Goal: Task Accomplishment & Management: Manage account settings

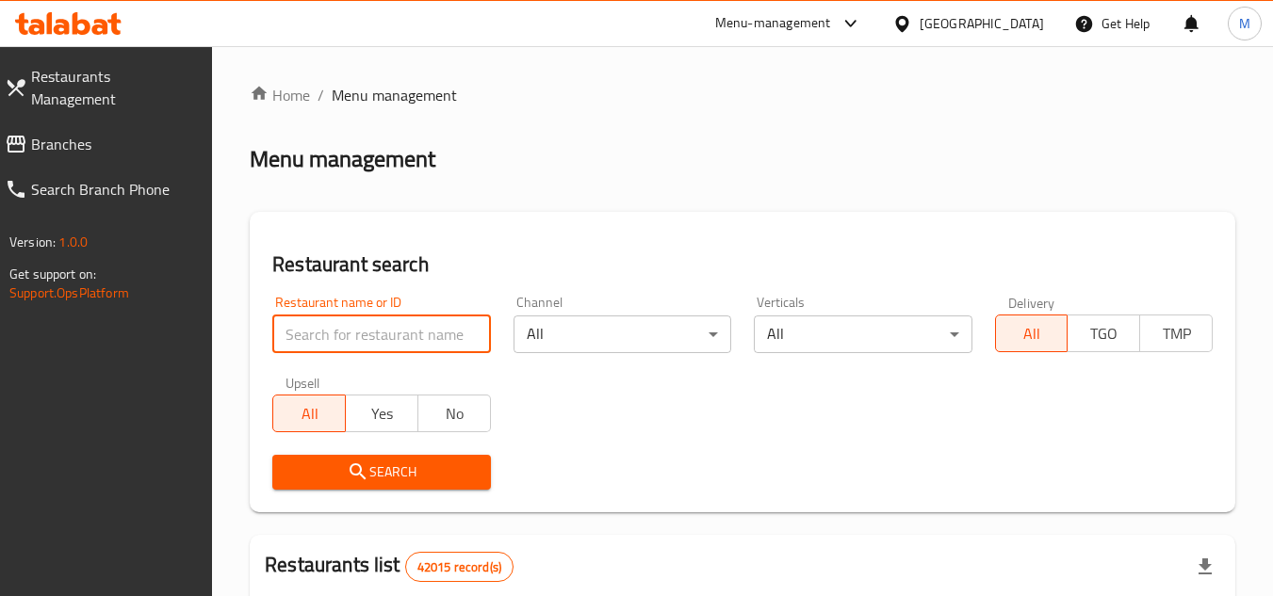
click at [416, 329] on input "search" at bounding box center [381, 335] width 218 height 38
paste input "[PERSON_NAME]"
type input "[PERSON_NAME]"
click button "Search" at bounding box center [381, 472] width 218 height 35
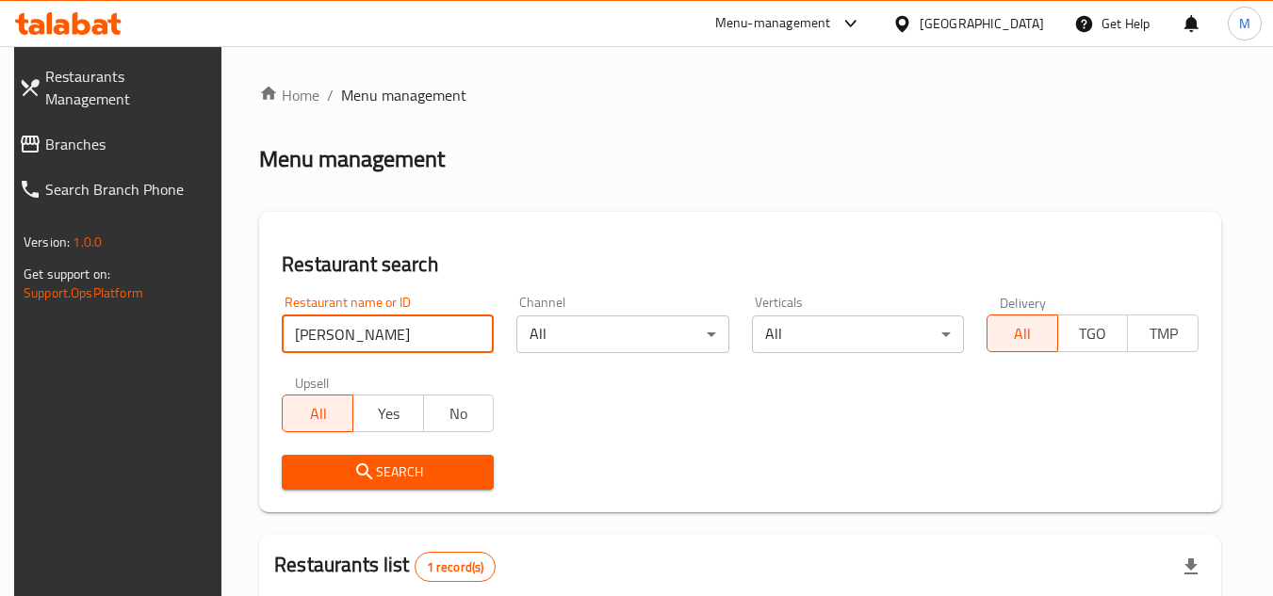
scroll to position [228, 0]
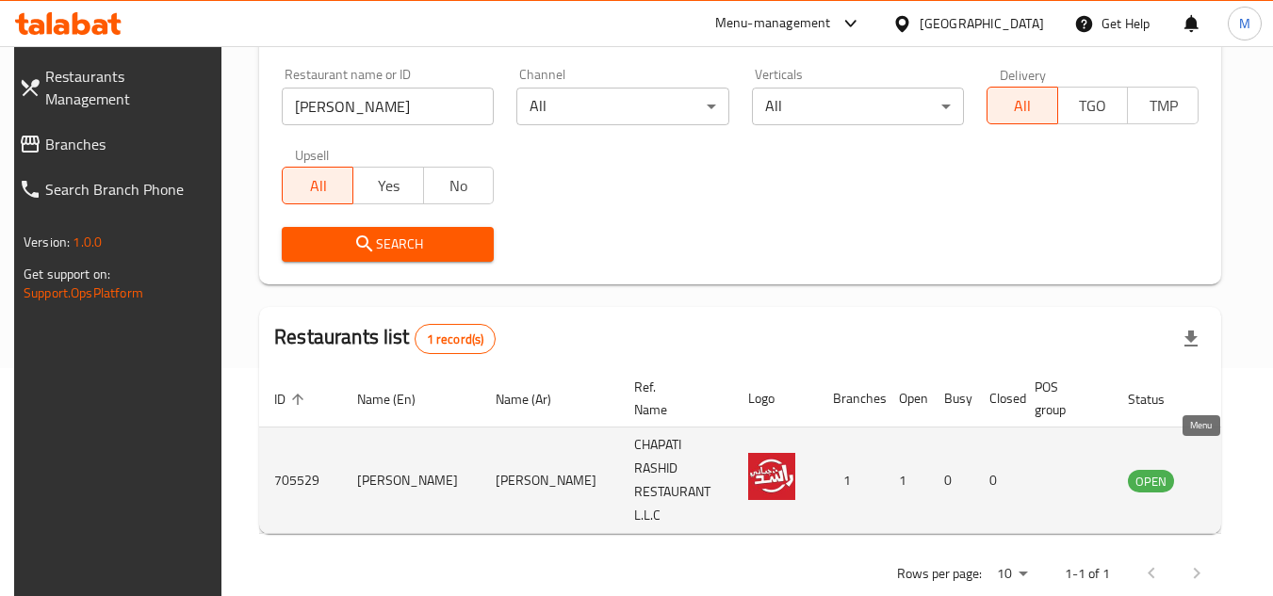
click at [1228, 474] on icon "enhanced table" at bounding box center [1238, 482] width 21 height 16
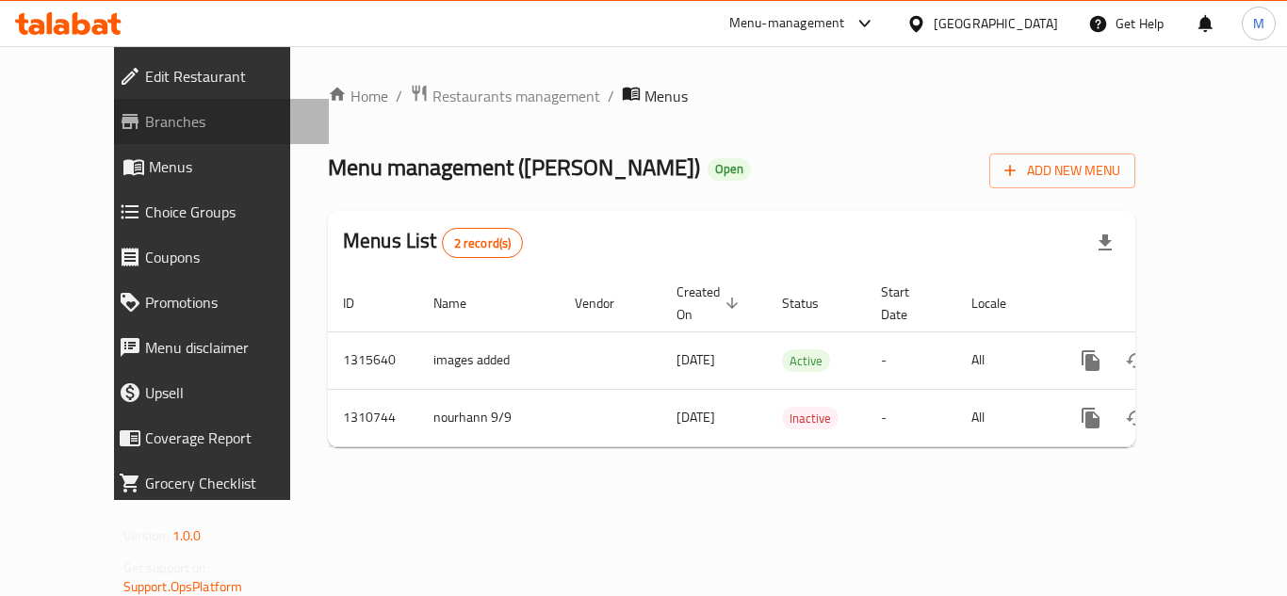
click at [145, 119] on span "Branches" at bounding box center [229, 121] width 169 height 23
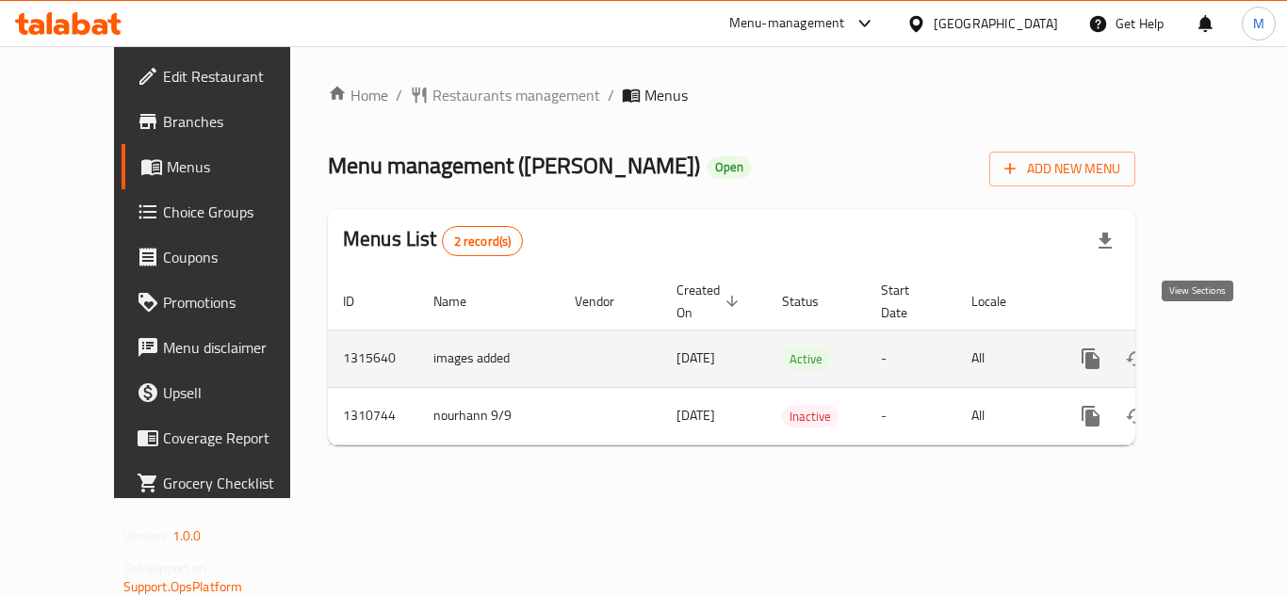
click at [1219, 348] on icon "enhanced table" at bounding box center [1226, 359] width 23 height 23
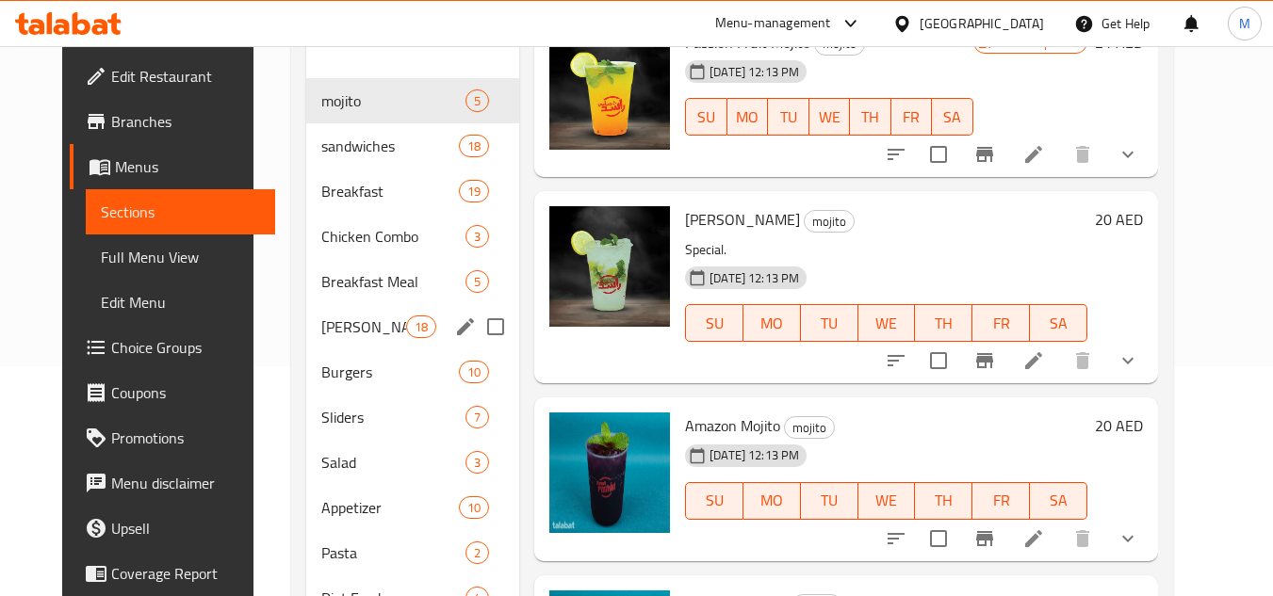
scroll to position [283, 0]
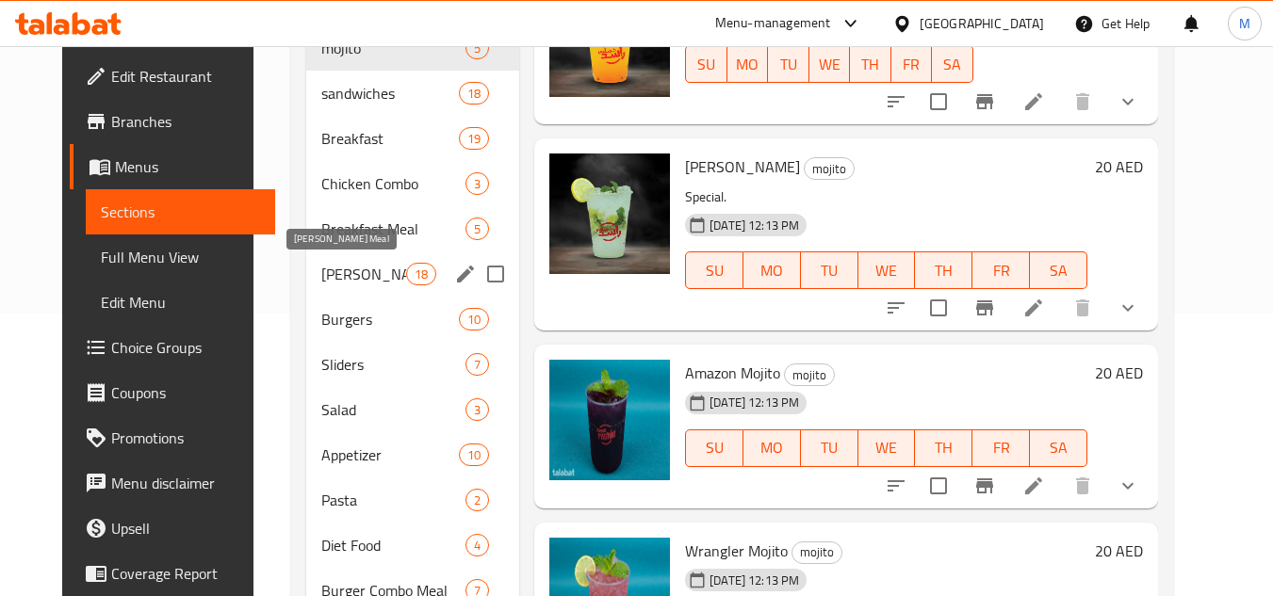
click at [346, 283] on span "[PERSON_NAME] Meal" at bounding box center [363, 274] width 85 height 23
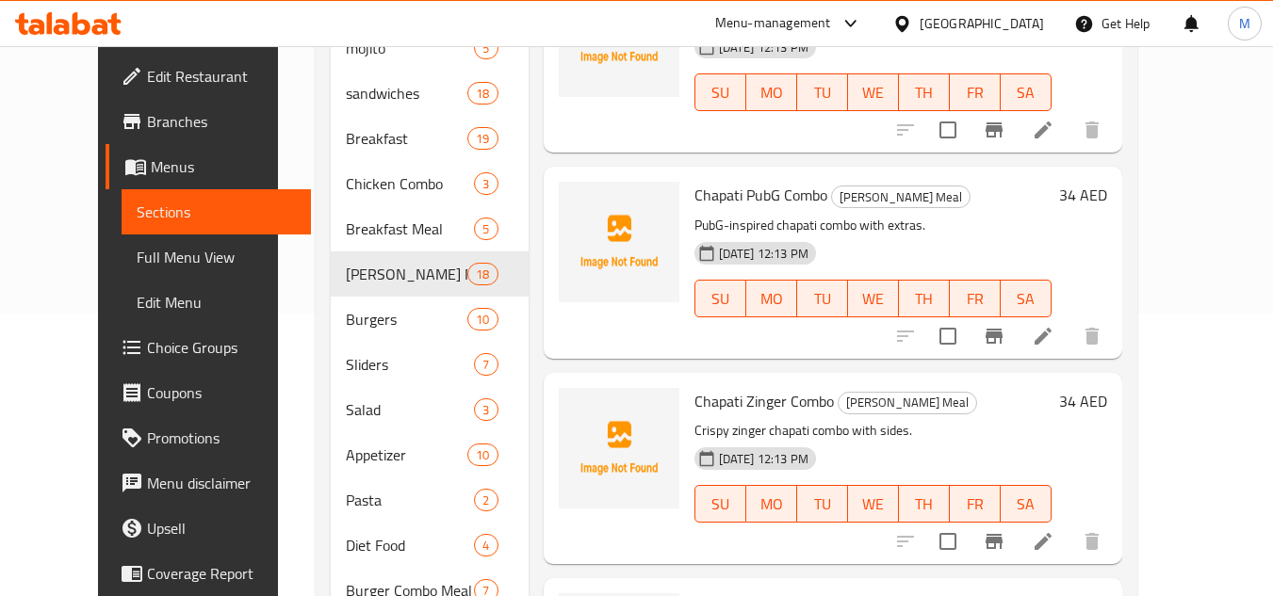
drag, startPoint x: 1250, startPoint y: 136, endPoint x: 1186, endPoint y: 127, distance: 64.6
click at [1175, 135] on div "Home / Restaurants management / Menus / Sections Chapati Rashid Open import exp…" at bounding box center [726, 354] width 897 height 1181
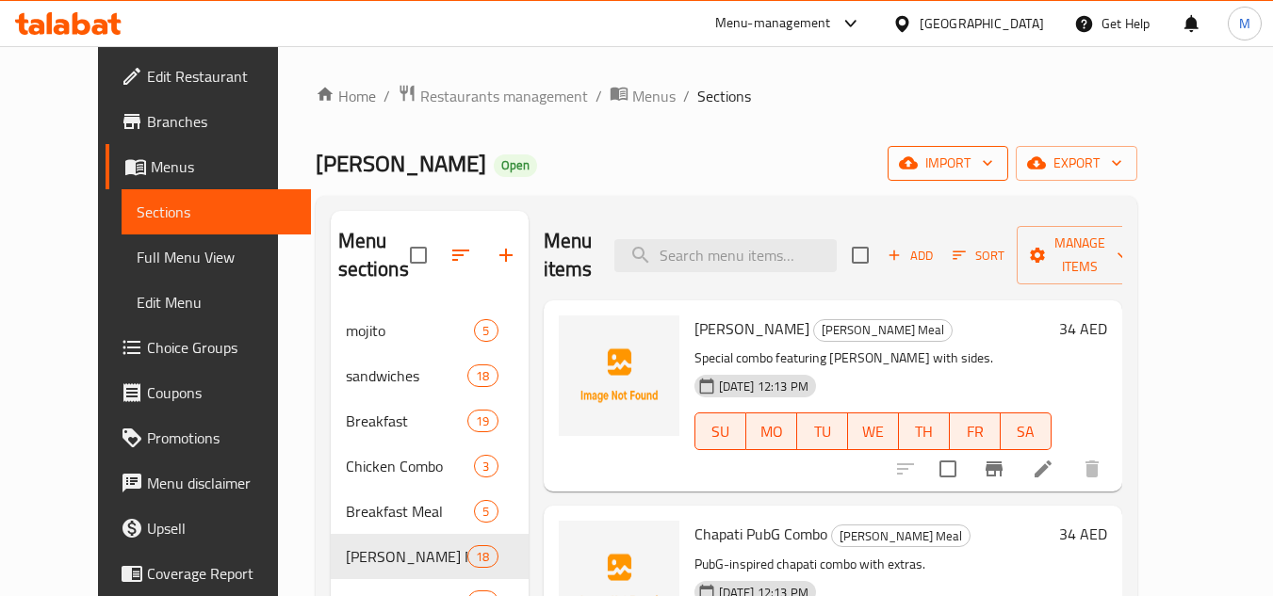
click at [997, 155] on icon "button" at bounding box center [987, 163] width 19 height 19
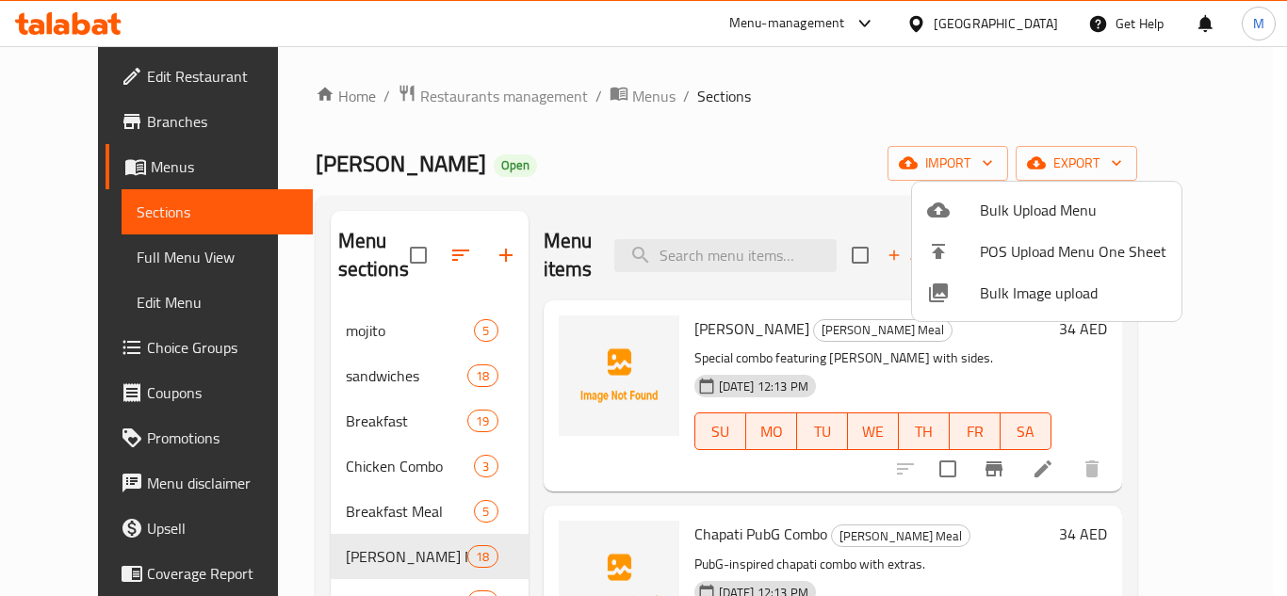
click at [989, 288] on span "Bulk Image upload" at bounding box center [1073, 293] width 187 height 23
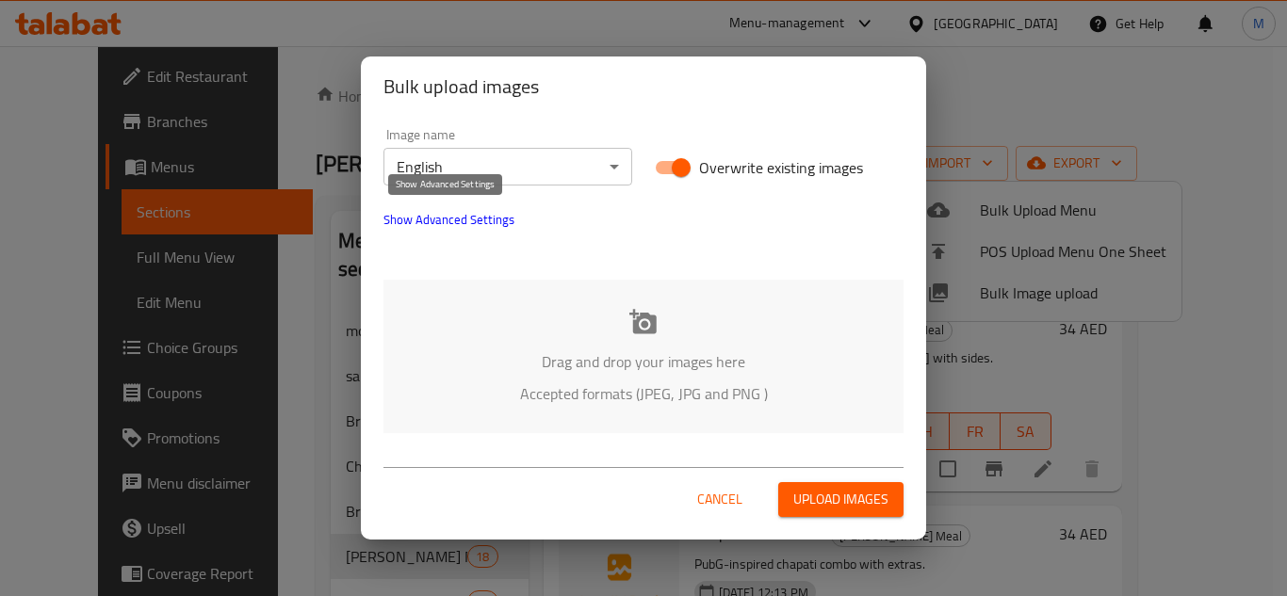
click at [480, 211] on span "Show Advanced Settings" at bounding box center [448, 219] width 131 height 23
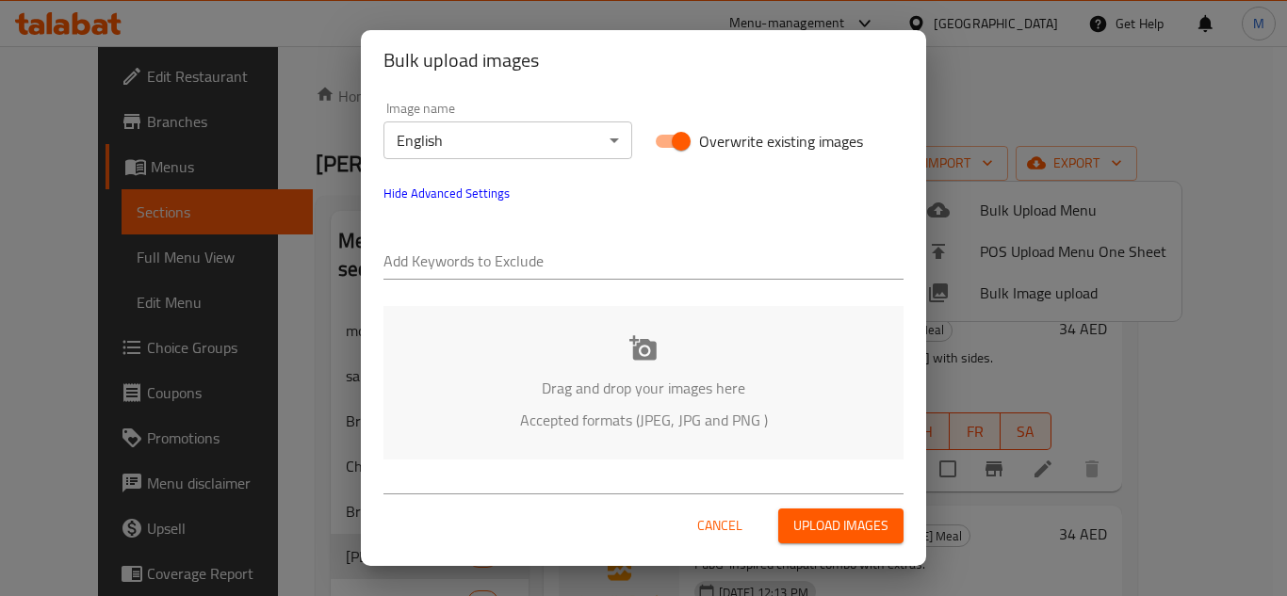
click at [478, 252] on input "text" at bounding box center [643, 263] width 520 height 30
paste input "01_0001_"
type input "01_0001_"
click at [529, 397] on p "Drag and drop your images here" at bounding box center [644, 388] width 464 height 23
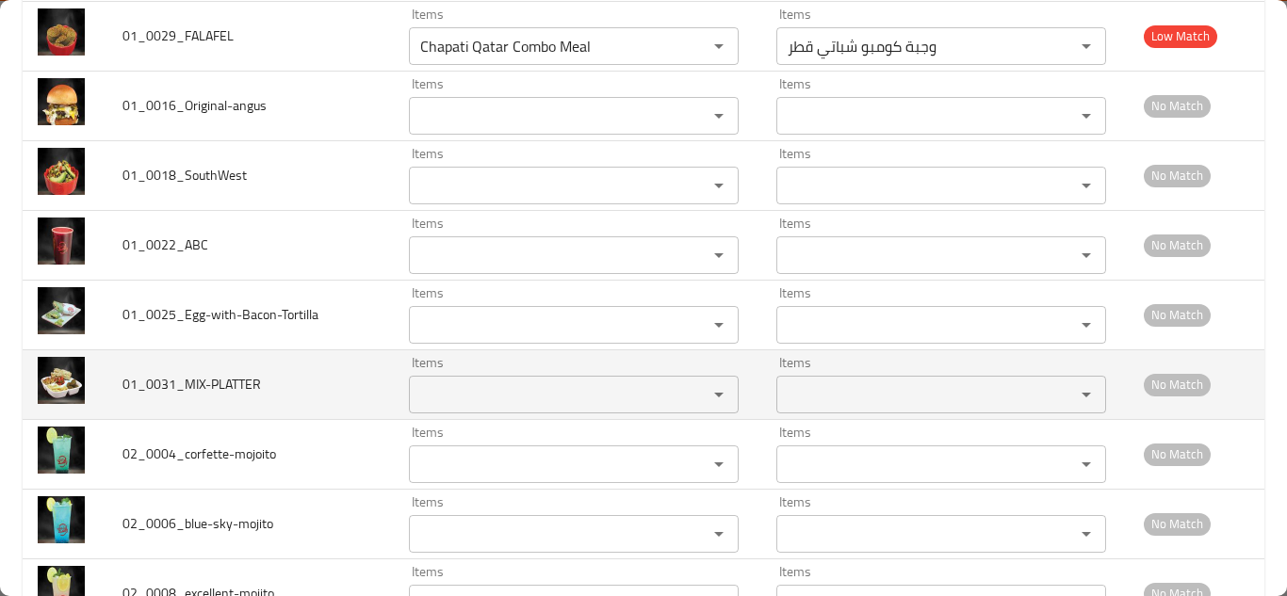
scroll to position [5586, 0]
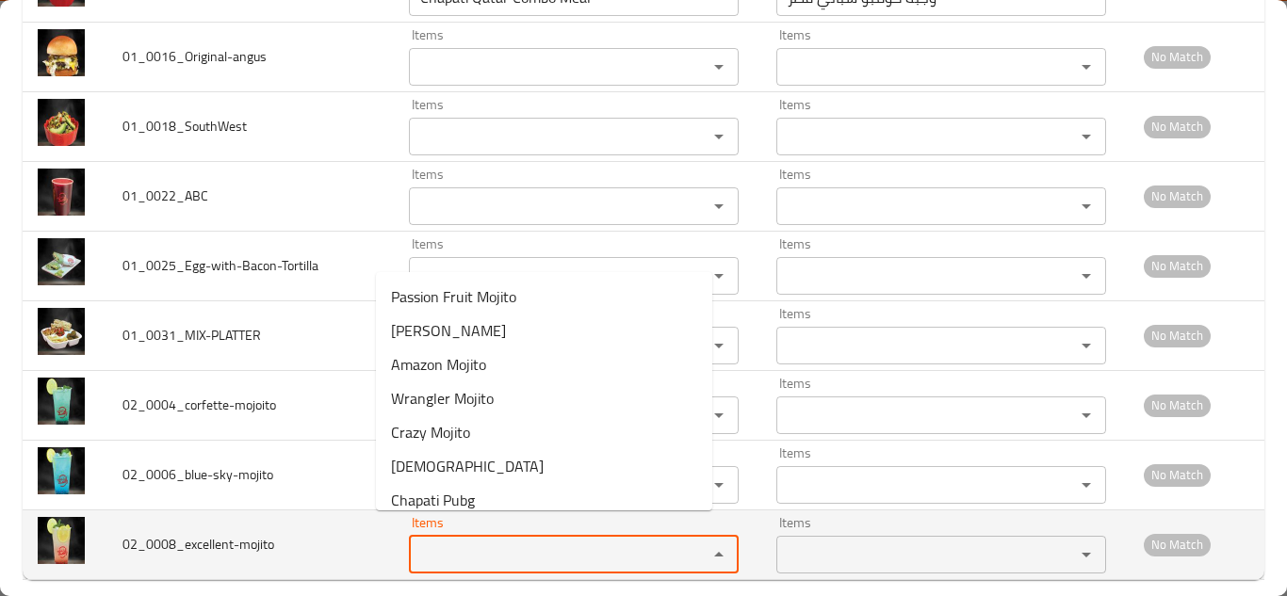
click at [481, 542] on input "Items" at bounding box center [546, 555] width 263 height 26
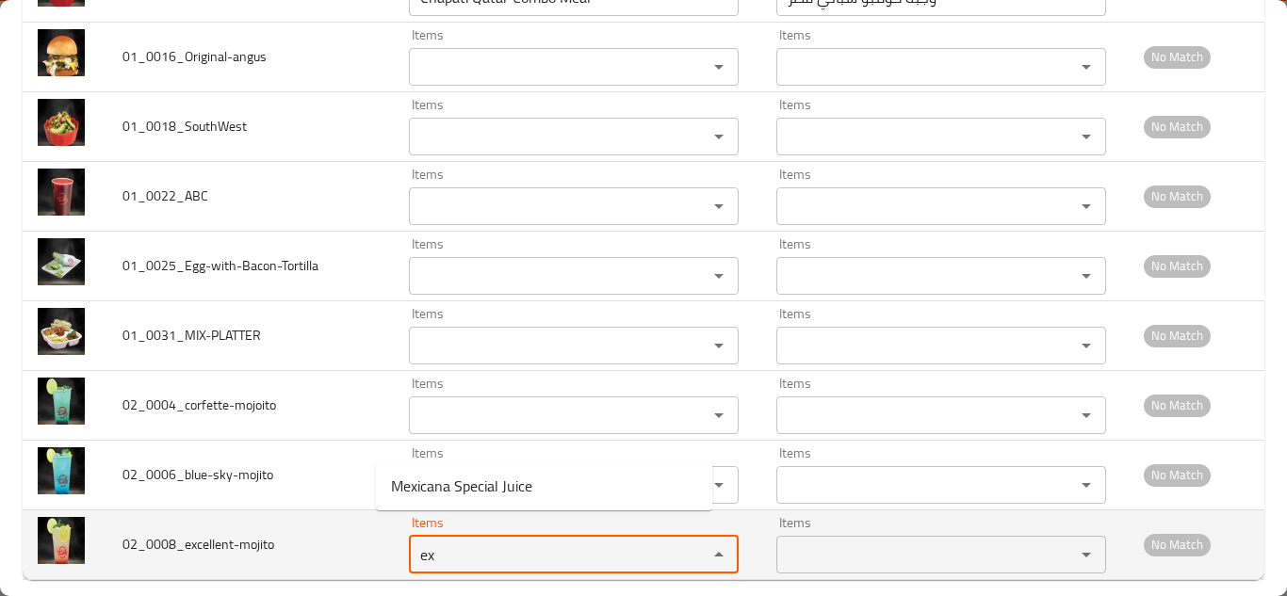
type input "e"
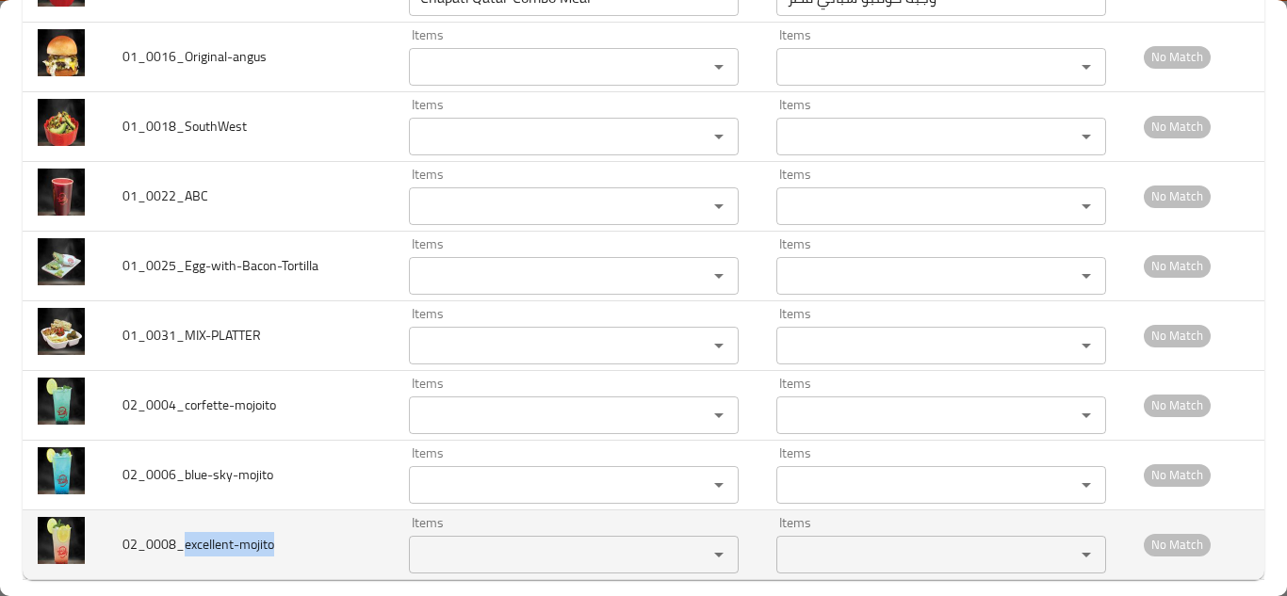
drag, startPoint x: 184, startPoint y: 523, endPoint x: 284, endPoint y: 520, distance: 99.9
click at [284, 520] on td "02_0008_excellent-mojito" at bounding box center [250, 545] width 286 height 70
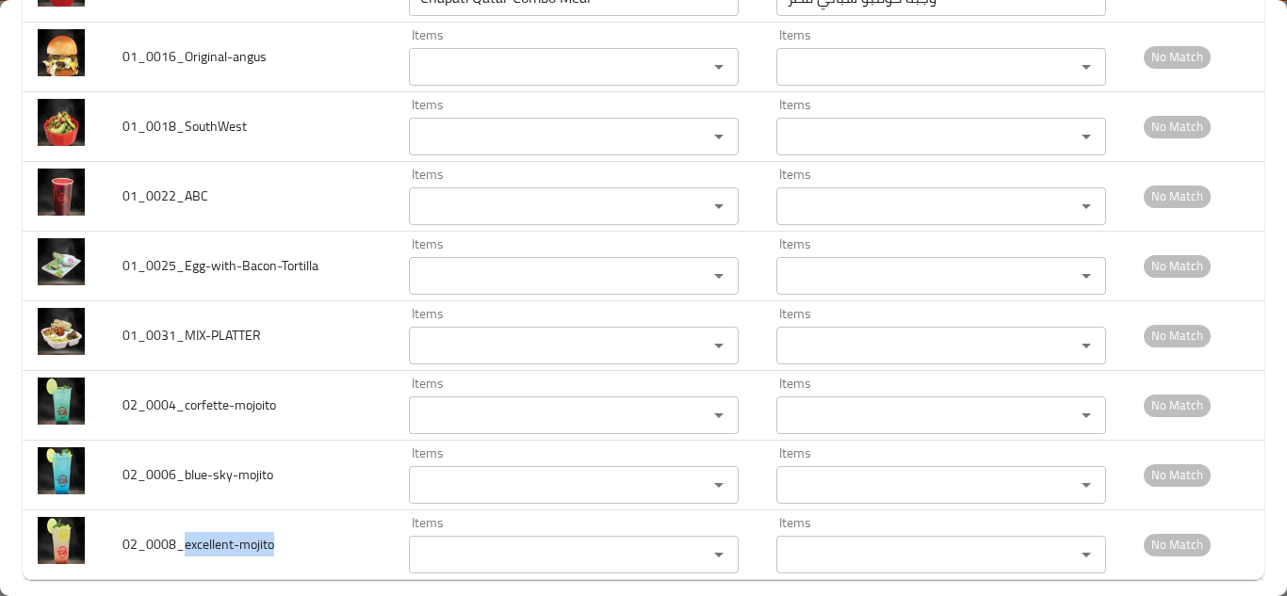
copy span "excellent-mojito"
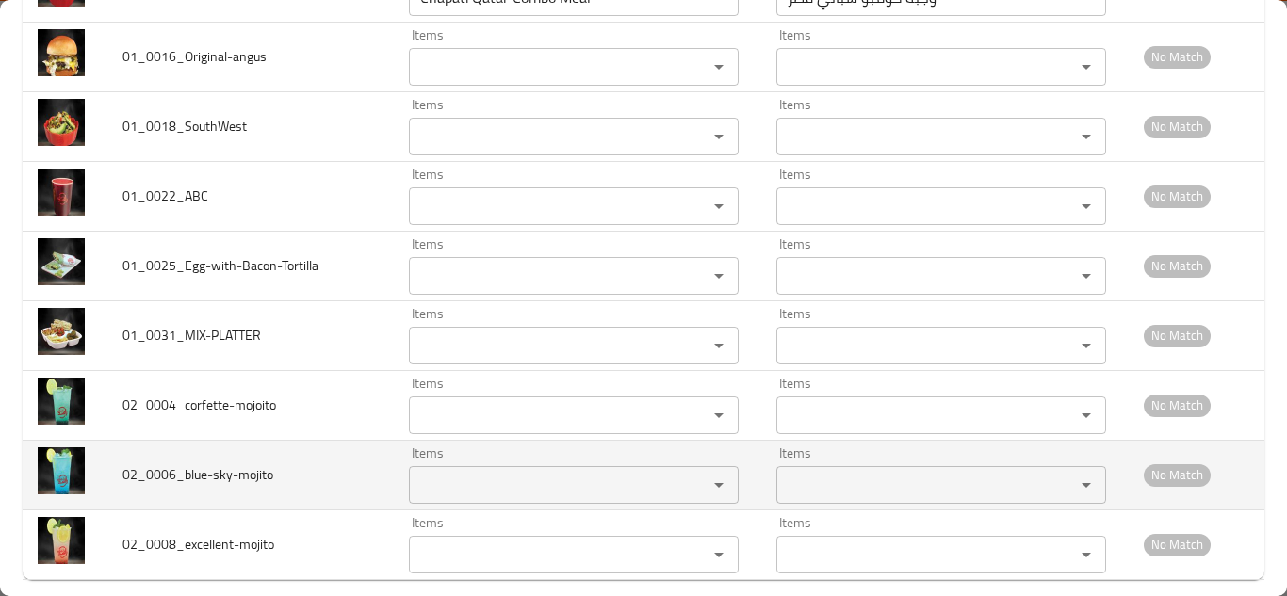
click at [305, 447] on td "02_0006_blue-sky-mojito" at bounding box center [250, 475] width 286 height 70
click at [438, 472] on input "Items" at bounding box center [546, 485] width 263 height 26
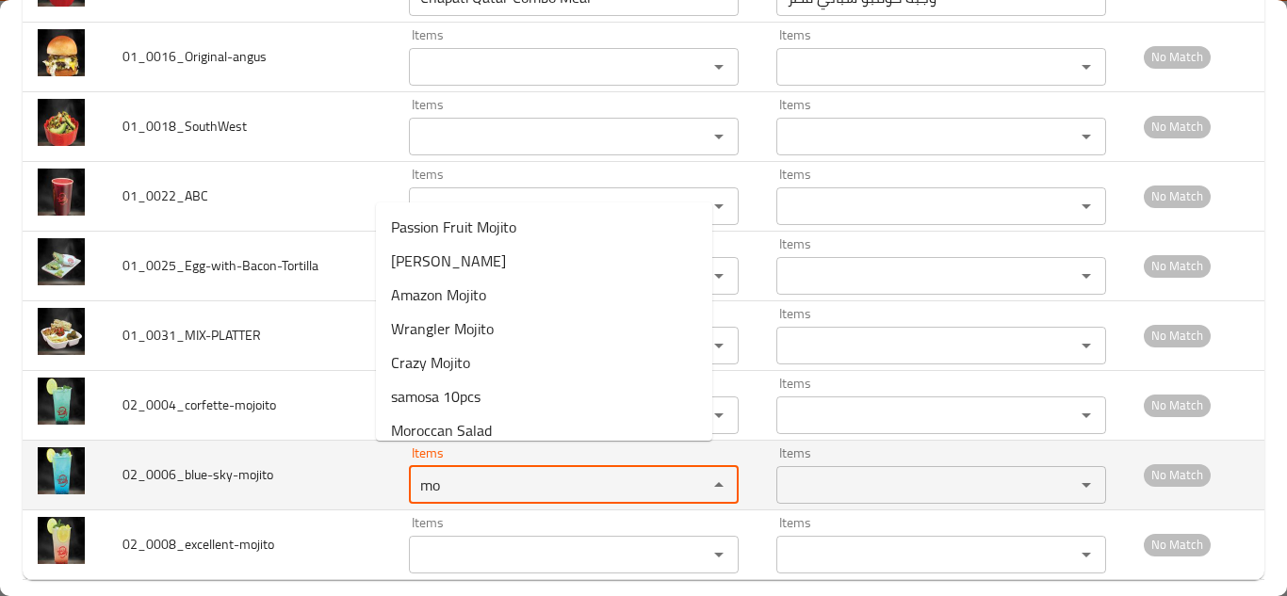
type input "m"
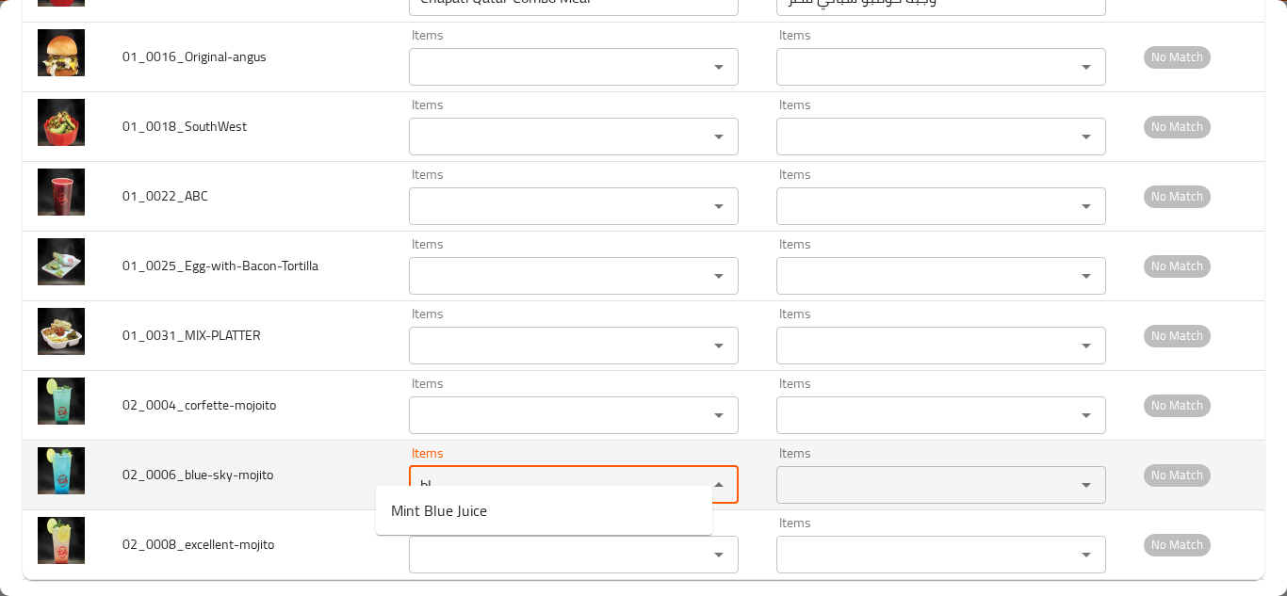
type input "b"
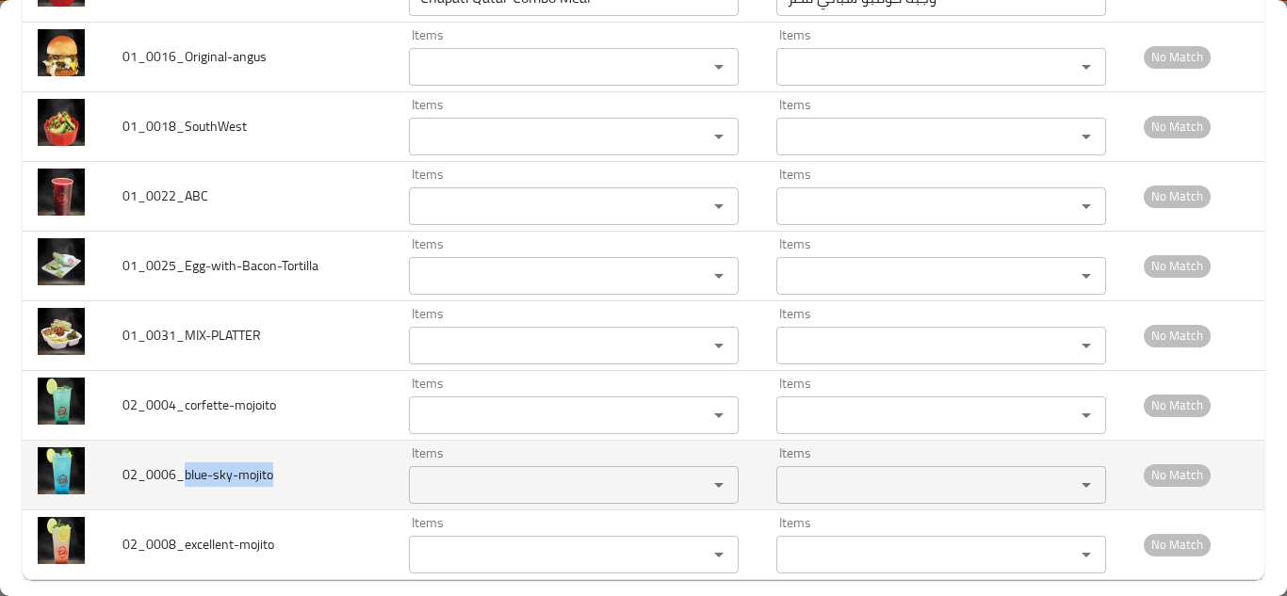
drag, startPoint x: 186, startPoint y: 457, endPoint x: 288, endPoint y: 451, distance: 102.8
click at [286, 453] on td "02_0006_blue-sky-mojito" at bounding box center [250, 475] width 286 height 70
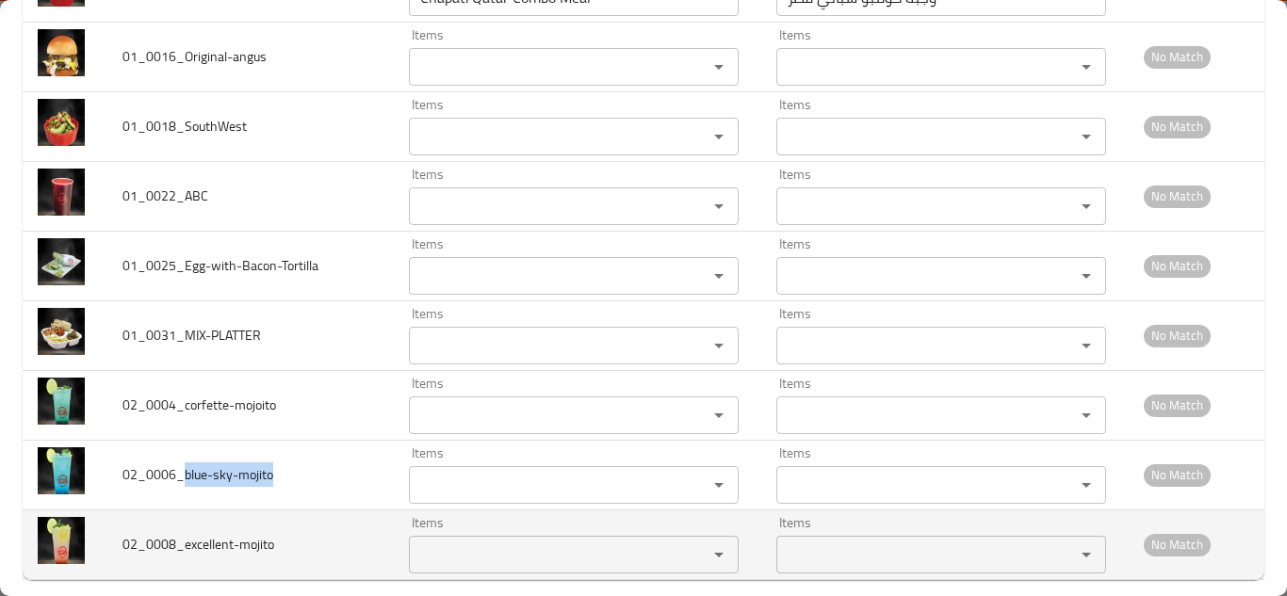
copy span "blue-sky-mojito"
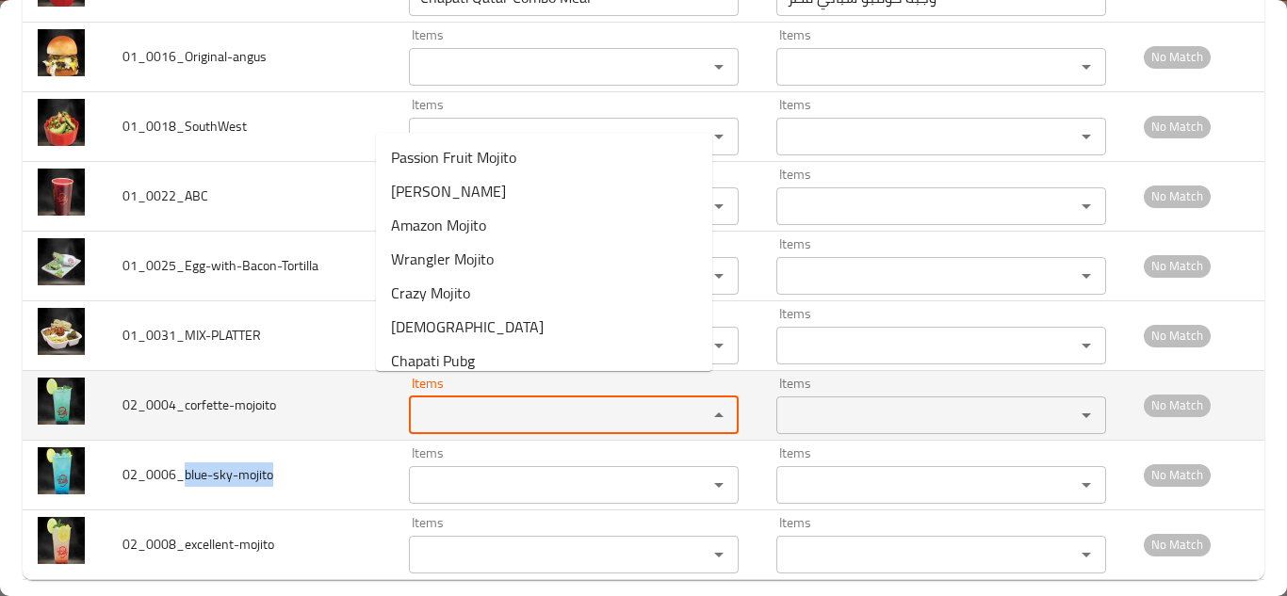
click at [415, 402] on input "Items" at bounding box center [546, 415] width 263 height 26
type input "c"
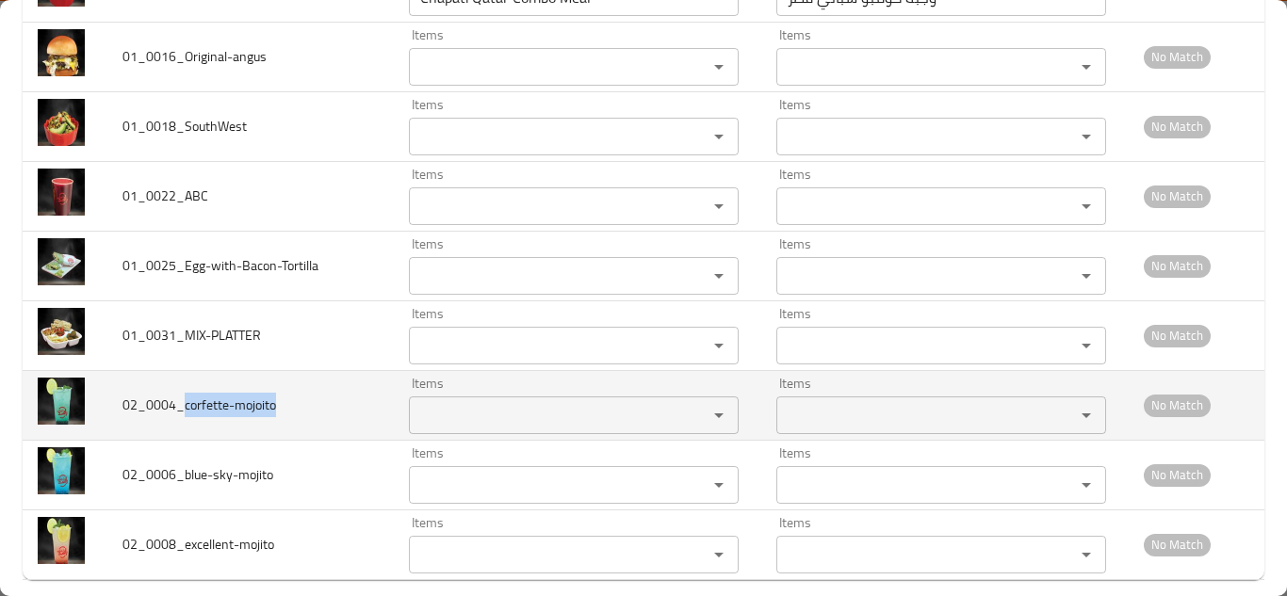
drag, startPoint x: 186, startPoint y: 382, endPoint x: 289, endPoint y: 383, distance: 103.6
click at [289, 383] on td "02_0004_corfette-mojoito" at bounding box center [250, 405] width 286 height 70
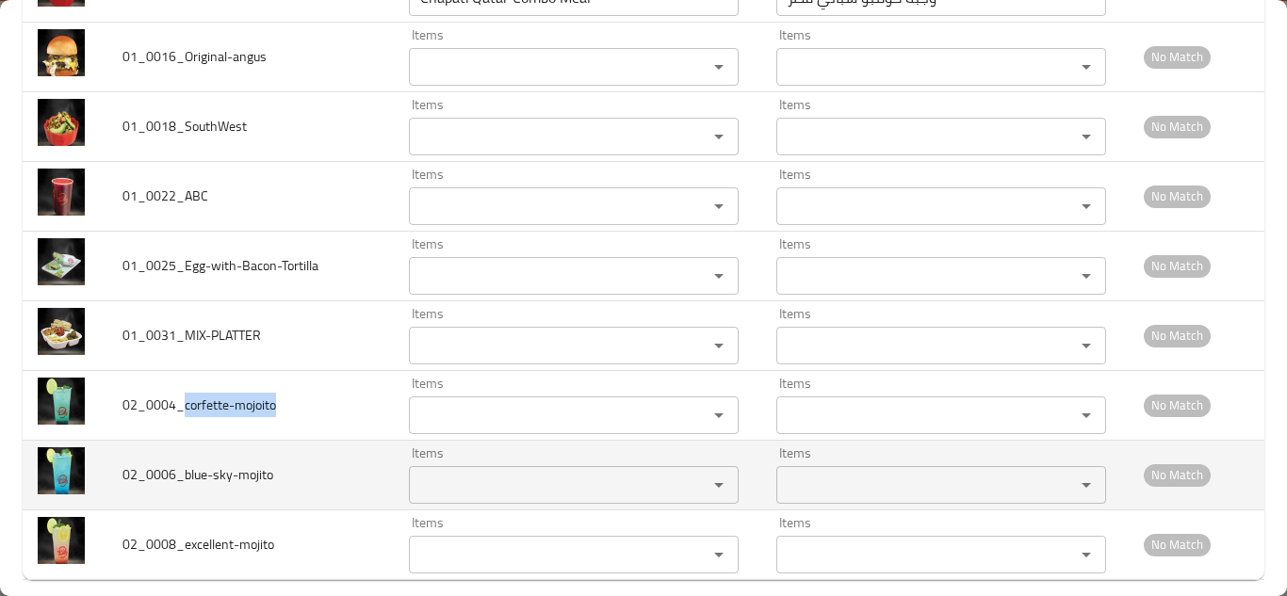
copy span "corfette-mojoito"
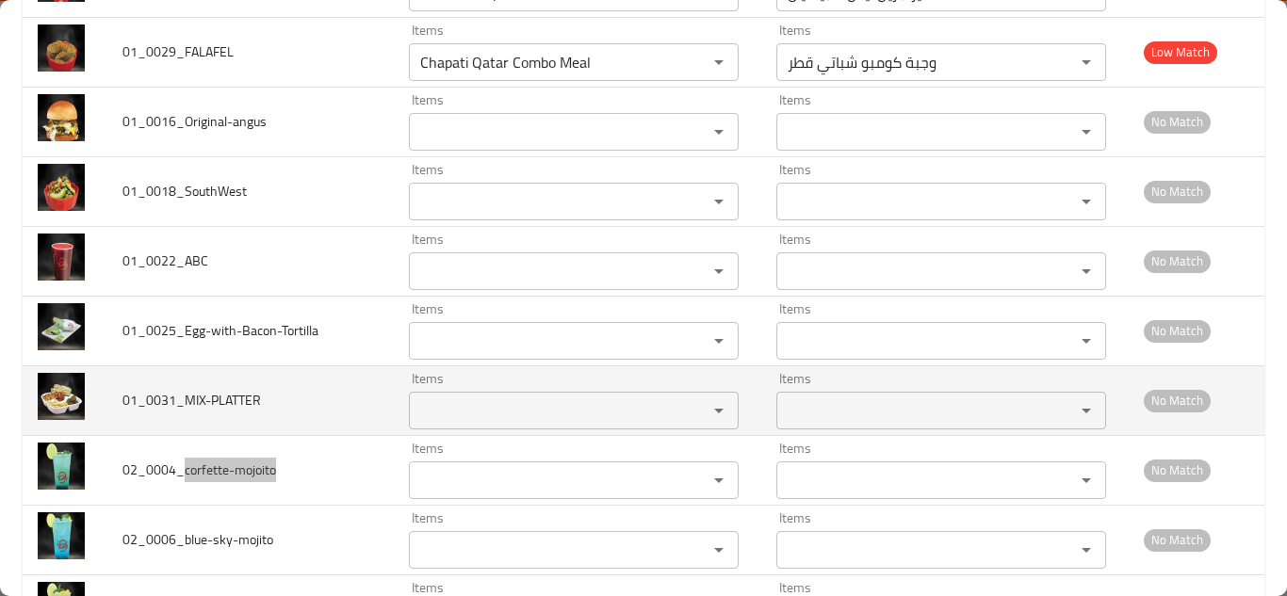
scroll to position [5491, 0]
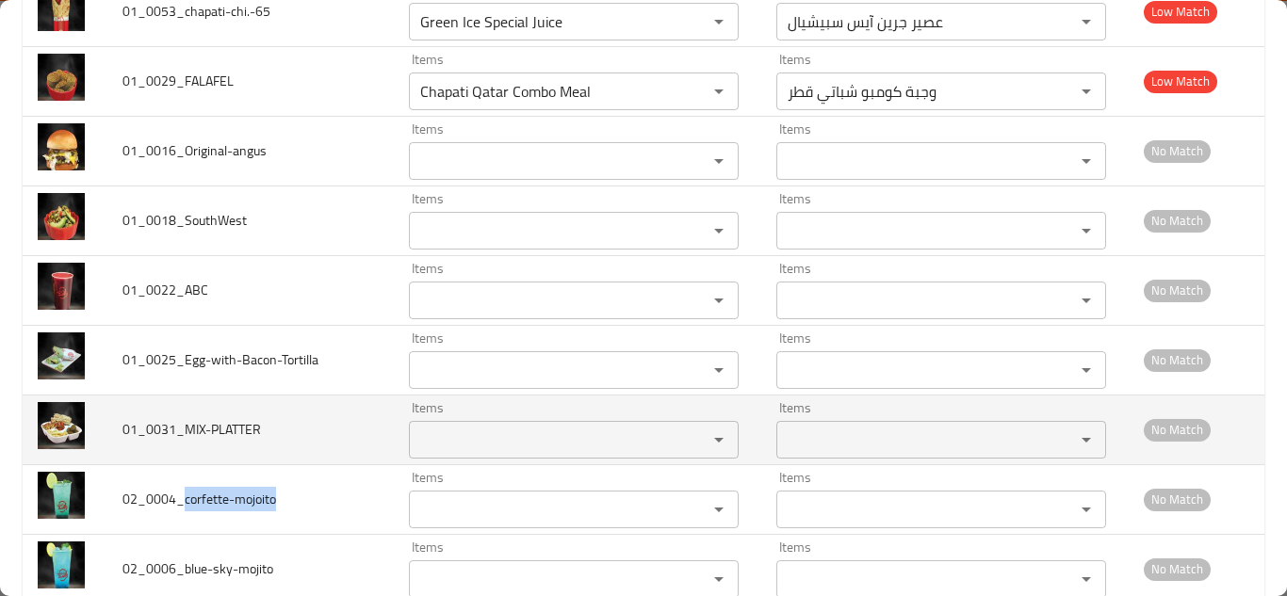
click at [415, 427] on input "Items" at bounding box center [546, 440] width 263 height 26
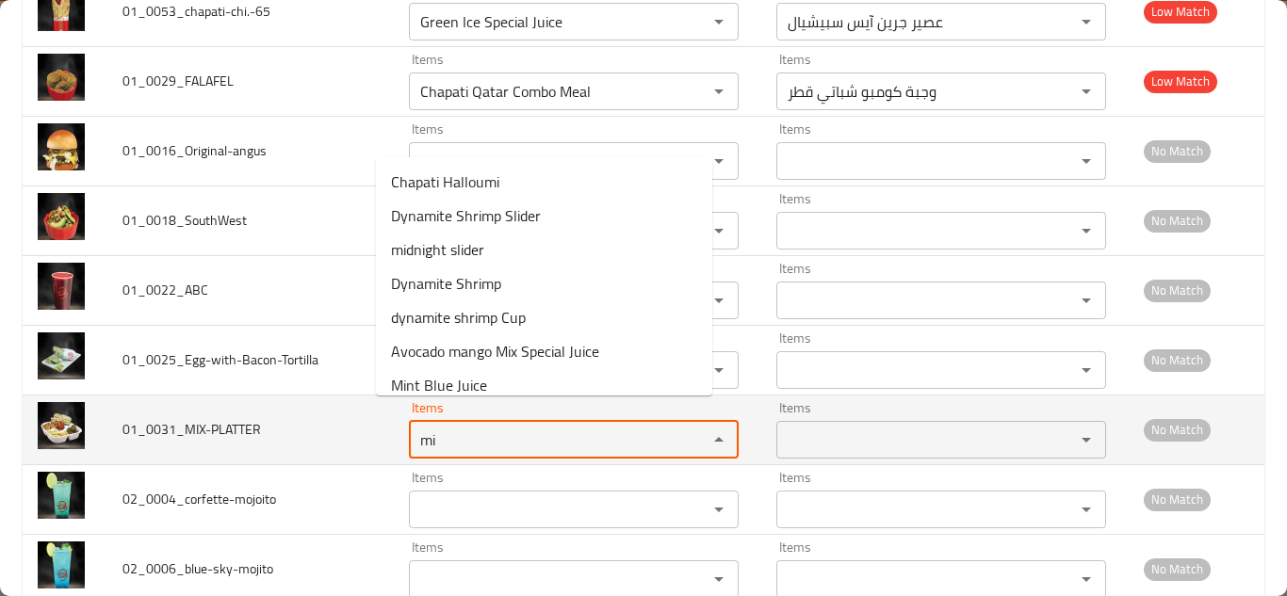
type input "m"
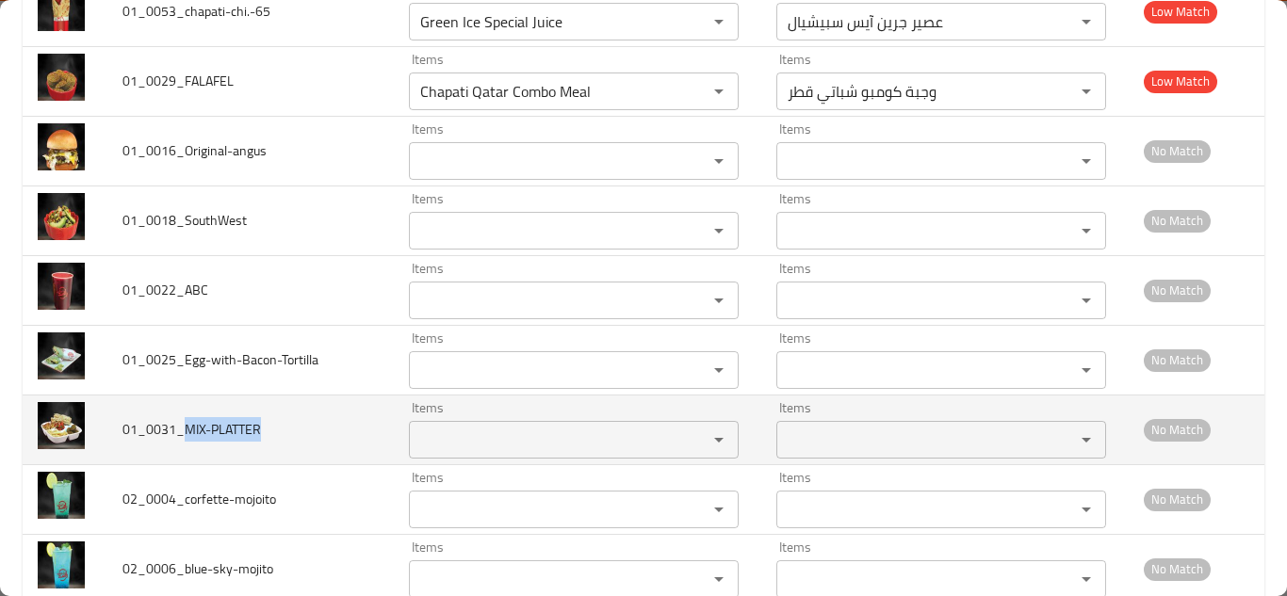
drag, startPoint x: 186, startPoint y: 406, endPoint x: 289, endPoint y: 406, distance: 103.6
click at [289, 406] on td "01_0031_MIX-PLATTER" at bounding box center [250, 430] width 286 height 70
copy span "MIX-PLATTER"
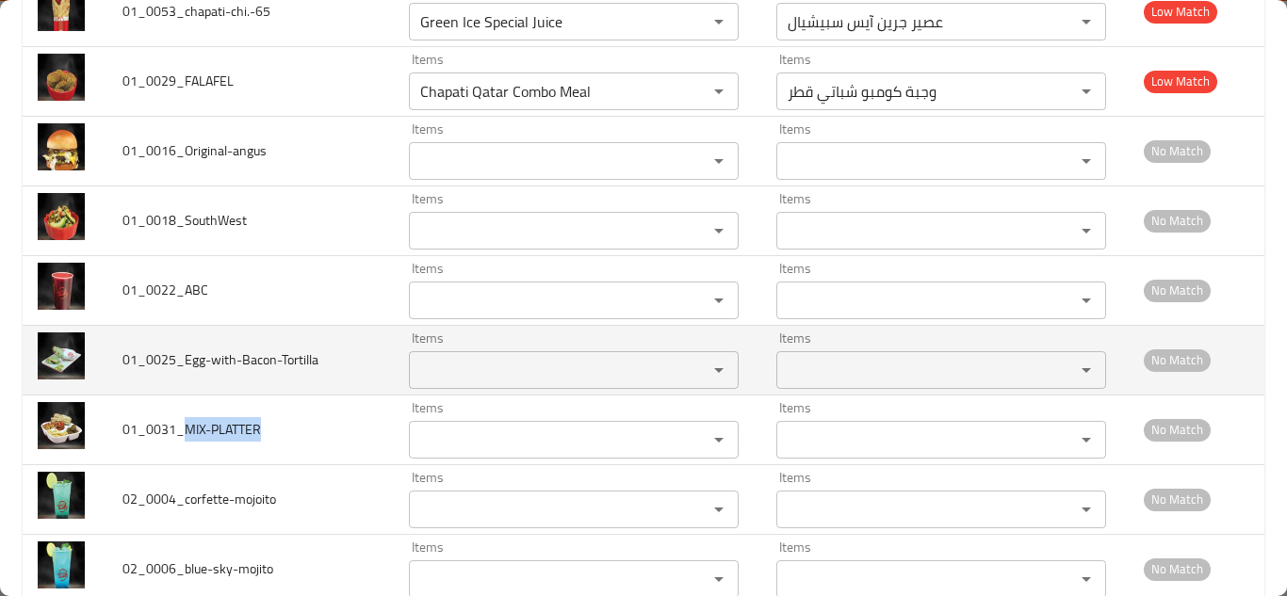
click at [415, 357] on input "Items" at bounding box center [546, 370] width 263 height 26
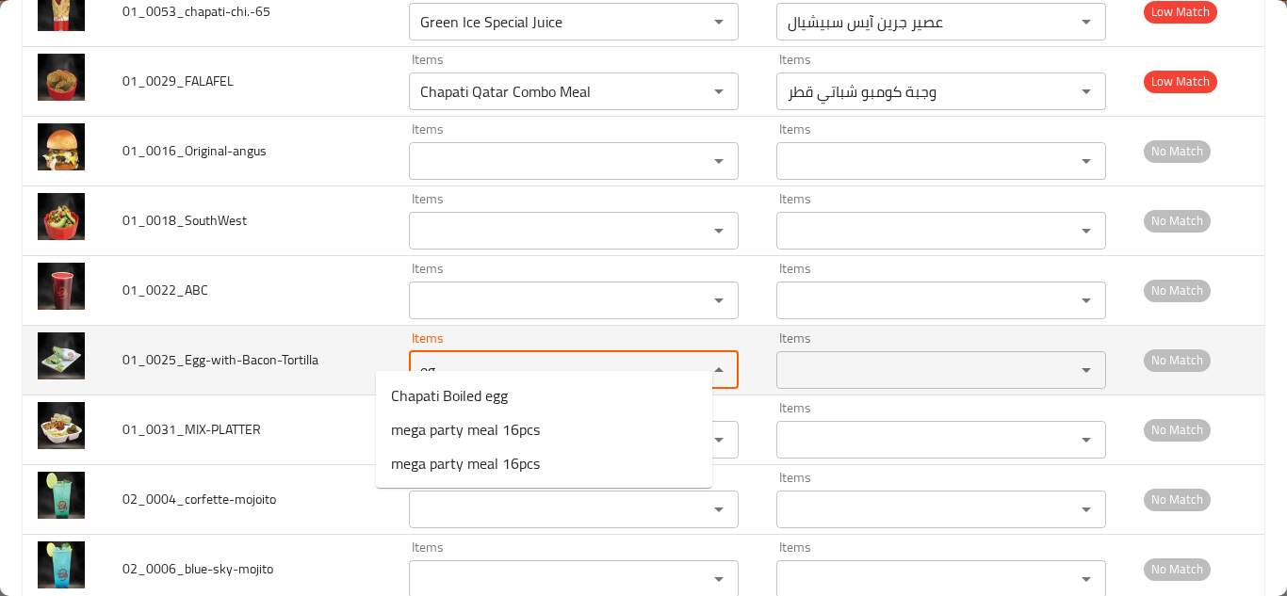
type input "e"
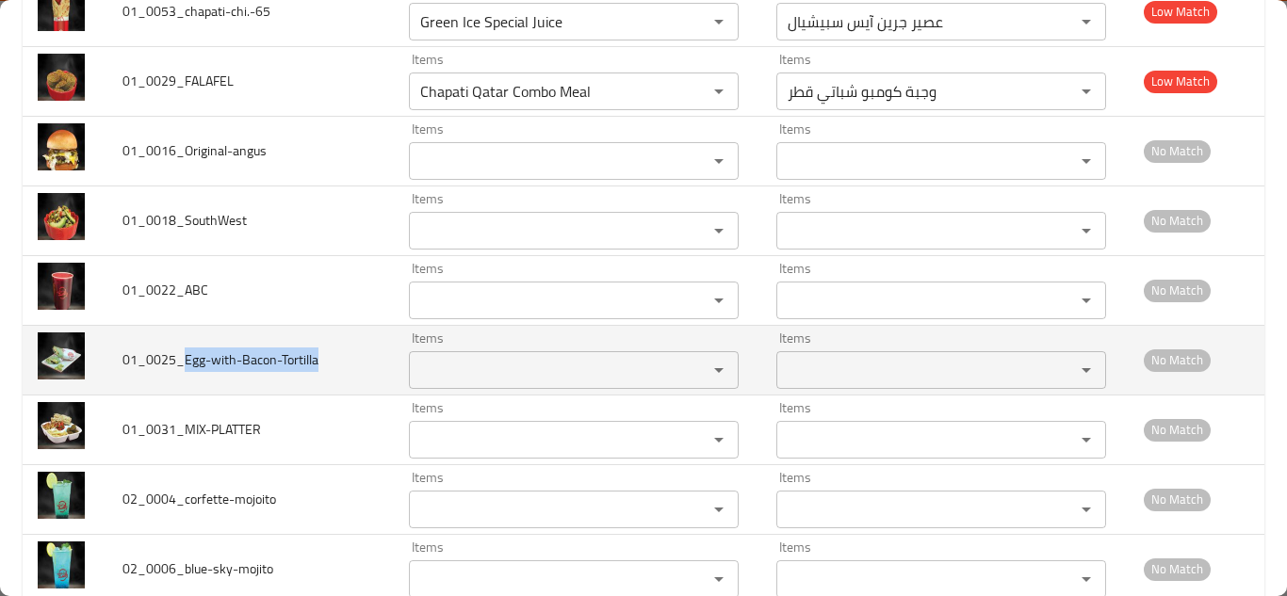
drag, startPoint x: 185, startPoint y: 335, endPoint x: 329, endPoint y: 327, distance: 144.4
click at [329, 327] on td "01_0025_Egg-with-Bacon-Tortilla" at bounding box center [250, 360] width 286 height 70
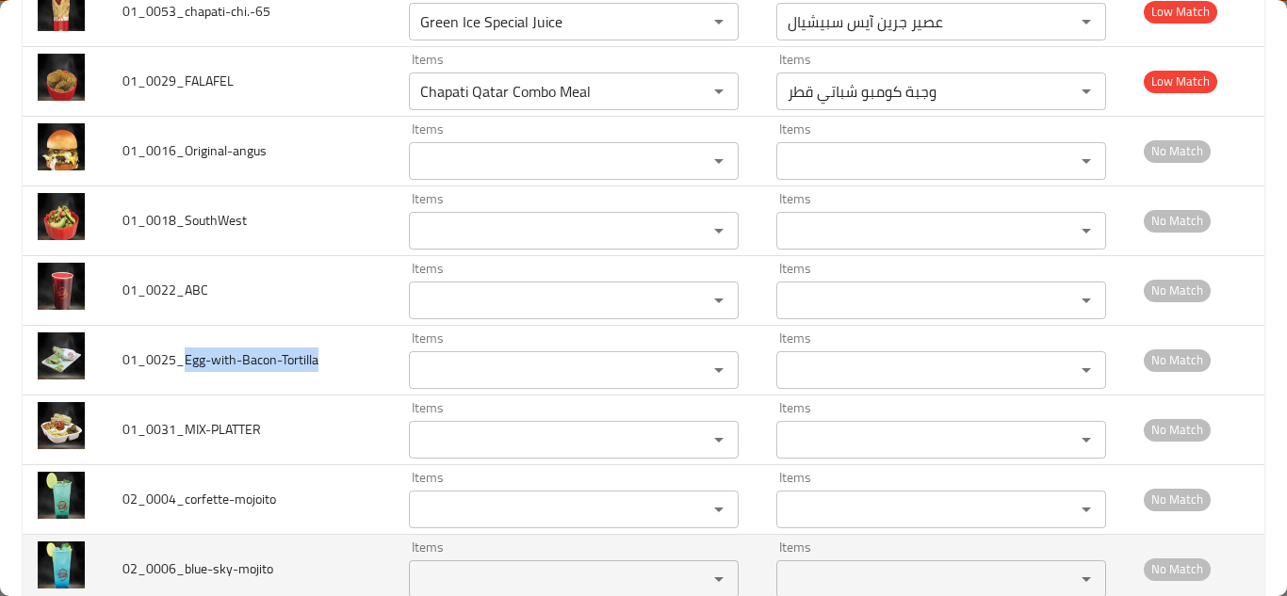
copy span "Egg-with-Bacon-Tortilla"
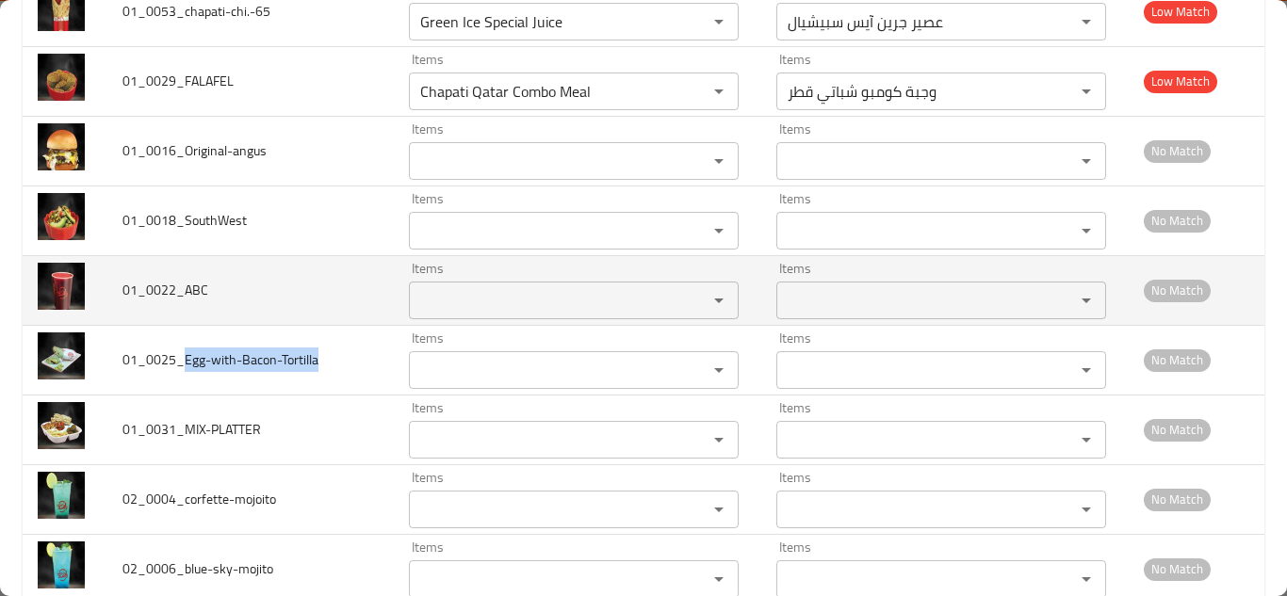
click at [441, 287] on input "Items" at bounding box center [546, 300] width 263 height 26
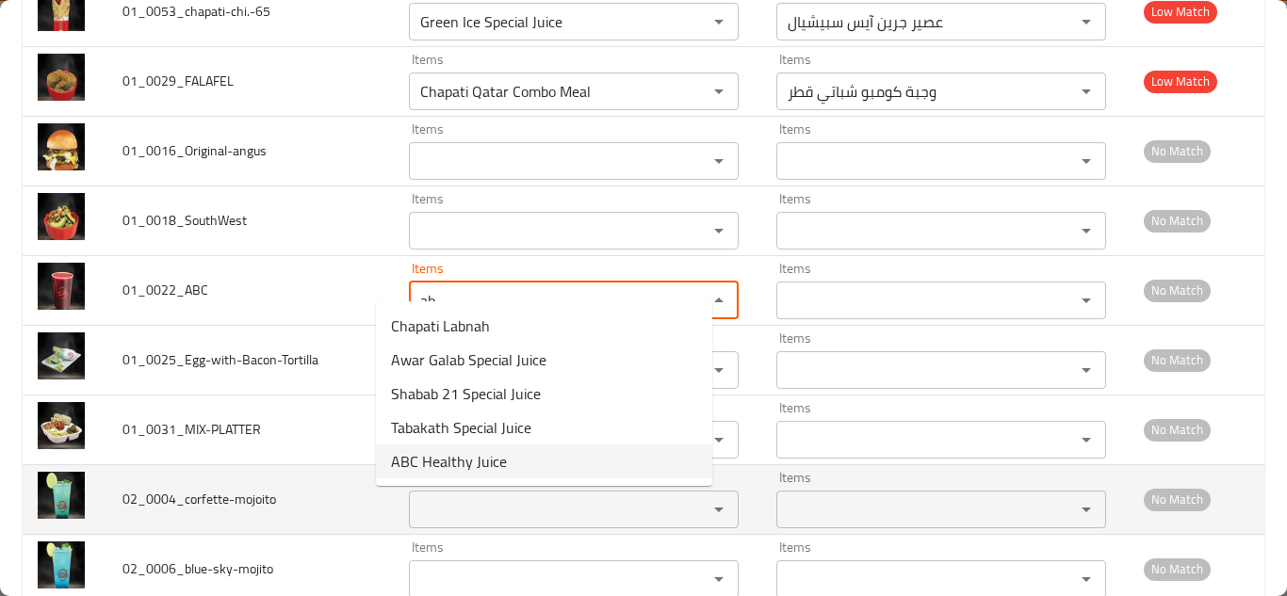
click at [484, 461] on span "ABC Healthy Juice" at bounding box center [449, 461] width 116 height 23
type input "ABC Healthy Juice"
type input "عصير صحي ايه بي سي"
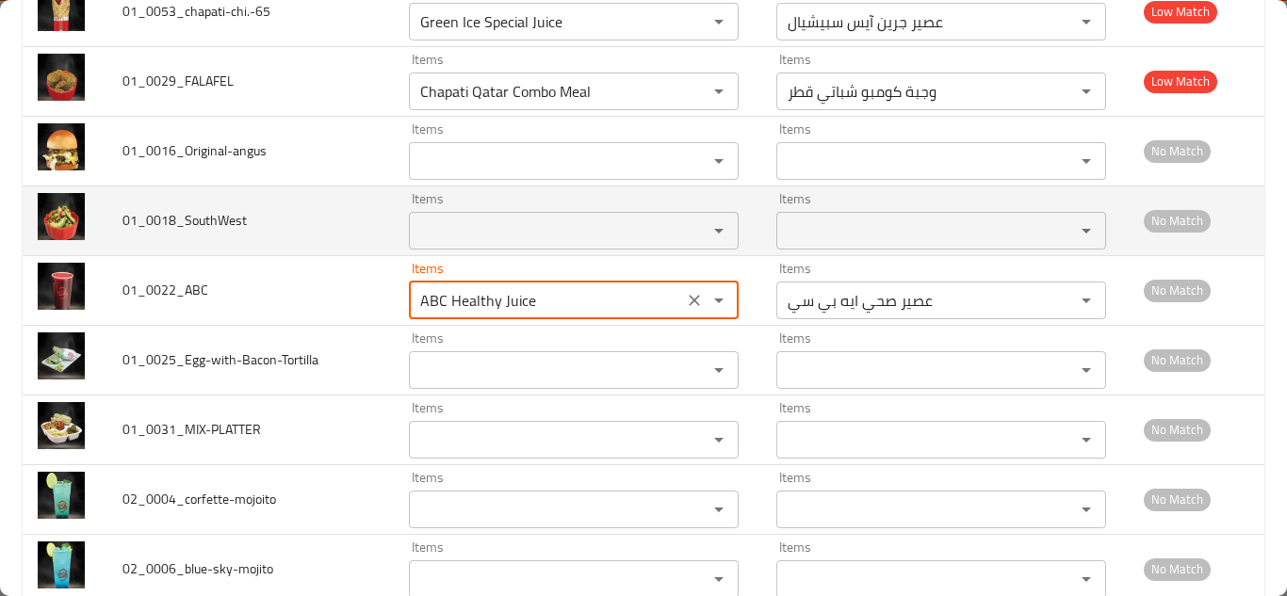
type input "ABC Healthy Juice"
click at [331, 188] on td "01_0018_SouthWest" at bounding box center [250, 221] width 286 height 70
click at [452, 218] on input "Items" at bounding box center [546, 231] width 263 height 26
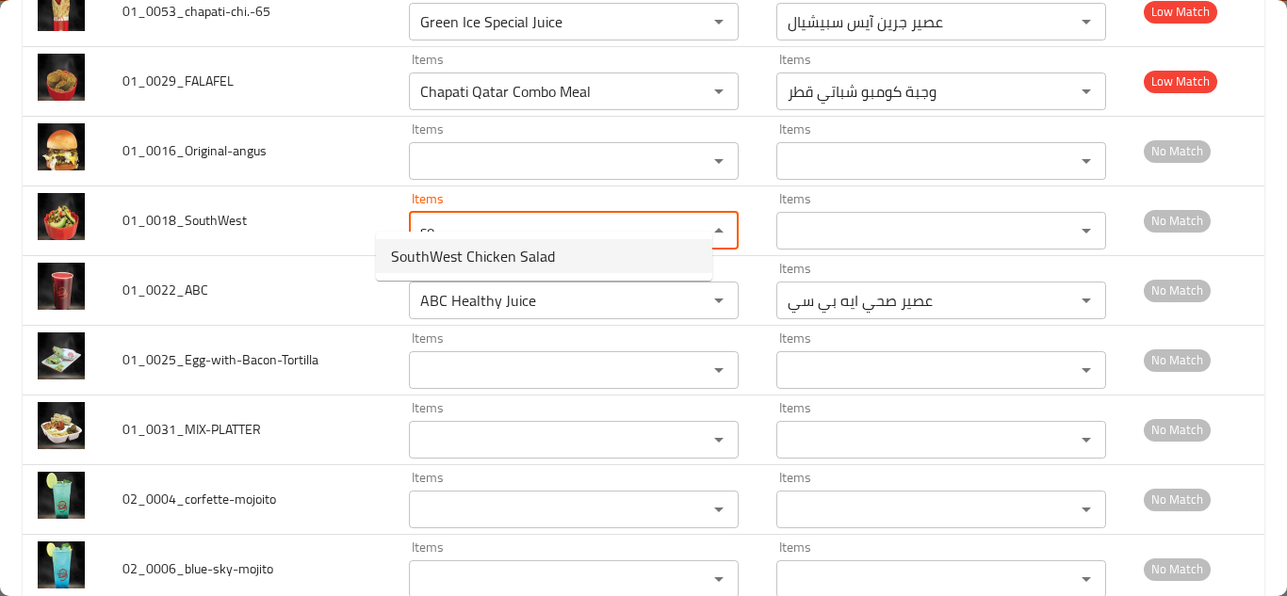
click at [465, 253] on span "SouthWest Chicken Salad" at bounding box center [473, 256] width 164 height 23
type input "SouthWest Chicken Salad"
type input "سلطة دجاج الجنوب الغربي"
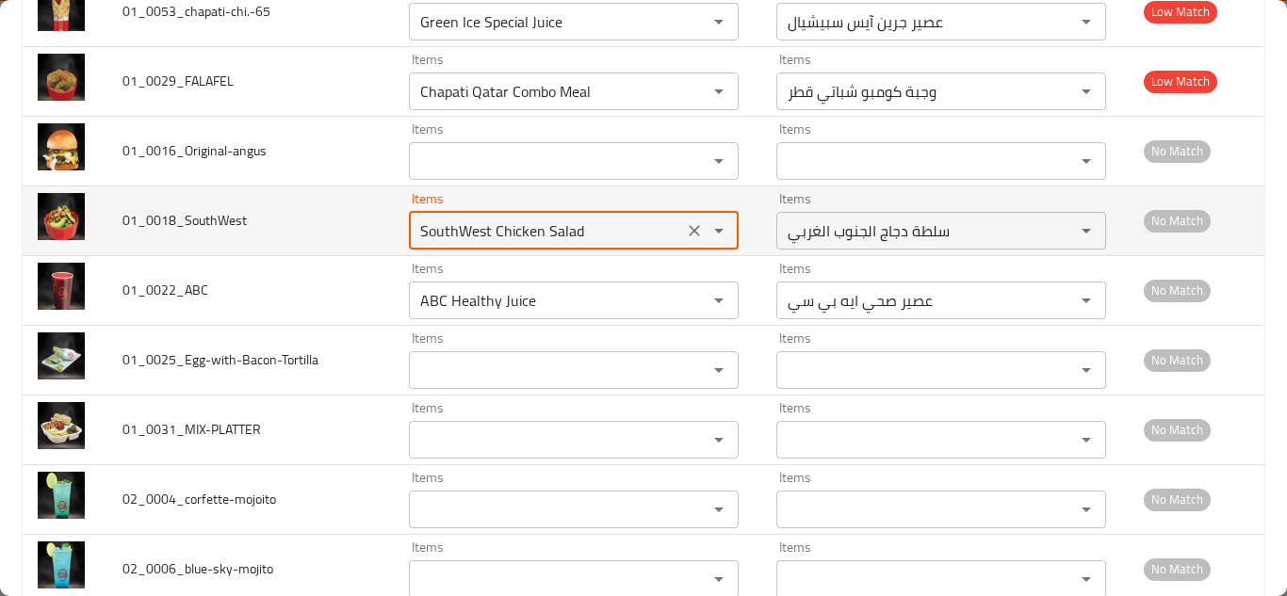
type input "SouthWest Chicken Salad"
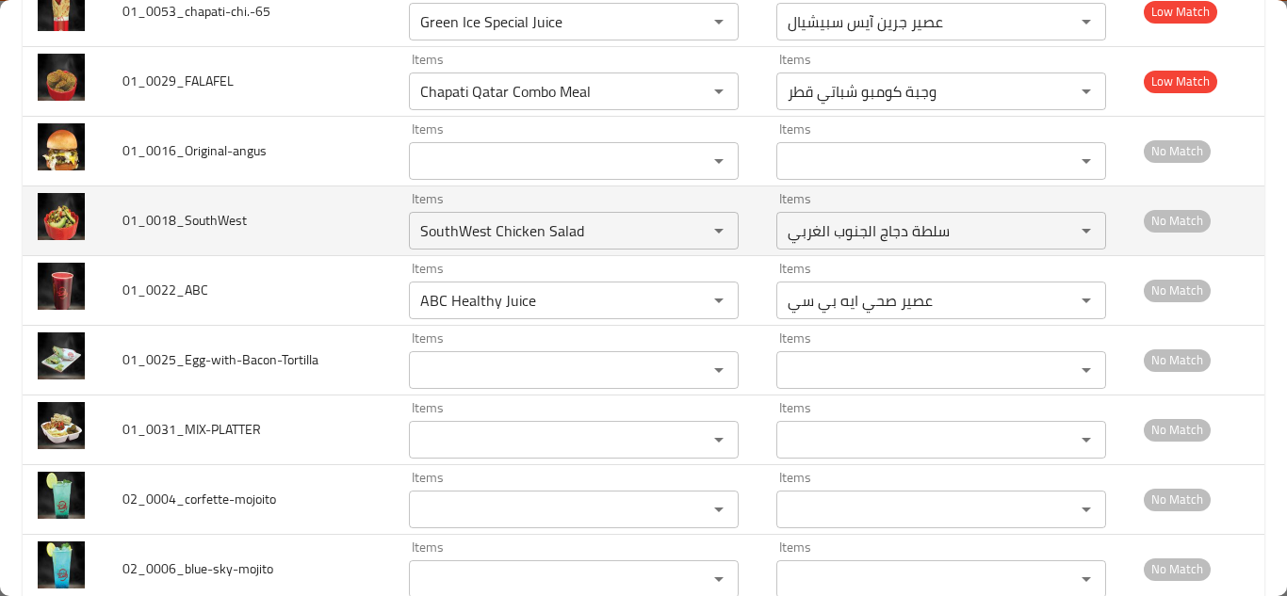
click at [339, 191] on td "01_0018_SouthWest" at bounding box center [250, 221] width 286 height 70
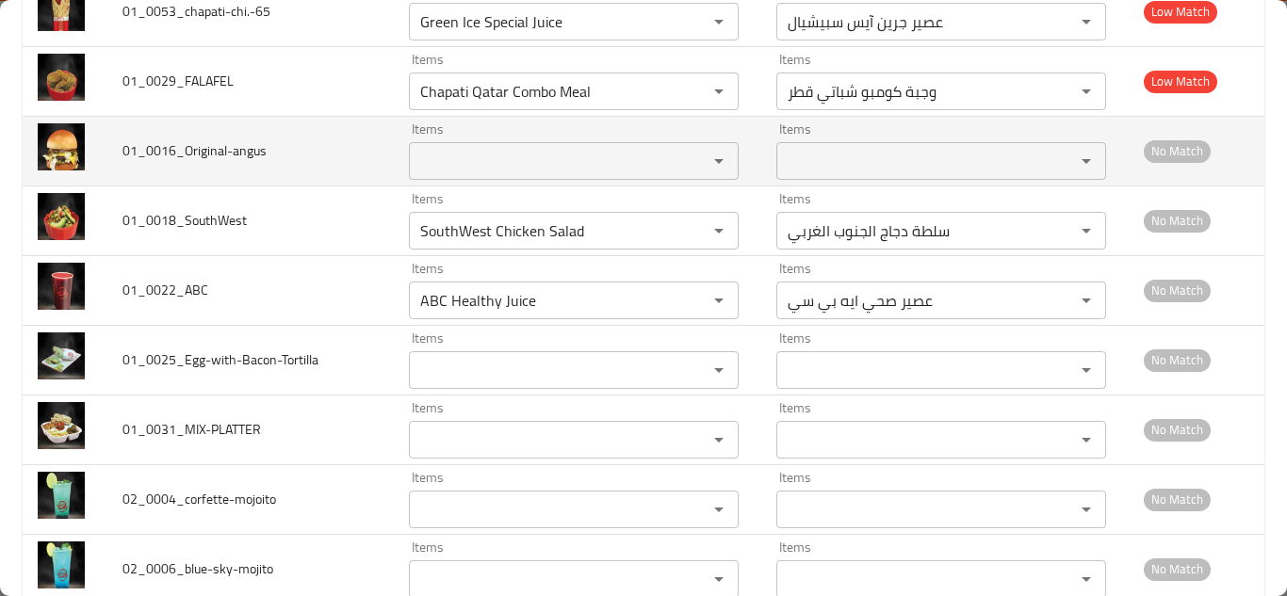
click at [418, 148] on input "Items" at bounding box center [546, 161] width 263 height 26
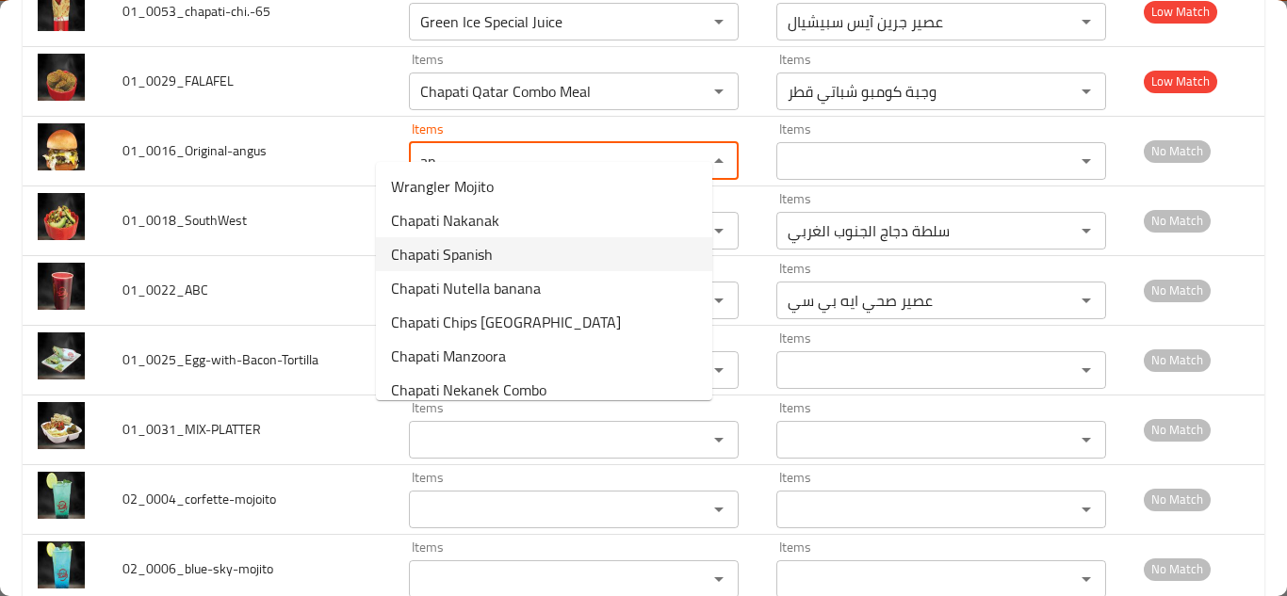
type input "a"
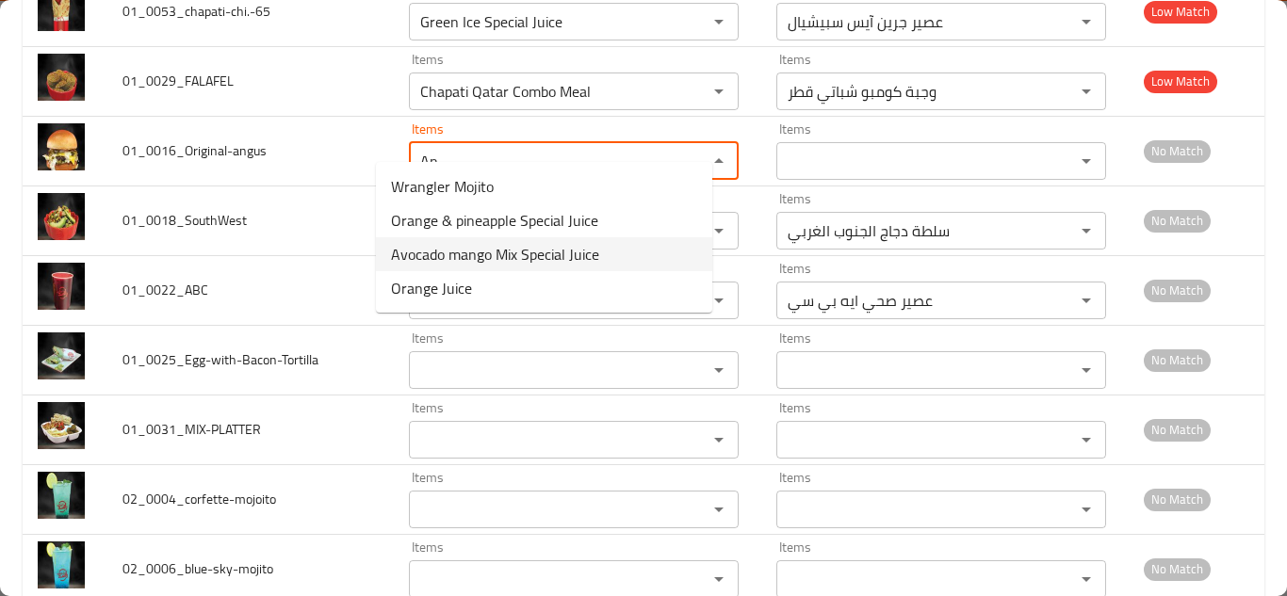
type input "A"
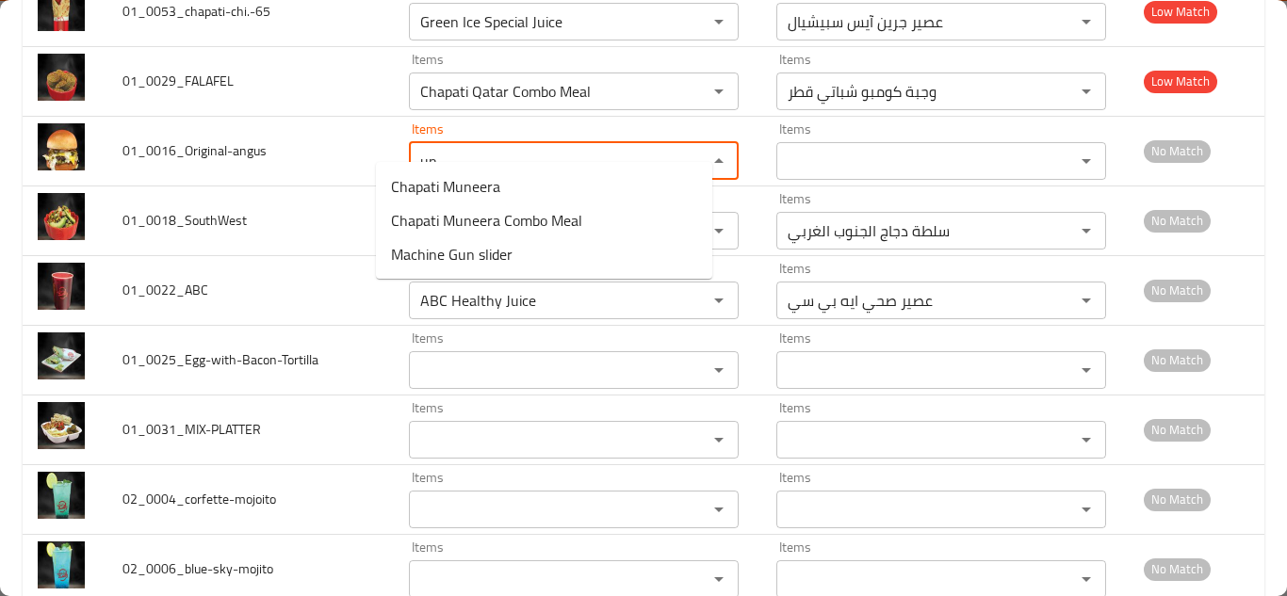
type input "u"
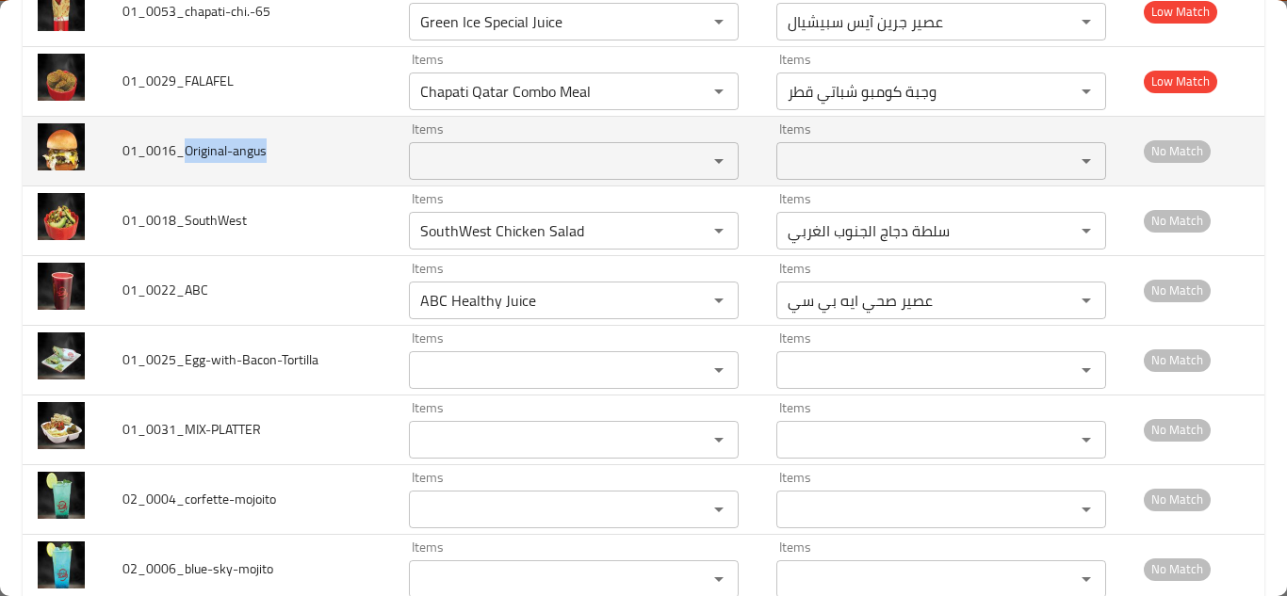
drag, startPoint x: 187, startPoint y: 122, endPoint x: 277, endPoint y: 128, distance: 90.6
click at [277, 128] on td "01_0016_Original-angus" at bounding box center [250, 151] width 286 height 70
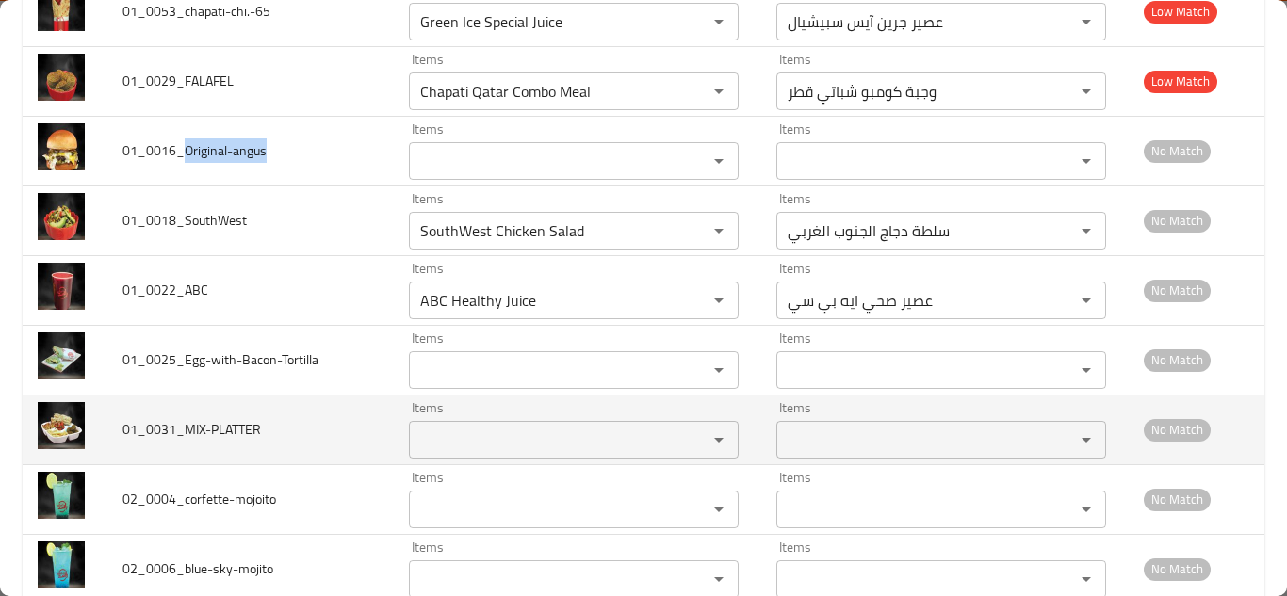
copy span "Original-angus"
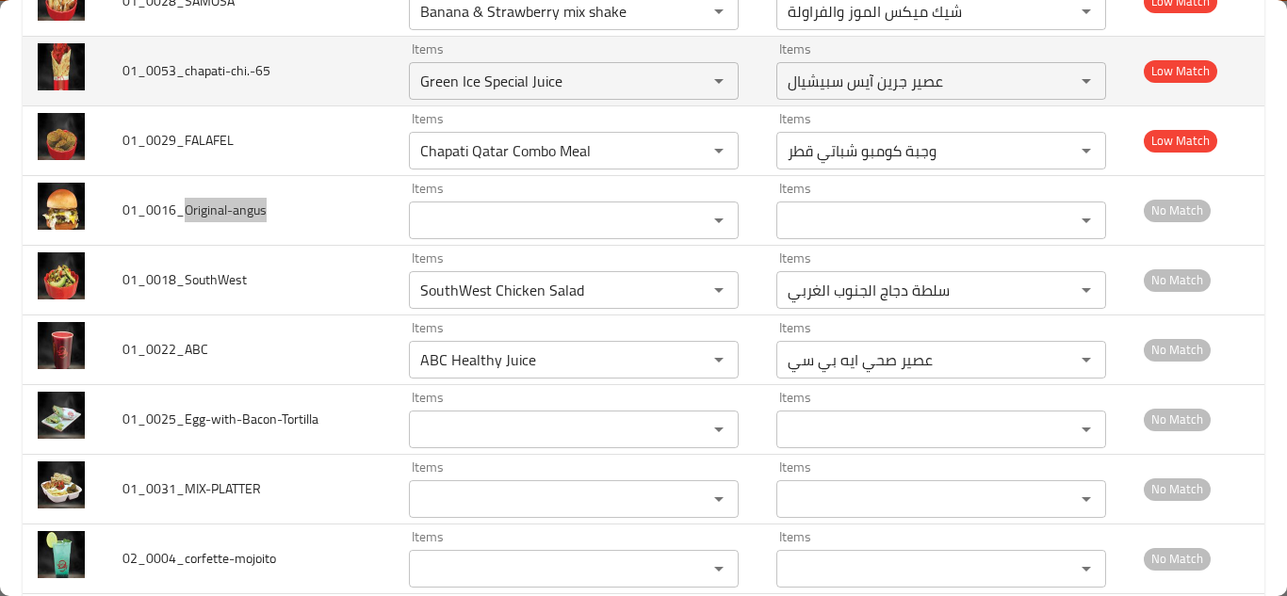
scroll to position [5303, 0]
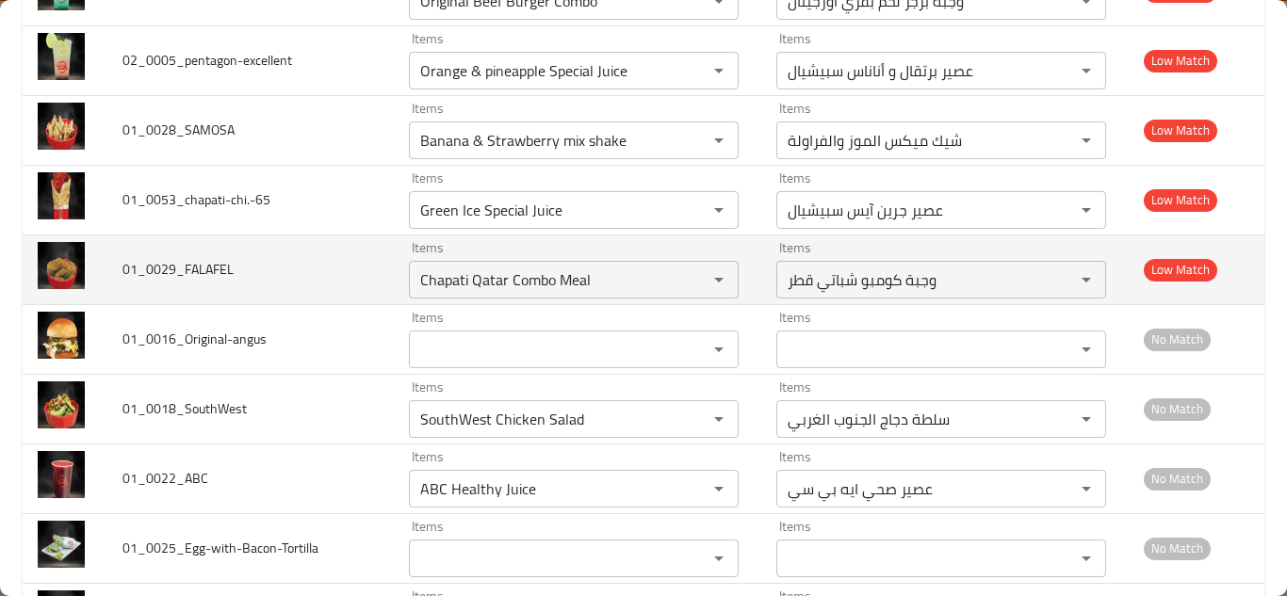
click at [337, 246] on td "01_0029_FALAFEL" at bounding box center [250, 270] width 286 height 70
click at [441, 267] on input "Chapati Qatar Combo Meal" at bounding box center [546, 280] width 263 height 26
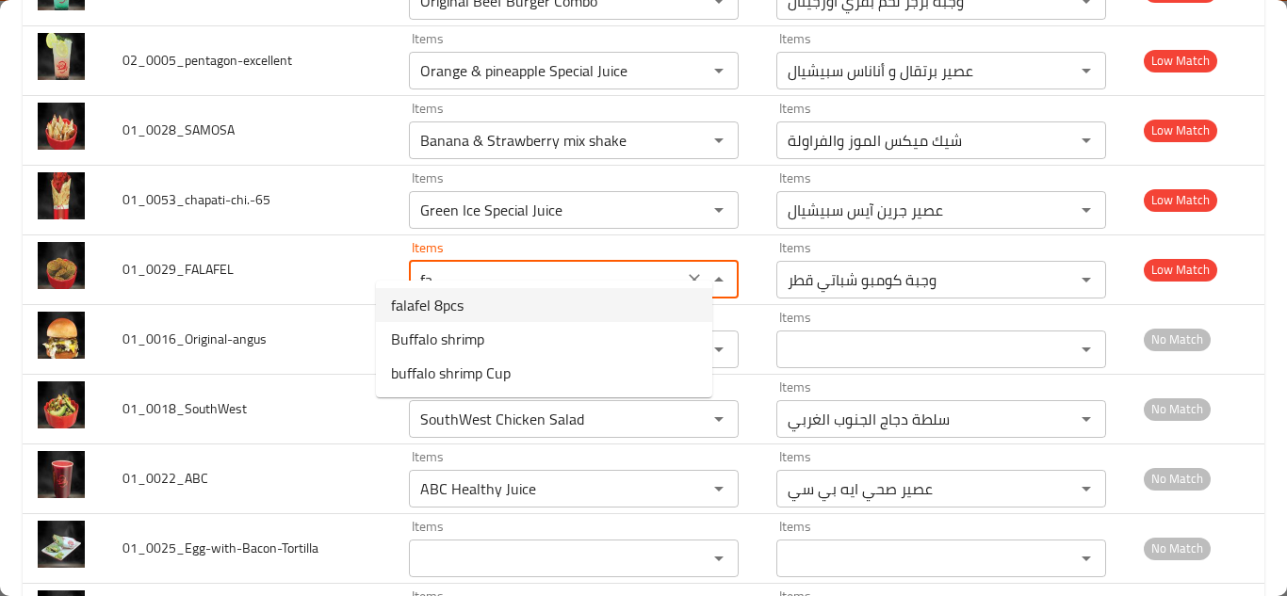
click at [467, 297] on li "falafel 8pcs" at bounding box center [544, 305] width 336 height 34
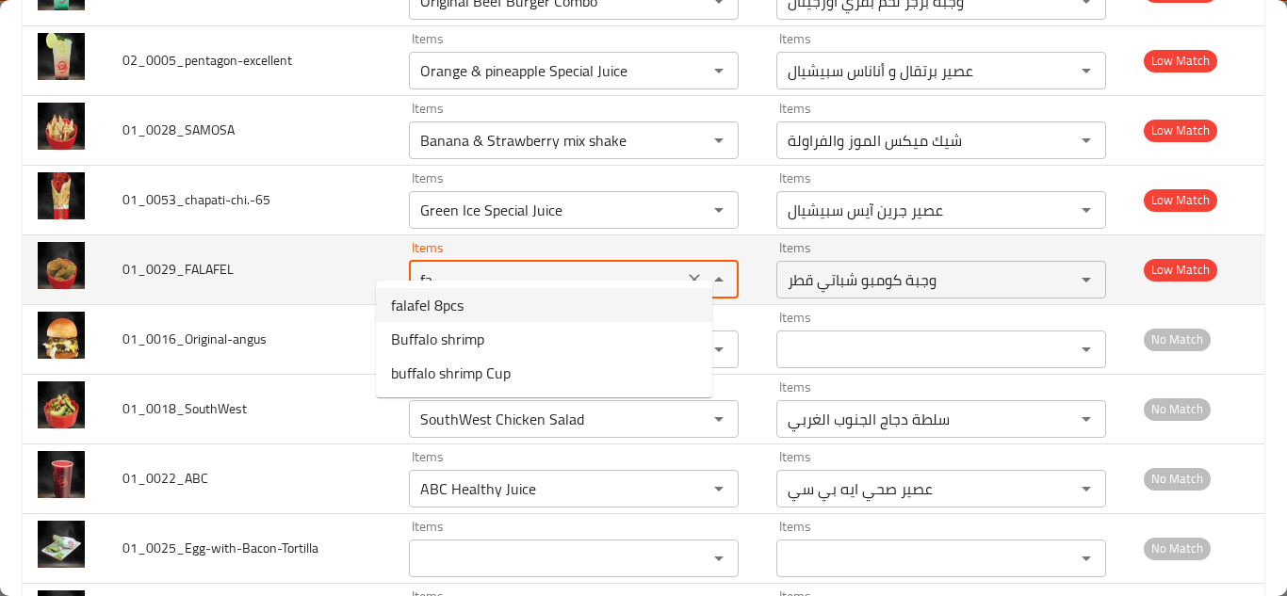
type input "falafel 8pcs"
type input "فلافل 8 قطع"
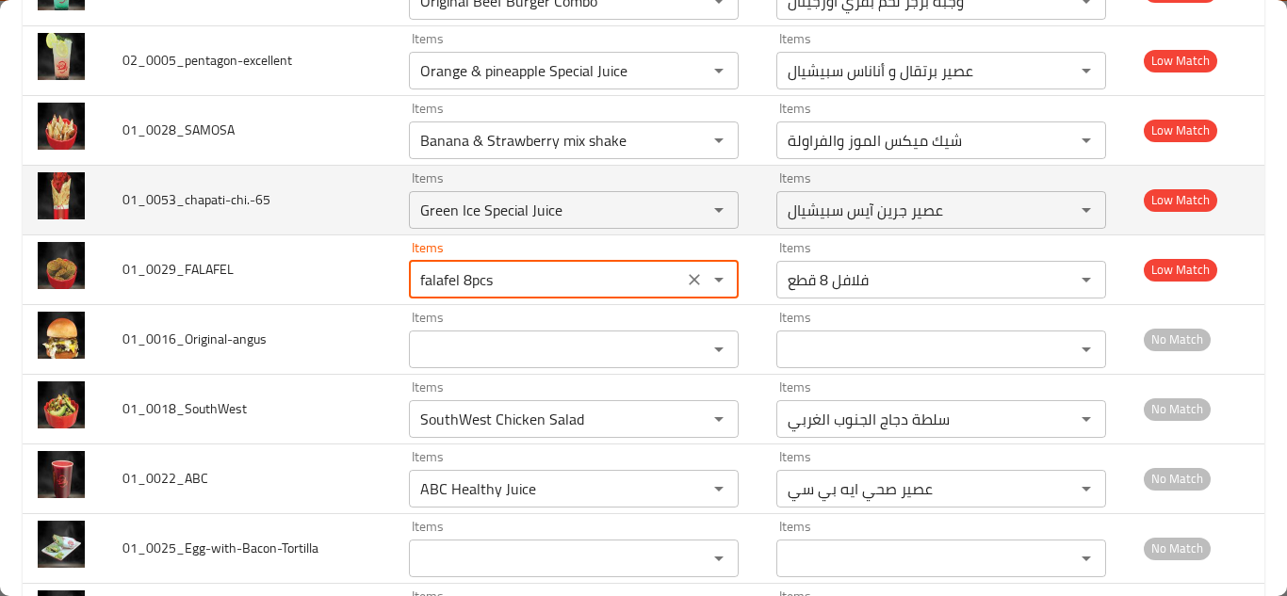
type input "falafel 8pcs"
click at [350, 174] on td "01_0053_chapati-chi.-65" at bounding box center [250, 200] width 286 height 70
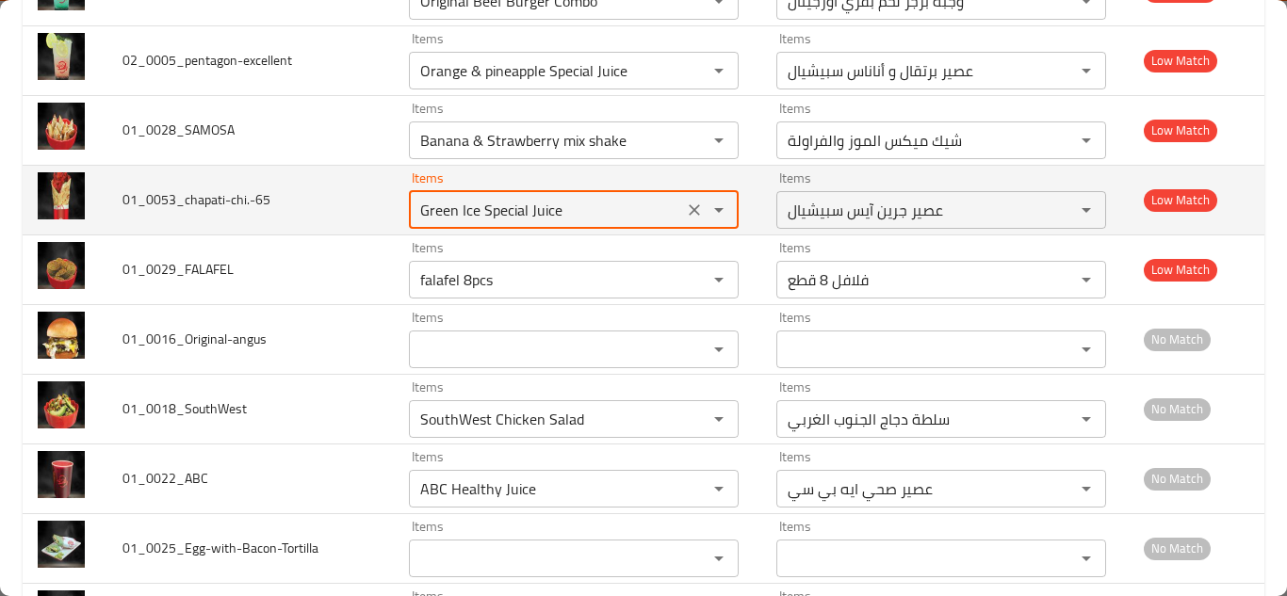
click at [496, 197] on input "Green Ice Special Juice" at bounding box center [546, 210] width 263 height 26
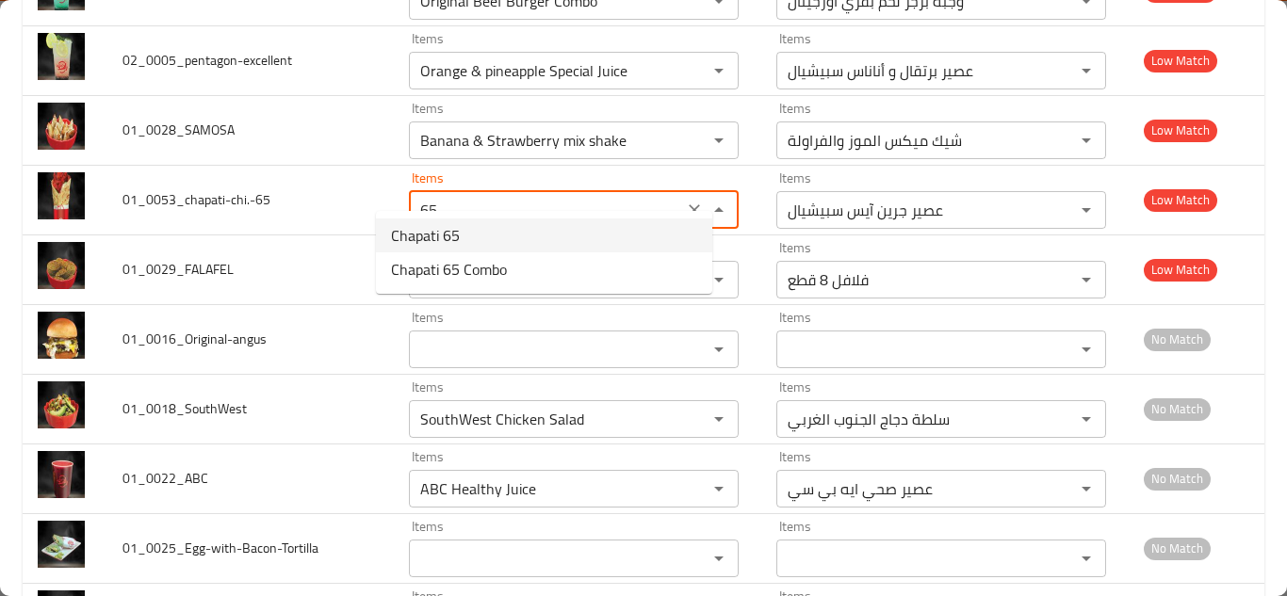
click at [502, 230] on li "Chapati 65" at bounding box center [544, 236] width 336 height 34
type input "Chapati 65"
type input "شباتي 65"
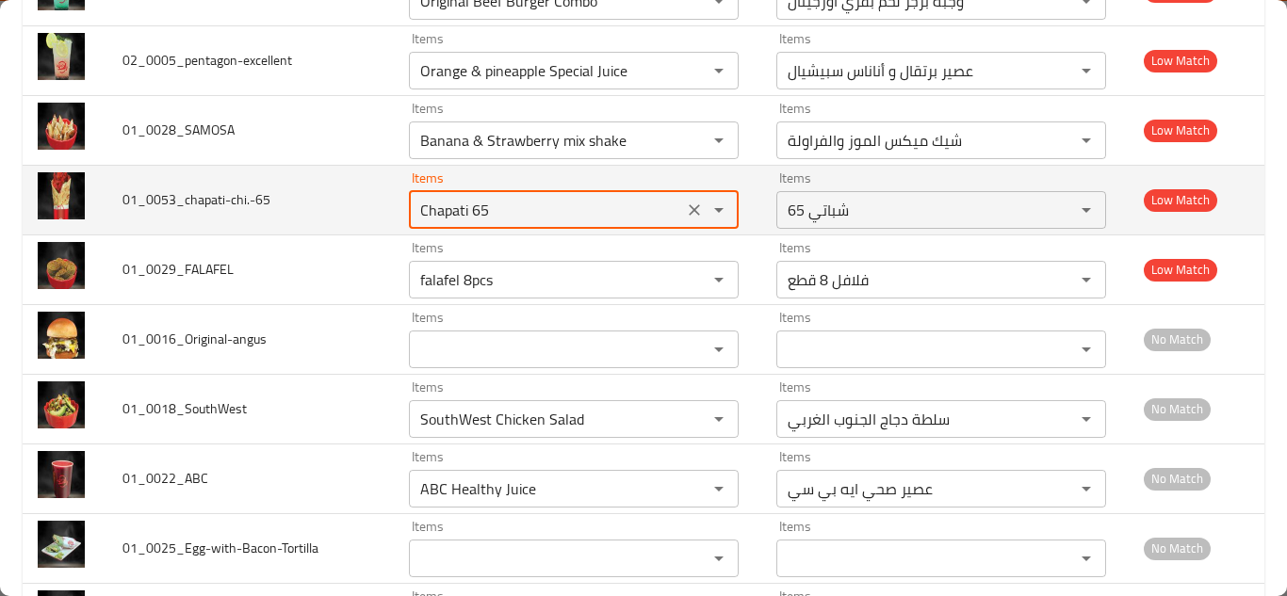
type input "Chapati 65"
click at [334, 174] on td "01_0053_chapati-chi.-65" at bounding box center [250, 200] width 286 height 70
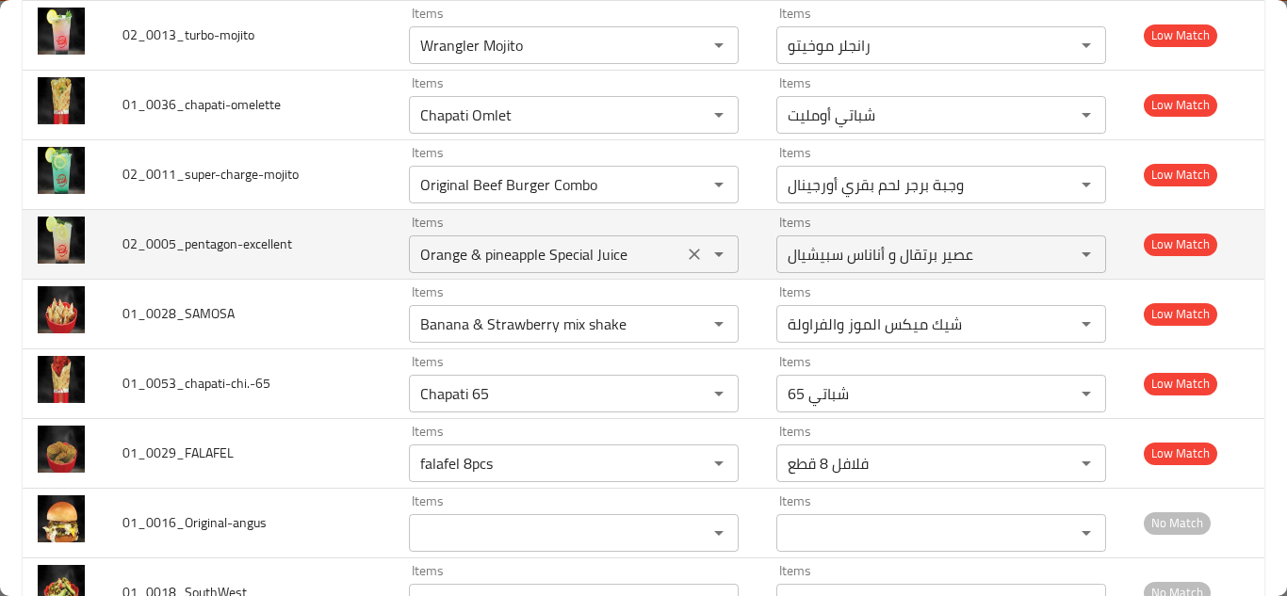
scroll to position [5115, 0]
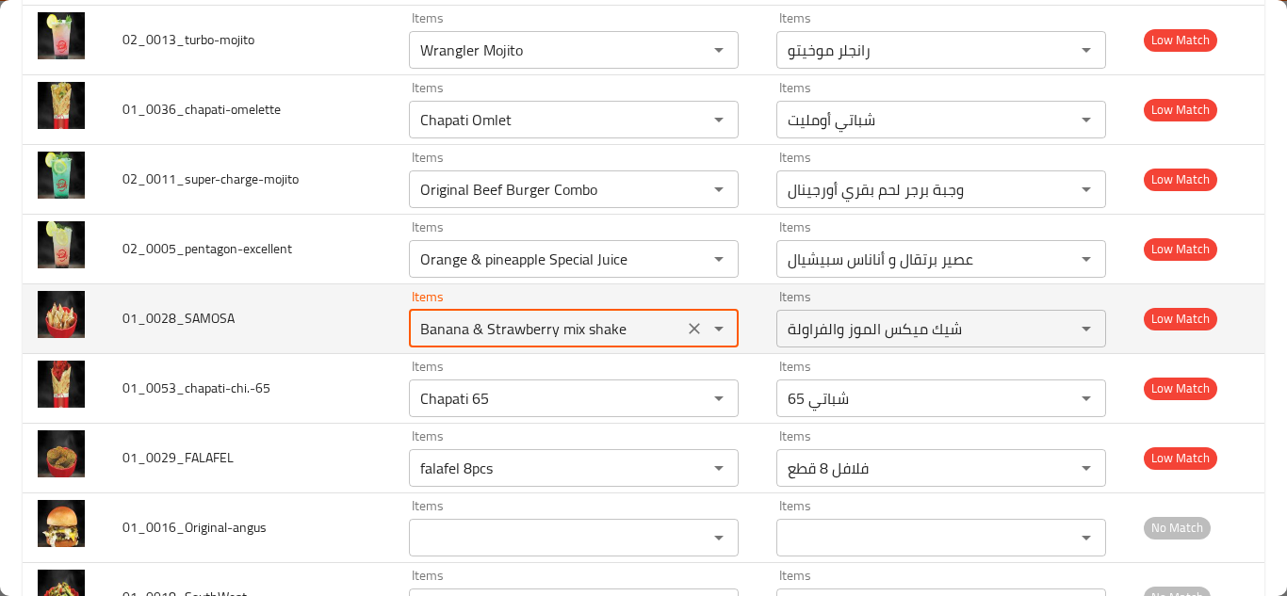
click at [474, 316] on input "Banana & Strawberry mix shake" at bounding box center [546, 329] width 263 height 26
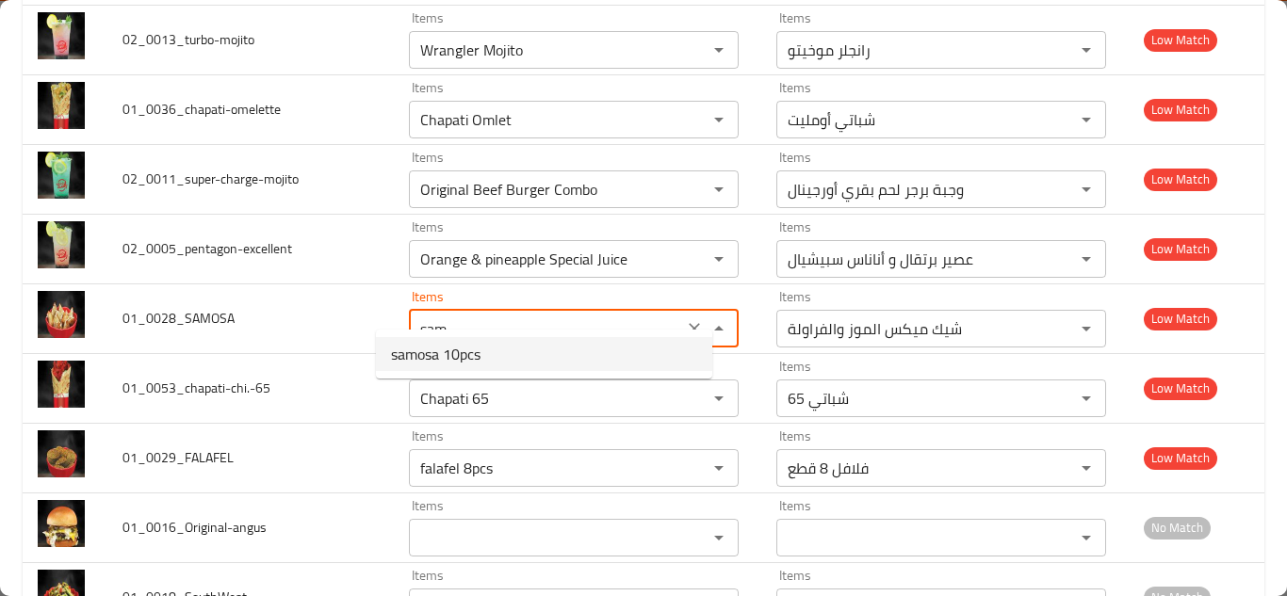
click at [452, 355] on span "samosa 10pcs" at bounding box center [435, 354] width 89 height 23
type input "samosa 10pcs"
type input "سمبوسة (10 قطع)"
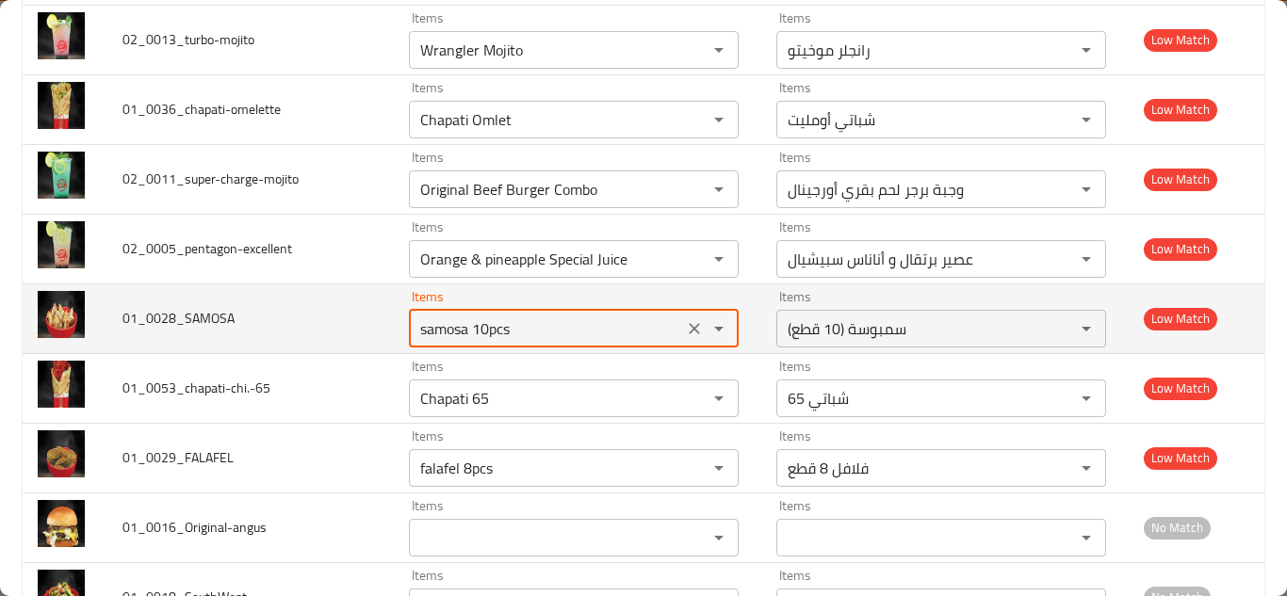
type input "samosa 10pcs"
click at [316, 291] on td "01_0028_SAMOSA" at bounding box center [250, 319] width 286 height 70
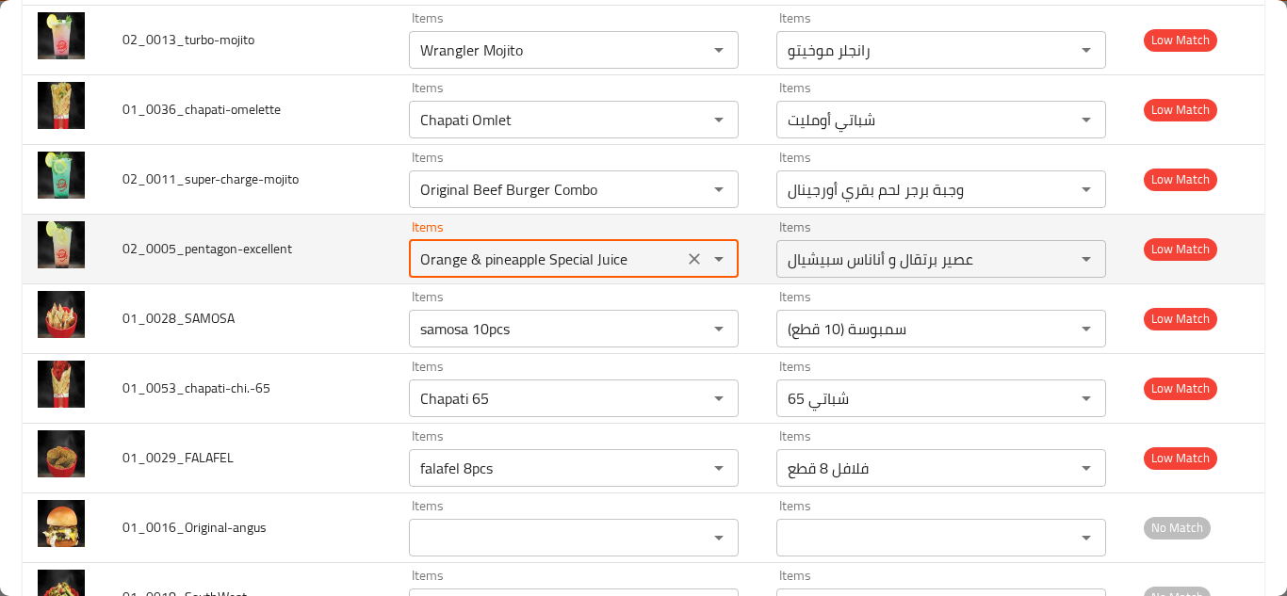
click at [508, 246] on input "Orange & pineapple Special Juice" at bounding box center [546, 259] width 263 height 26
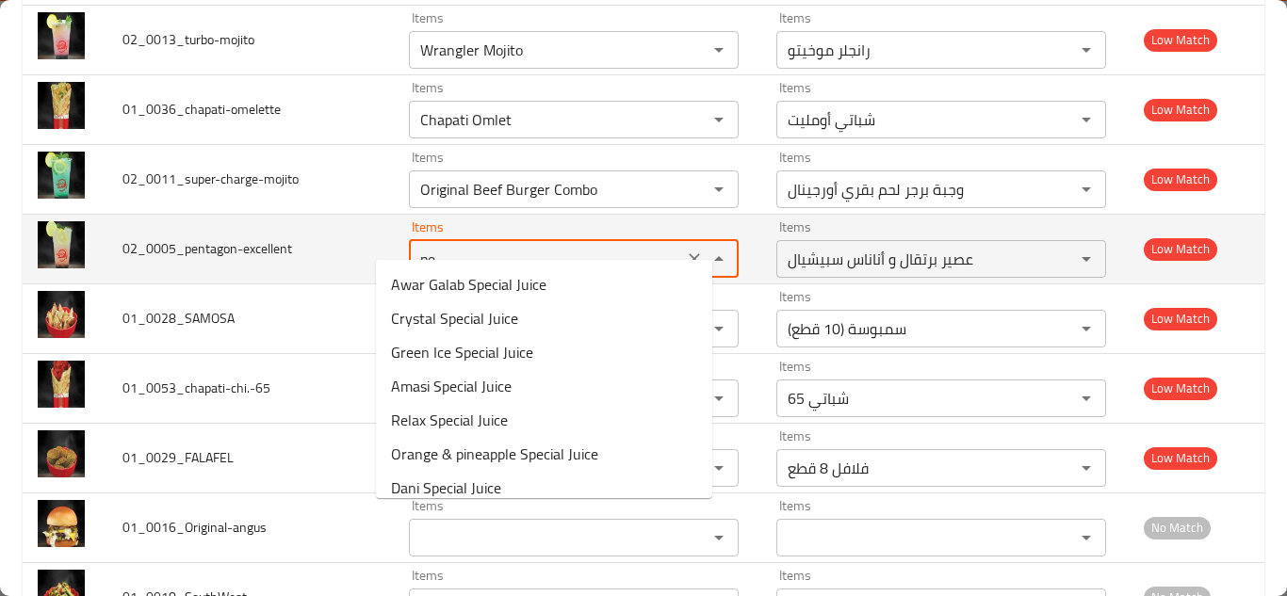
type input "p"
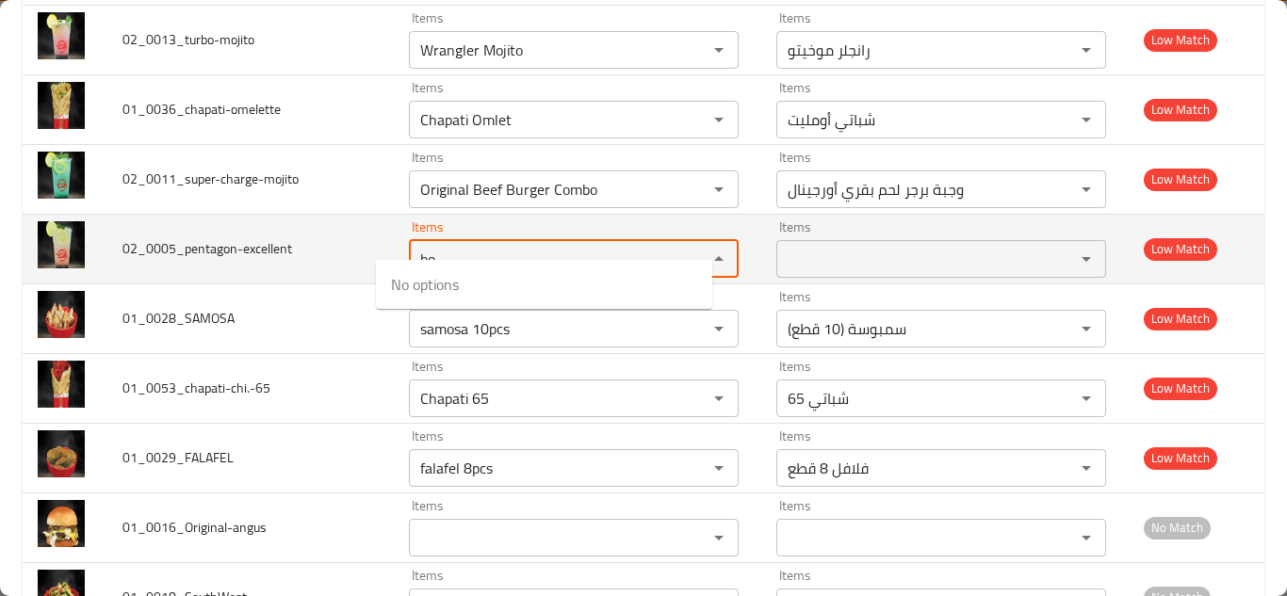
type input "b"
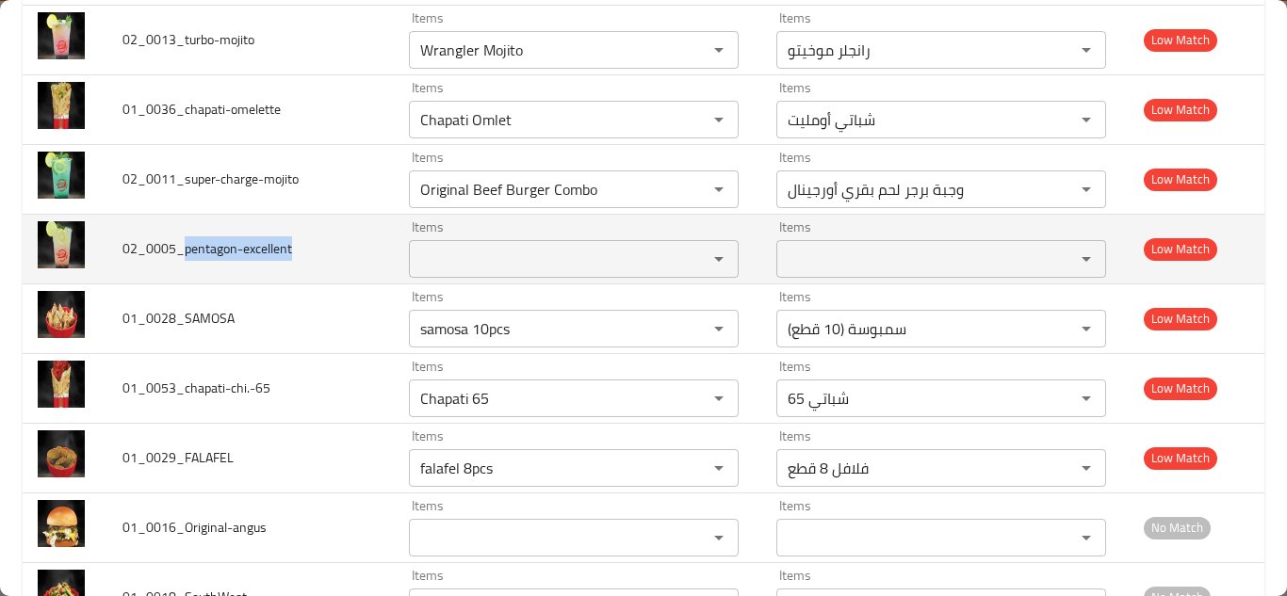
drag, startPoint x: 185, startPoint y: 227, endPoint x: 297, endPoint y: 230, distance: 112.1
click at [297, 230] on td "02_0005_pentagon-excellent" at bounding box center [250, 249] width 286 height 70
copy span "pentagon-excellent"
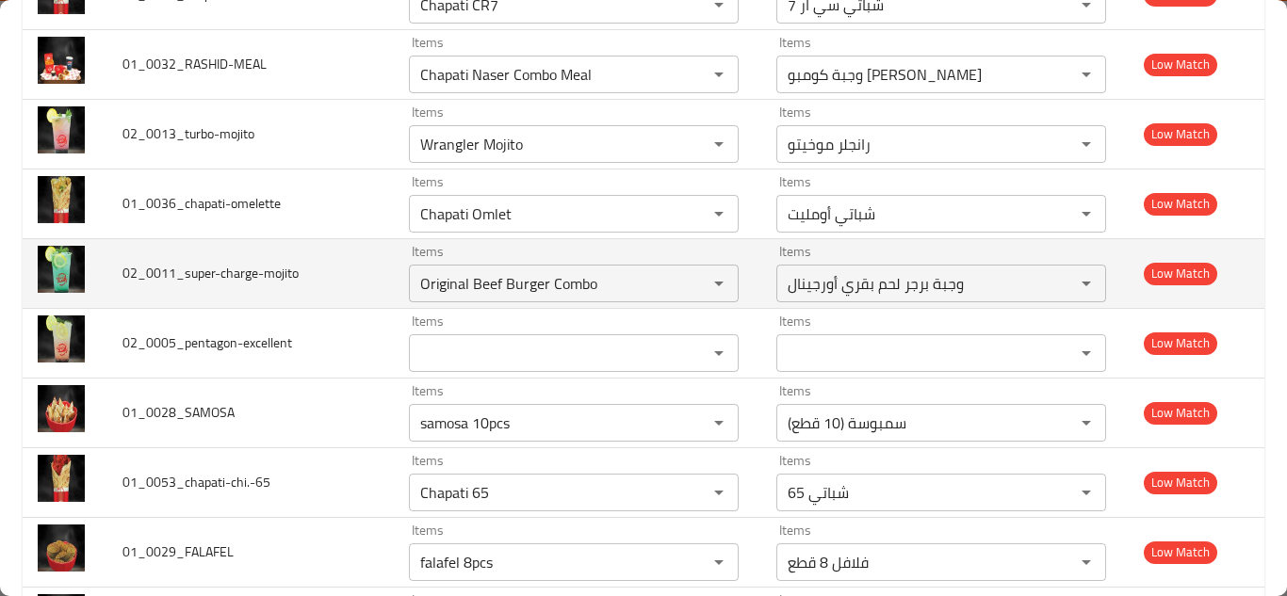
click at [343, 252] on td "02_0011_super-charge-mojito" at bounding box center [250, 273] width 286 height 70
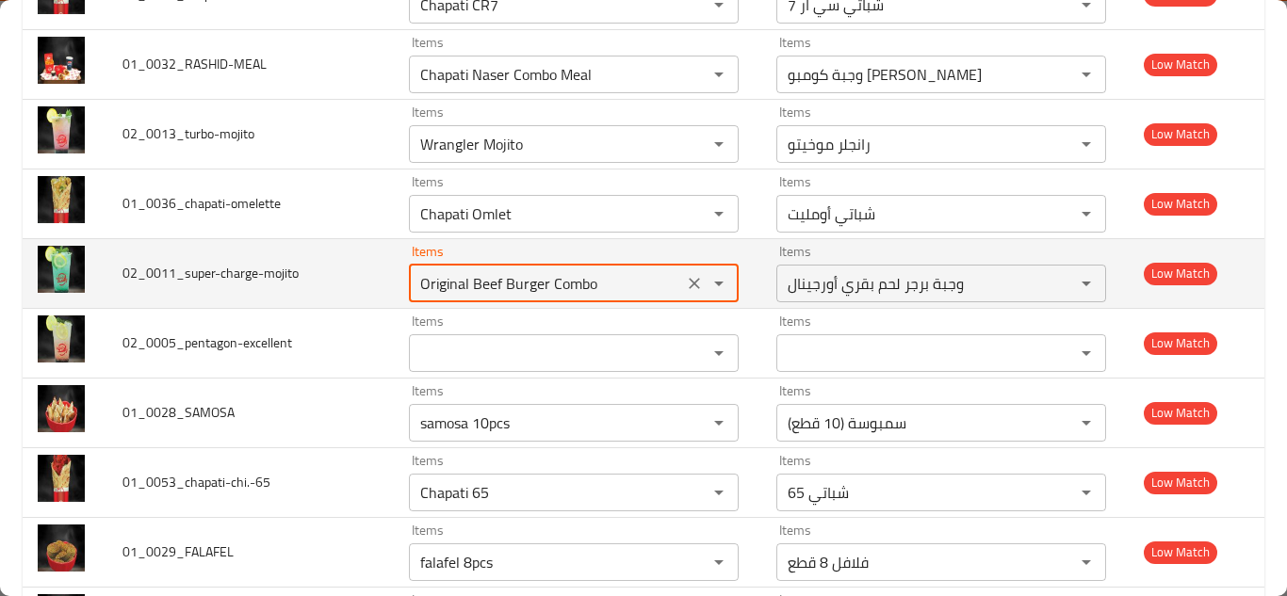
click at [484, 270] on input "Original Beef Burger Combo" at bounding box center [546, 283] width 263 height 26
type input "s"
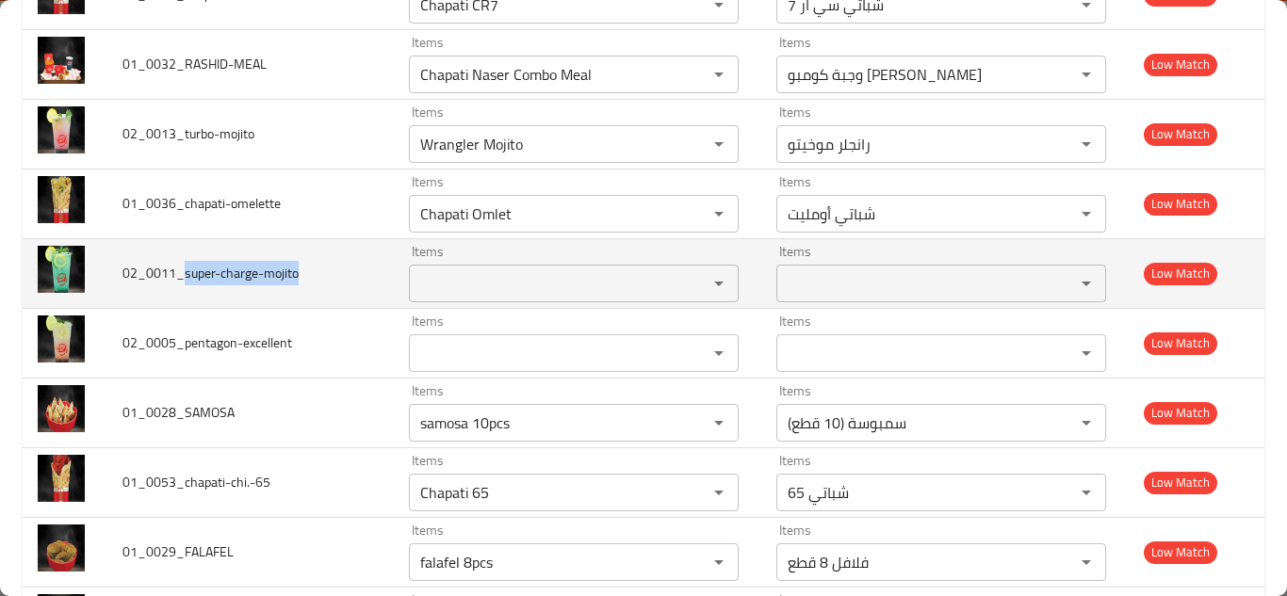
drag, startPoint x: 187, startPoint y: 254, endPoint x: 312, endPoint y: 253, distance: 125.3
click at [312, 253] on td "02_0011_super-charge-mojito" at bounding box center [250, 273] width 286 height 70
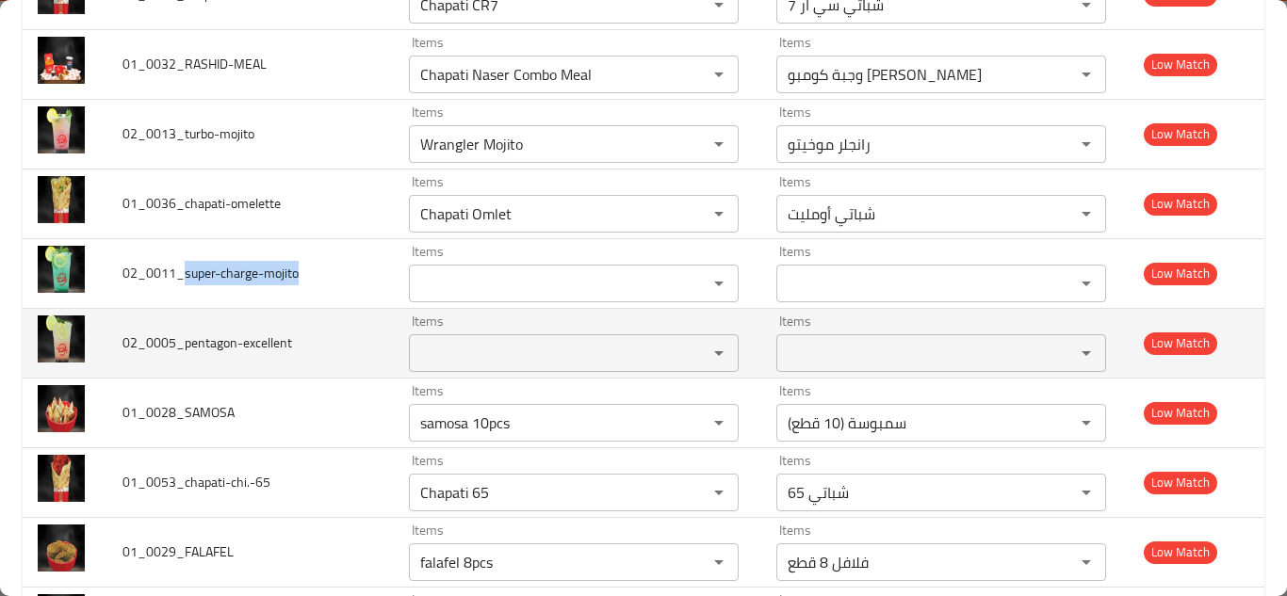
copy span "super-charge-mojito"
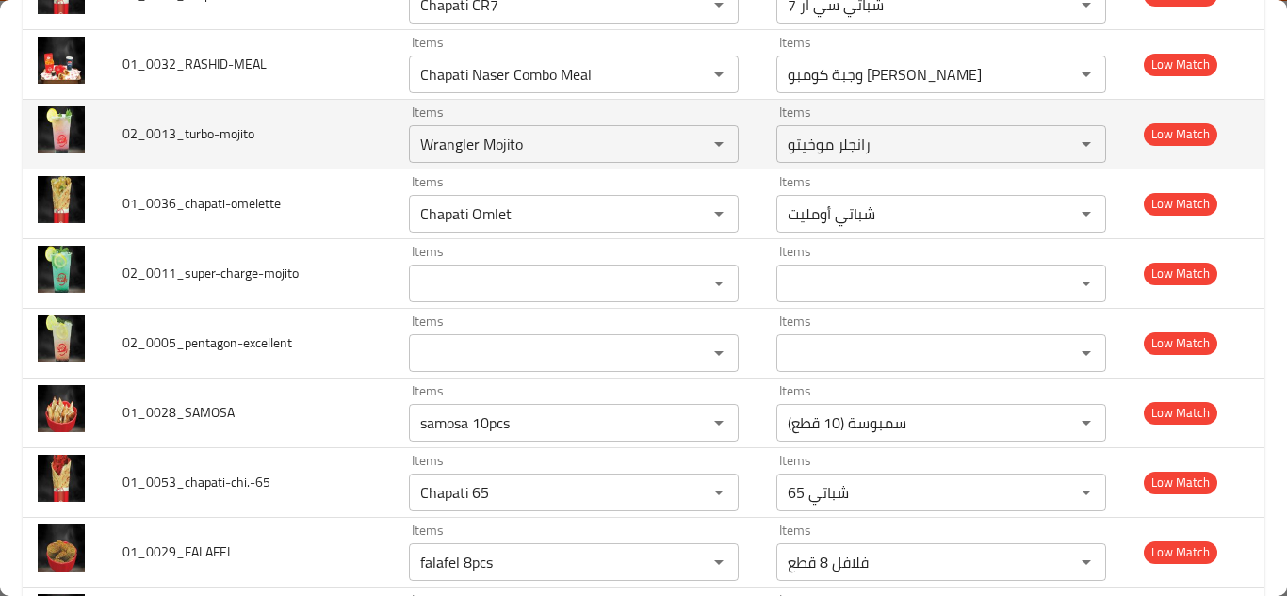
click at [335, 122] on td "02_0013_turbo-mojito" at bounding box center [250, 134] width 286 height 70
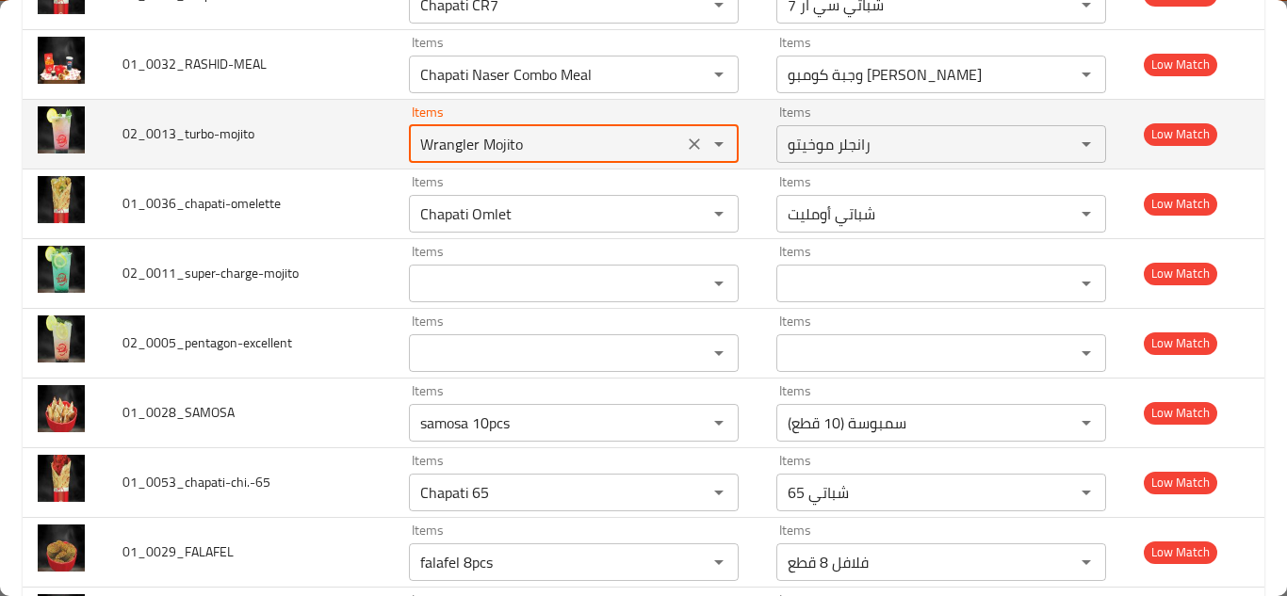
click at [447, 131] on input "Wrangler Mojito" at bounding box center [546, 144] width 263 height 26
type input "t"
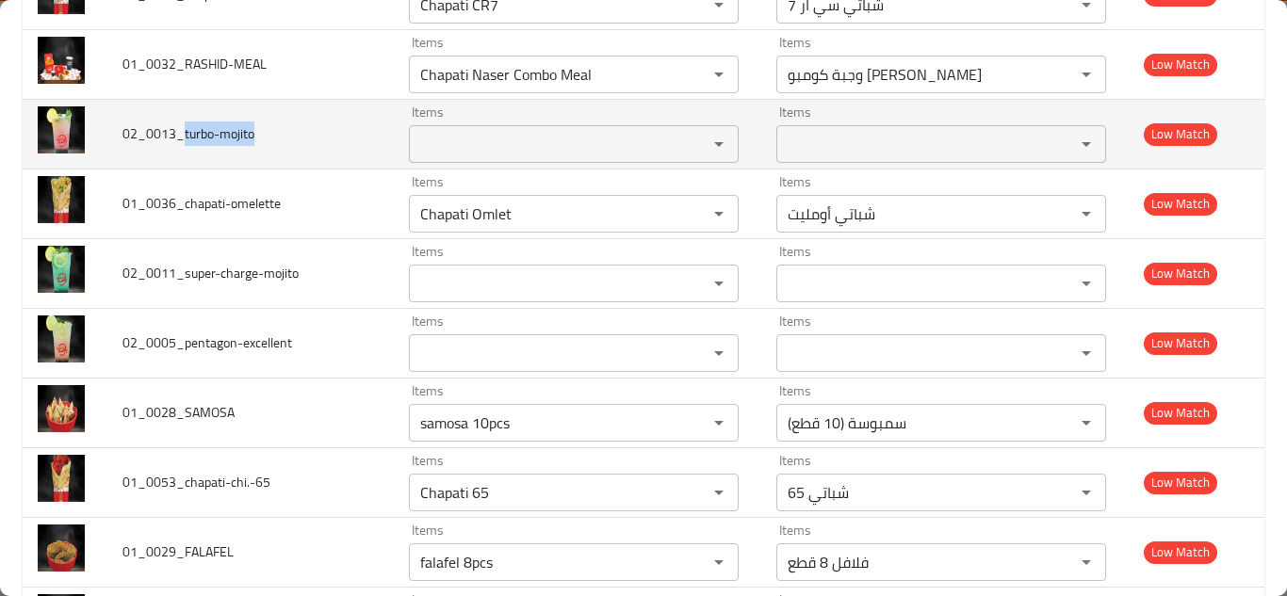
drag, startPoint x: 186, startPoint y: 112, endPoint x: 270, endPoint y: 112, distance: 84.8
click at [269, 112] on td "02_0013_turbo-mojito" at bounding box center [250, 134] width 286 height 70
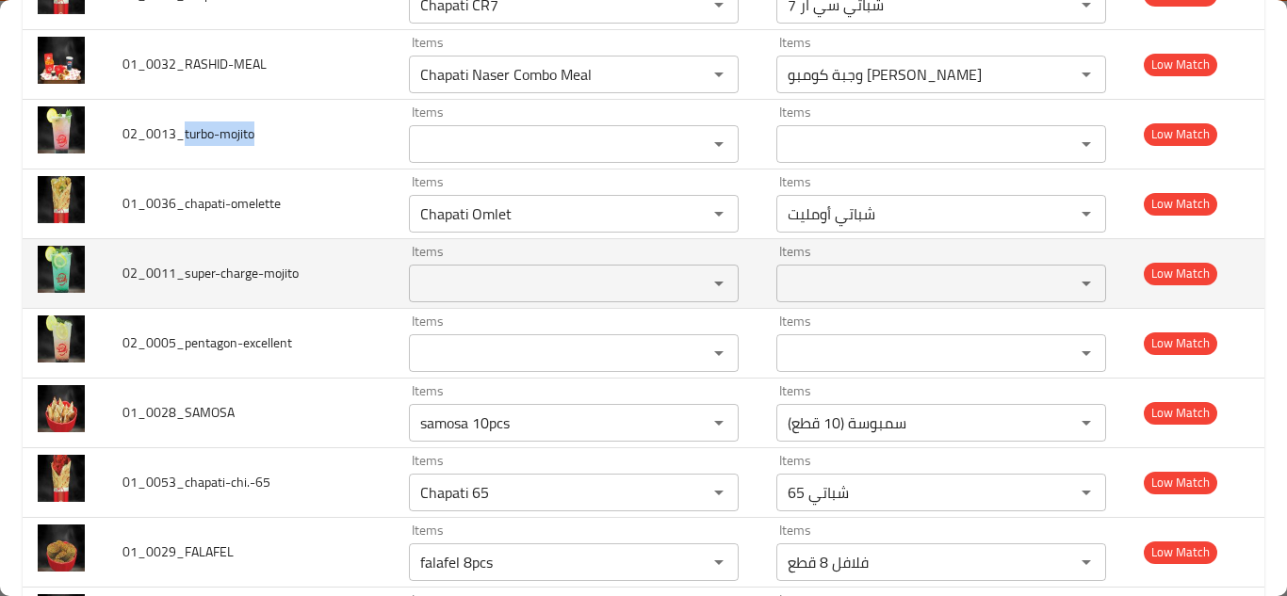
copy span "turbo-mojito"
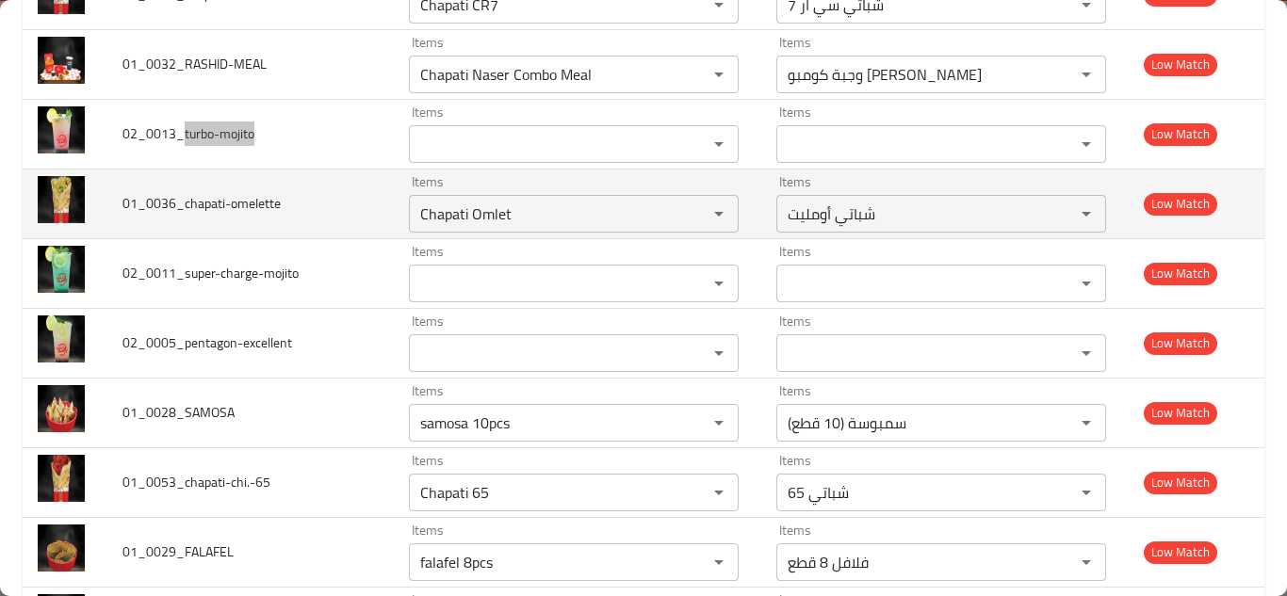
scroll to position [4926, 0]
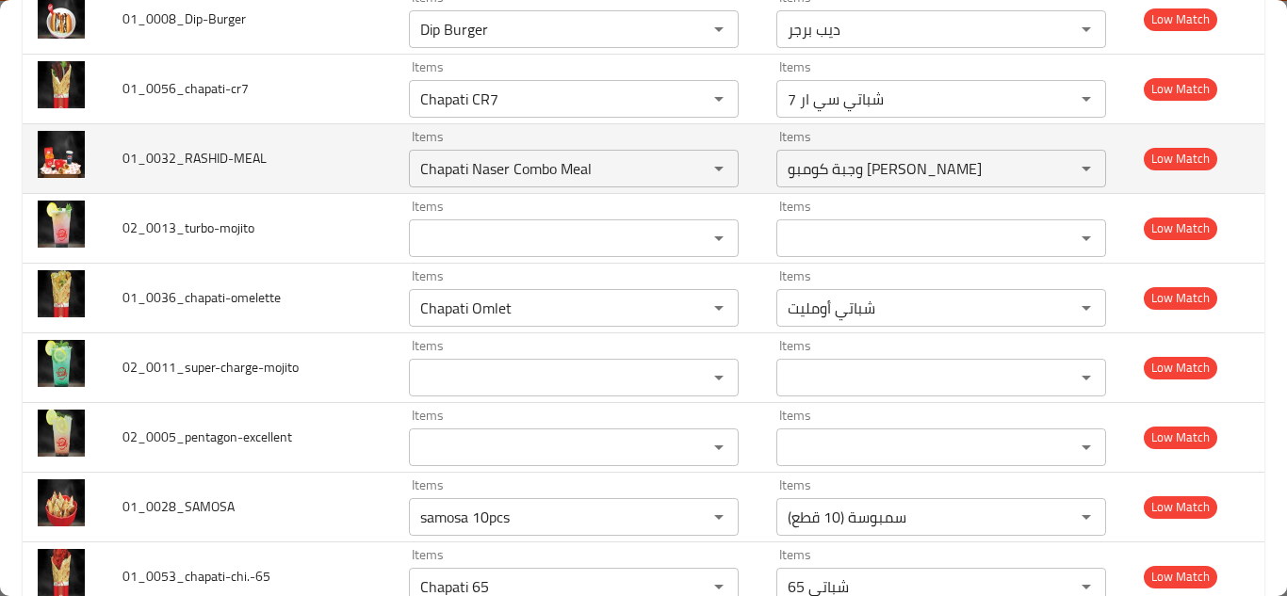
click at [333, 138] on td "01_0032_RASHID-MEAL" at bounding box center [250, 158] width 286 height 70
click at [454, 155] on input "Chapati Naser Combo Meal" at bounding box center [546, 168] width 263 height 26
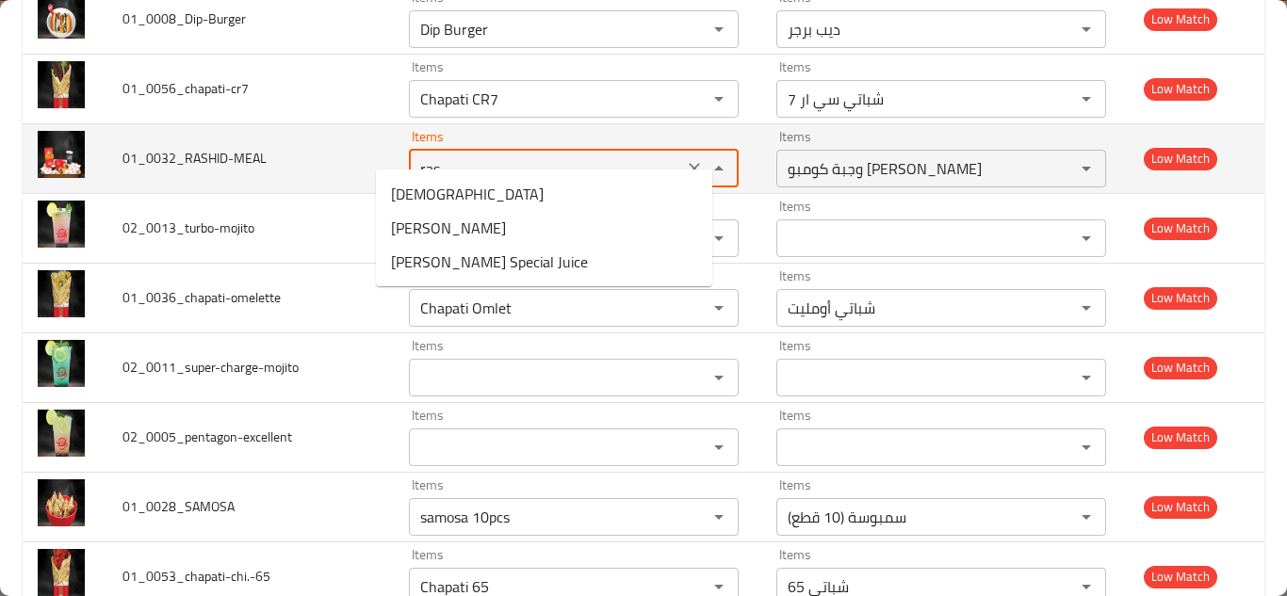
type input "rash"
click at [685, 159] on icon "Clear" at bounding box center [694, 168] width 19 height 19
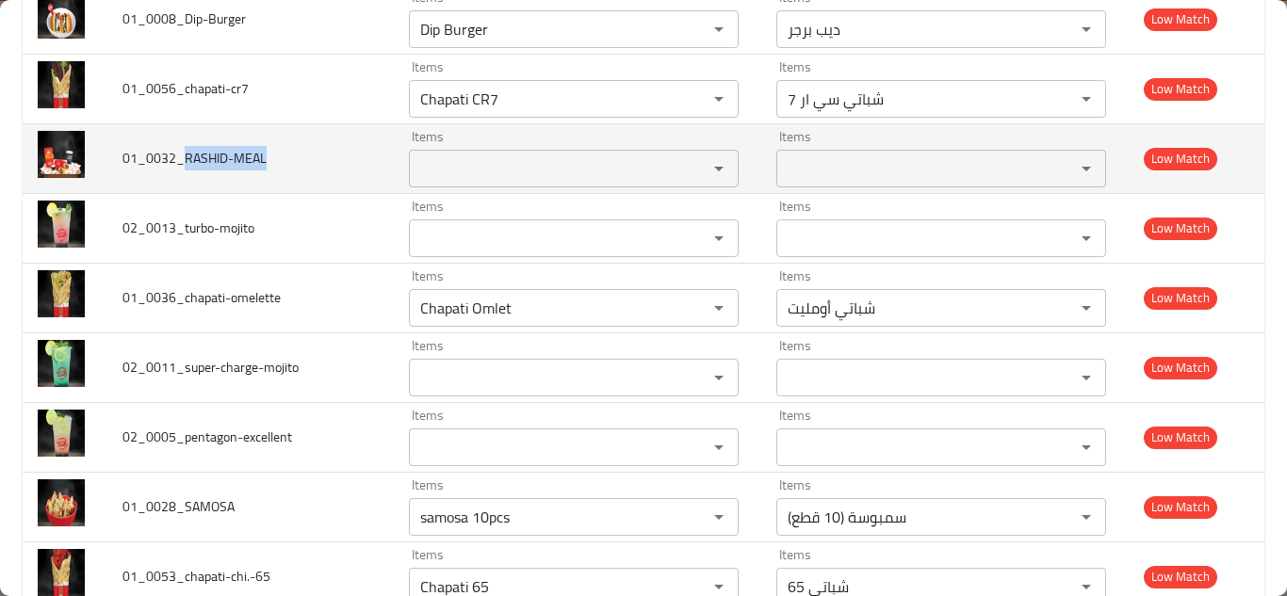
drag, startPoint x: 187, startPoint y: 138, endPoint x: 287, endPoint y: 136, distance: 100.8
click at [287, 136] on td "01_0032_RASHID-MEAL" at bounding box center [250, 158] width 286 height 70
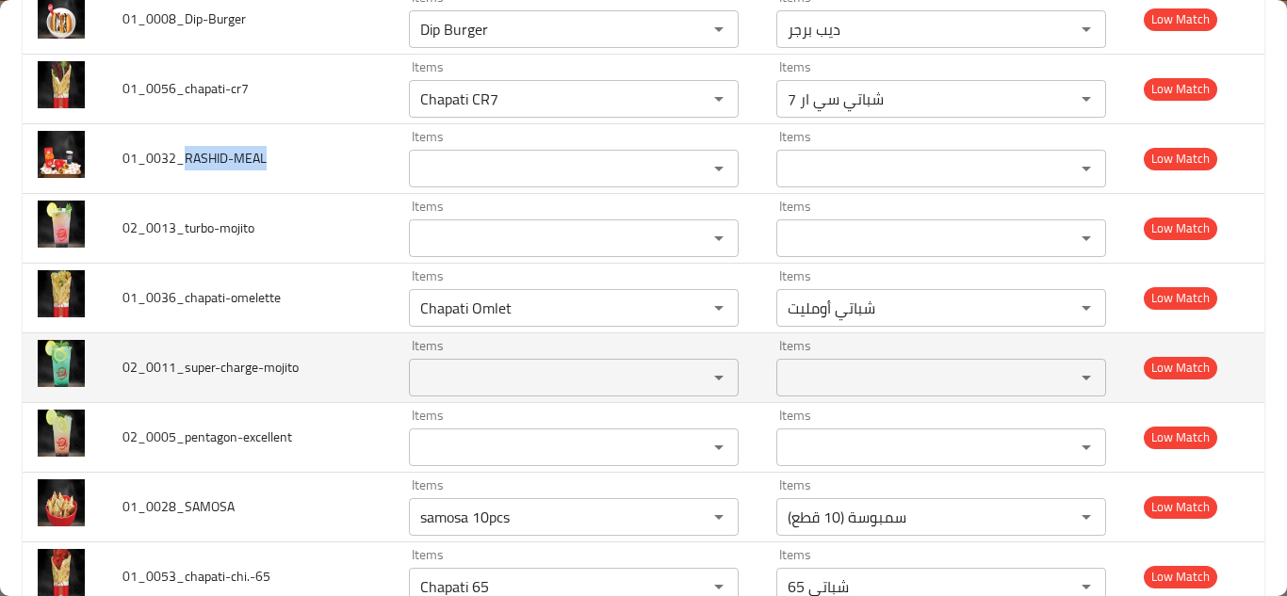
copy span "RASHID-MEAL"
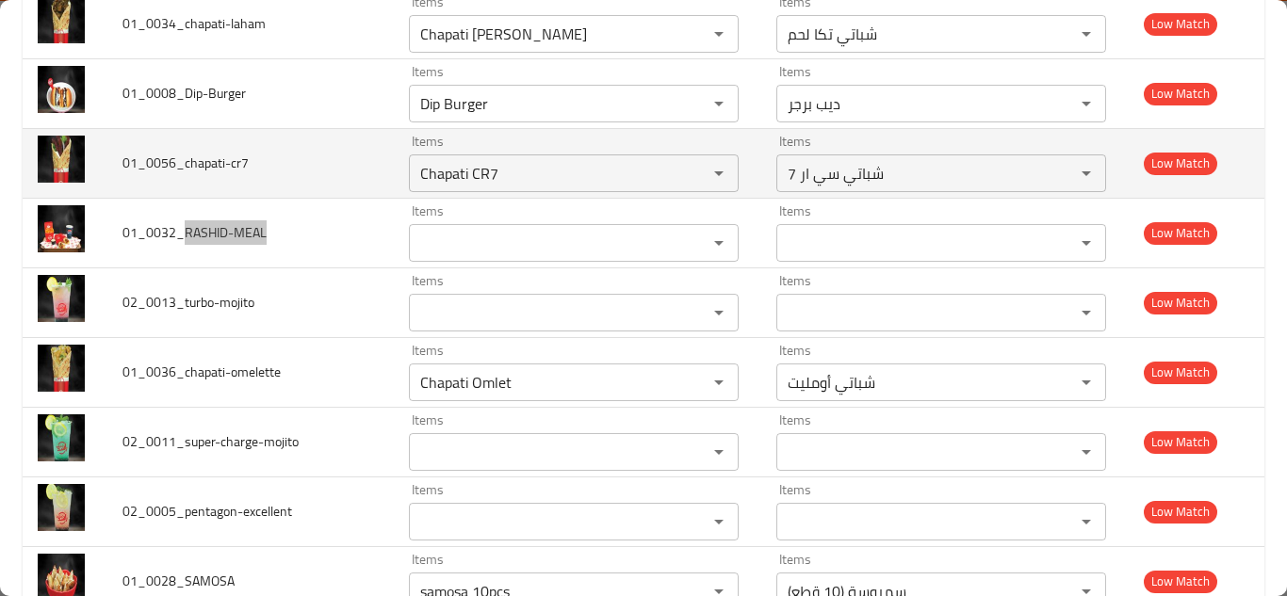
scroll to position [4832, 0]
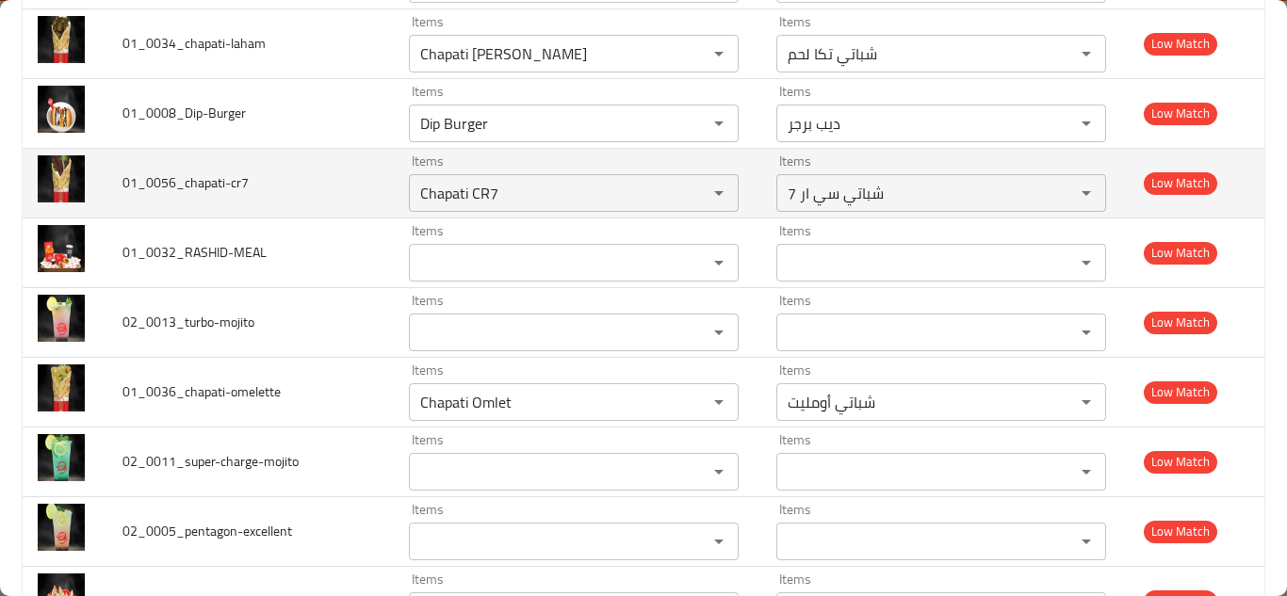
click at [340, 162] on td "01_0056_chapati-cr7" at bounding box center [250, 183] width 286 height 70
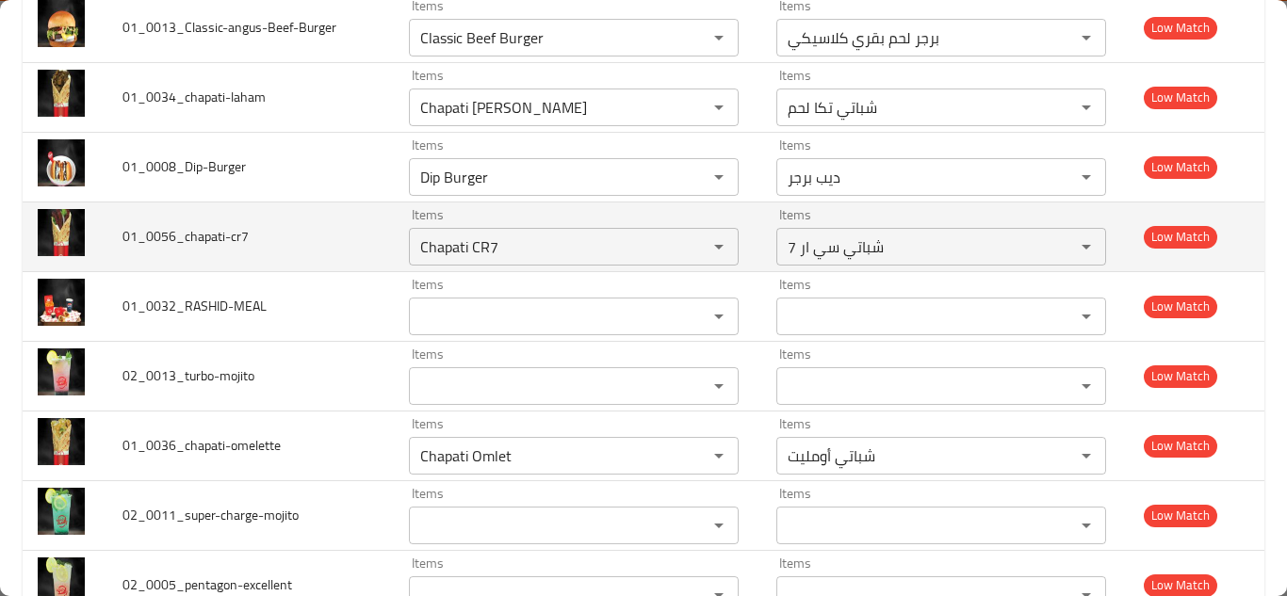
scroll to position [4738, 0]
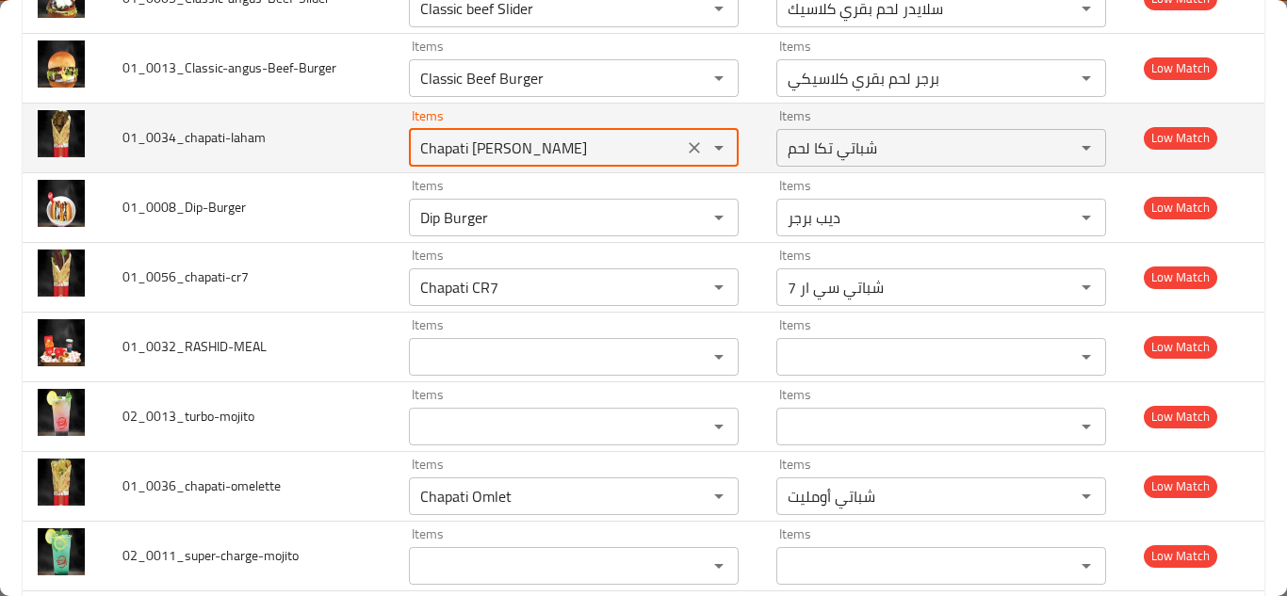
drag, startPoint x: 446, startPoint y: 127, endPoint x: 540, endPoint y: 126, distance: 94.2
click at [540, 135] on input "Chapati Tikka Laham" at bounding box center [546, 148] width 263 height 26
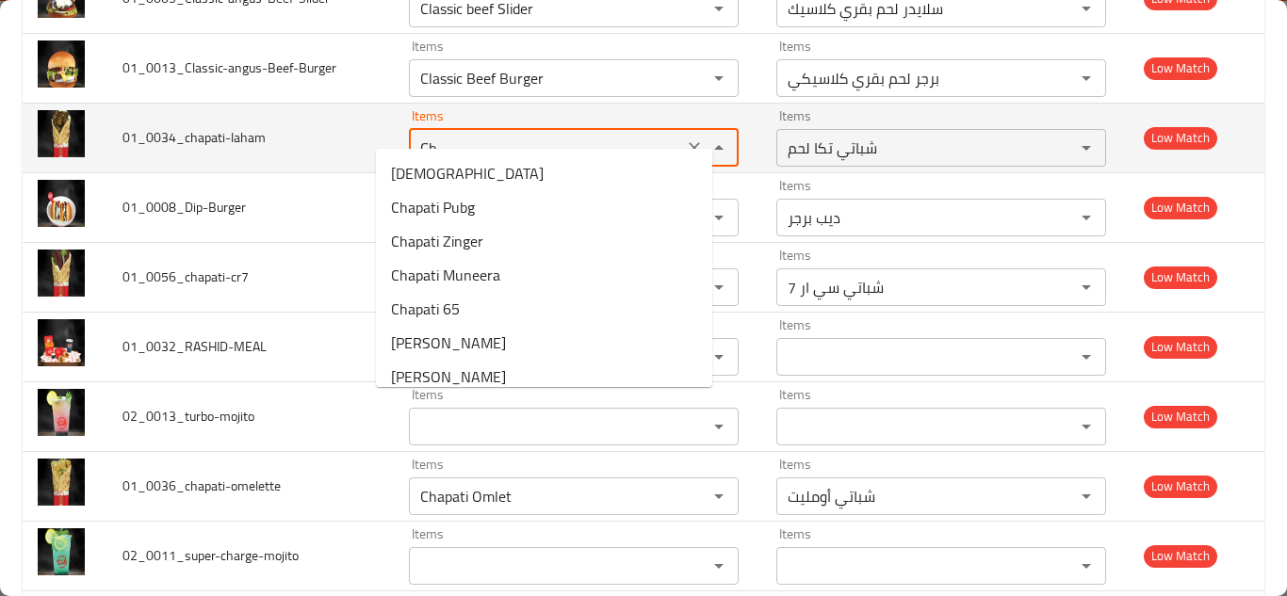
type input "C"
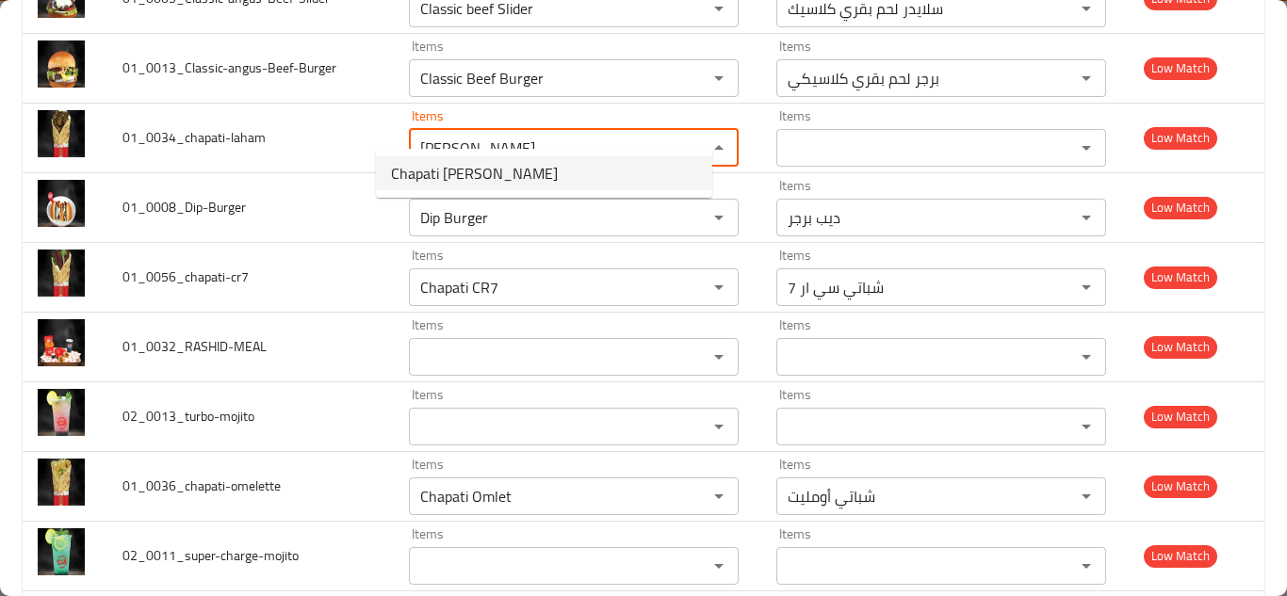
click at [550, 184] on li "Chapati Tikka Laham" at bounding box center [544, 173] width 336 height 34
type input "Chapati Tikka Laham"
type input "شباتي تكا لحم"
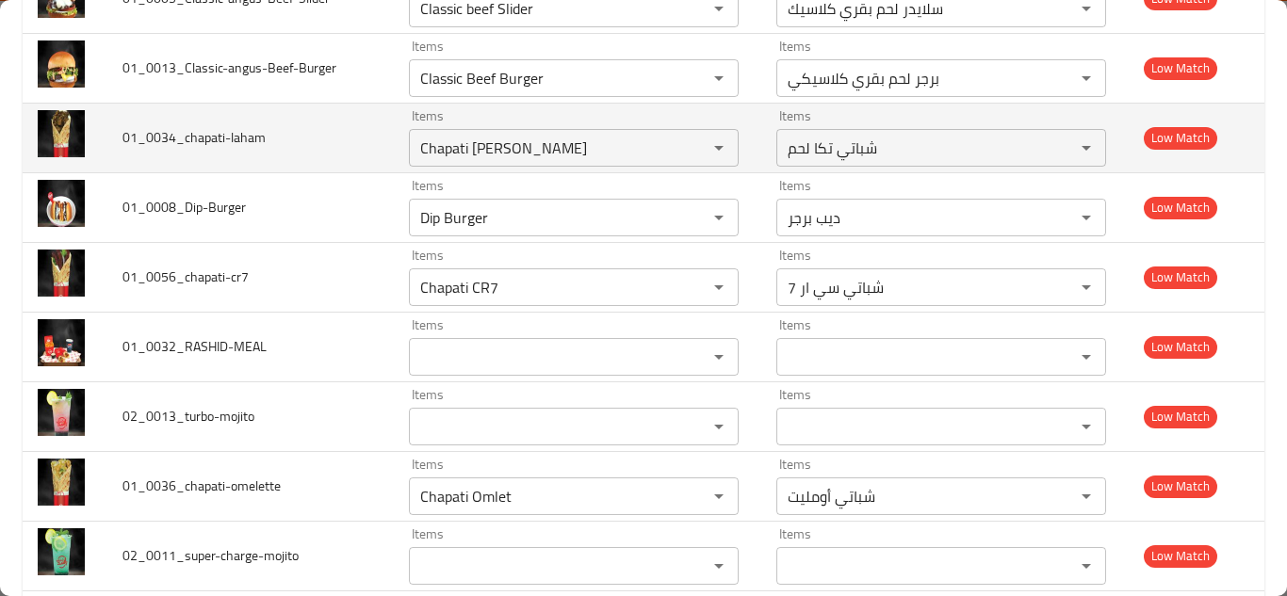
click at [334, 122] on td "01_0034_chapati-laham" at bounding box center [250, 138] width 286 height 70
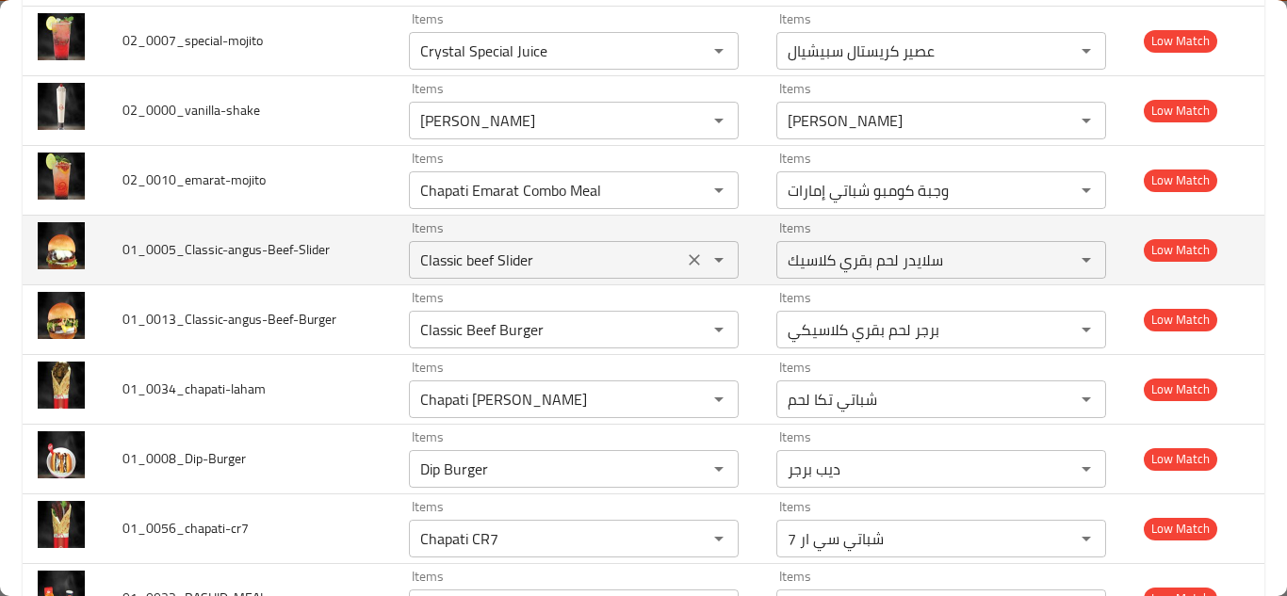
scroll to position [4455, 0]
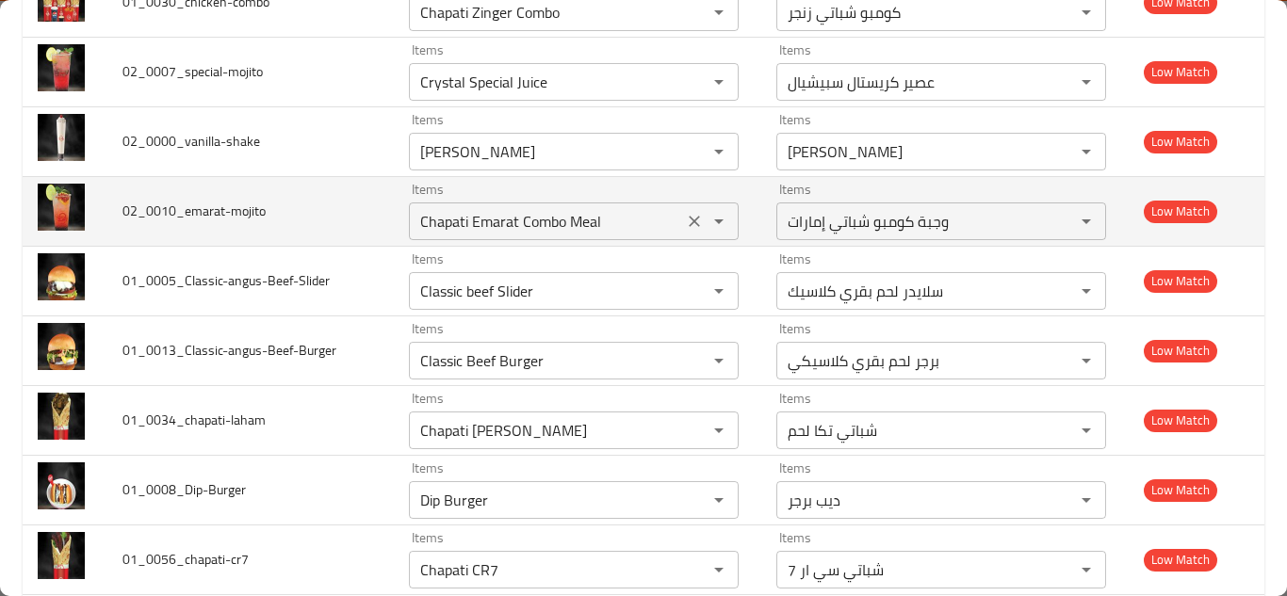
click at [490, 208] on input "Chapati Emarat Combo Meal" at bounding box center [546, 221] width 263 height 26
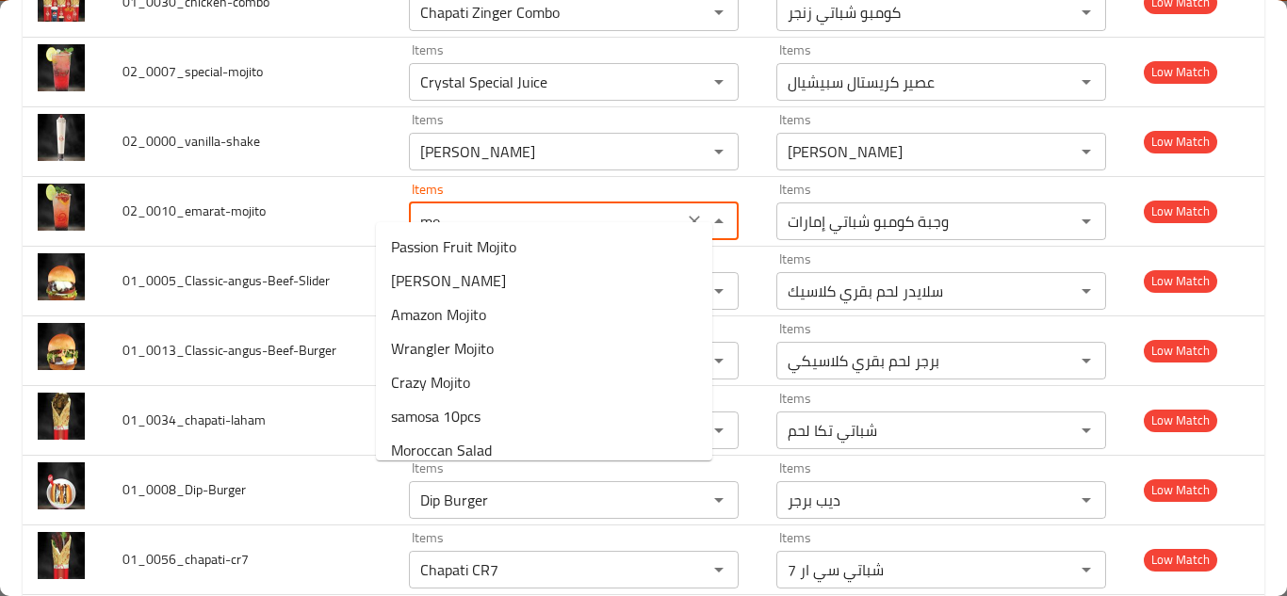
type input "m"
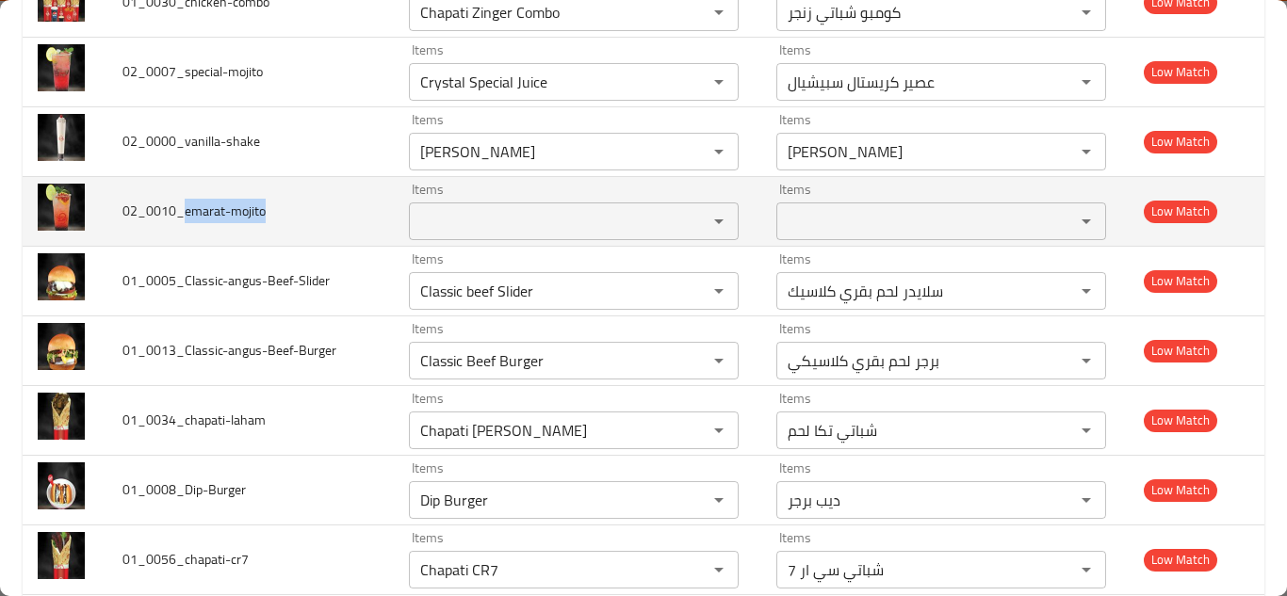
drag, startPoint x: 187, startPoint y: 188, endPoint x: 277, endPoint y: 187, distance: 90.4
click at [277, 187] on td "02_0010_emarat-mojito" at bounding box center [250, 211] width 286 height 70
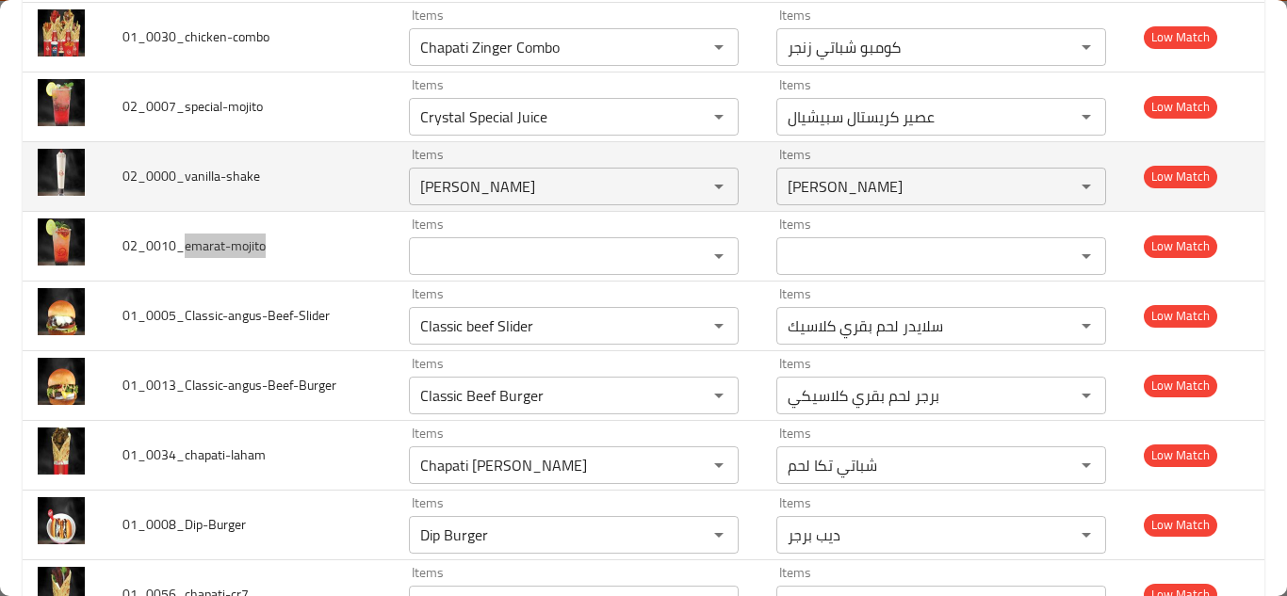
scroll to position [4361, 0]
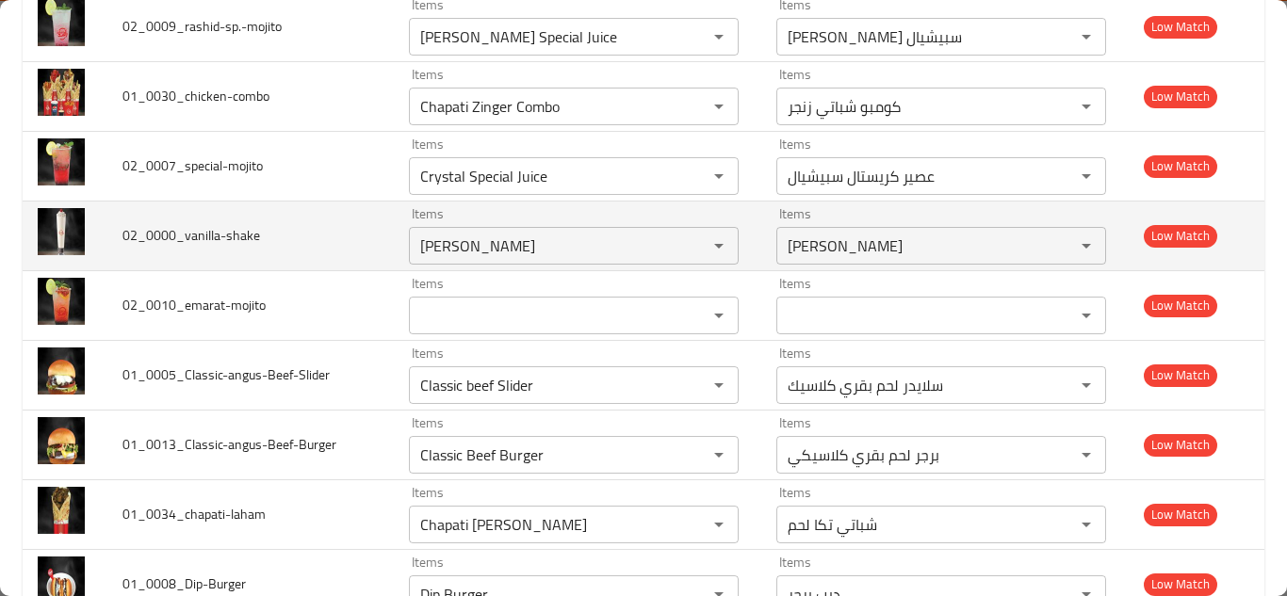
click at [312, 201] on td "02_0000_vanilla-shake" at bounding box center [250, 236] width 286 height 70
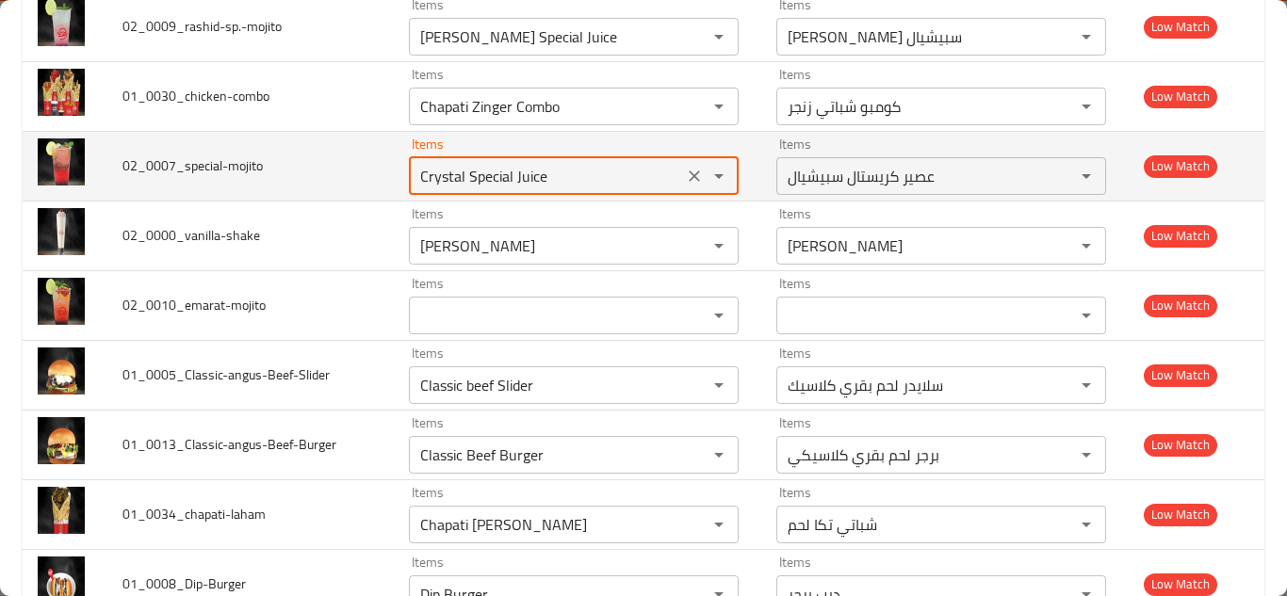
click at [440, 163] on input "Crystal Special Juice" at bounding box center [546, 176] width 263 height 26
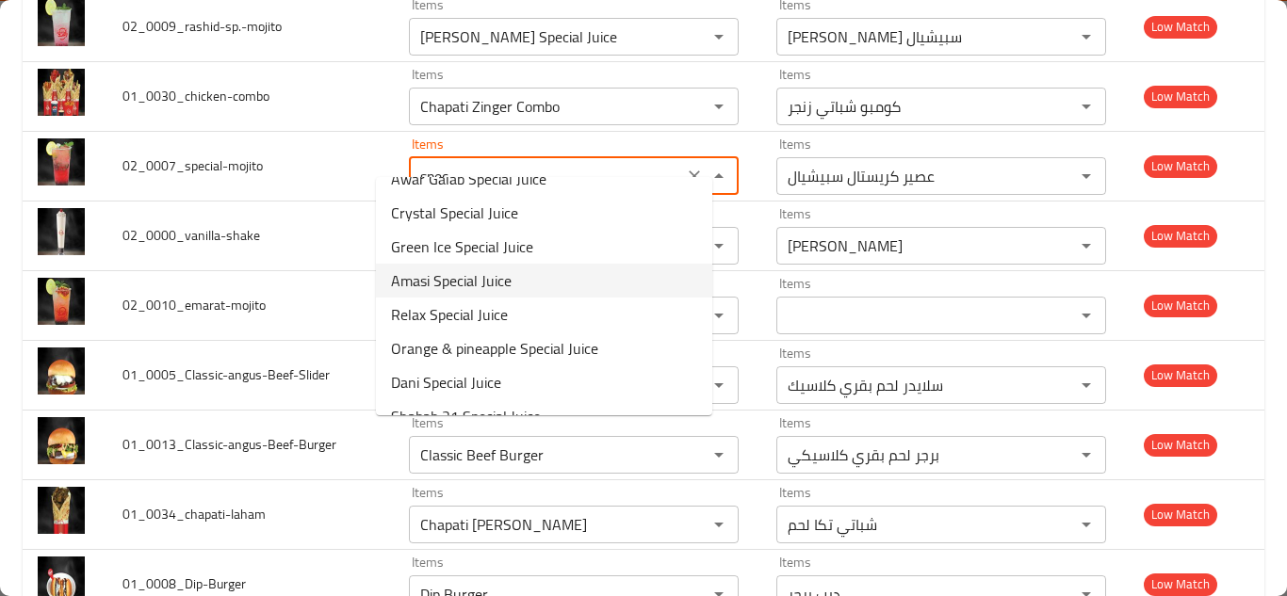
scroll to position [0, 0]
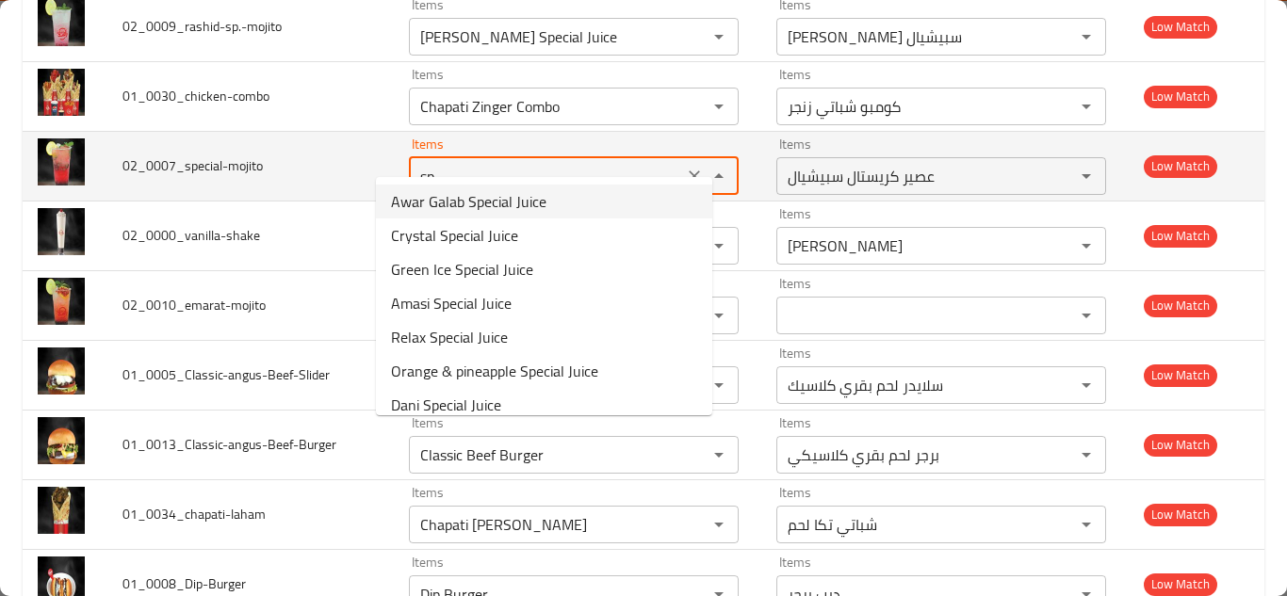
type input "s"
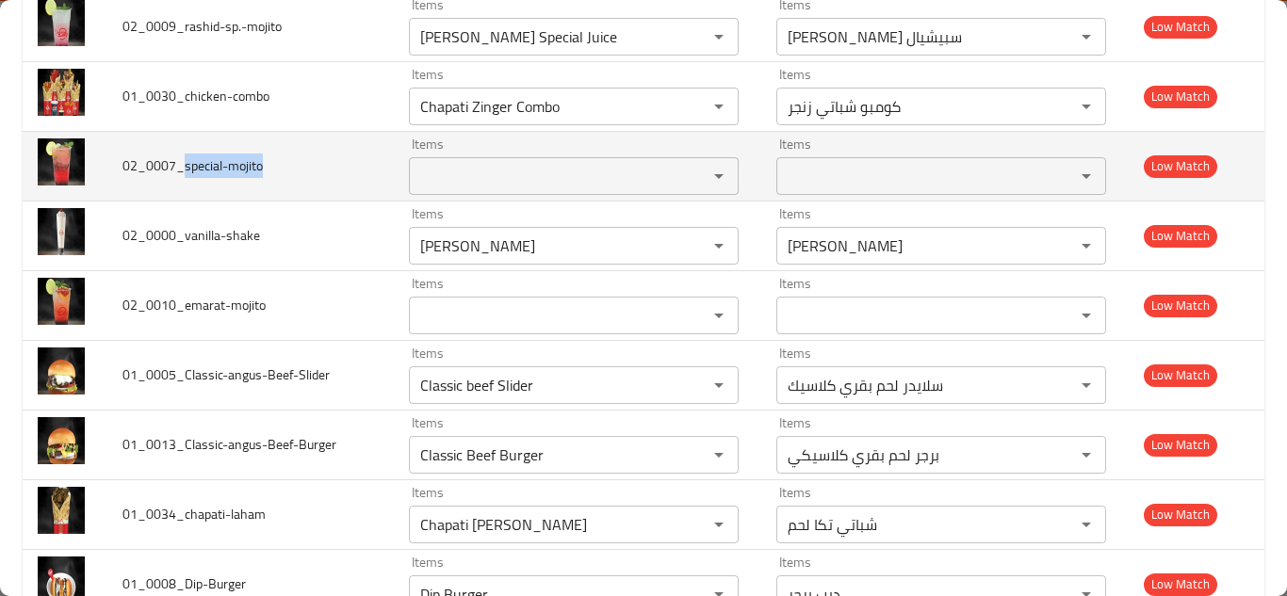
drag, startPoint x: 185, startPoint y: 142, endPoint x: 285, endPoint y: 142, distance: 100.8
click at [285, 142] on td "02_0007_special-mojito" at bounding box center [250, 166] width 286 height 70
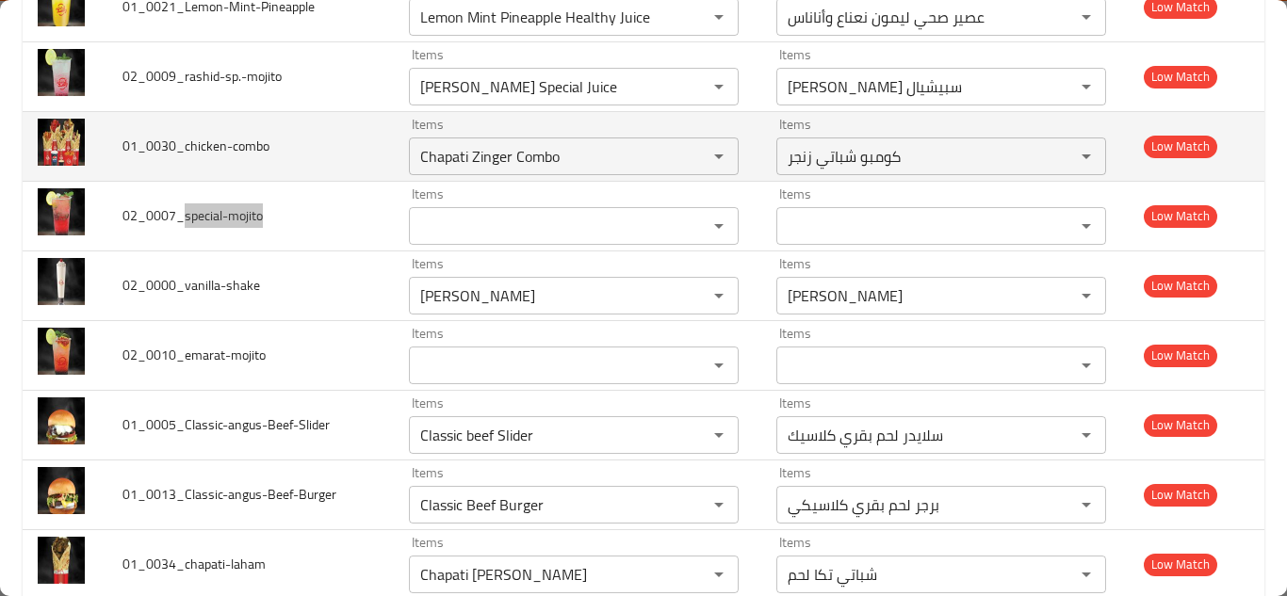
scroll to position [4267, 0]
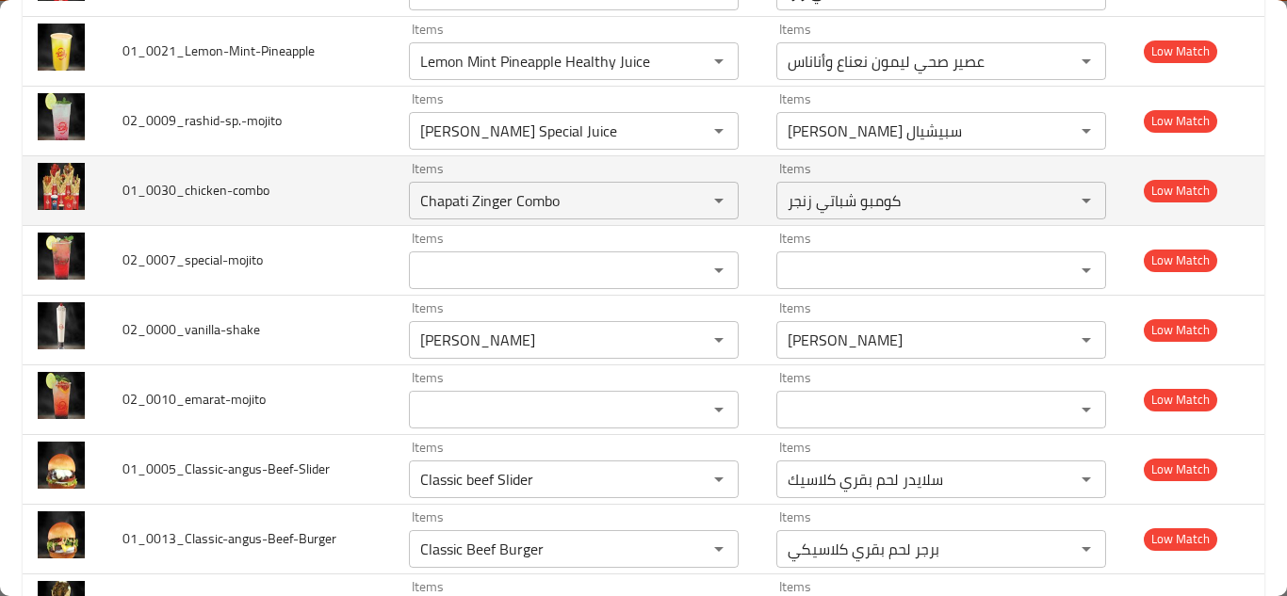
click at [334, 165] on td "01_0030_chicken-combo" at bounding box center [250, 190] width 286 height 70
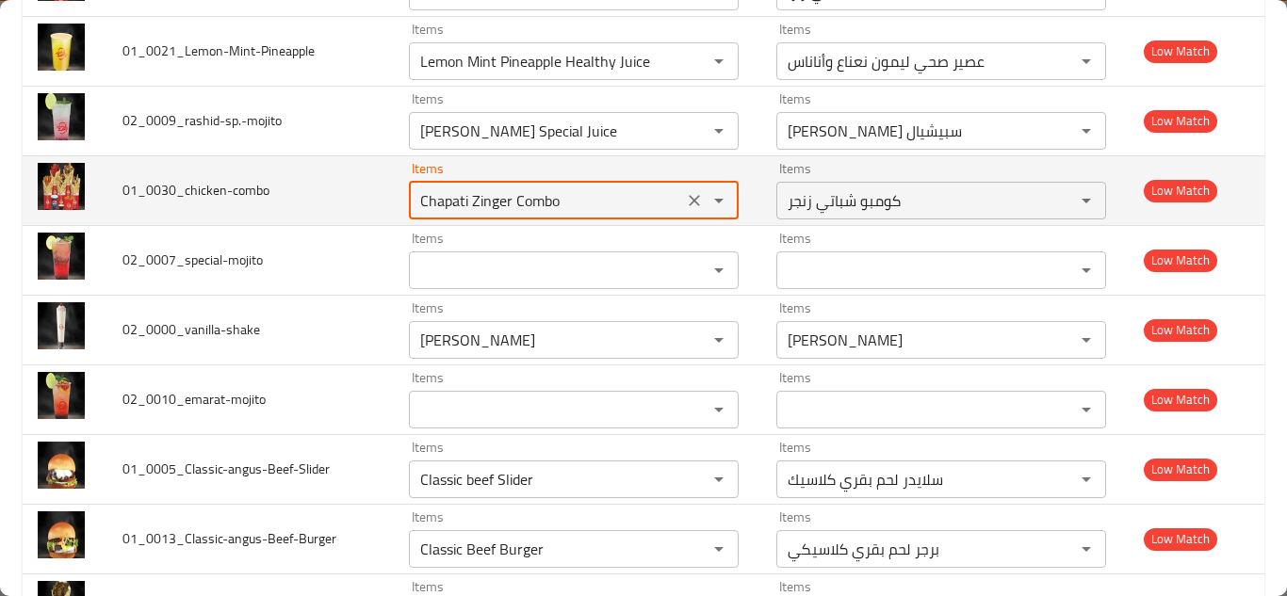
drag, startPoint x: 446, startPoint y: 176, endPoint x: 572, endPoint y: 175, distance: 126.2
click at [570, 187] on input "Chapati Zinger Combo" at bounding box center [546, 200] width 263 height 26
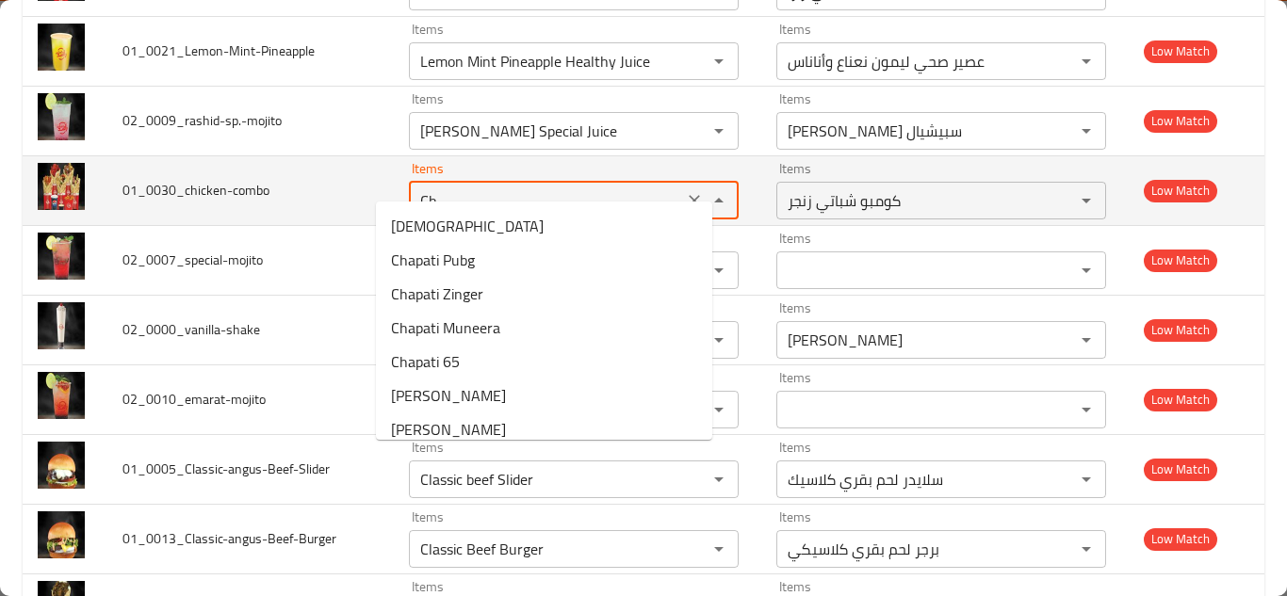
type input "C"
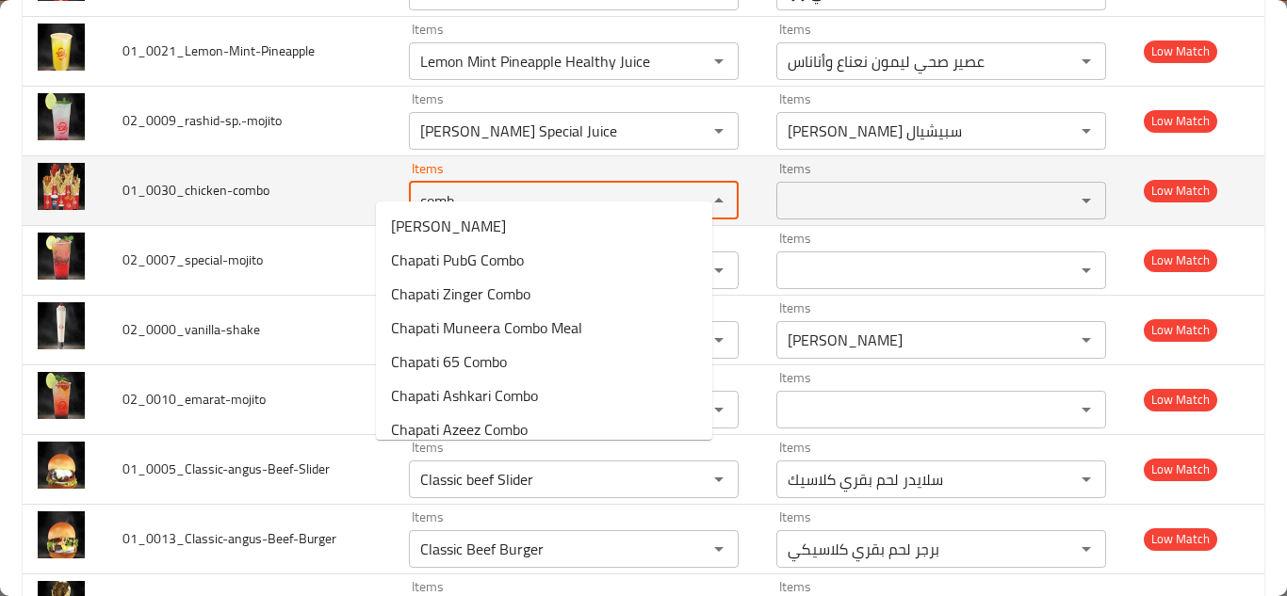
type input "combo"
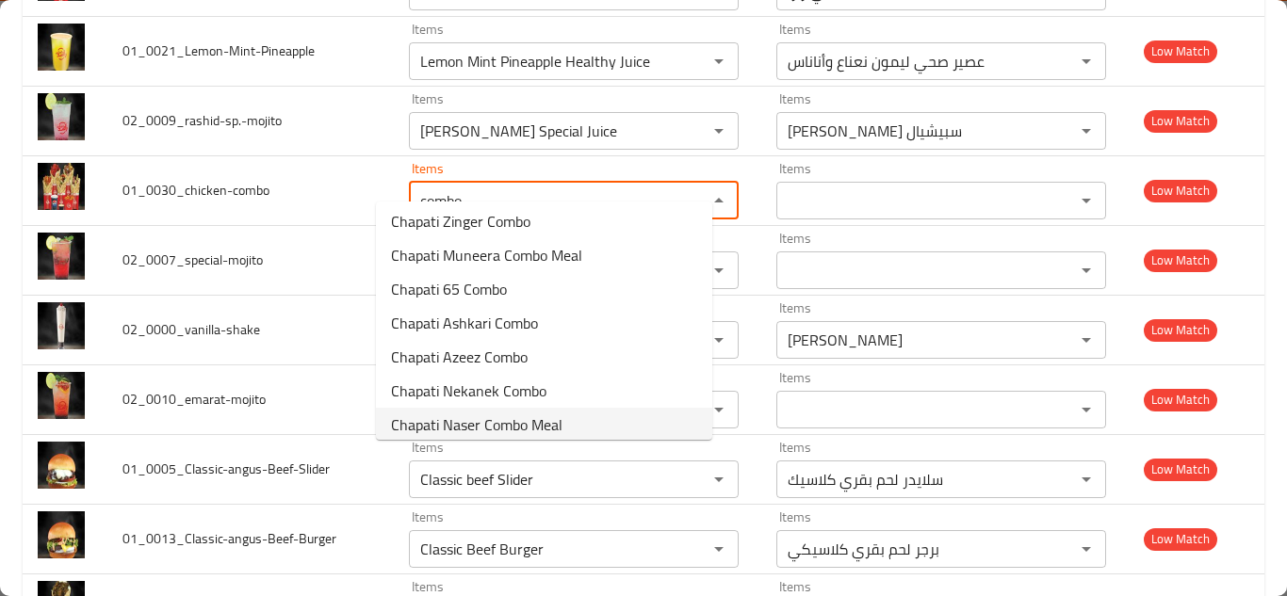
scroll to position [0, 0]
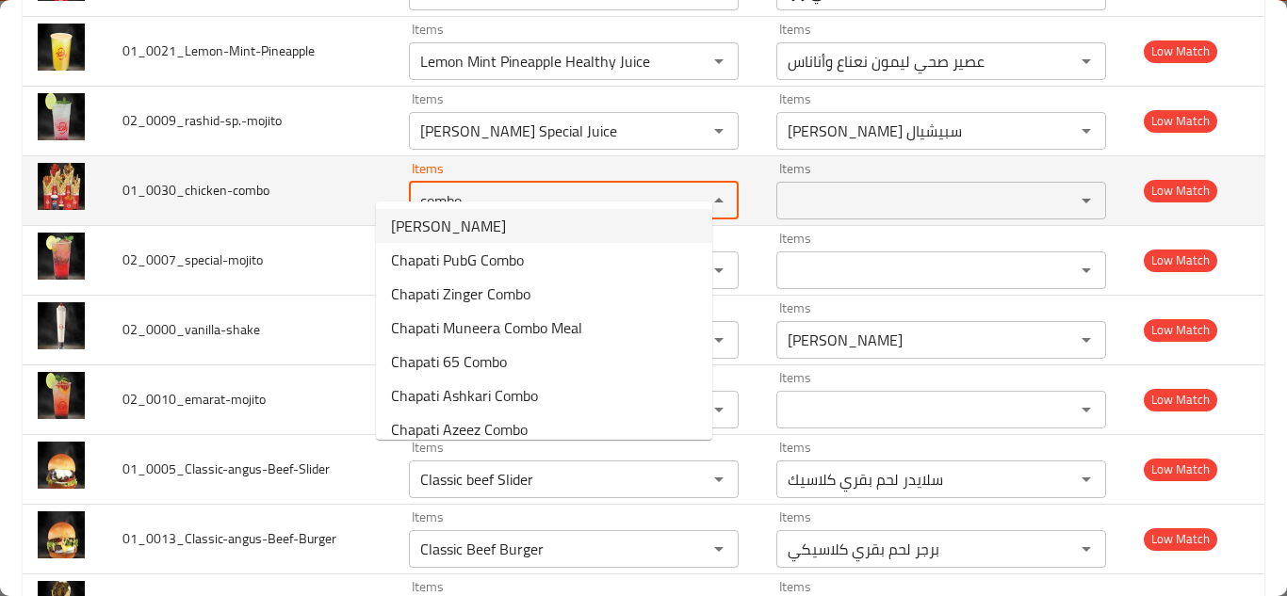
click at [450, 187] on input "combo" at bounding box center [546, 200] width 263 height 26
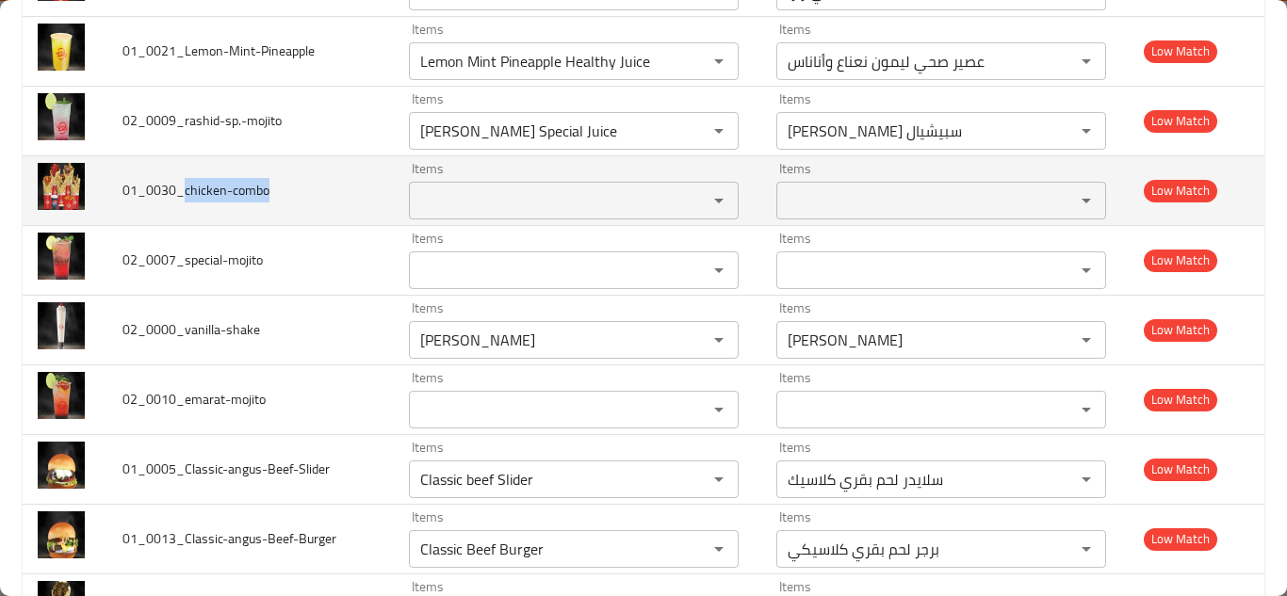
drag, startPoint x: 183, startPoint y: 169, endPoint x: 311, endPoint y: 168, distance: 128.1
click at [311, 168] on td "01_0030_chicken-combo" at bounding box center [250, 190] width 286 height 70
click at [420, 187] on input "Items" at bounding box center [546, 200] width 263 height 26
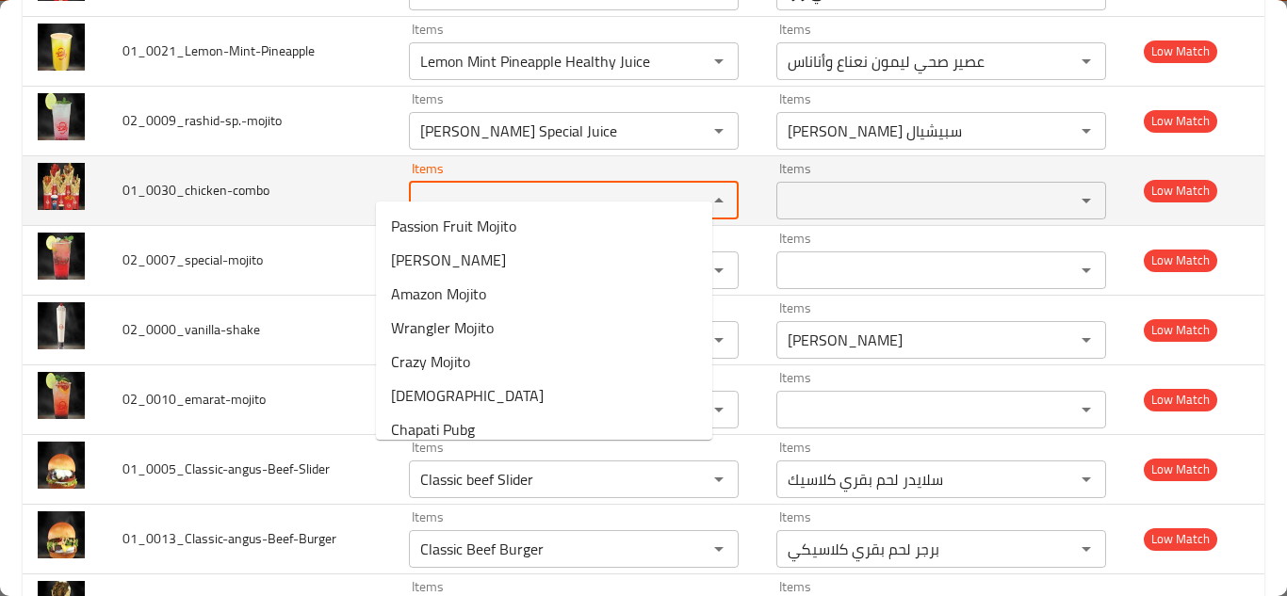
type input "3"
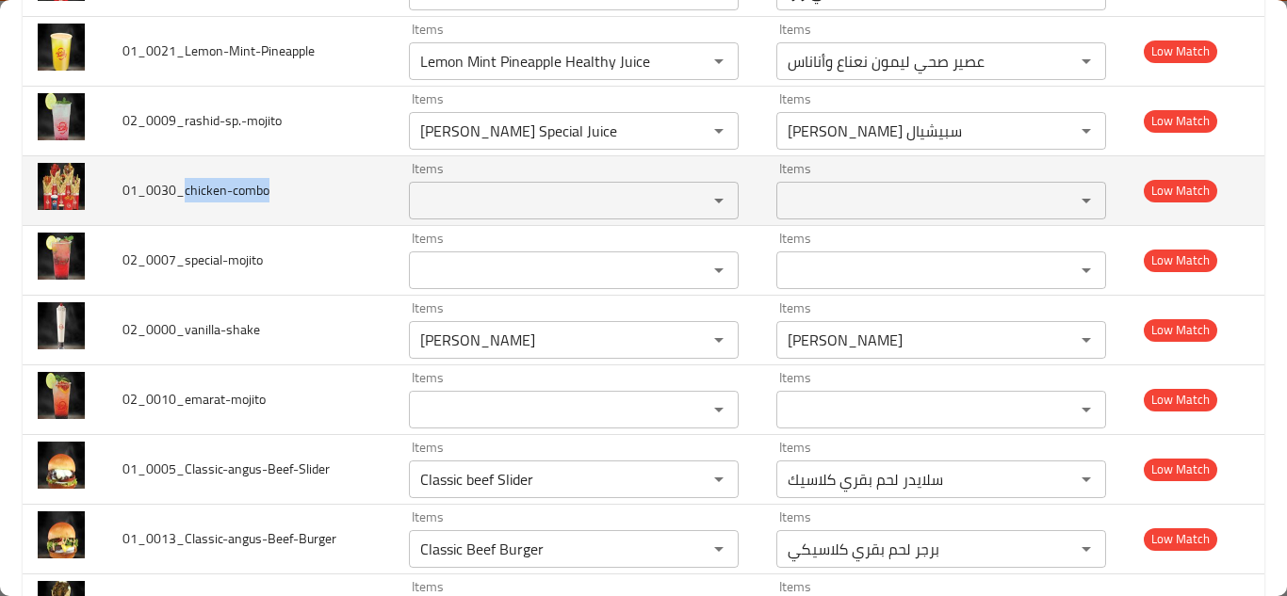
drag, startPoint x: 184, startPoint y: 167, endPoint x: 301, endPoint y: 163, distance: 117.8
click at [301, 163] on td "01_0030_chicken-combo" at bounding box center [250, 190] width 286 height 70
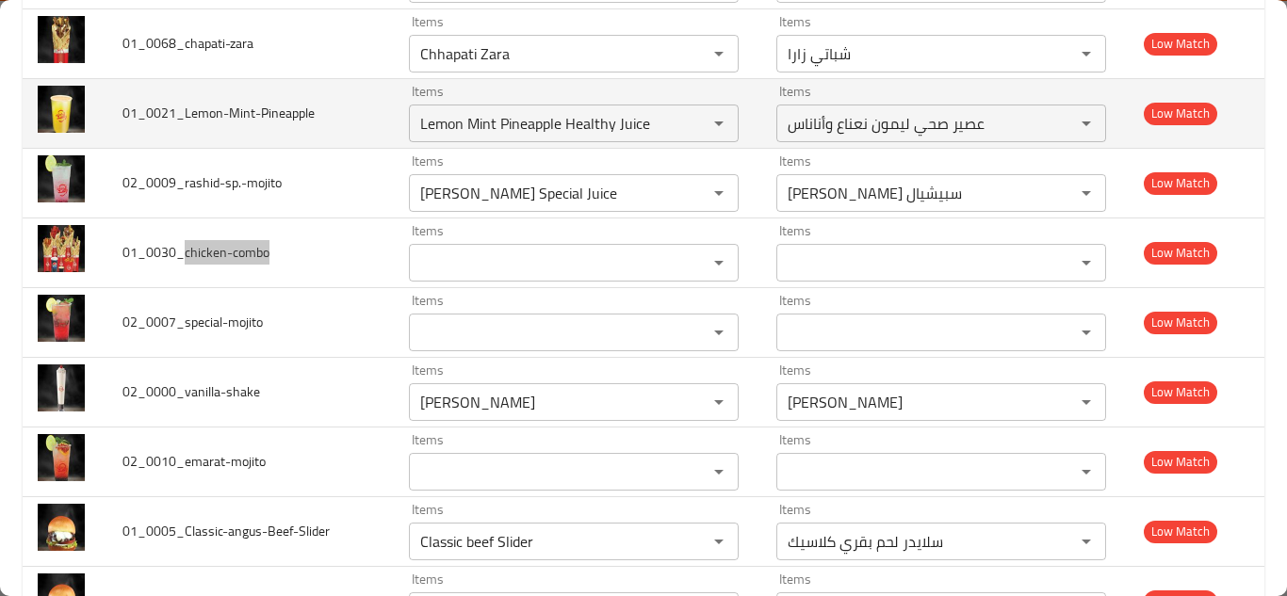
scroll to position [4173, 0]
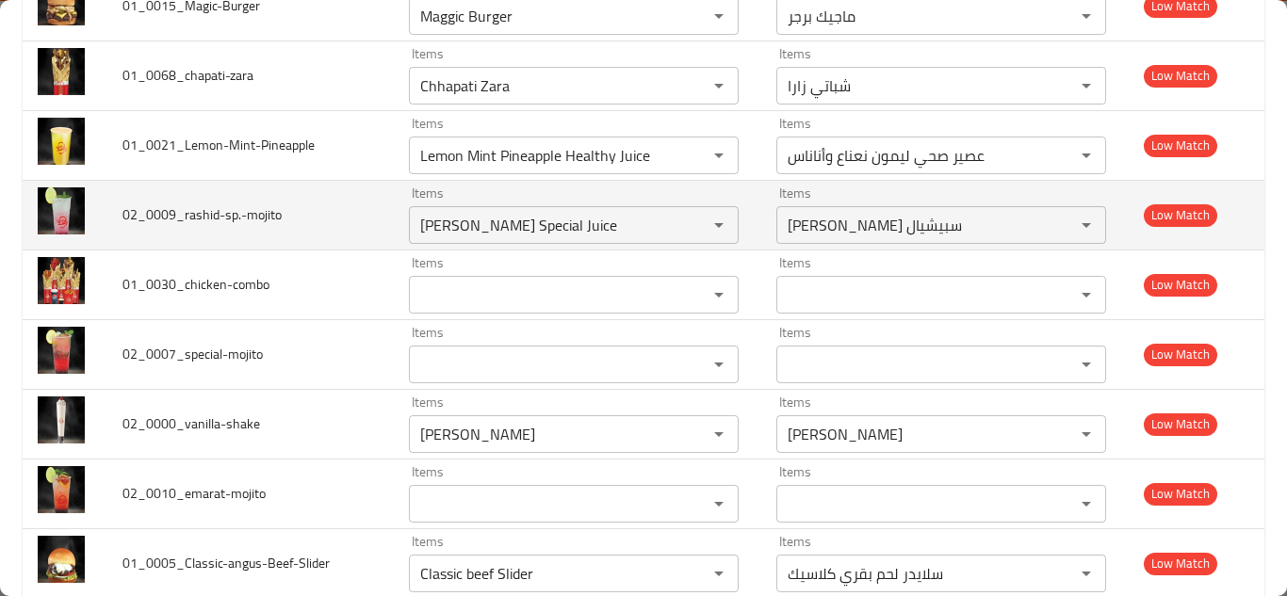
click at [345, 184] on td "02_0009_rashid-sp.-mojito" at bounding box center [250, 215] width 286 height 70
drag, startPoint x: 662, startPoint y: 200, endPoint x: 473, endPoint y: 200, distance: 189.4
click at [685, 216] on icon "Clear" at bounding box center [694, 225] width 19 height 19
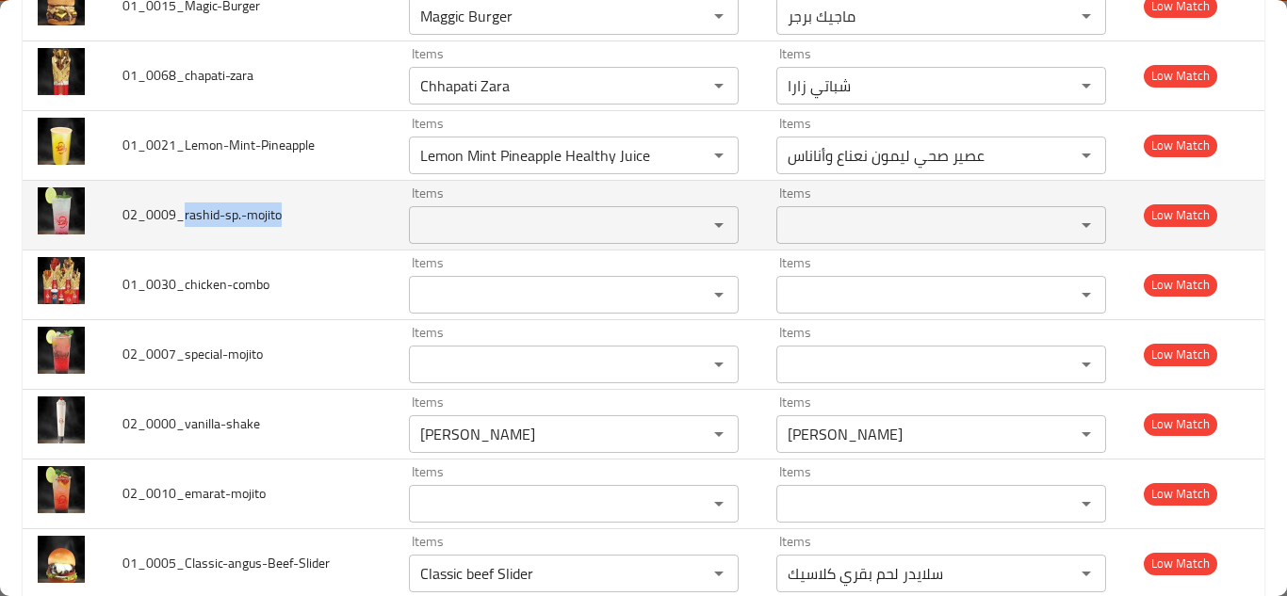
drag, startPoint x: 181, startPoint y: 194, endPoint x: 301, endPoint y: 189, distance: 120.7
click at [301, 189] on td "02_0009_rashid-sp.-mojito" at bounding box center [250, 215] width 286 height 70
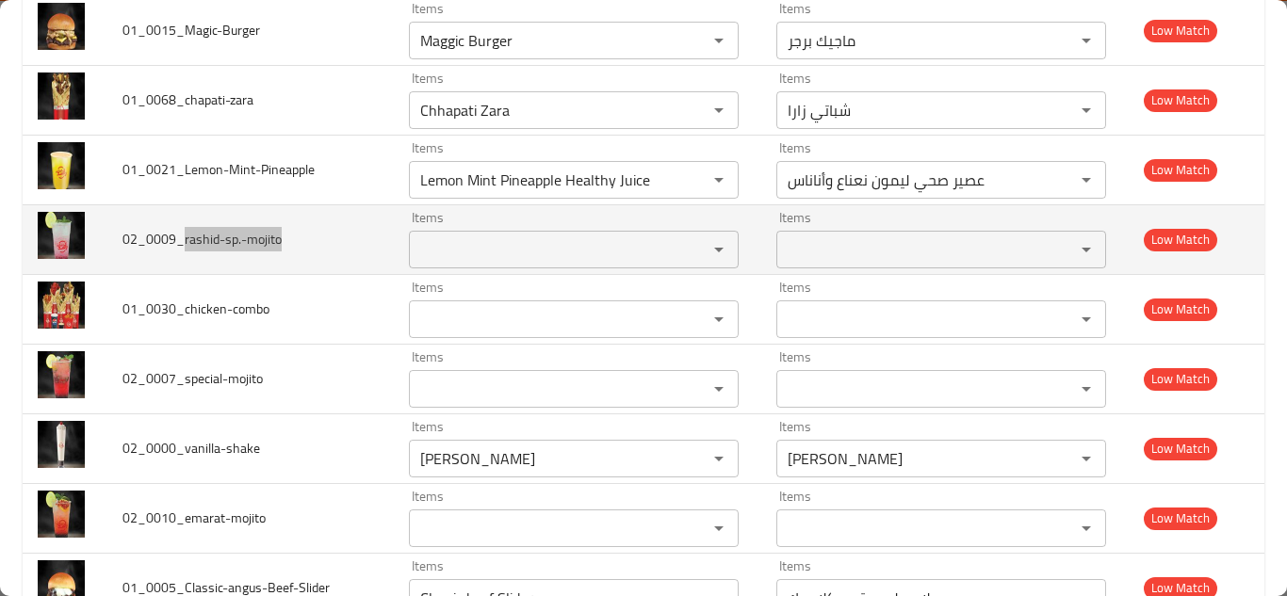
scroll to position [4078, 0]
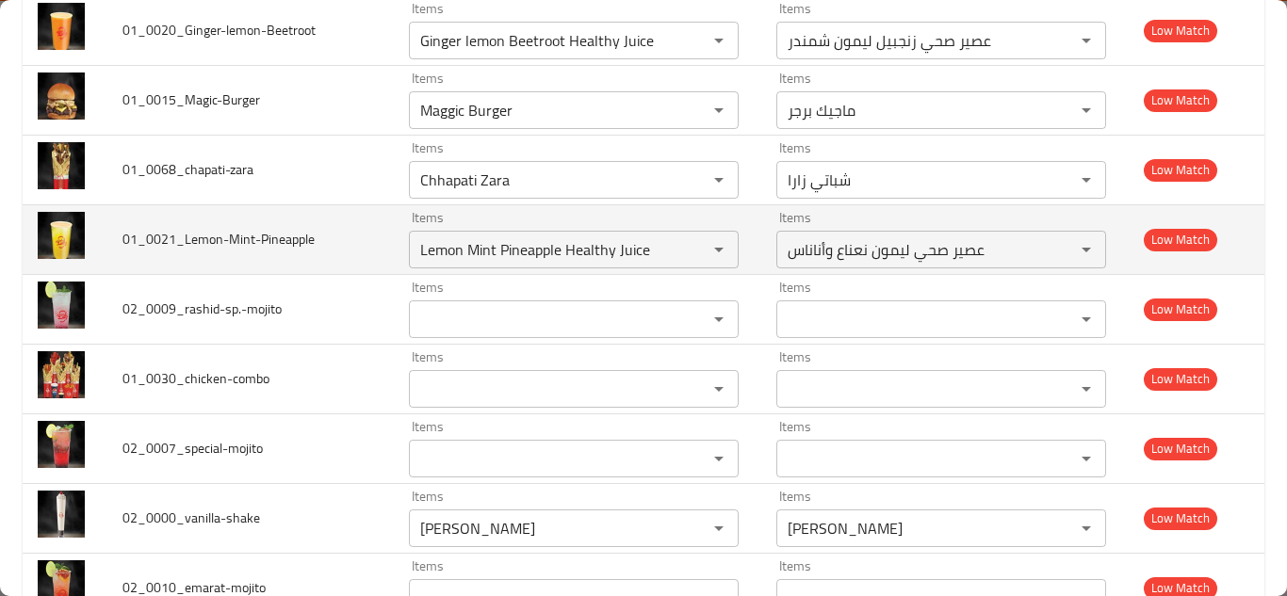
click at [341, 224] on td "01_0021_Lemon-Mint-Pineapple" at bounding box center [250, 239] width 286 height 70
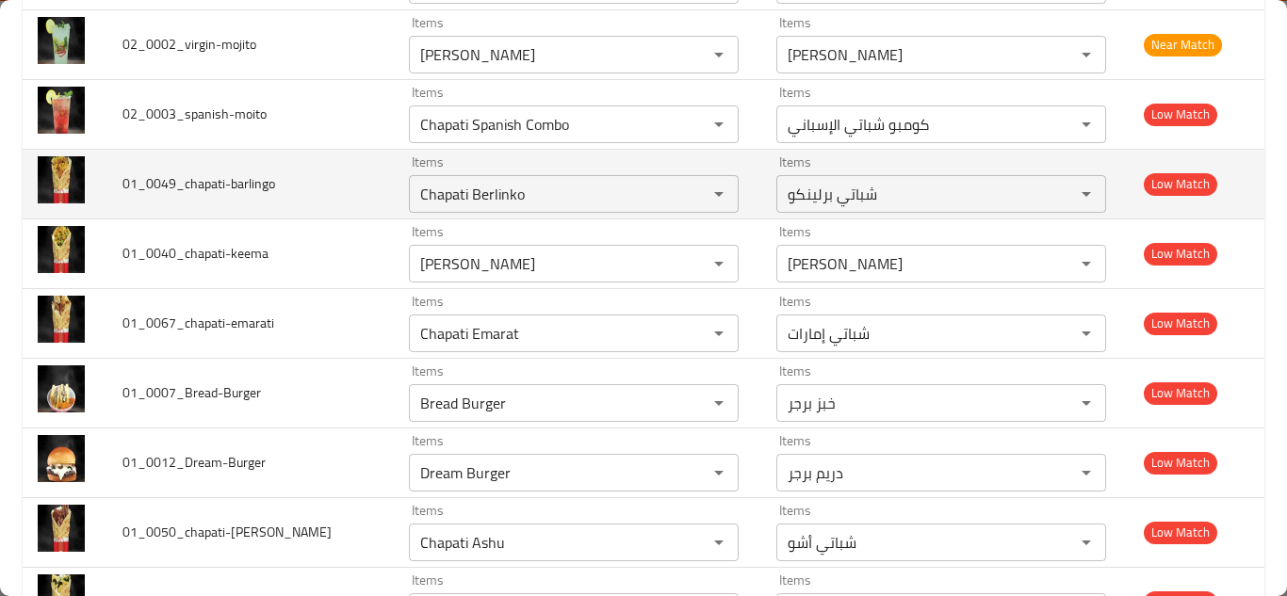
scroll to position [3325, 0]
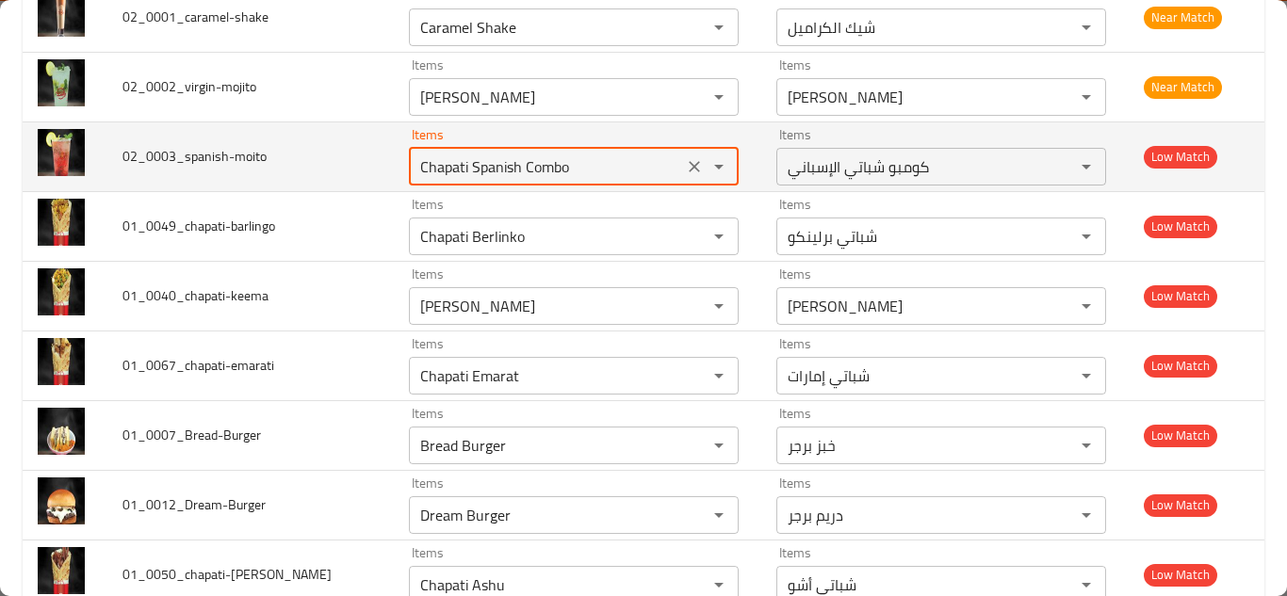
click at [521, 154] on input "Chapati Spanish Combo" at bounding box center [546, 167] width 263 height 26
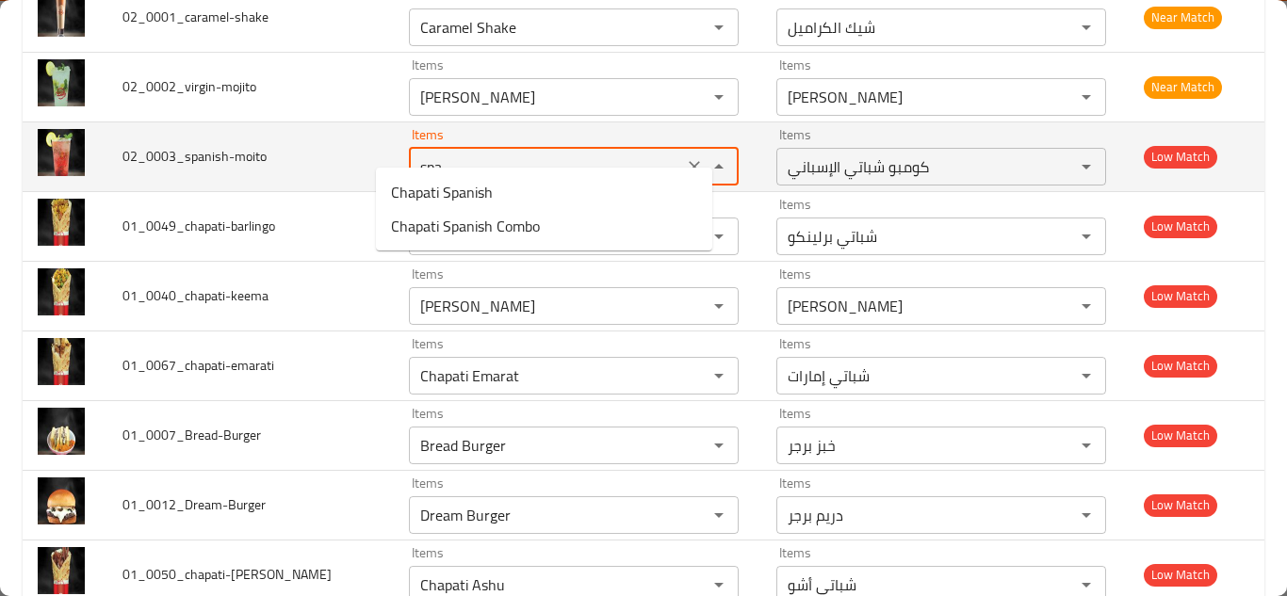
type input "span"
click at [685, 157] on icon "Clear" at bounding box center [694, 166] width 19 height 19
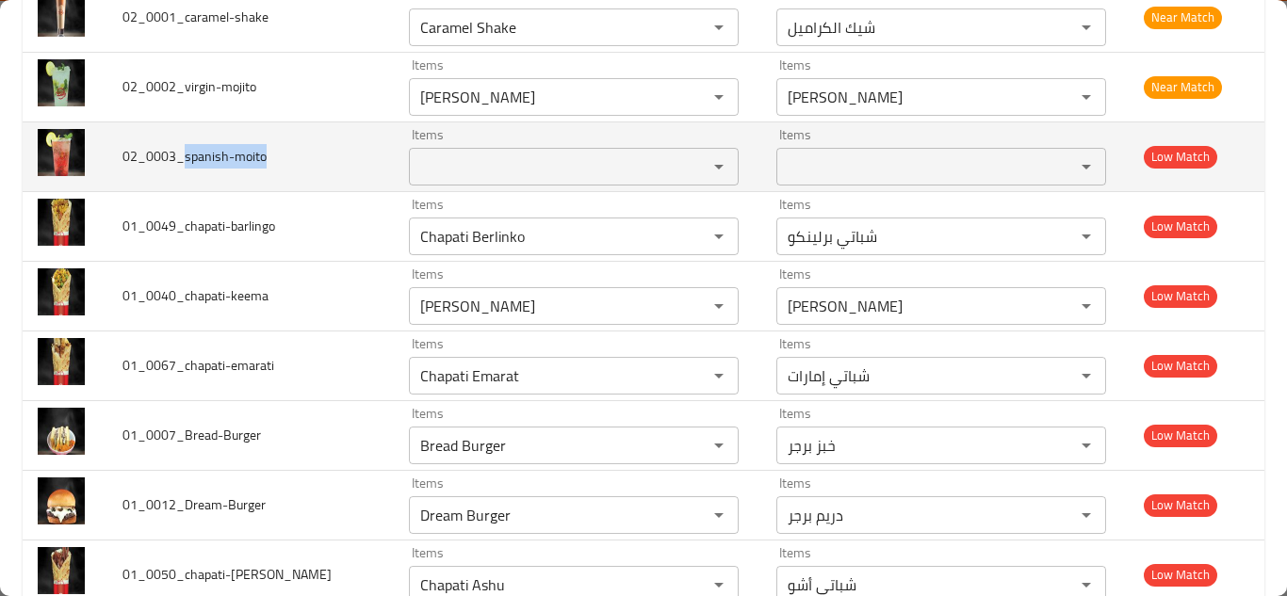
drag, startPoint x: 187, startPoint y: 135, endPoint x: 282, endPoint y: 134, distance: 95.2
click at [282, 134] on td "02_0003_spanish-moito" at bounding box center [250, 157] width 286 height 70
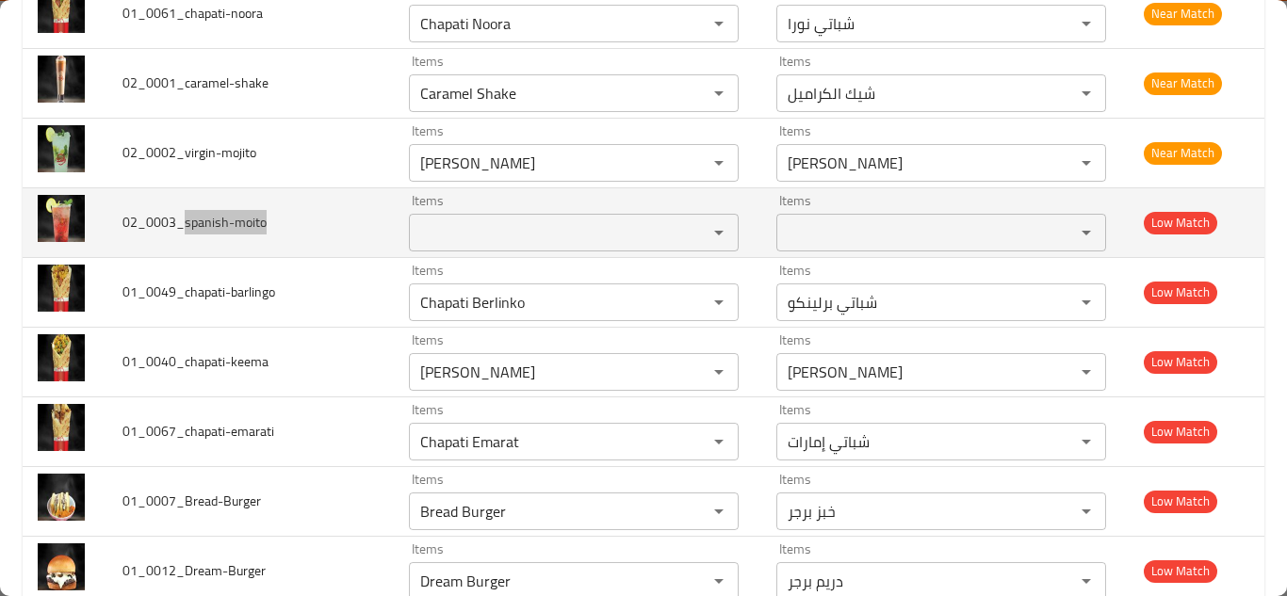
scroll to position [3230, 0]
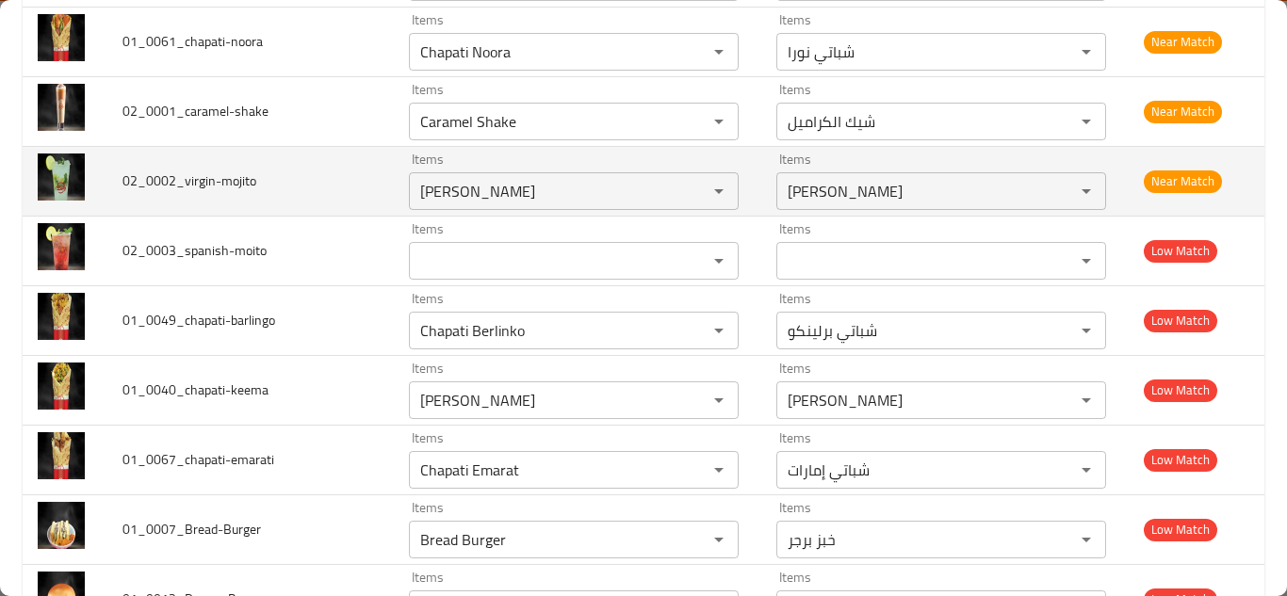
click at [351, 154] on td "02_0002_virgin-mojito" at bounding box center [250, 181] width 286 height 70
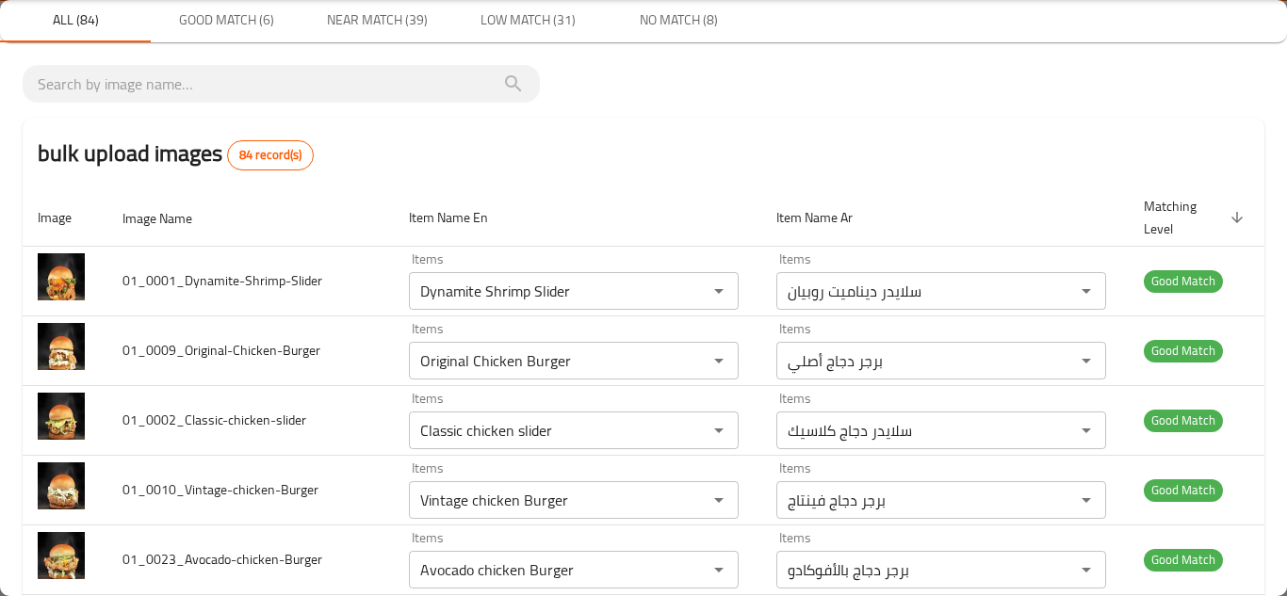
scroll to position [0, 0]
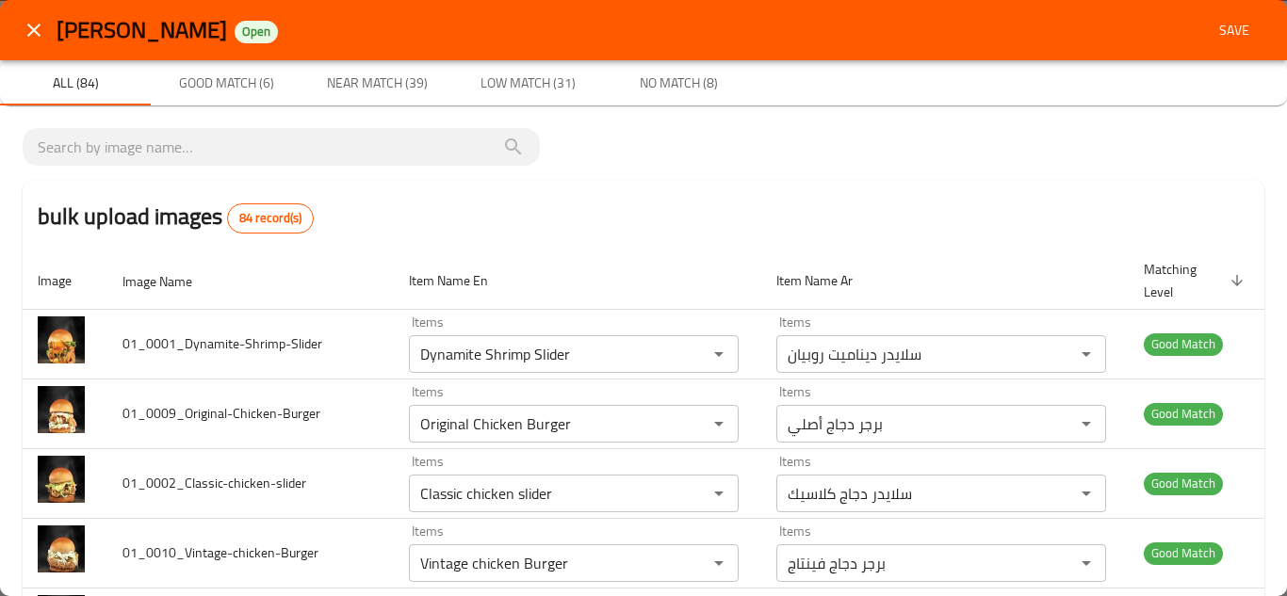
click at [1216, 27] on span "Save" at bounding box center [1234, 31] width 45 height 24
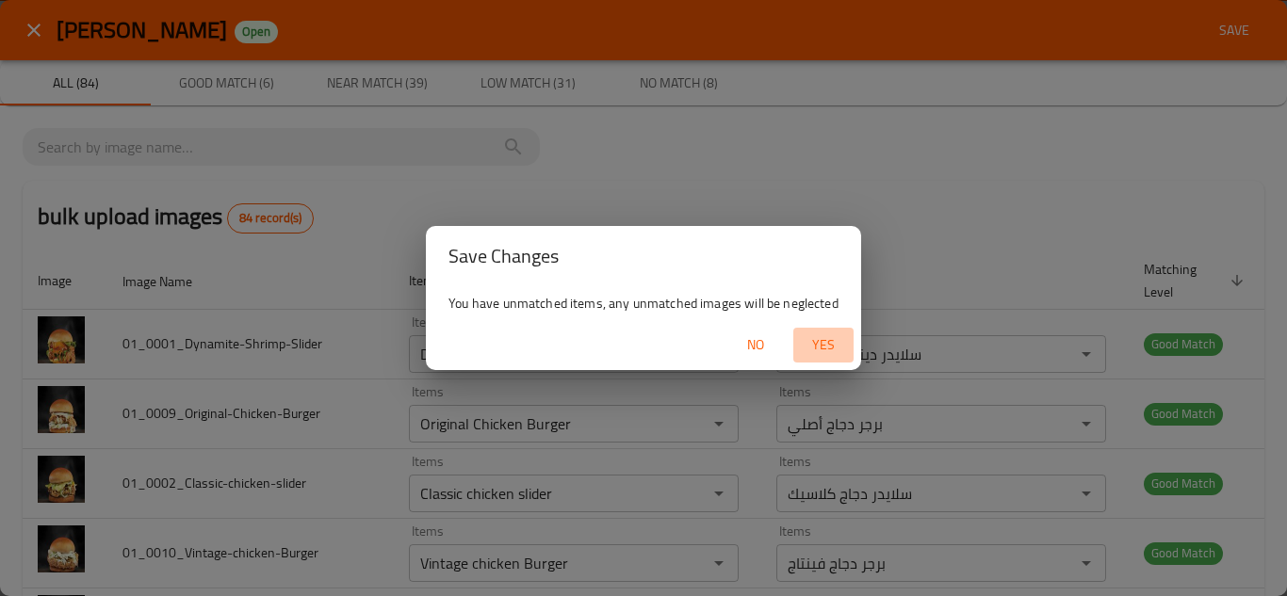
click at [826, 335] on span "Yes" at bounding box center [823, 346] width 45 height 24
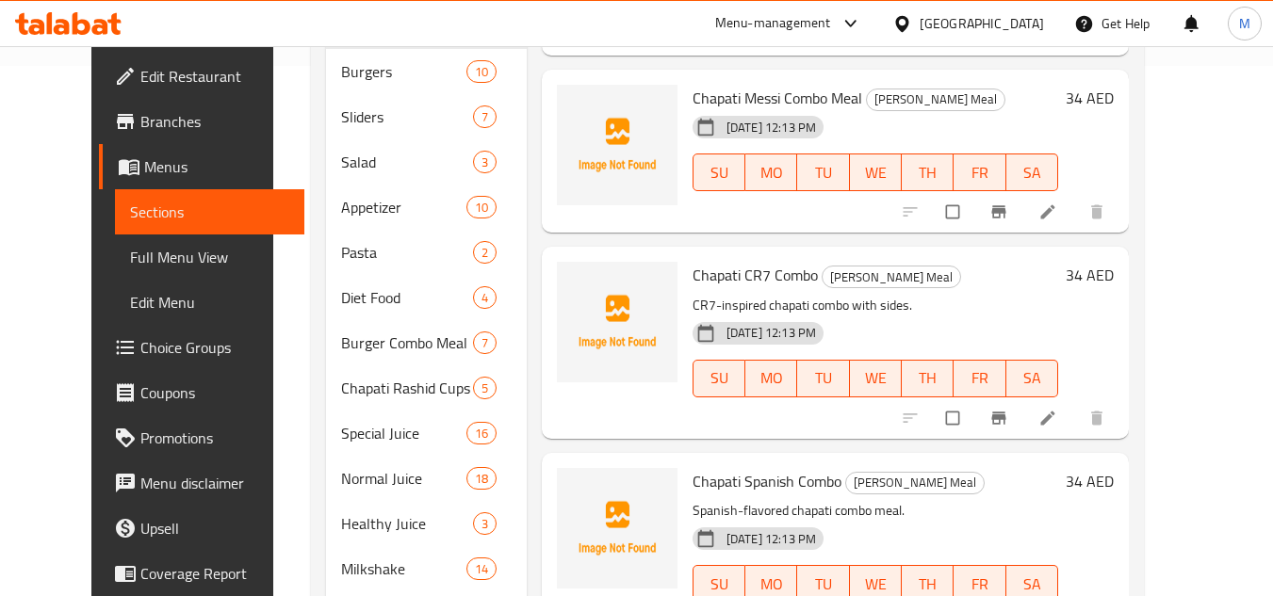
scroll to position [631, 0]
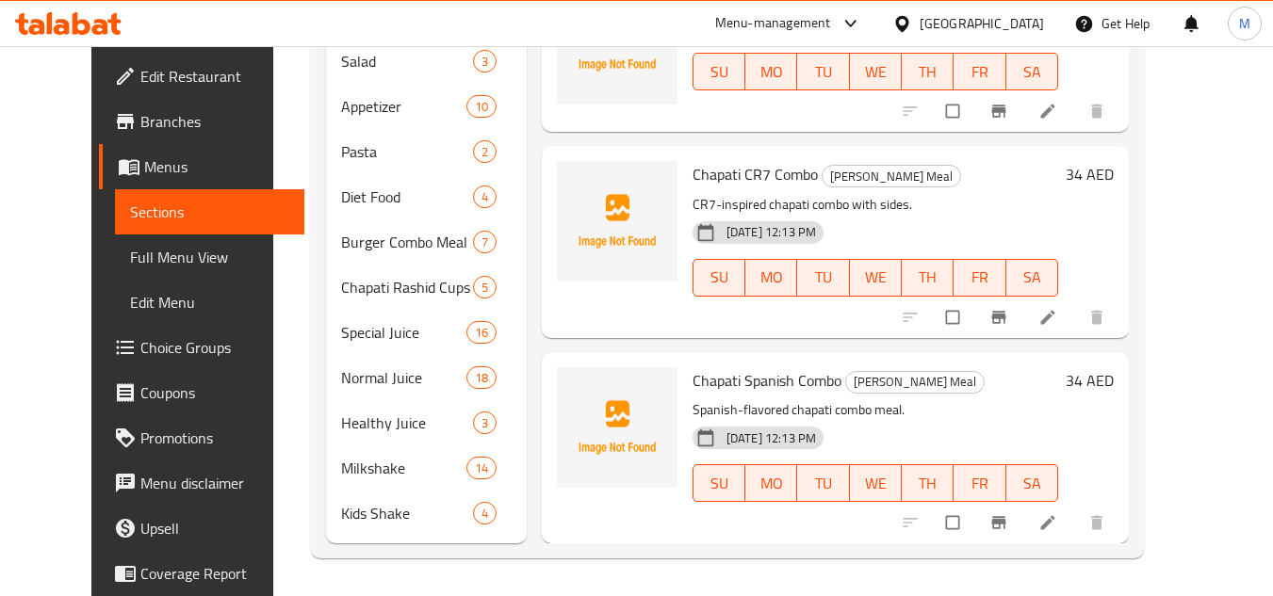
click at [1181, 213] on div "Home / Restaurants management / Menus / Sections Chapati Rashid Open import exp…" at bounding box center [727, 5] width 908 height 1181
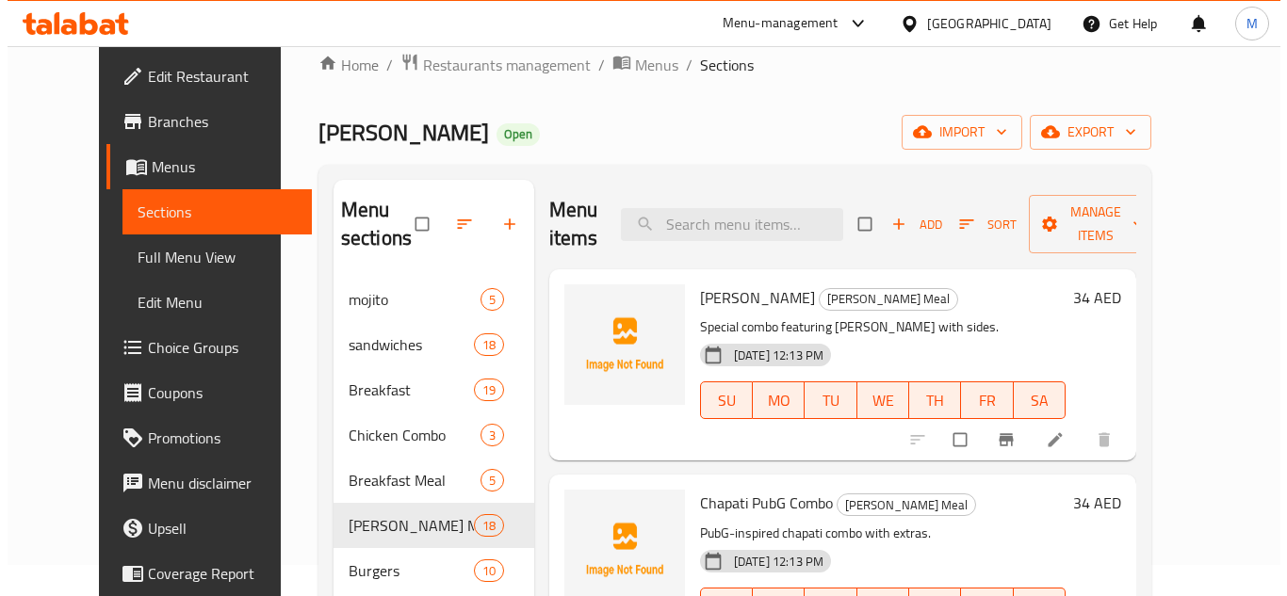
scroll to position [0, 0]
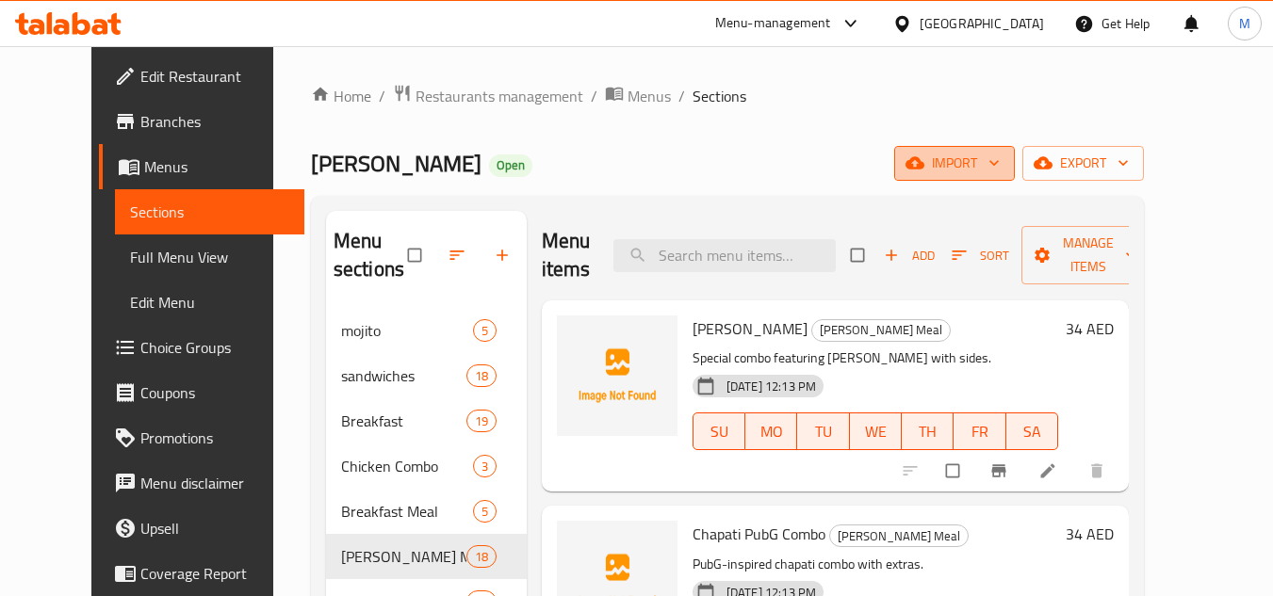
click at [1003, 158] on icon "button" at bounding box center [993, 163] width 19 height 19
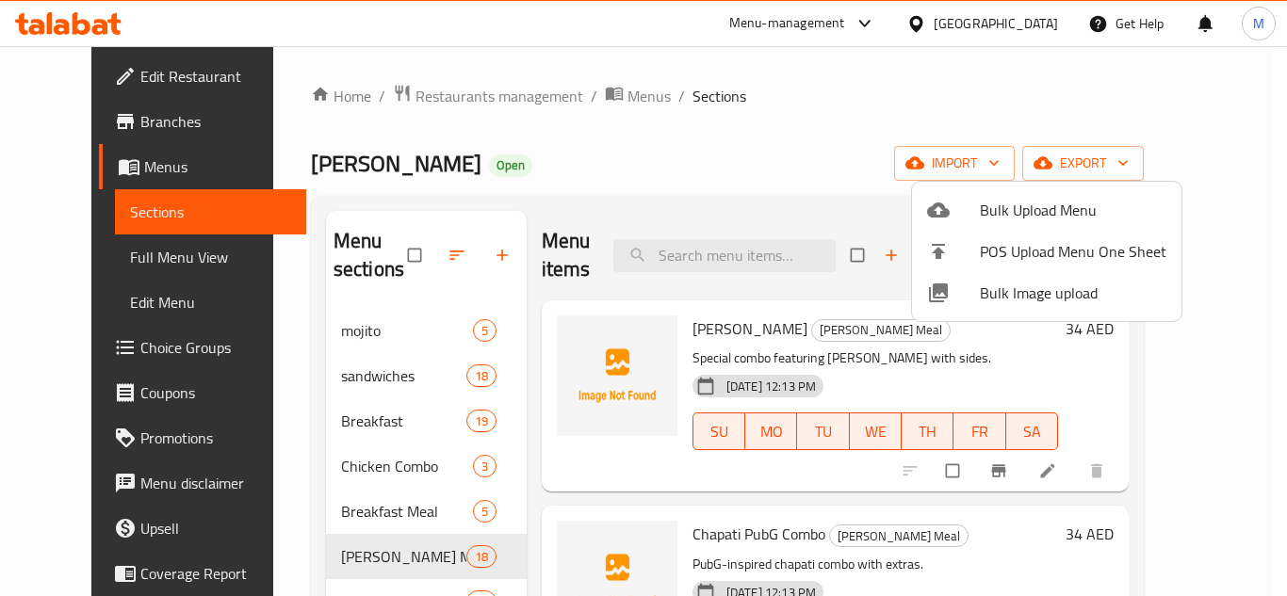
click at [1003, 290] on span "Bulk Image upload" at bounding box center [1073, 293] width 187 height 23
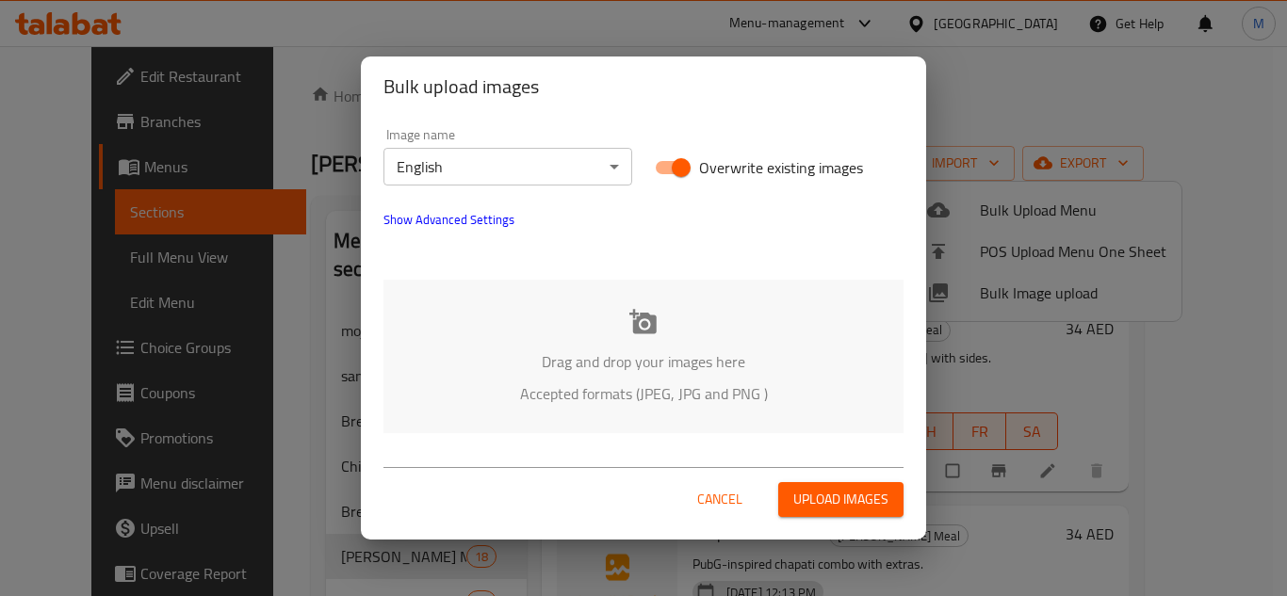
click at [481, 335] on div "Drag and drop your images here Accepted formats (JPEG, JPG and PNG )" at bounding box center [643, 357] width 520 height 154
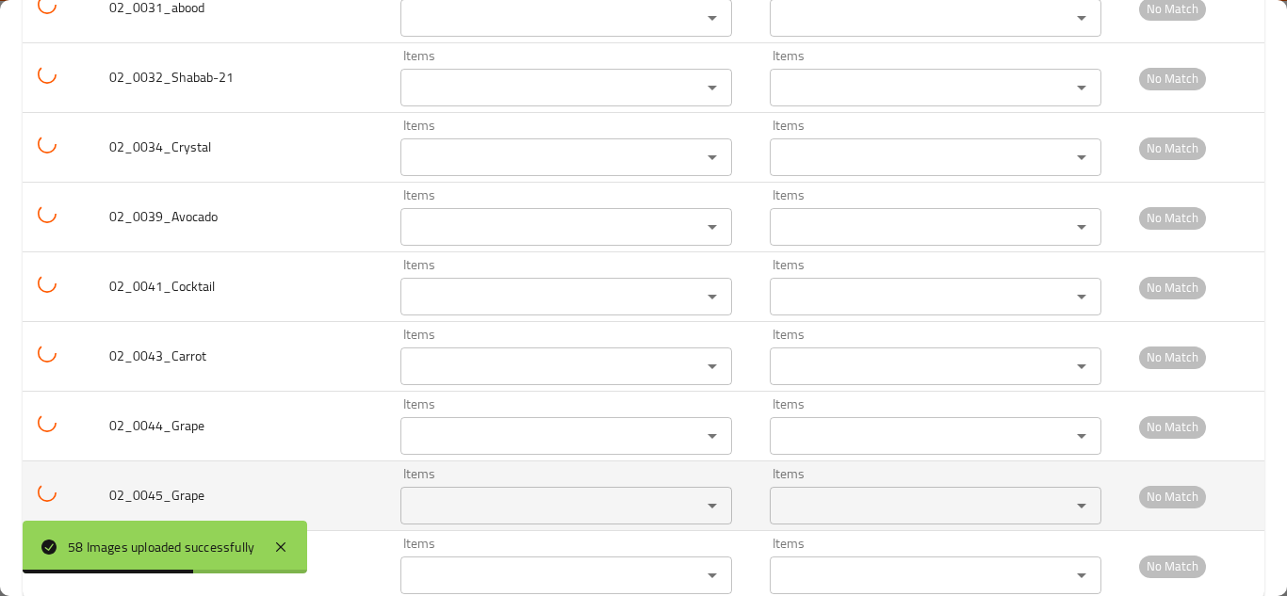
scroll to position [3795, 0]
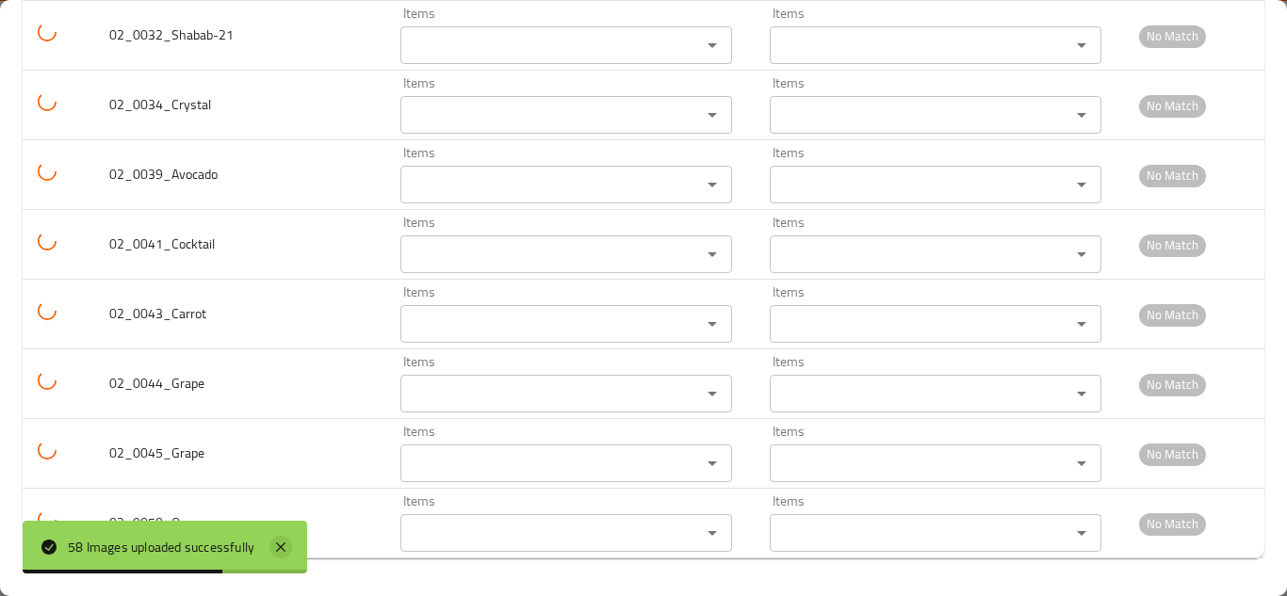
click at [291, 546] on icon at bounding box center [280, 547] width 23 height 23
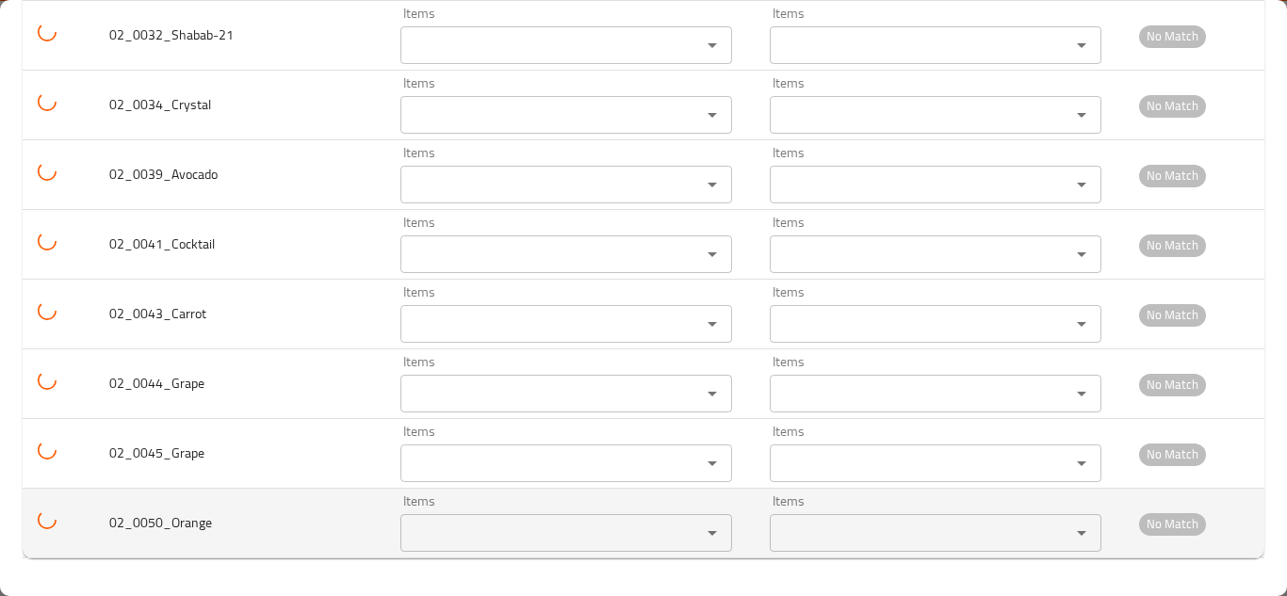
drag, startPoint x: 453, startPoint y: 533, endPoint x: 455, endPoint y: 524, distance: 9.6
click at [454, 526] on input "Items" at bounding box center [538, 533] width 265 height 26
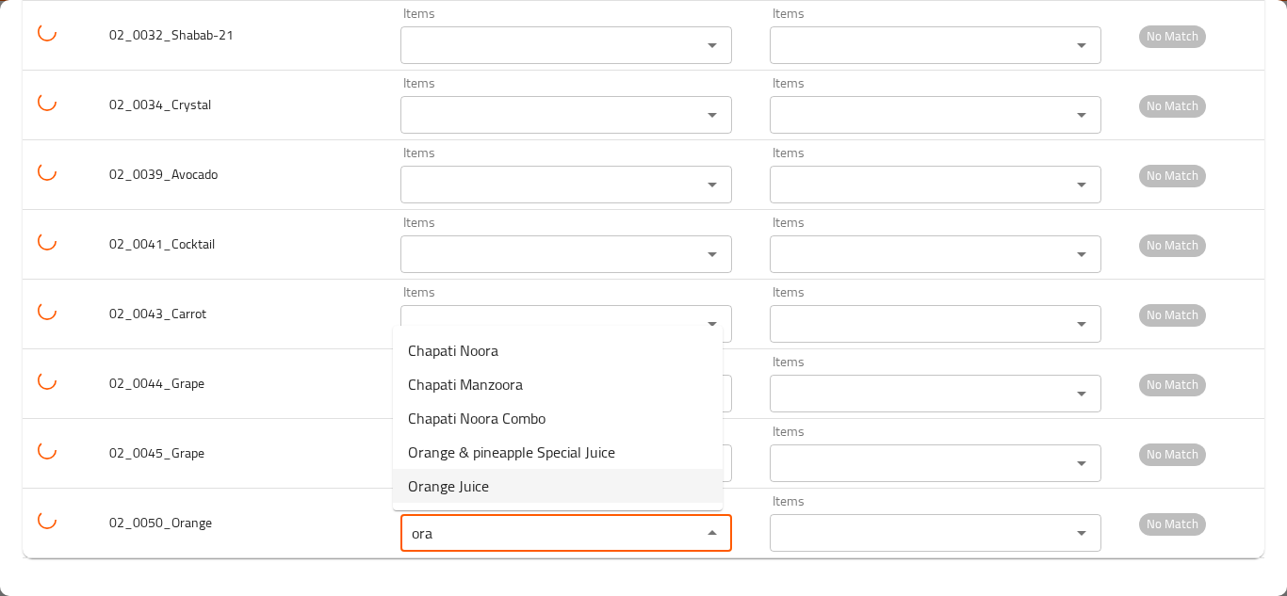
click at [469, 490] on span "Orange Juice" at bounding box center [448, 486] width 81 height 23
type input "Orange Juice"
type input "عصير برتقال"
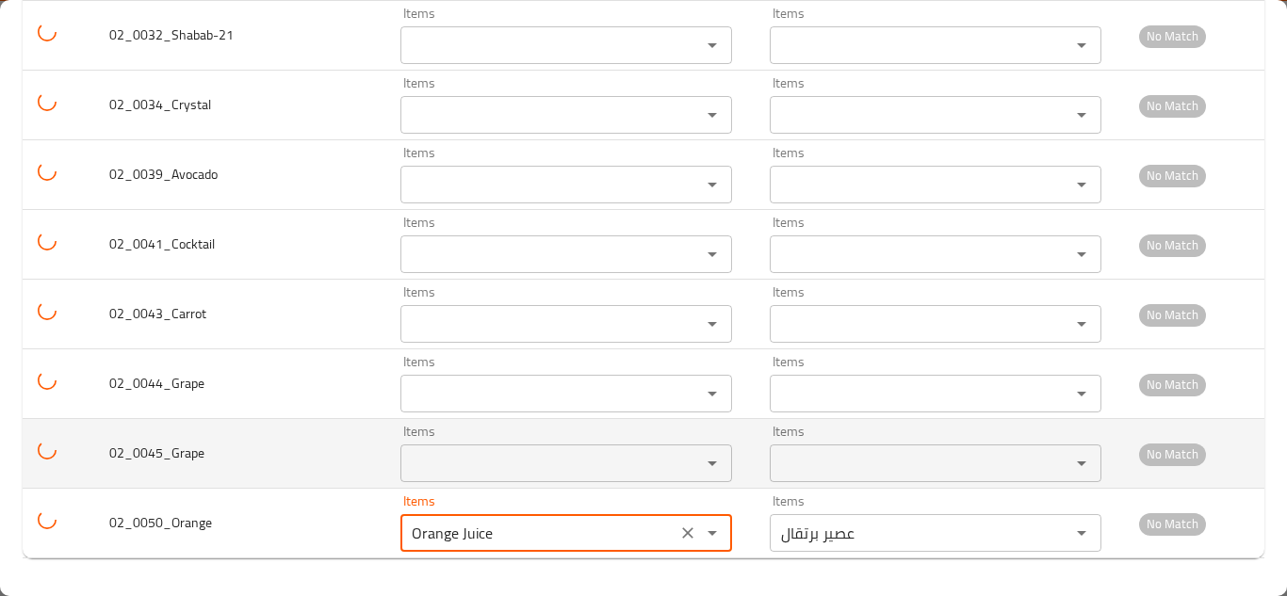
type input "Orange Juice"
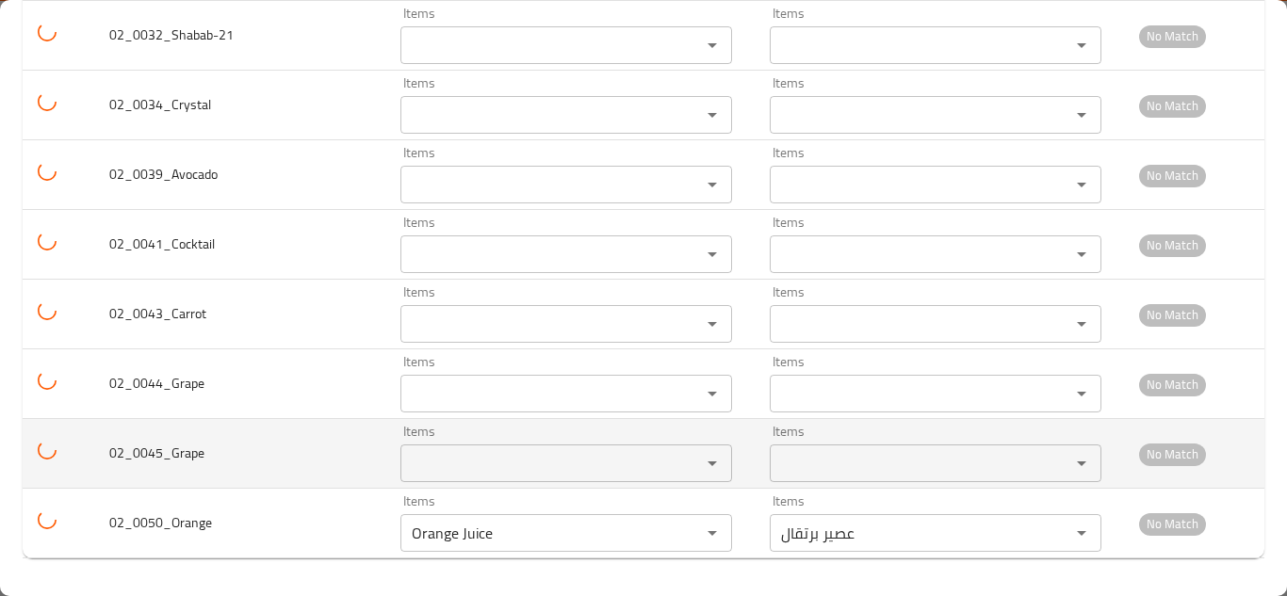
drag, startPoint x: 310, startPoint y: 457, endPoint x: 460, endPoint y: 478, distance: 151.2
click at [309, 457] on td "02_0045_Grape" at bounding box center [239, 454] width 291 height 70
click at [477, 464] on input "Items" at bounding box center [538, 463] width 265 height 26
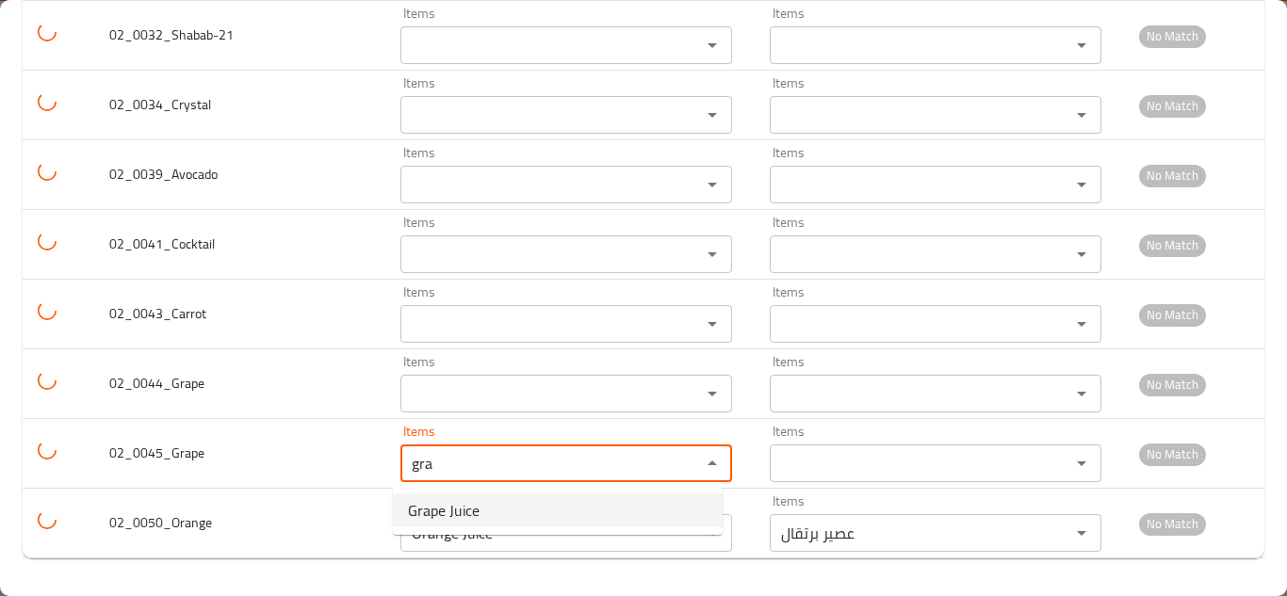
click at [453, 507] on span "Grape Juice" at bounding box center [444, 510] width 72 height 23
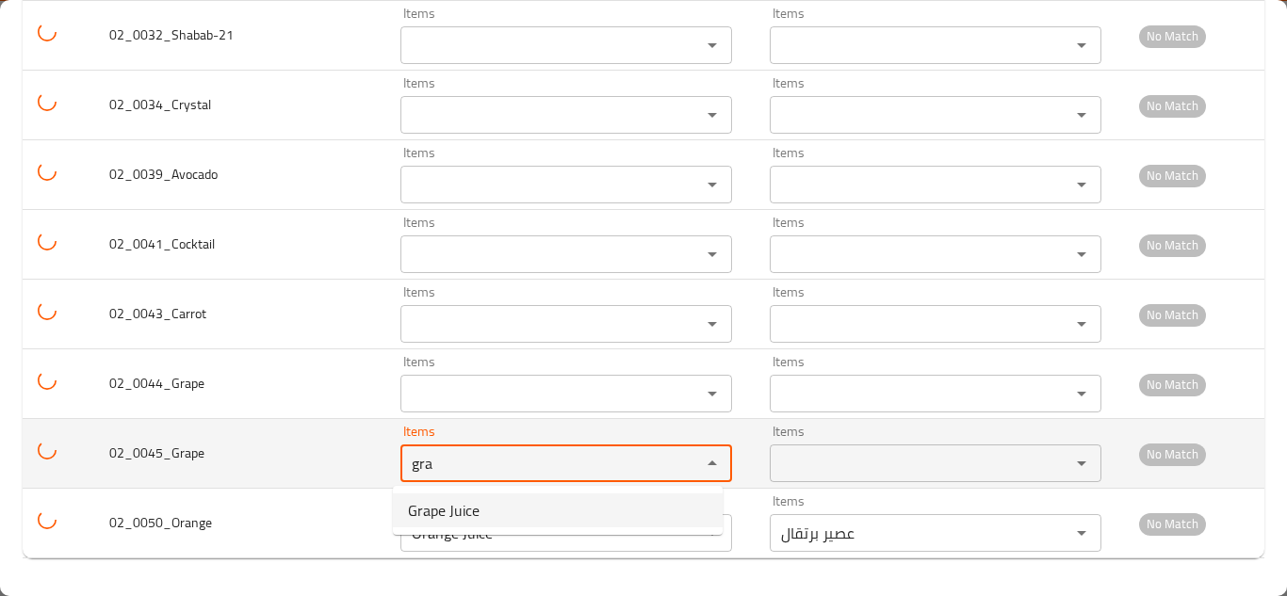
type input "Grape Juice"
type input "عصير عنب"
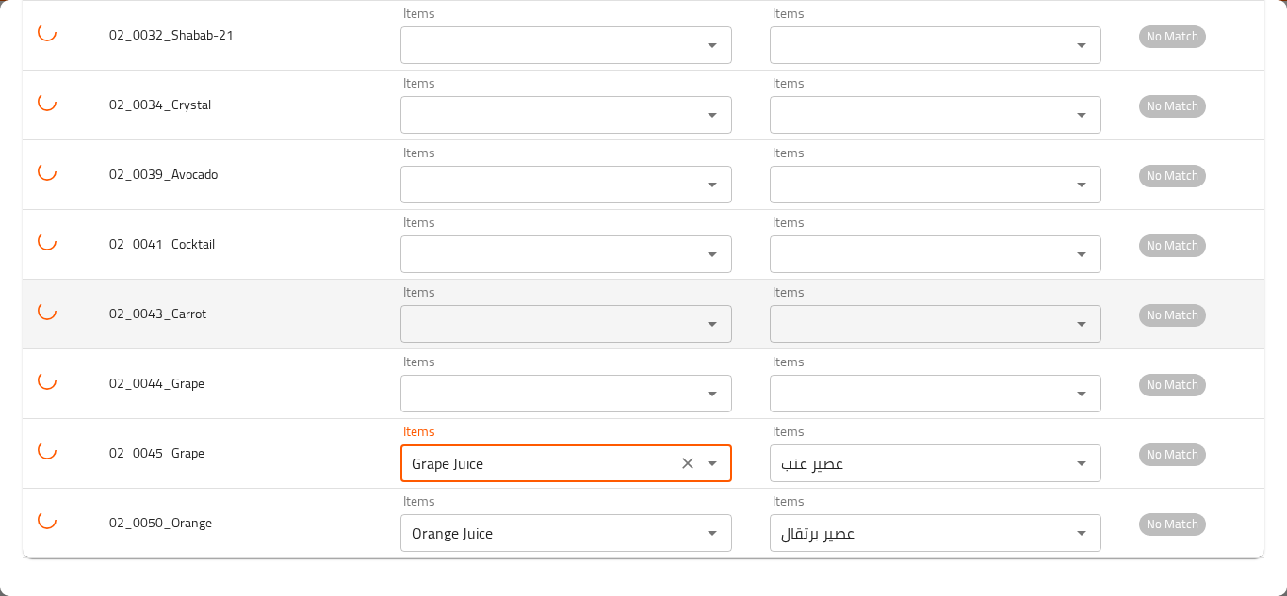
type input "Grape Juice"
click at [456, 323] on input "Items" at bounding box center [538, 324] width 265 height 26
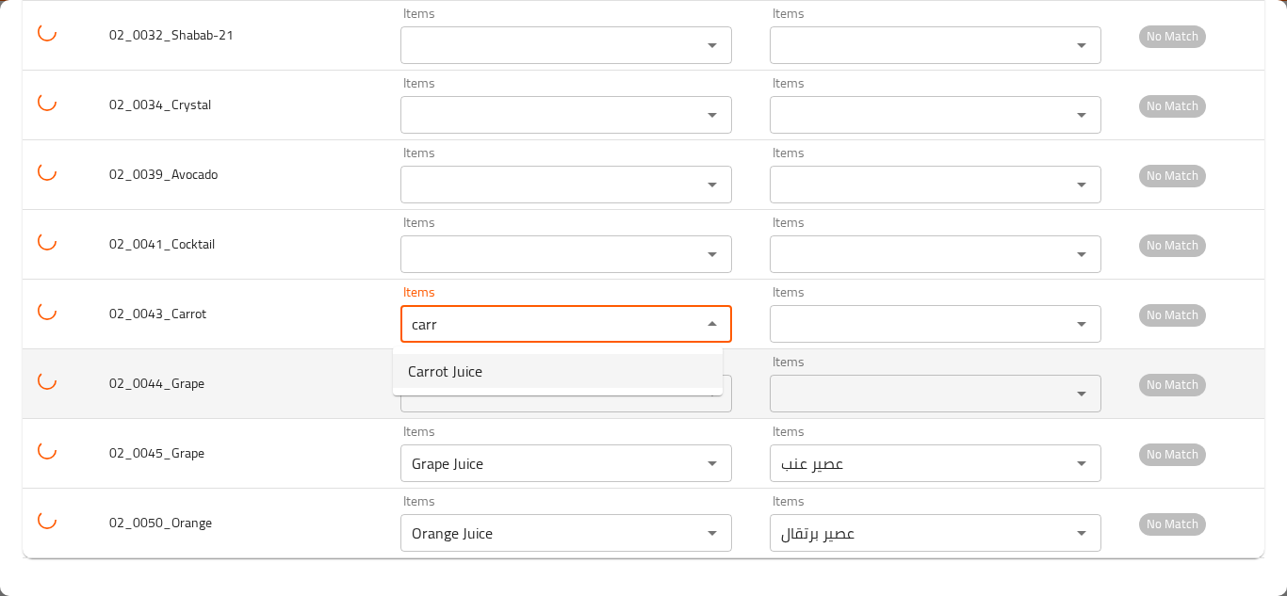
click at [534, 372] on li "Carrot Juice" at bounding box center [558, 371] width 330 height 34
type input "Carrot Juice"
type input "عصير جزر"
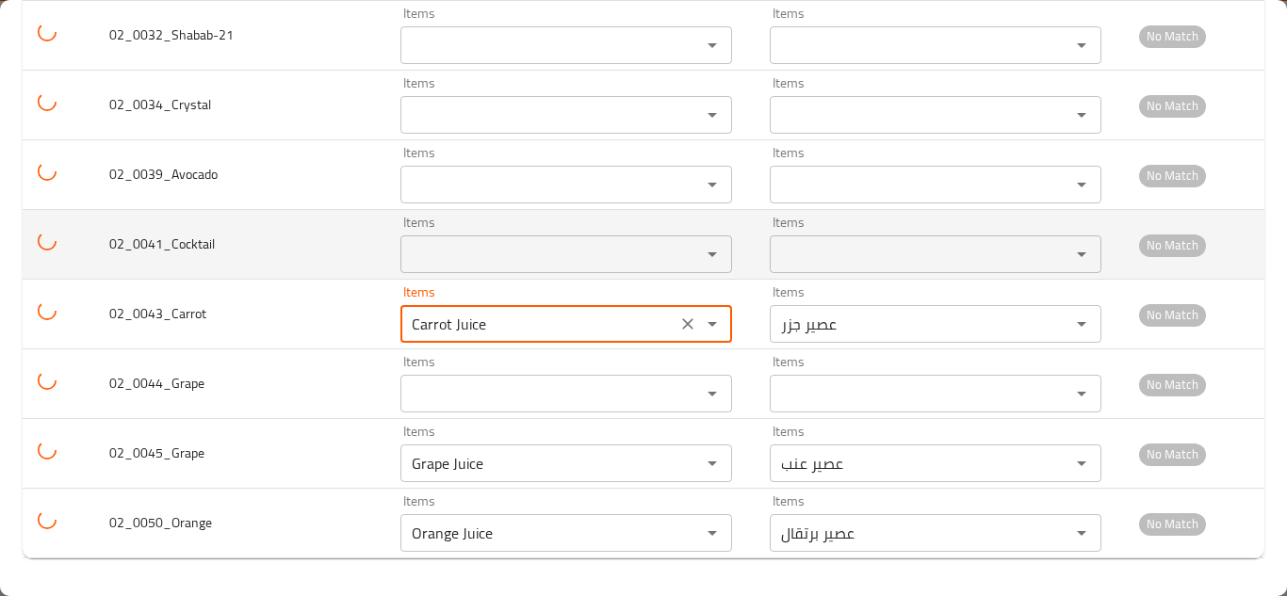
type input "Carrot Juice"
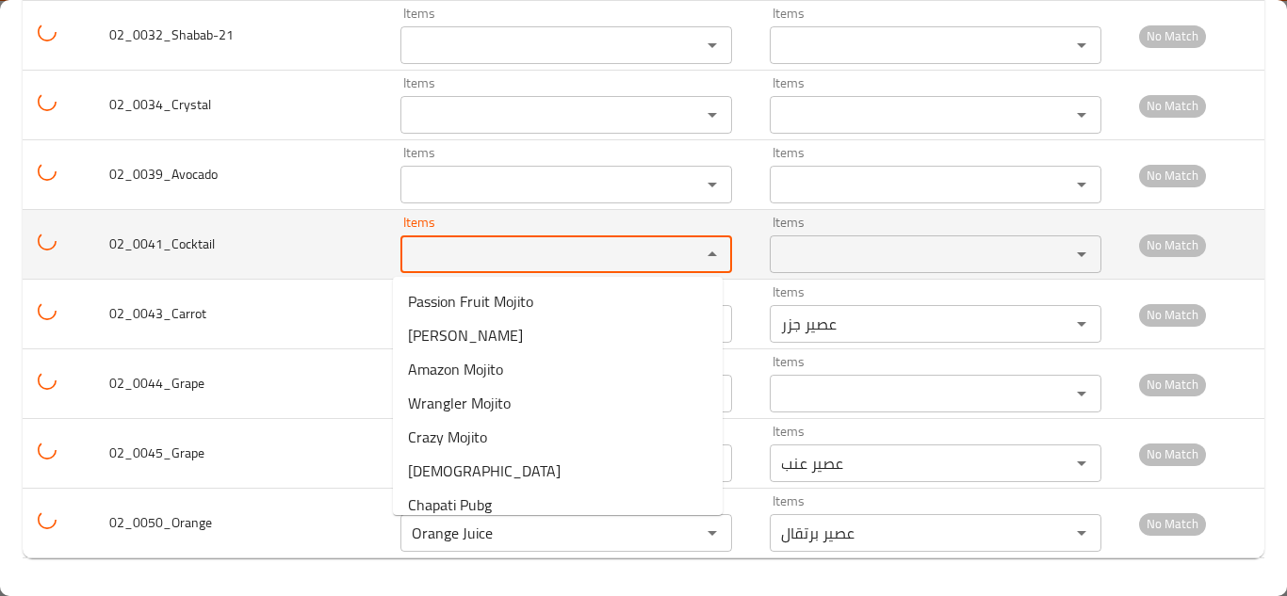
click at [460, 255] on input "Items" at bounding box center [538, 254] width 265 height 26
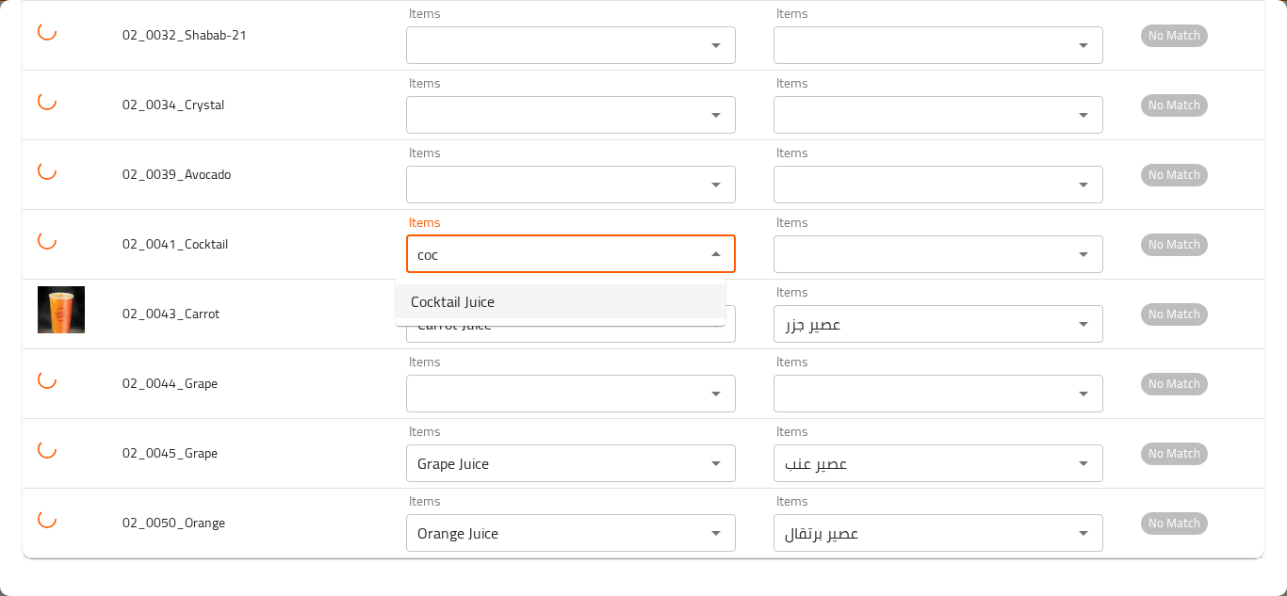
click at [502, 300] on li "Cocktail Juice" at bounding box center [561, 302] width 330 height 34
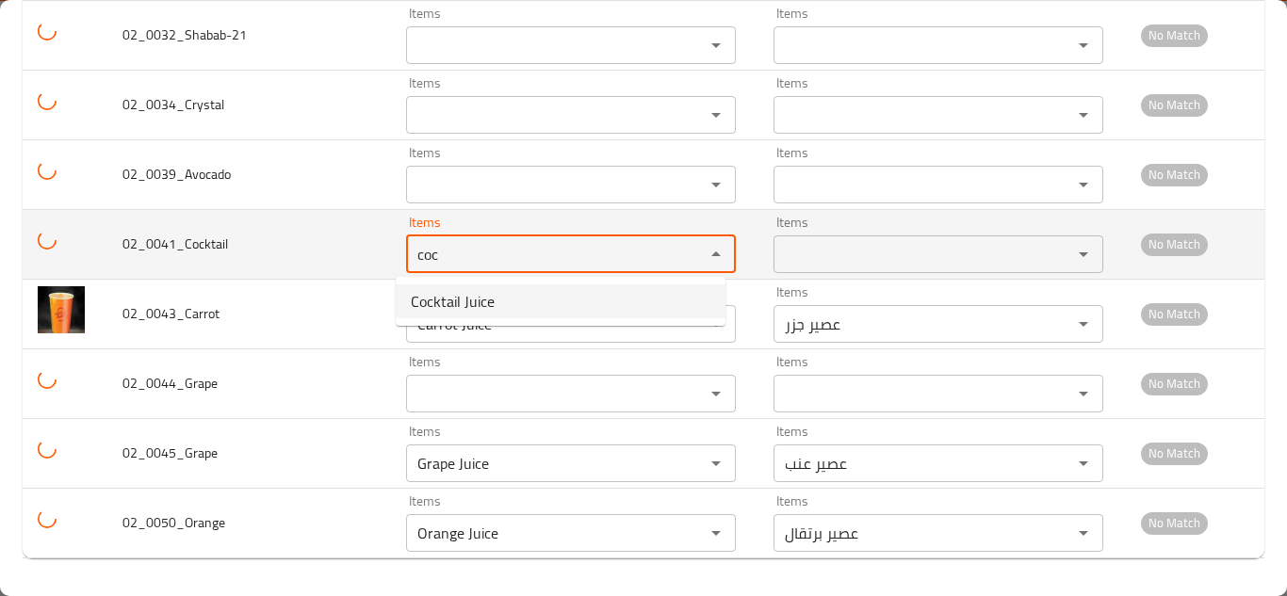
type input "Cocktail Juice"
type input "عصير كوكتيل"
type input "Cocktail Juice"
click at [337, 228] on td "02_0041_Cocktail" at bounding box center [249, 244] width 284 height 70
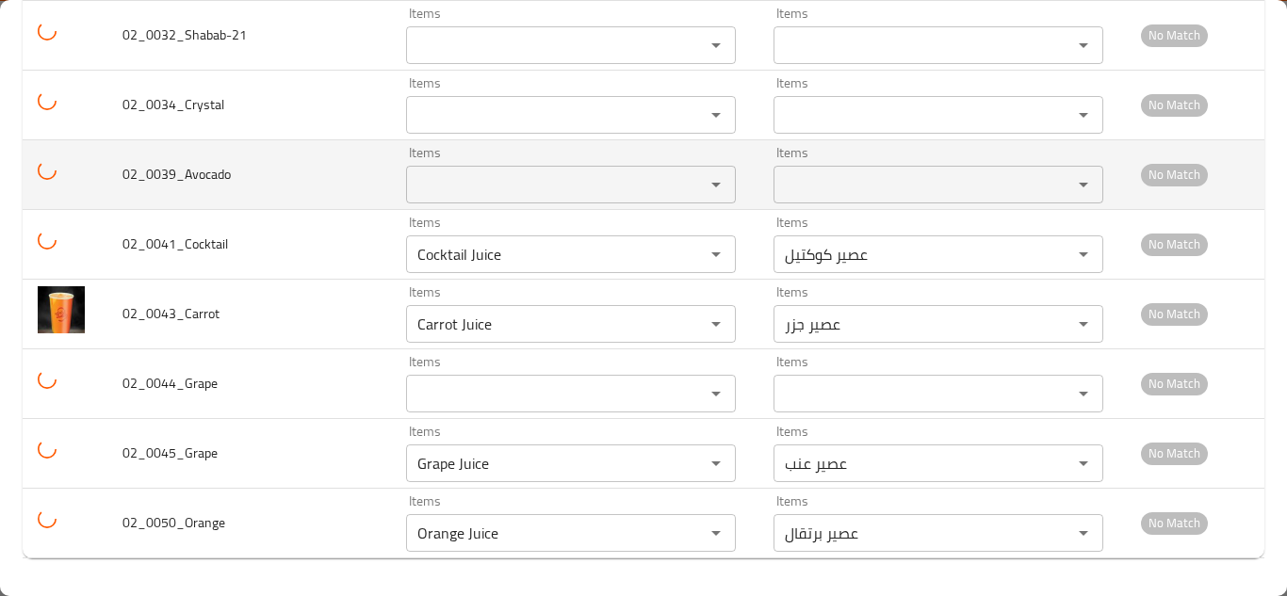
click at [457, 186] on input "Items" at bounding box center [543, 184] width 263 height 26
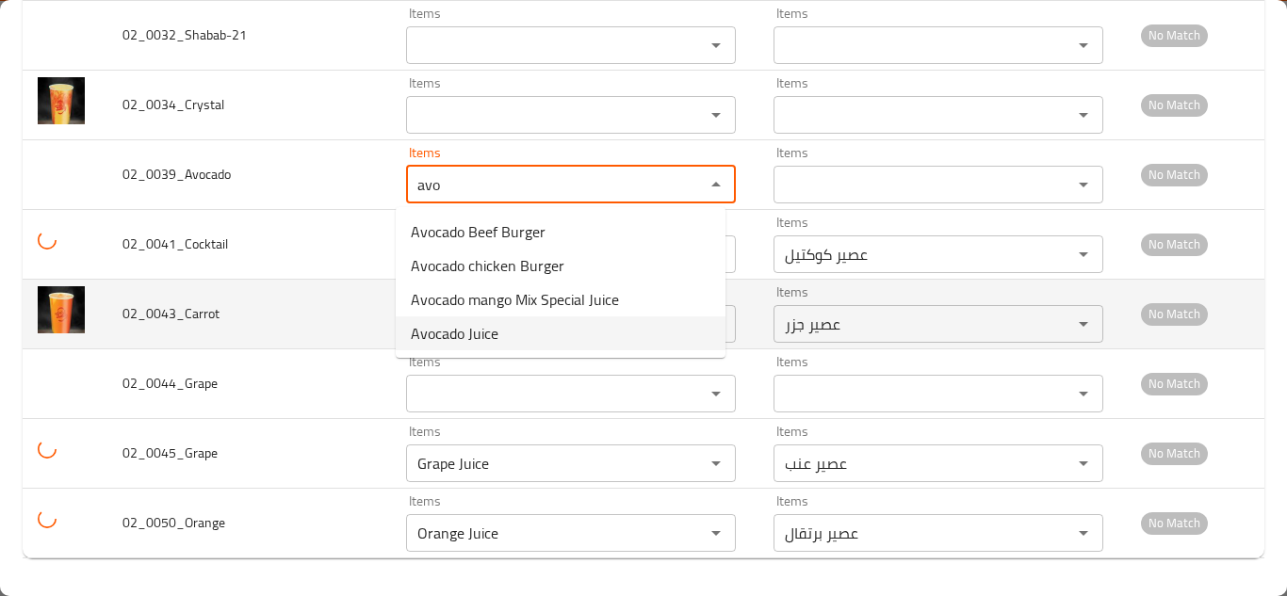
click at [473, 334] on span "Avocado Juice" at bounding box center [455, 333] width 88 height 23
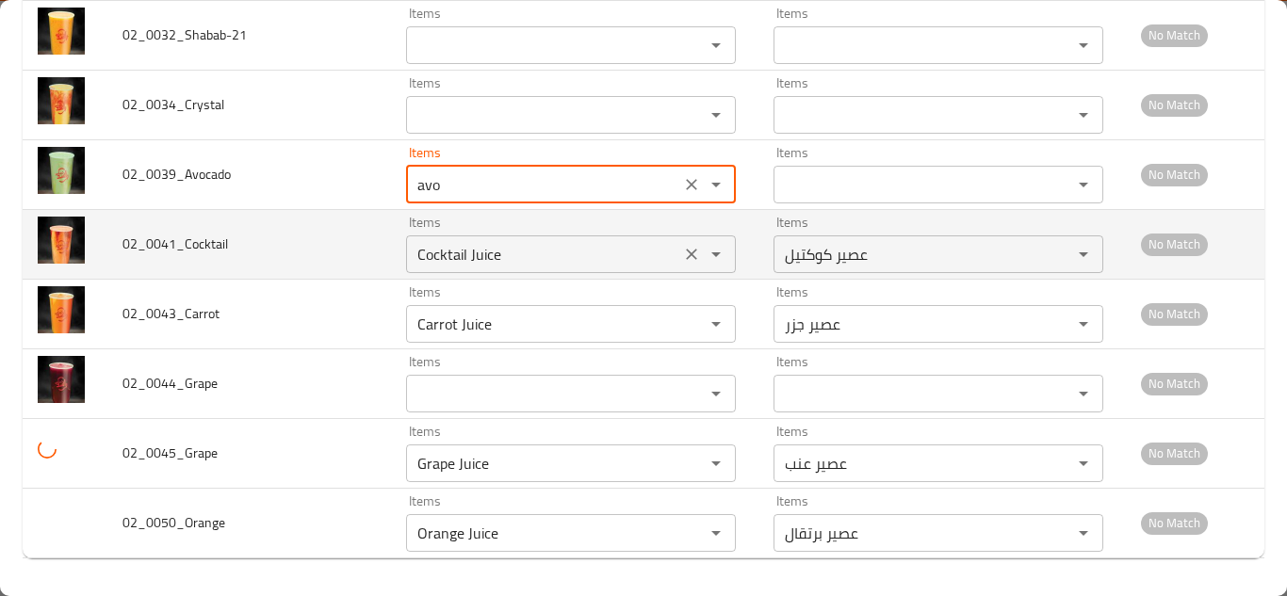
type input "Avocado Juice"
type input "عصير أفوكادو"
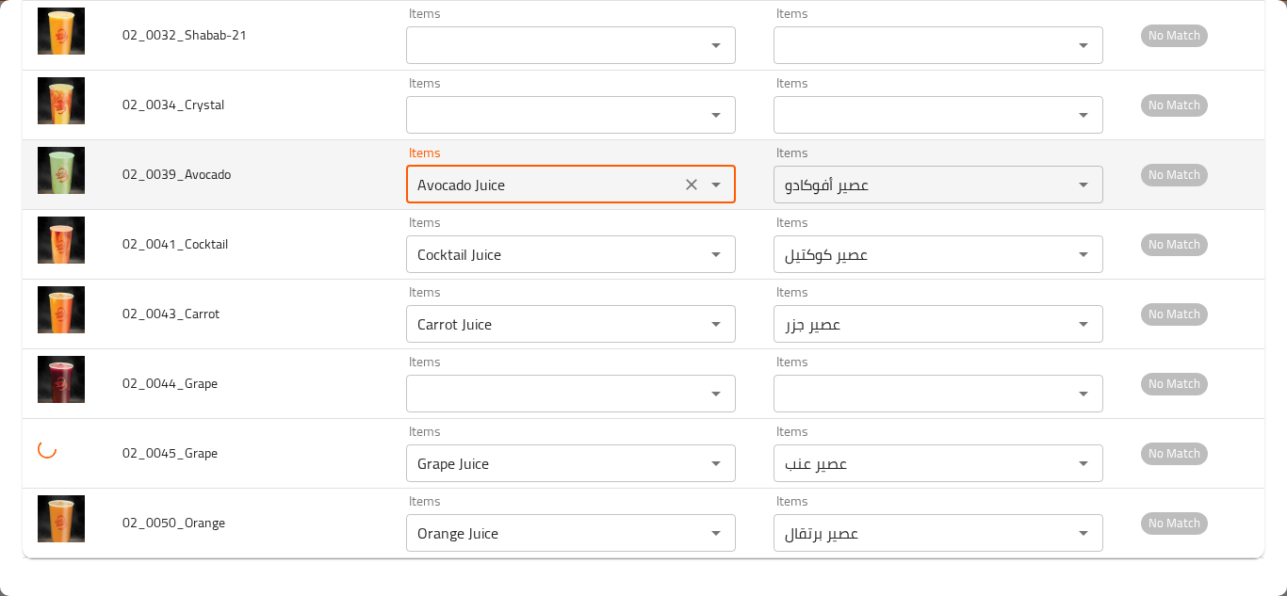
type input "Avocado Juice"
click at [350, 168] on td "02_0039_Avocado" at bounding box center [249, 174] width 284 height 70
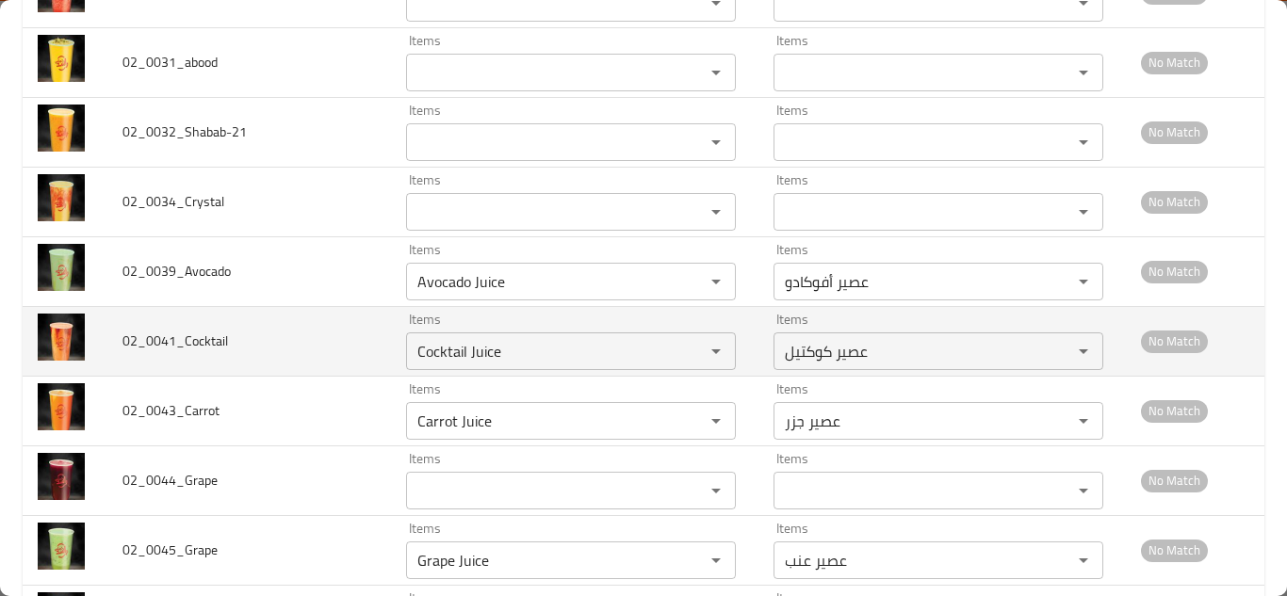
scroll to position [3606, 0]
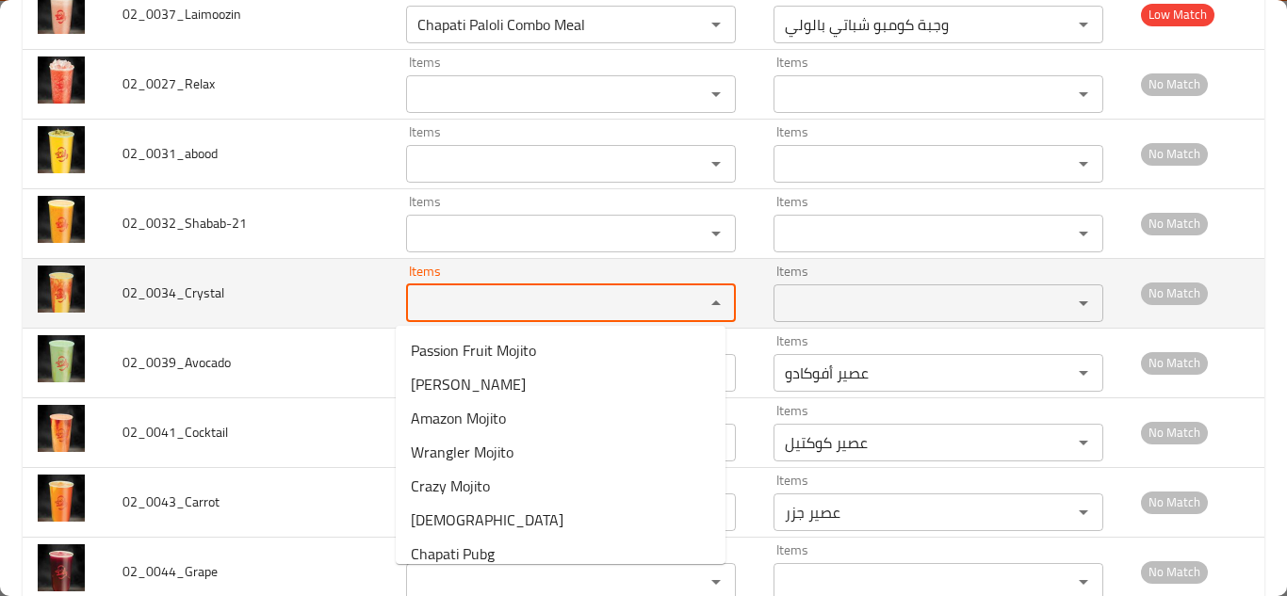
click at [484, 301] on input "Items" at bounding box center [543, 303] width 263 height 26
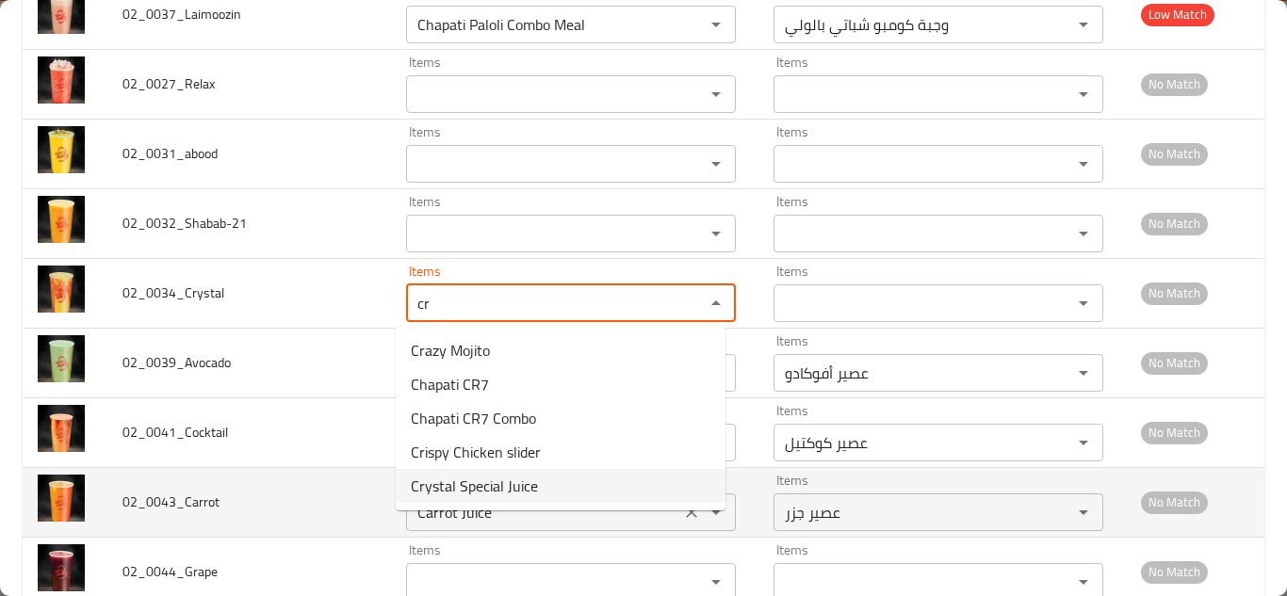
click at [502, 490] on span "Crystal Special Juice" at bounding box center [474, 486] width 127 height 23
type input "Crystal Special Juice"
type input "عصير كريستال سبيشيال"
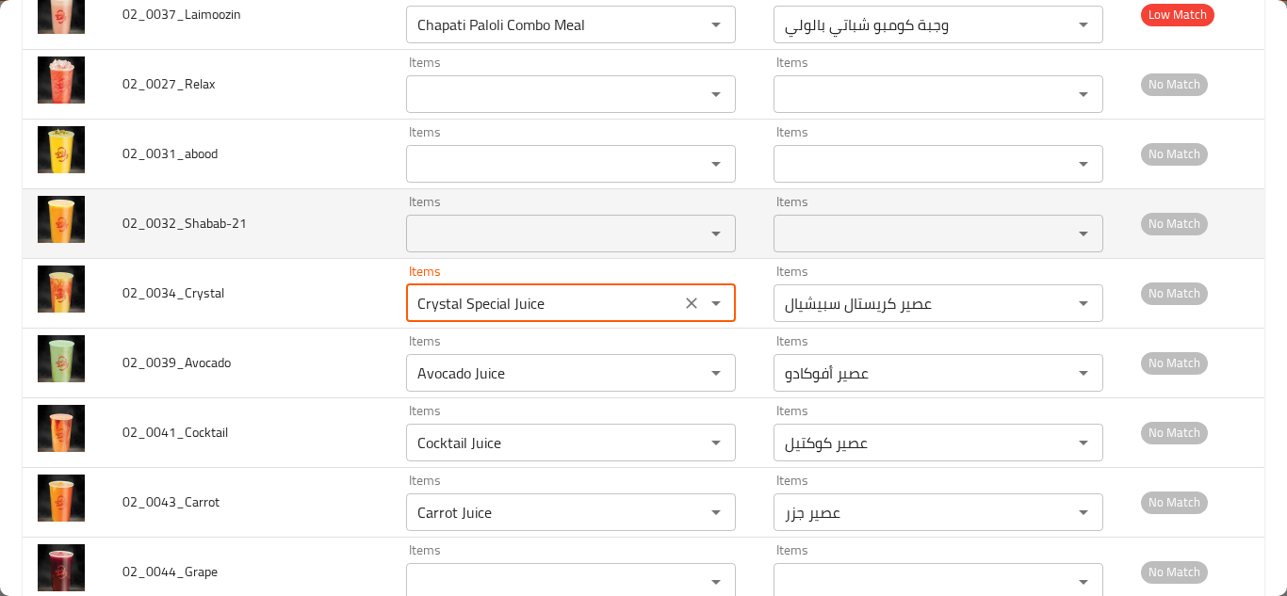
type input "Crystal Special Juice"
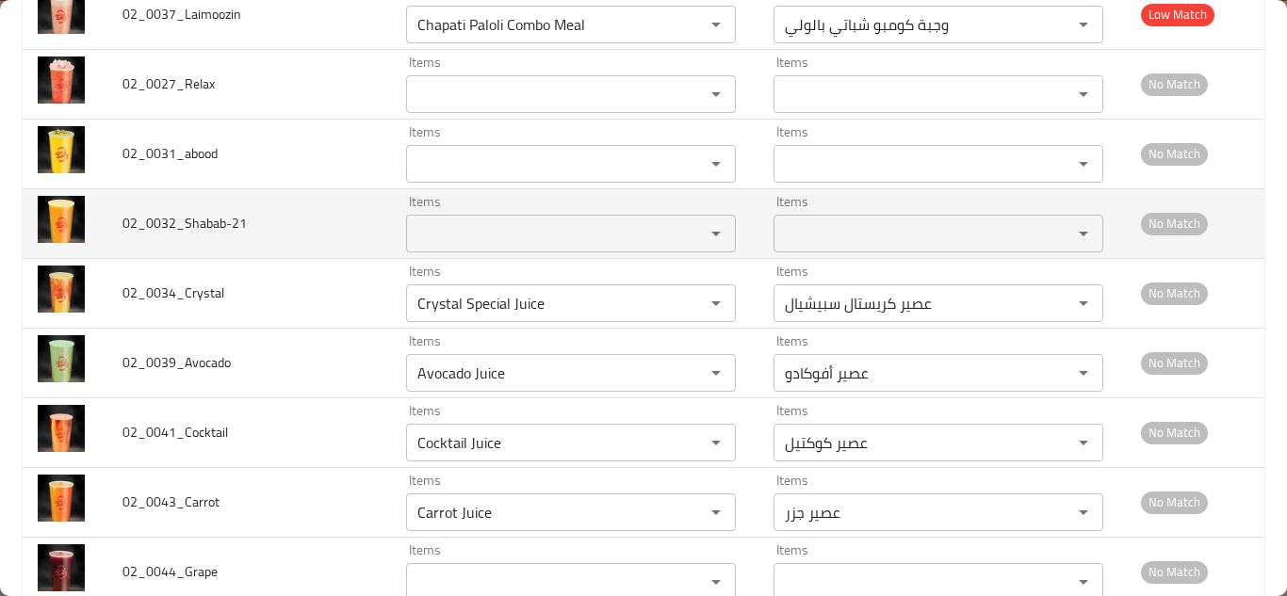
click at [345, 240] on td "02_0032_Shabab-21" at bounding box center [249, 223] width 284 height 70
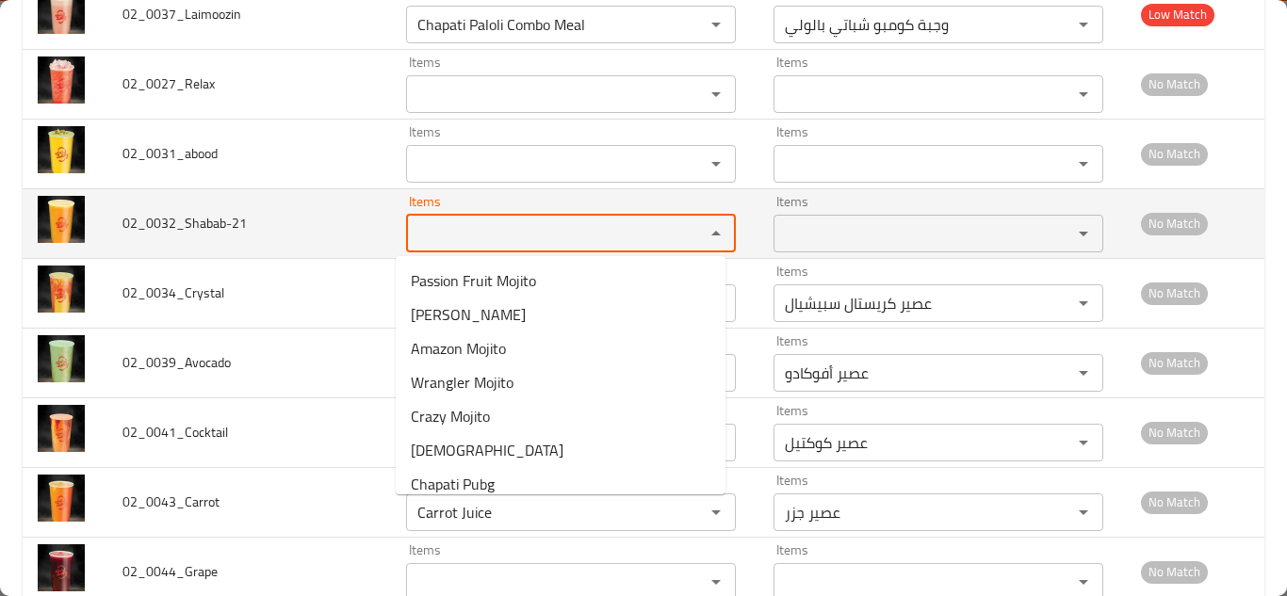
click at [452, 239] on input "Items" at bounding box center [543, 233] width 263 height 26
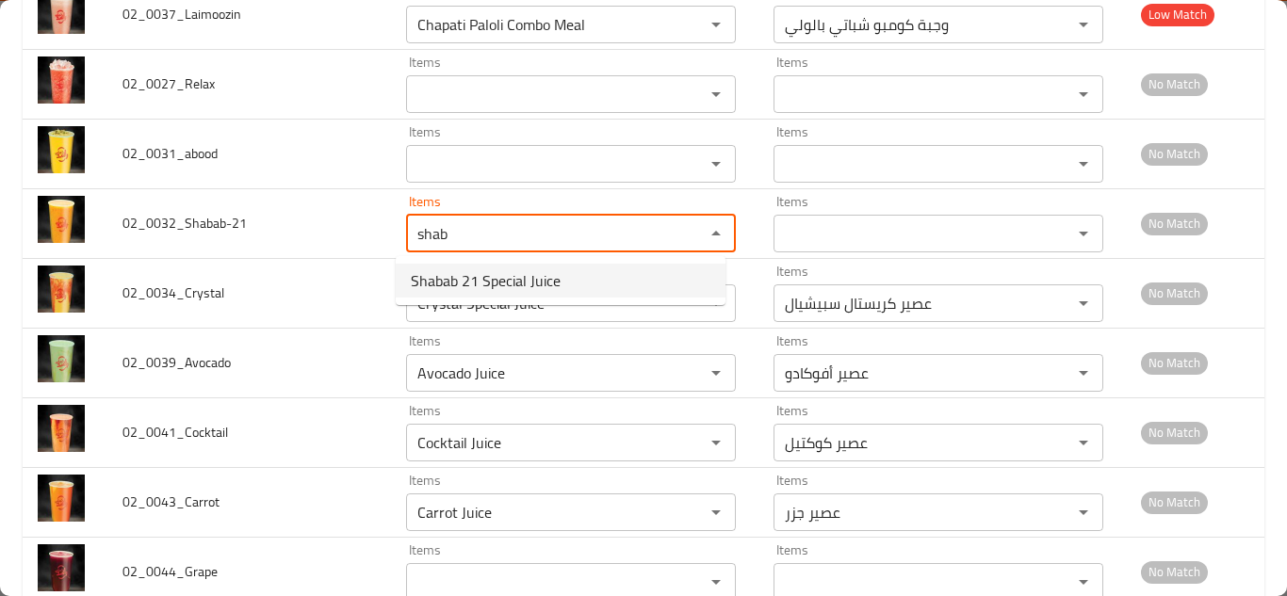
click at [478, 274] on span "Shabab 21 Special Juice" at bounding box center [486, 280] width 150 height 23
type input "Shabab 21 Special Juice"
type input "عصير شباب 21 سبيشيال"
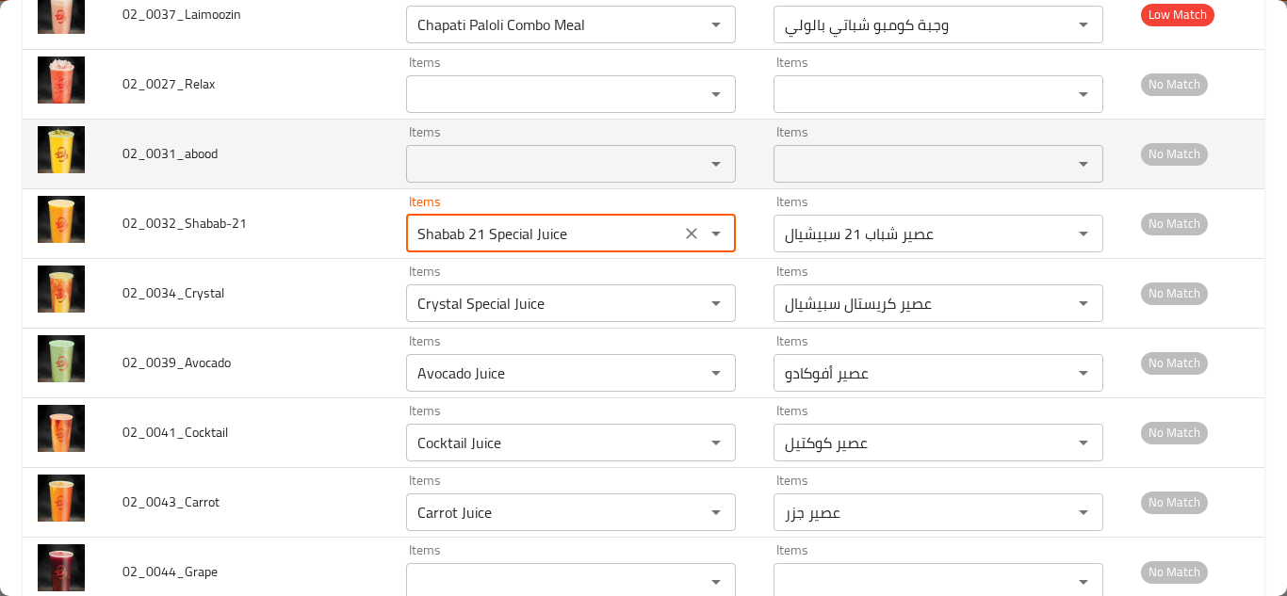
type input "Shabab 21 Special Juice"
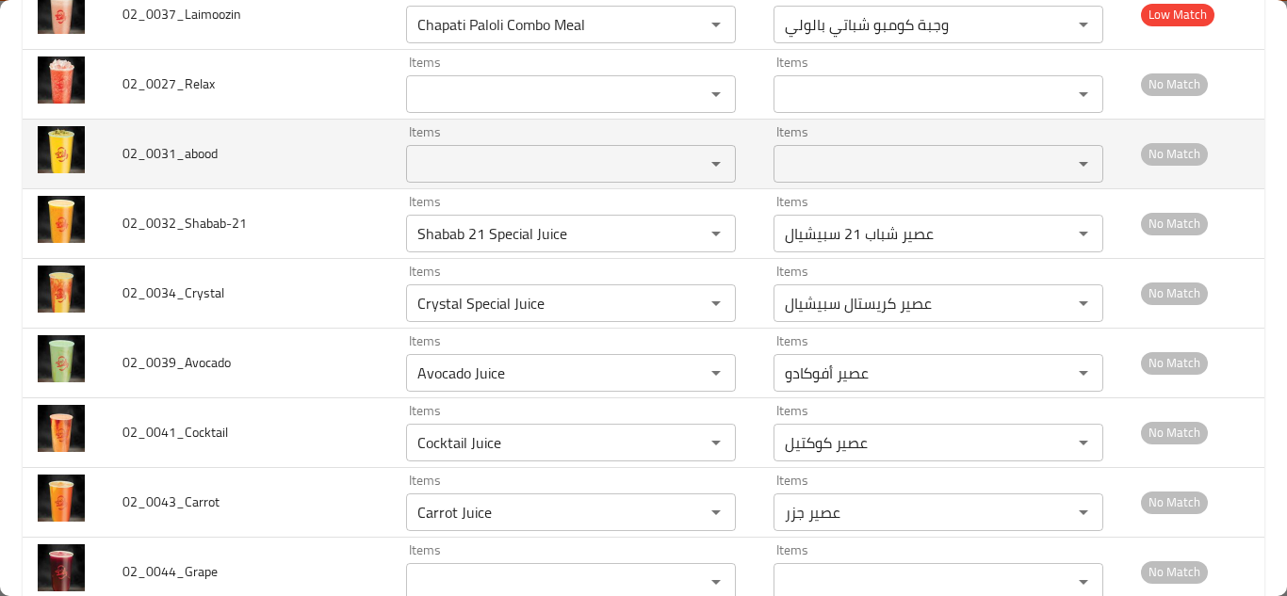
drag, startPoint x: 354, startPoint y: 158, endPoint x: 464, endPoint y: 155, distance: 109.3
click at [354, 157] on td "02_0031_abood" at bounding box center [249, 154] width 284 height 70
click at [469, 155] on input "Items" at bounding box center [543, 164] width 263 height 26
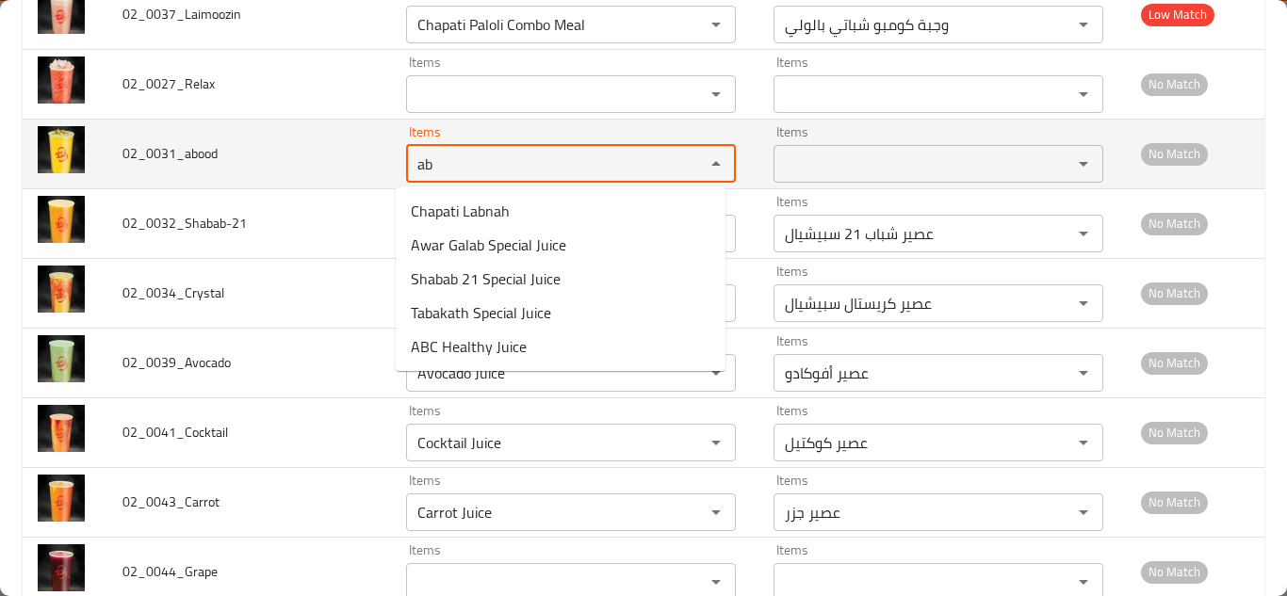
type input "a"
type input "3"
type input "a"
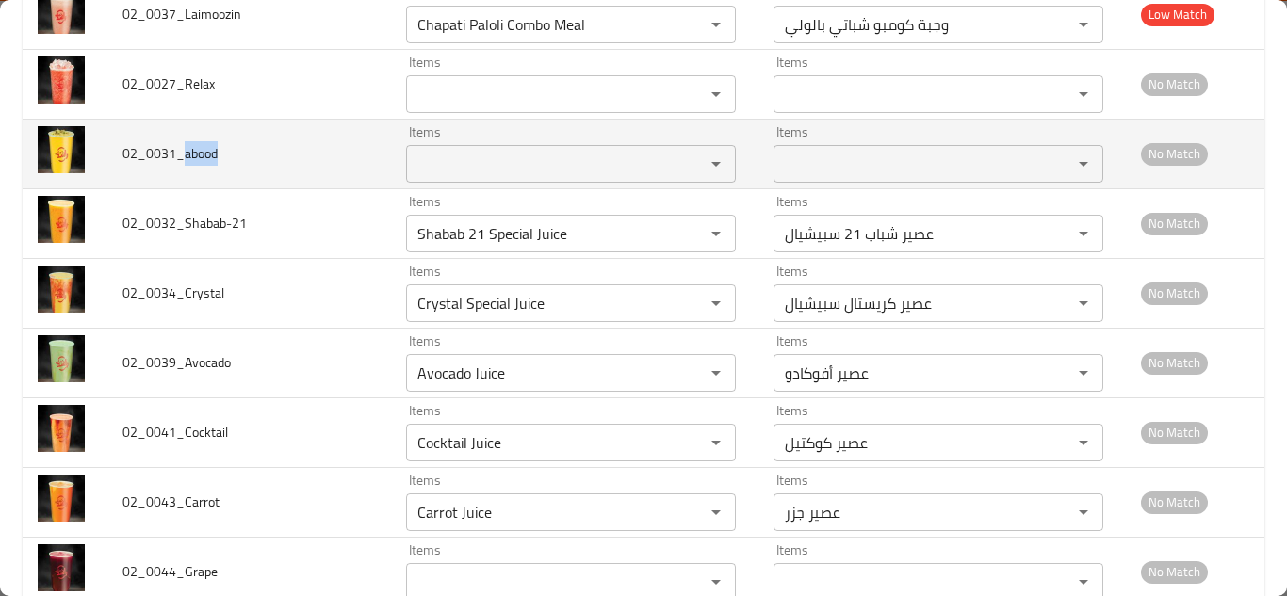
drag, startPoint x: 185, startPoint y: 156, endPoint x: 240, endPoint y: 156, distance: 55.6
click at [240, 156] on td "02_0031_abood" at bounding box center [249, 154] width 284 height 70
copy span "abood"
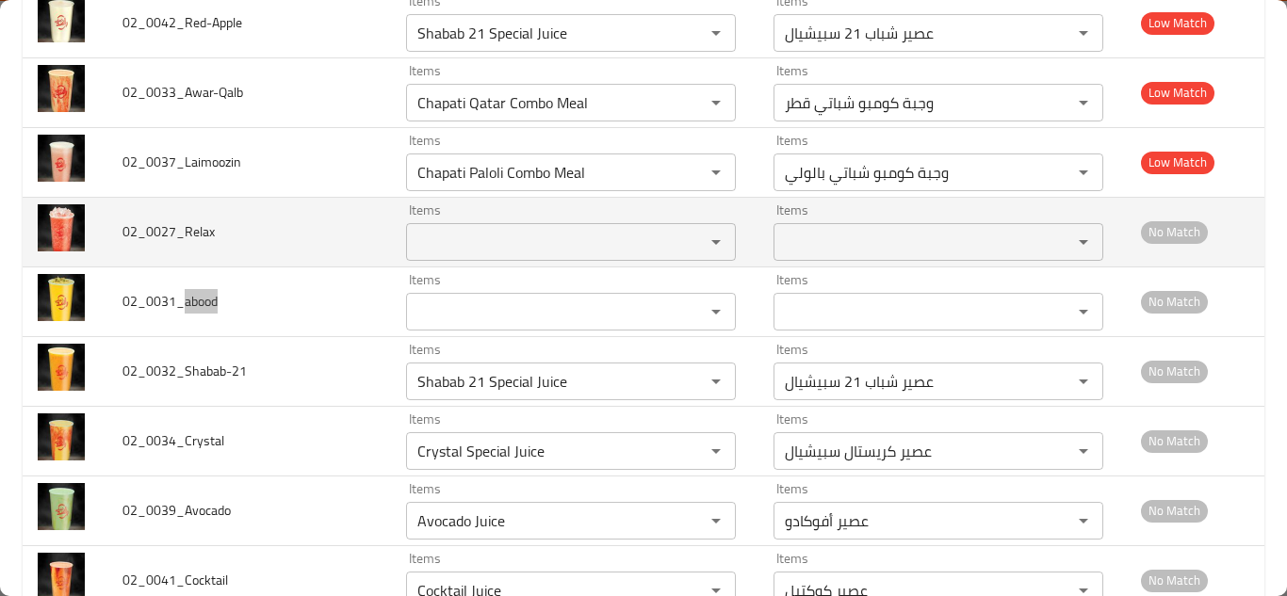
scroll to position [3418, 0]
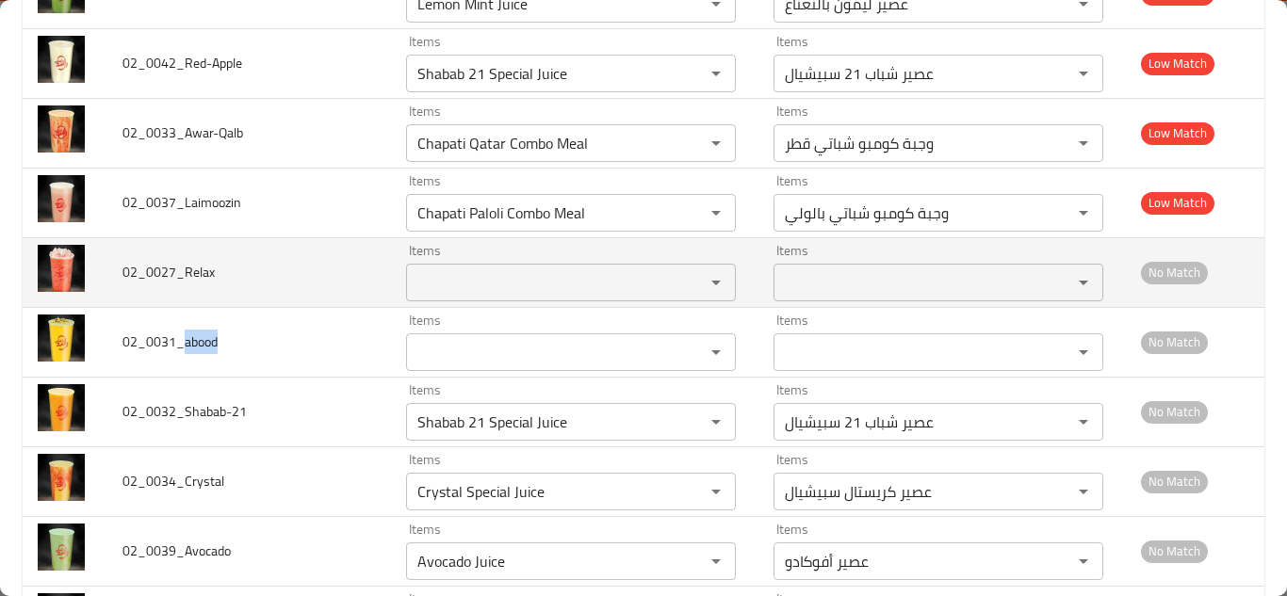
click at [425, 271] on input "Items" at bounding box center [543, 282] width 263 height 26
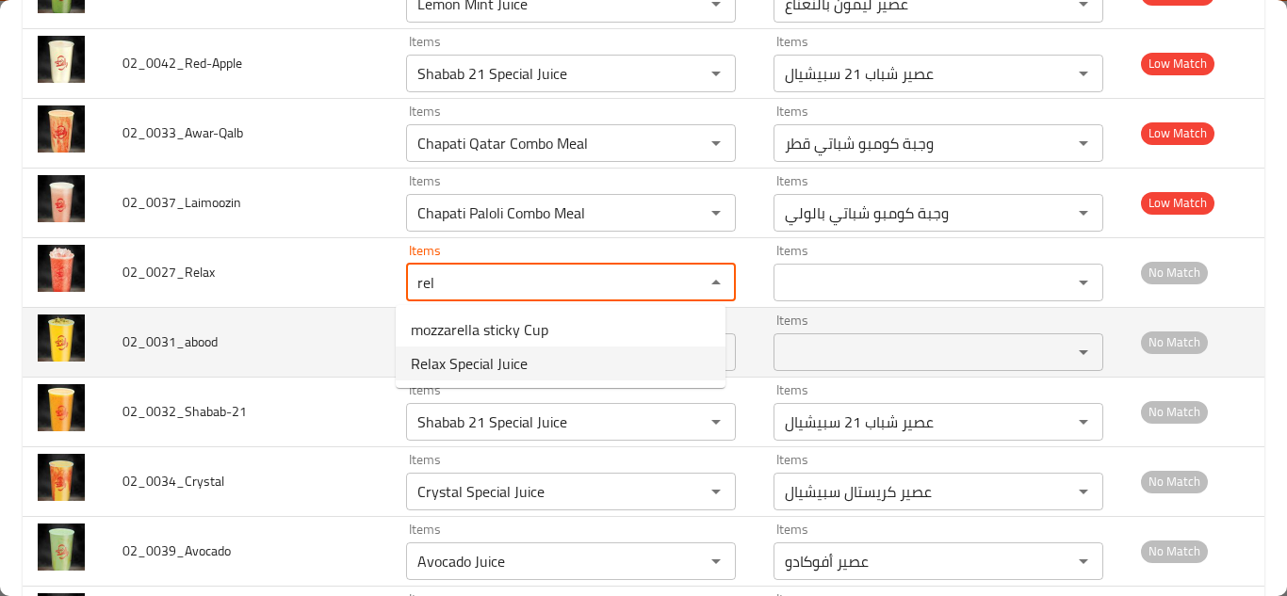
click at [438, 362] on span "Relax Special Juice" at bounding box center [469, 363] width 117 height 23
type input "Relax Special Juice"
type input "عصير ريلاكس سبيشيال"
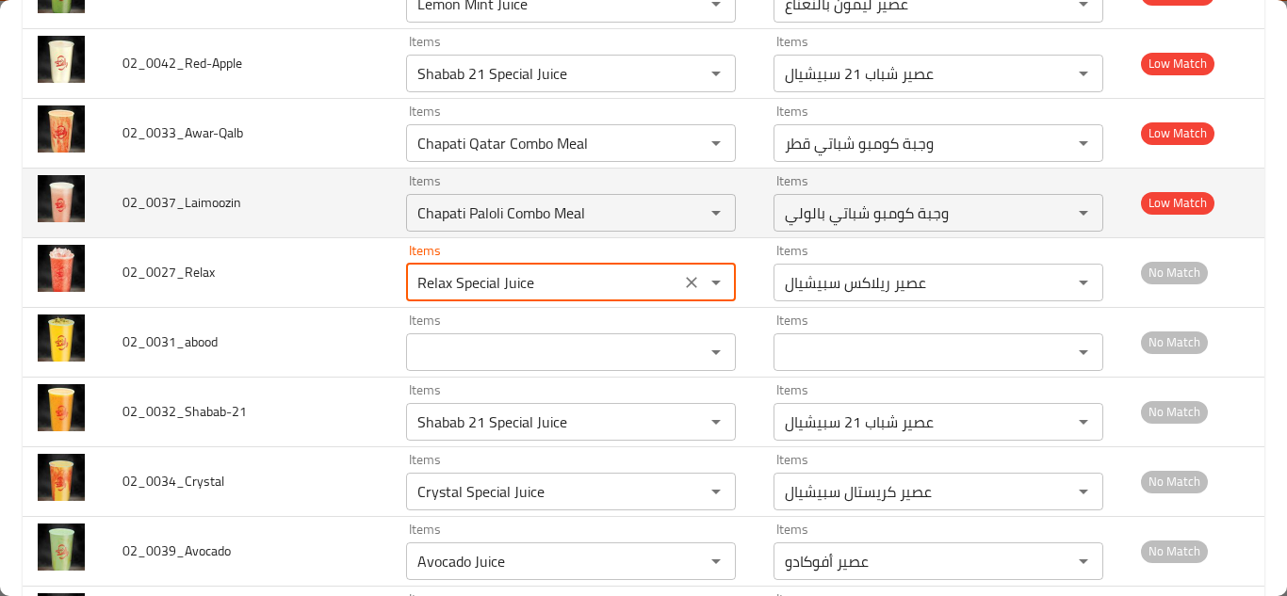
type input "Relax Special Juice"
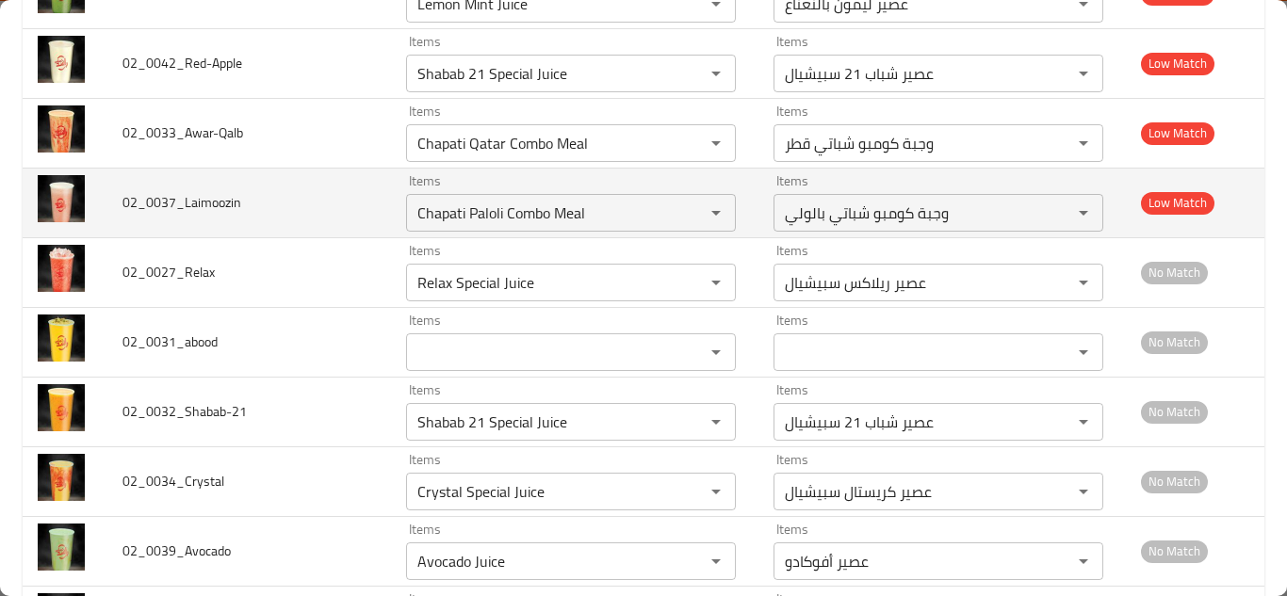
click at [356, 211] on td "02_0037_Laimoozin" at bounding box center [249, 203] width 284 height 70
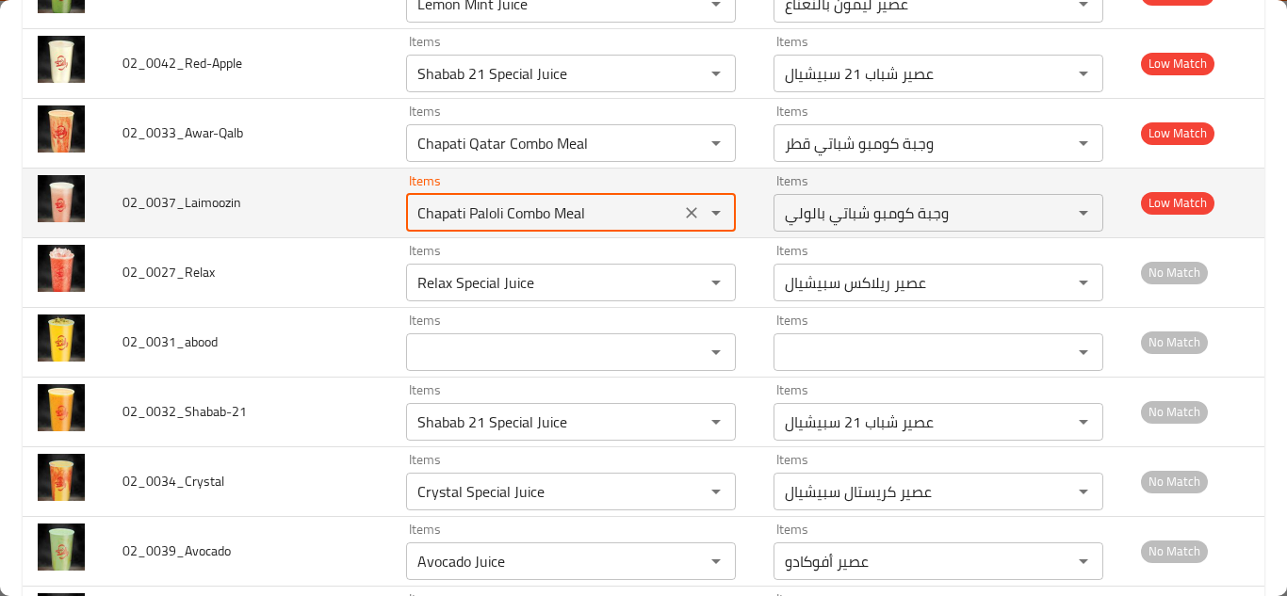
click at [538, 211] on input "Chapati Paloli Combo Meal" at bounding box center [543, 213] width 263 height 26
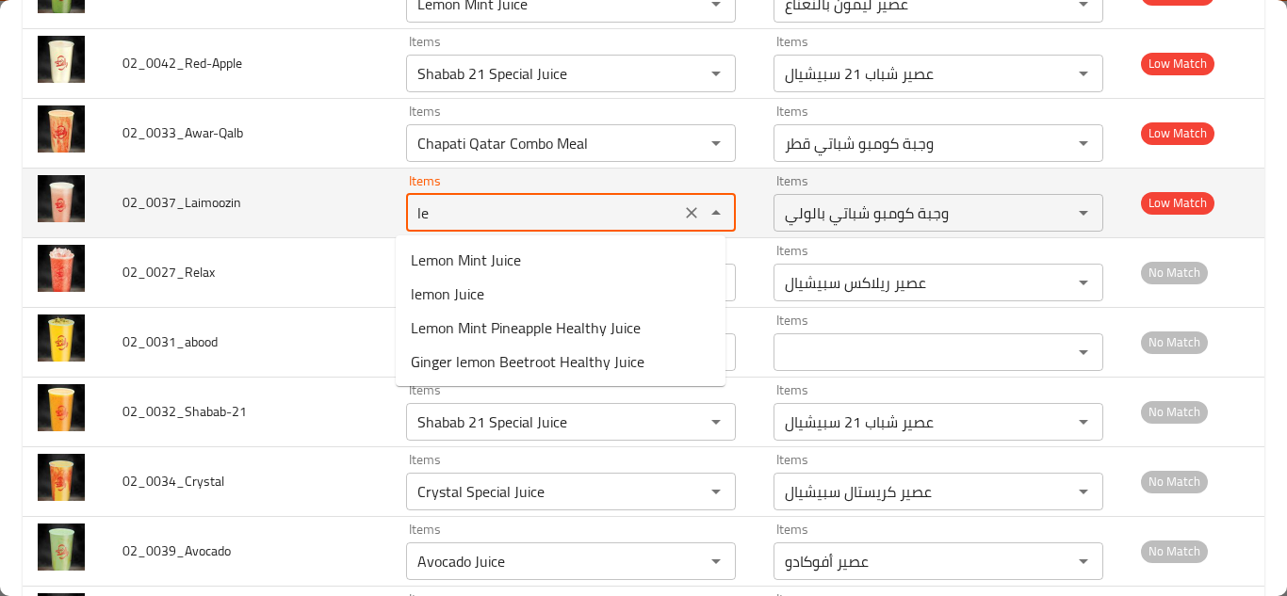
type input "l"
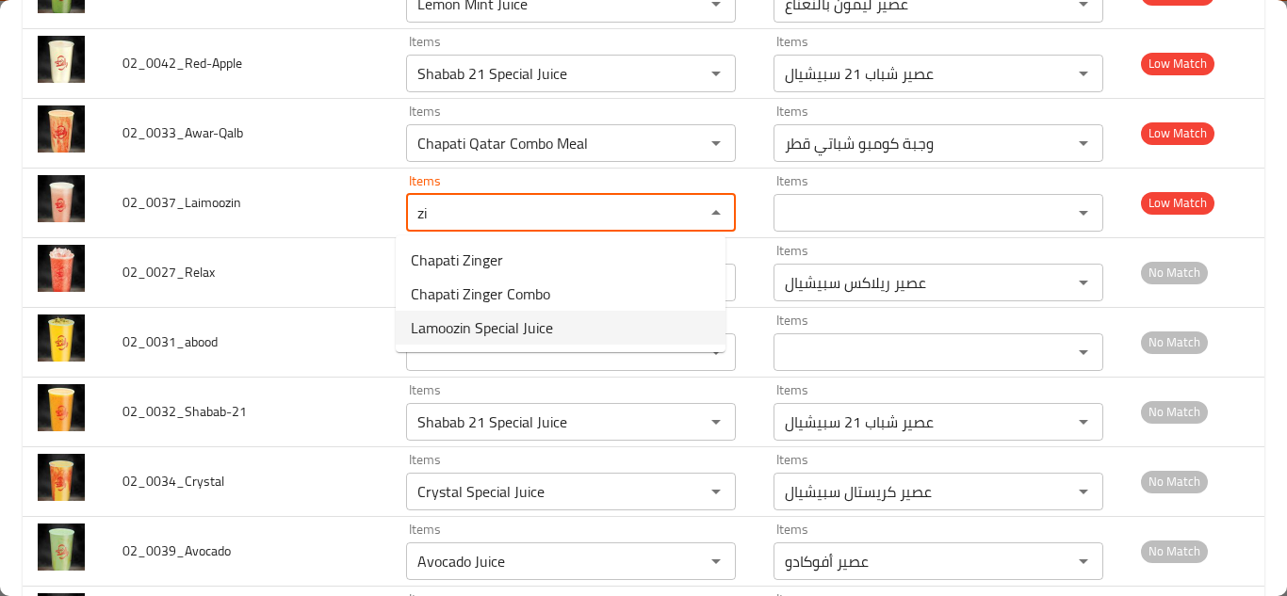
click at [500, 331] on span "Lamoozin Special Juice" at bounding box center [482, 328] width 142 height 23
type input "Lamoozin Special Juice"
type input "عصير سبيشيال لاموزين"
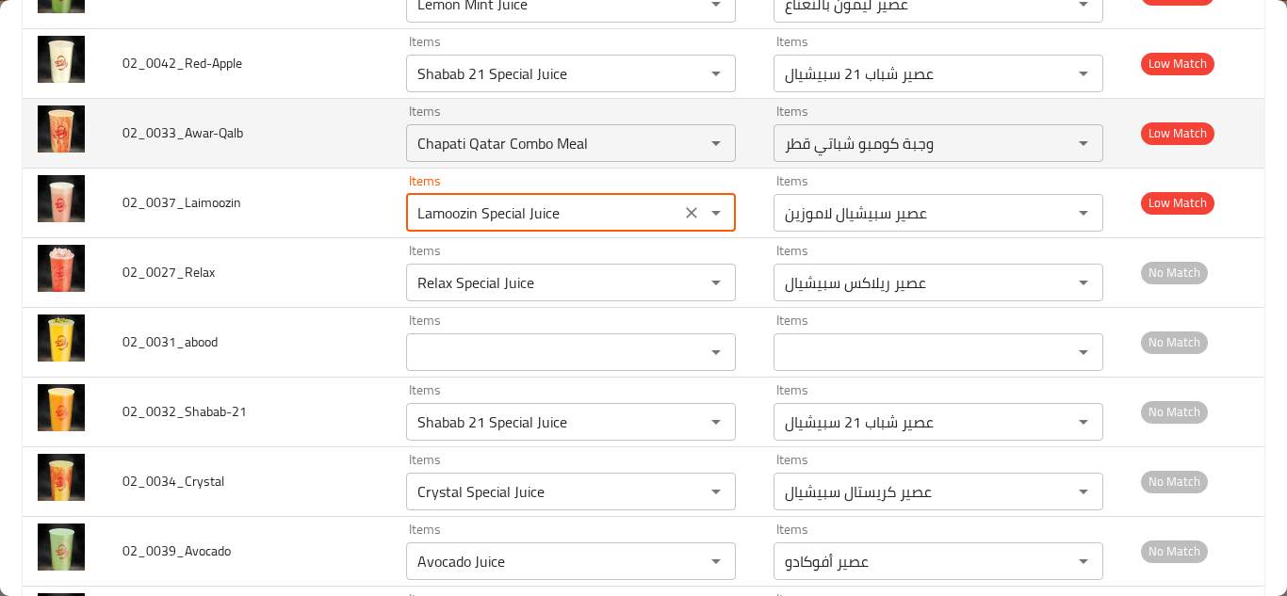
type input "Lamoozin Special Juice"
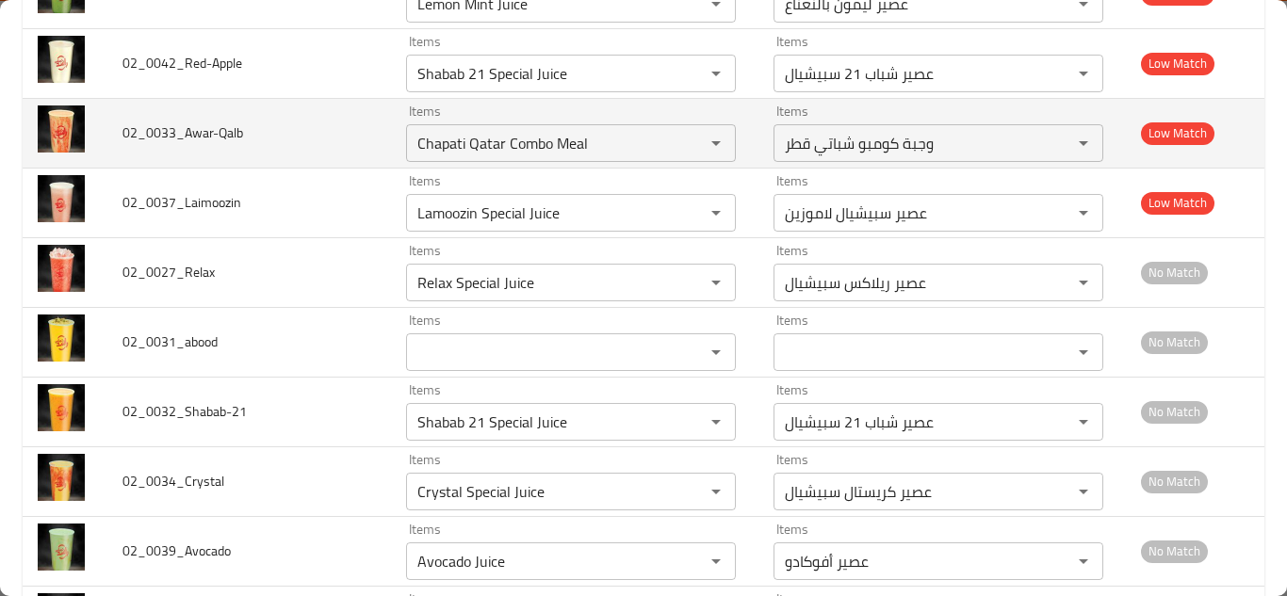
click at [324, 140] on td "02_0033_Awar-Qalb" at bounding box center [249, 133] width 284 height 70
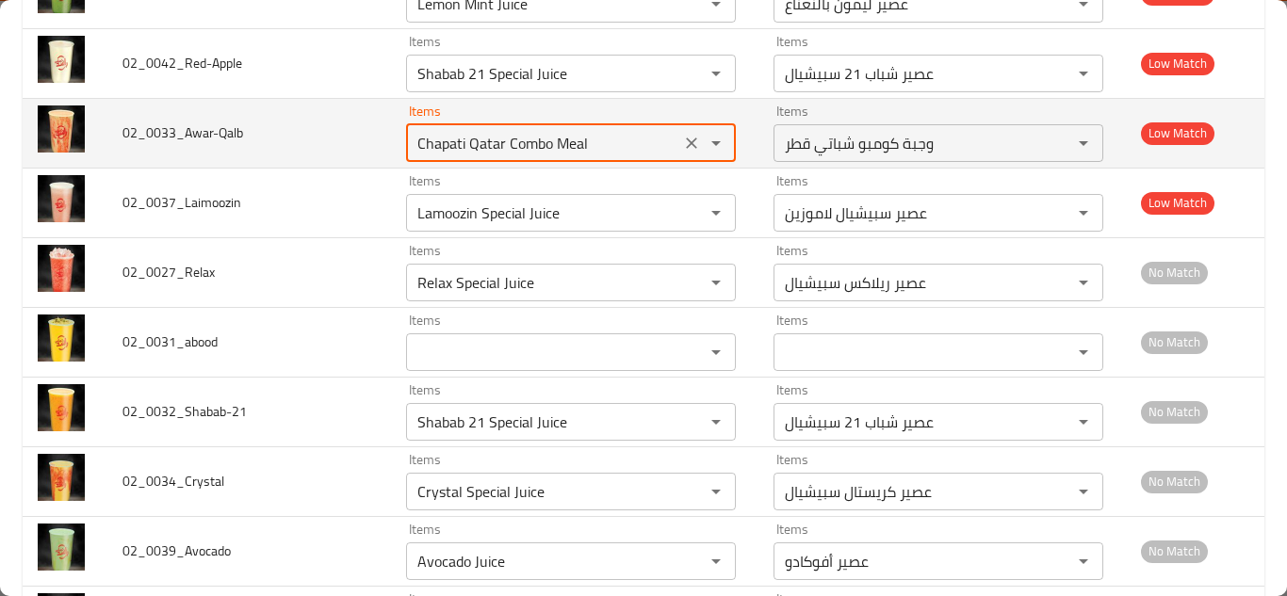
click at [480, 144] on input "Chapati Qatar Combo Meal" at bounding box center [543, 143] width 263 height 26
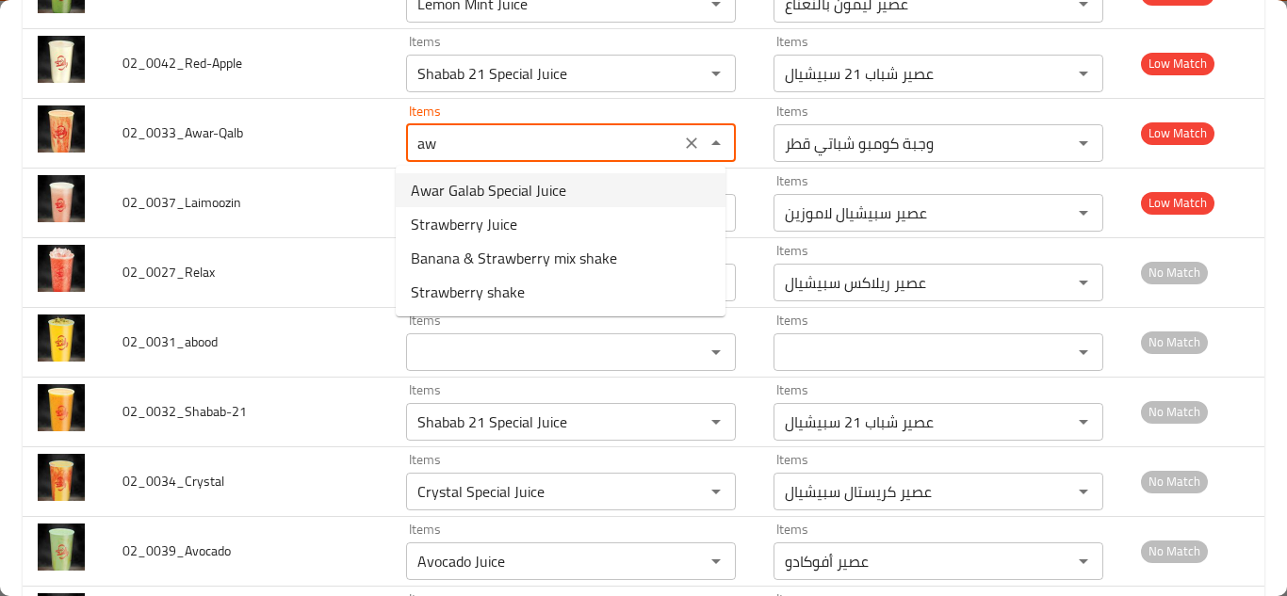
click at [508, 188] on span "Awar Galab Special Juice" at bounding box center [488, 190] width 155 height 23
type input "Awar Galab Special Juice"
type input "عصير عوار قلب سبيشيال"
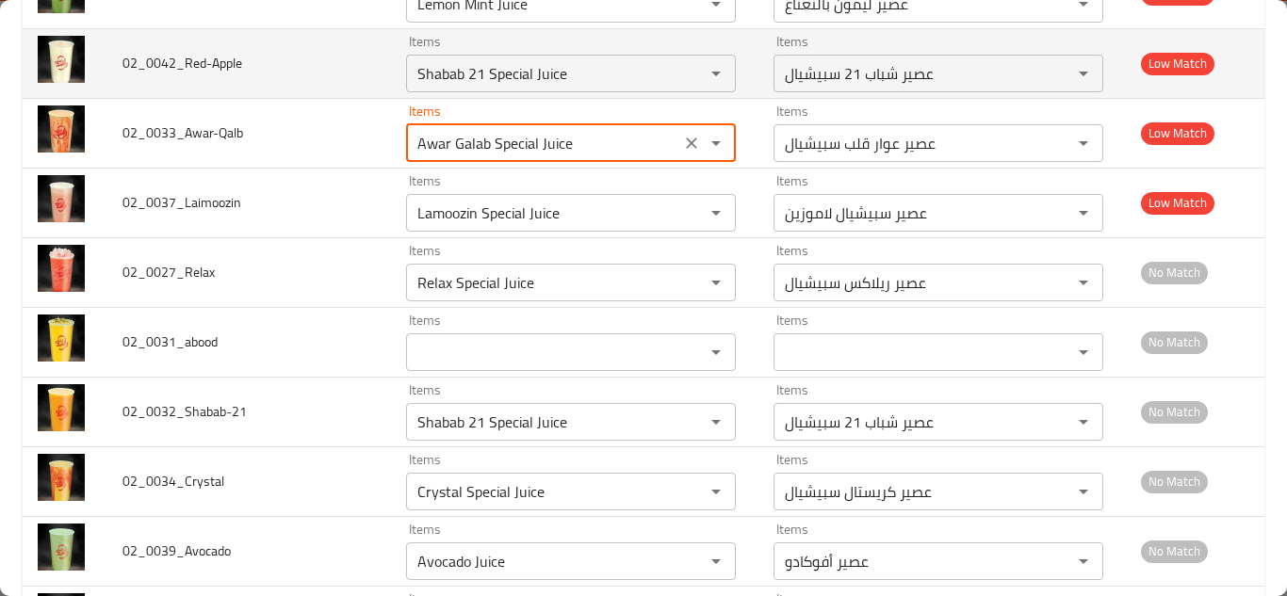
type input "Awar Galab Special Juice"
click at [328, 61] on td "02_0042_Red-Apple" at bounding box center [249, 63] width 284 height 70
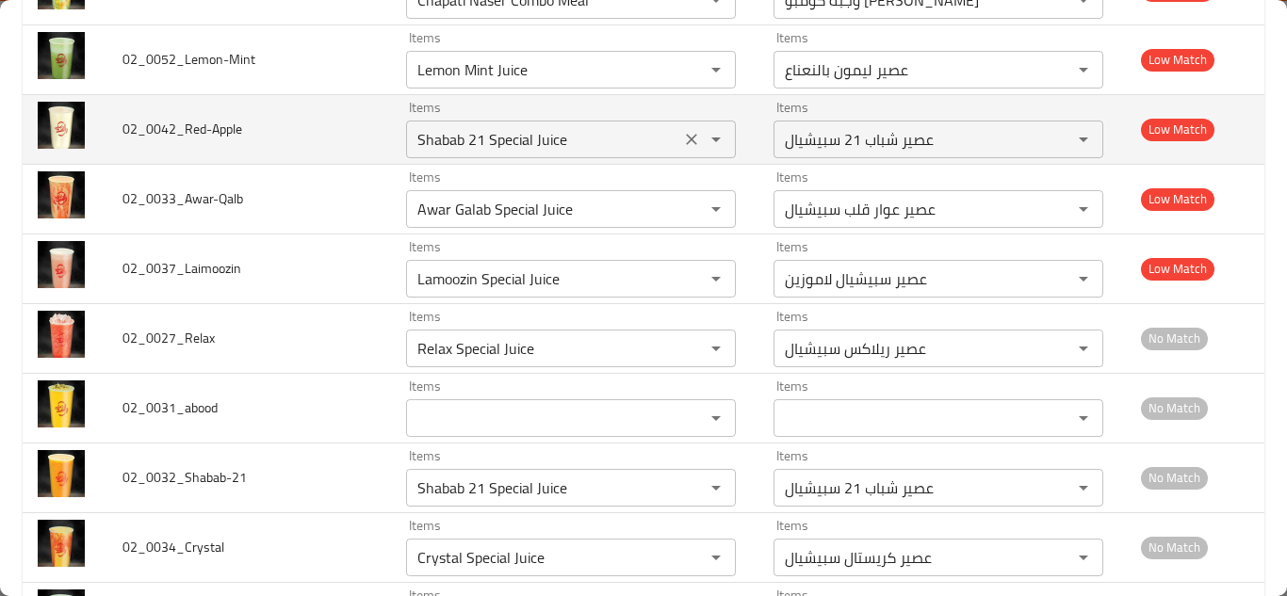
scroll to position [3324, 0]
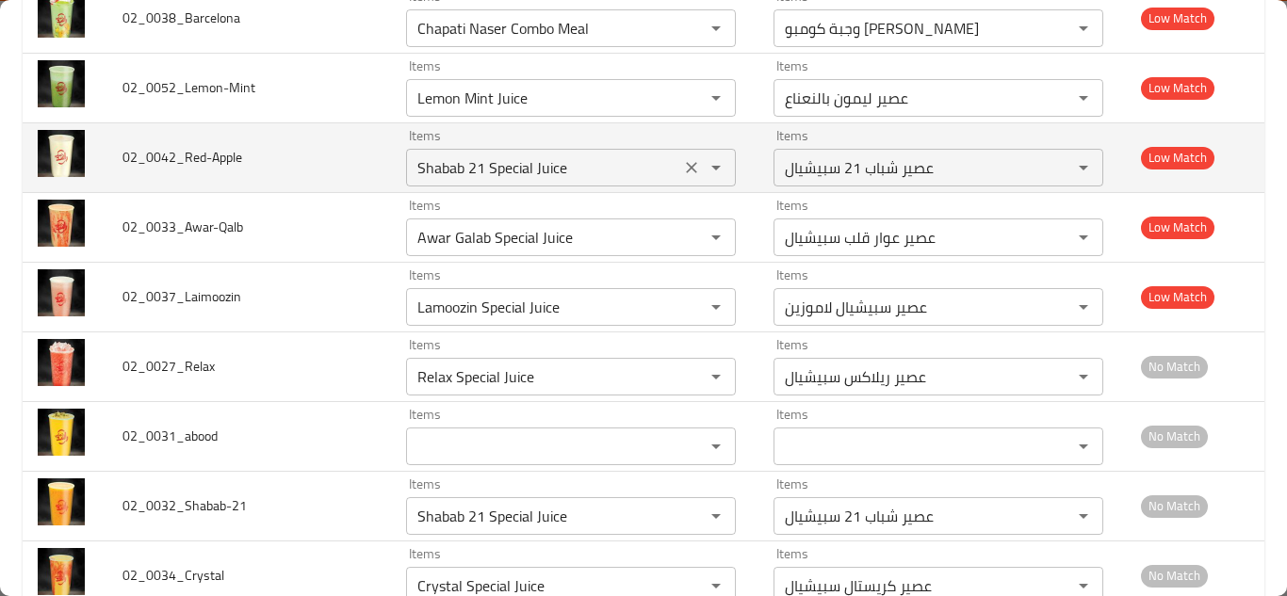
click at [458, 155] on input "Shabab 21 Special Juice" at bounding box center [543, 168] width 263 height 26
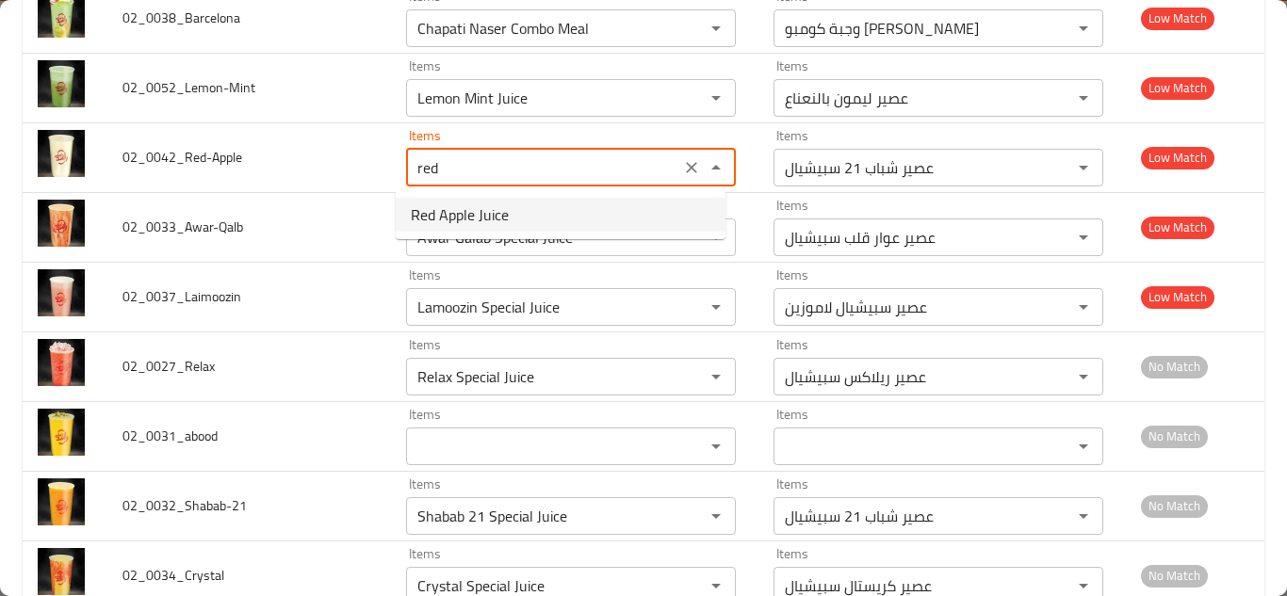
click at [496, 220] on span "Red Apple Juice" at bounding box center [460, 214] width 98 height 23
type input "Red Apple Juice"
type input "عصير تفاح أحمر"
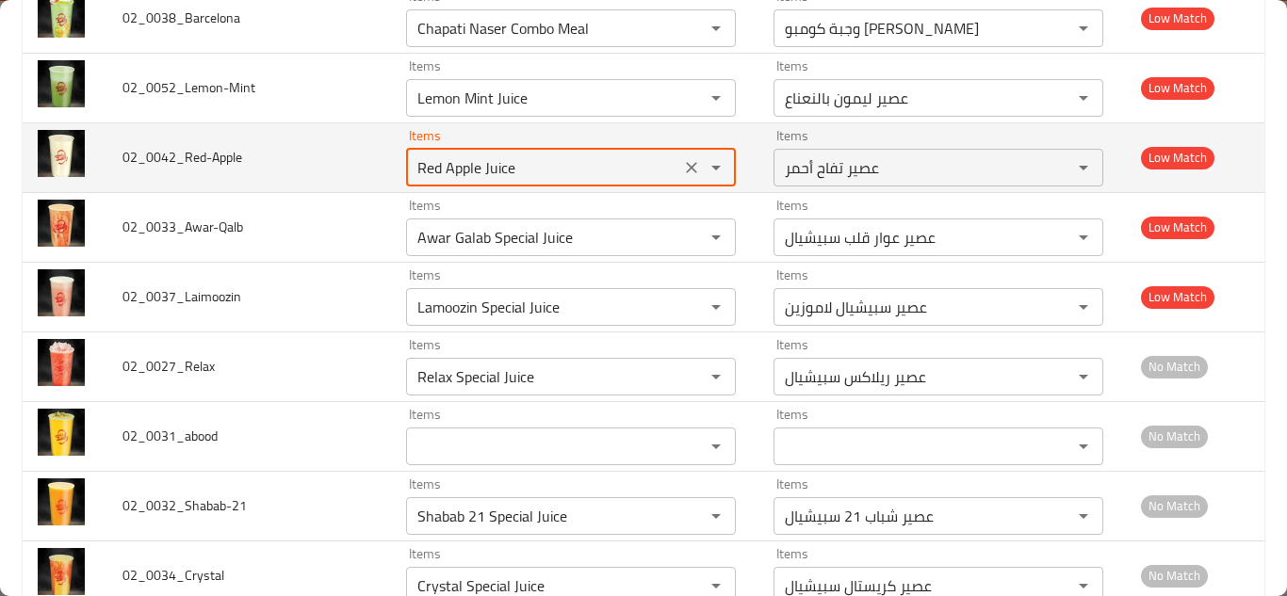
type input "Red Apple Juice"
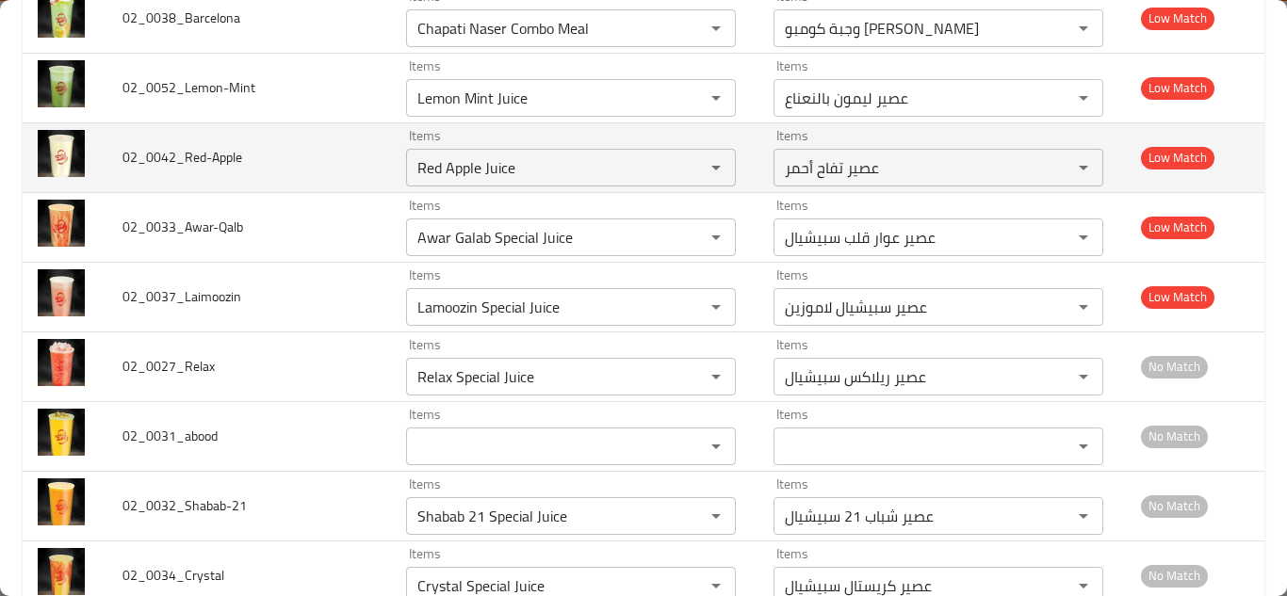
click at [352, 157] on td "02_0042_Red-Apple" at bounding box center [249, 157] width 284 height 70
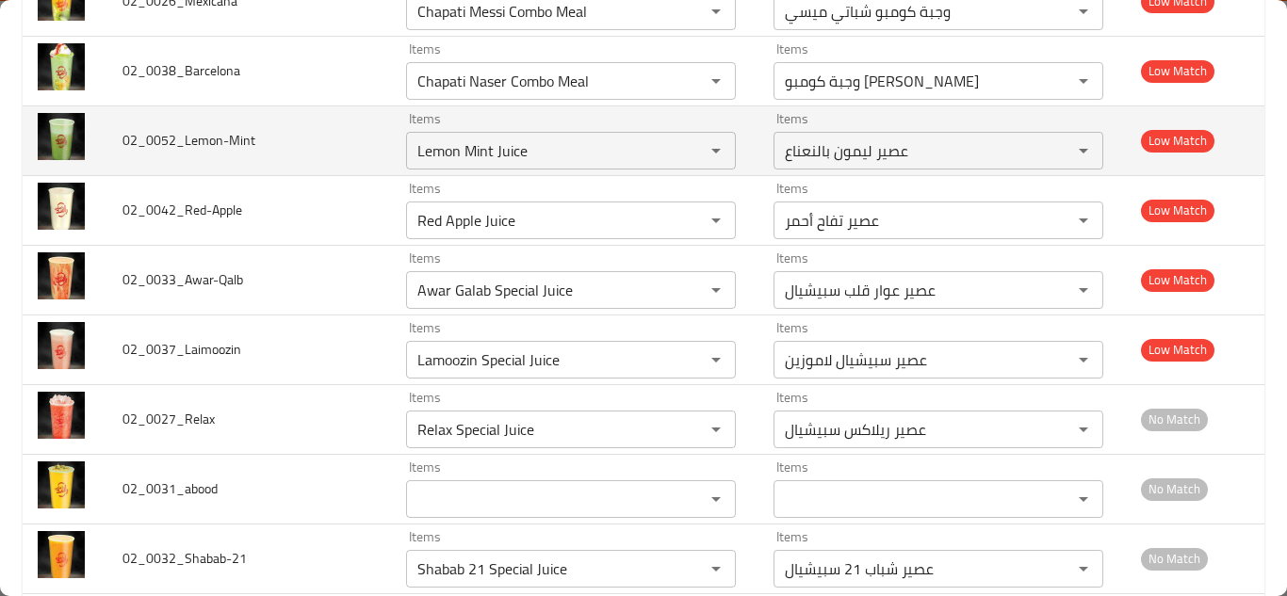
scroll to position [3230, 0]
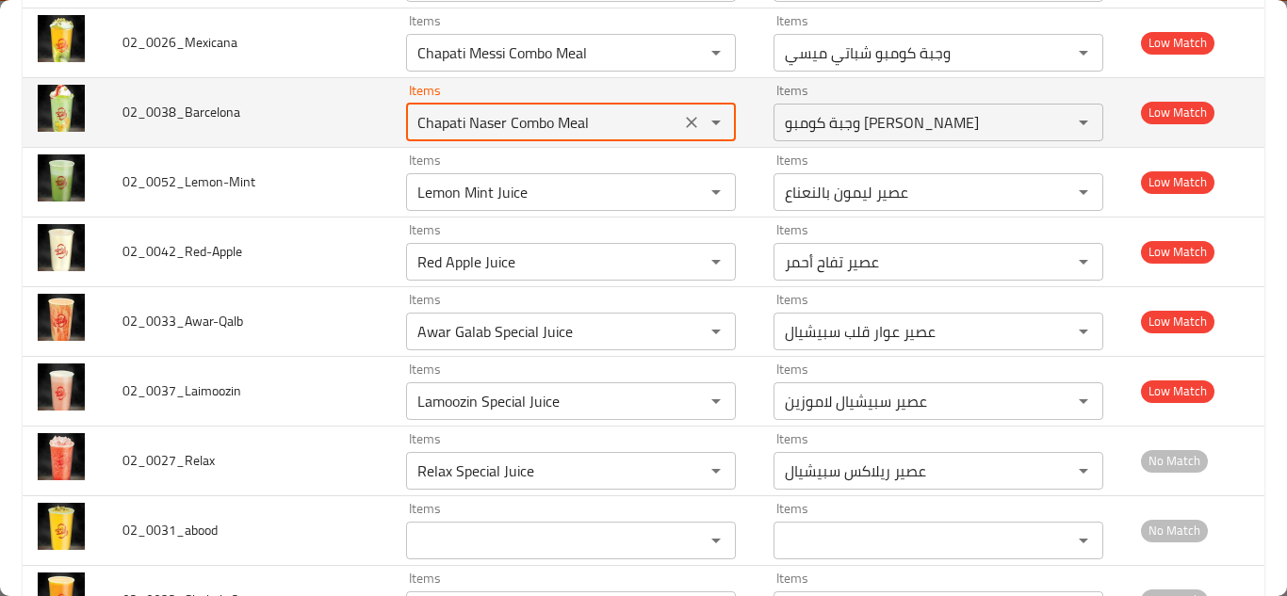
click at [527, 122] on input "Chapati Naser Combo Meal" at bounding box center [543, 122] width 263 height 26
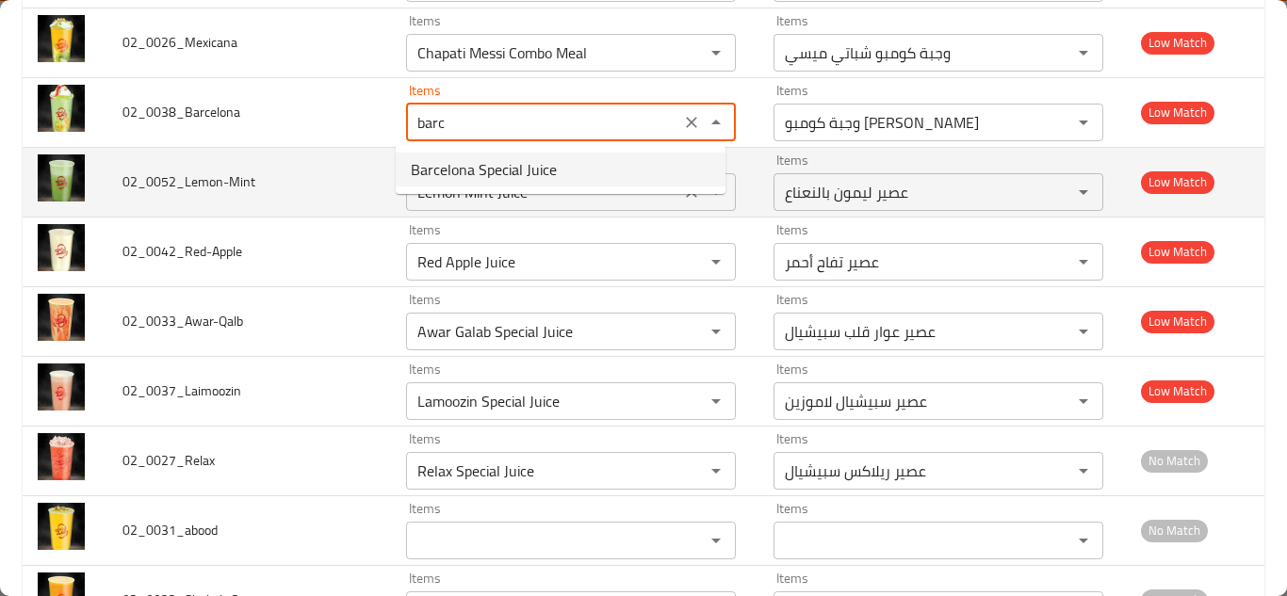
click at [556, 166] on li "Barcelona Special Juice" at bounding box center [561, 170] width 330 height 34
type input "Barcelona Special Juice"
type input "عصير سبيشيال برشلونة"
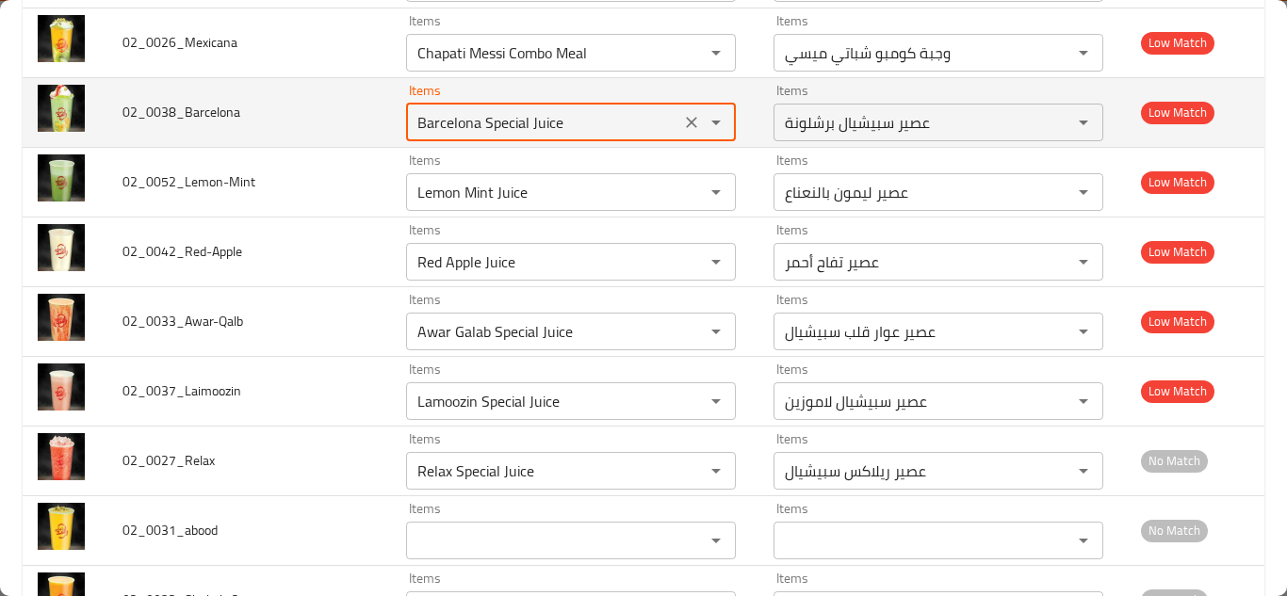
type input "Barcelona Special Juice"
click at [378, 107] on td "02_0038_Barcelona" at bounding box center [249, 112] width 284 height 70
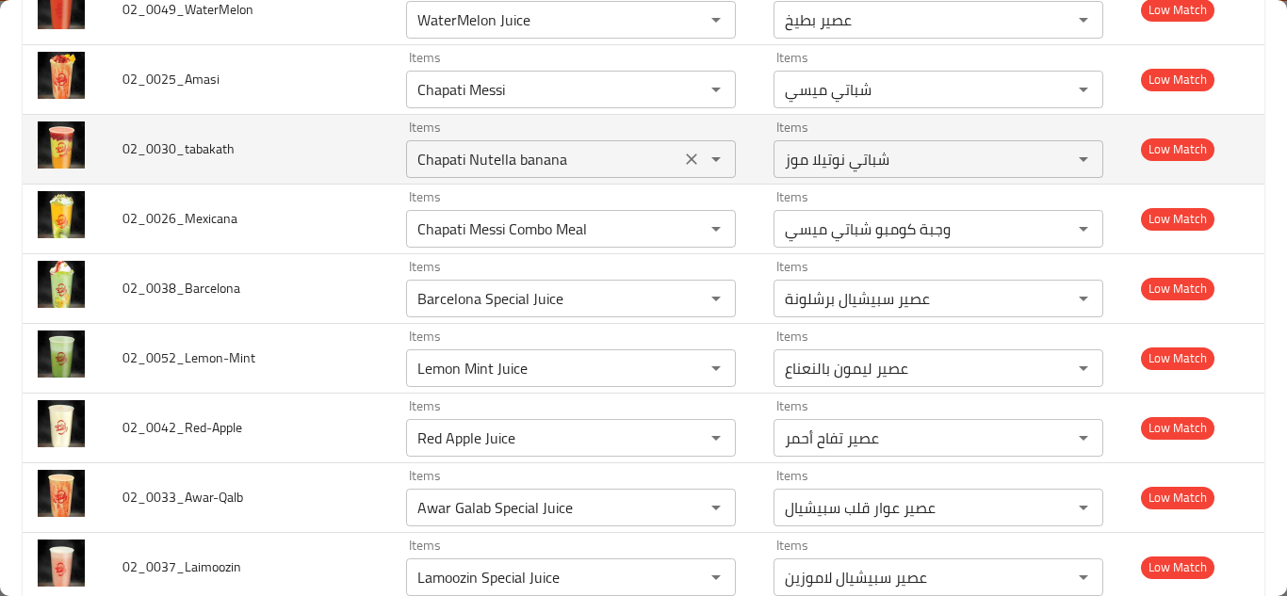
scroll to position [3041, 0]
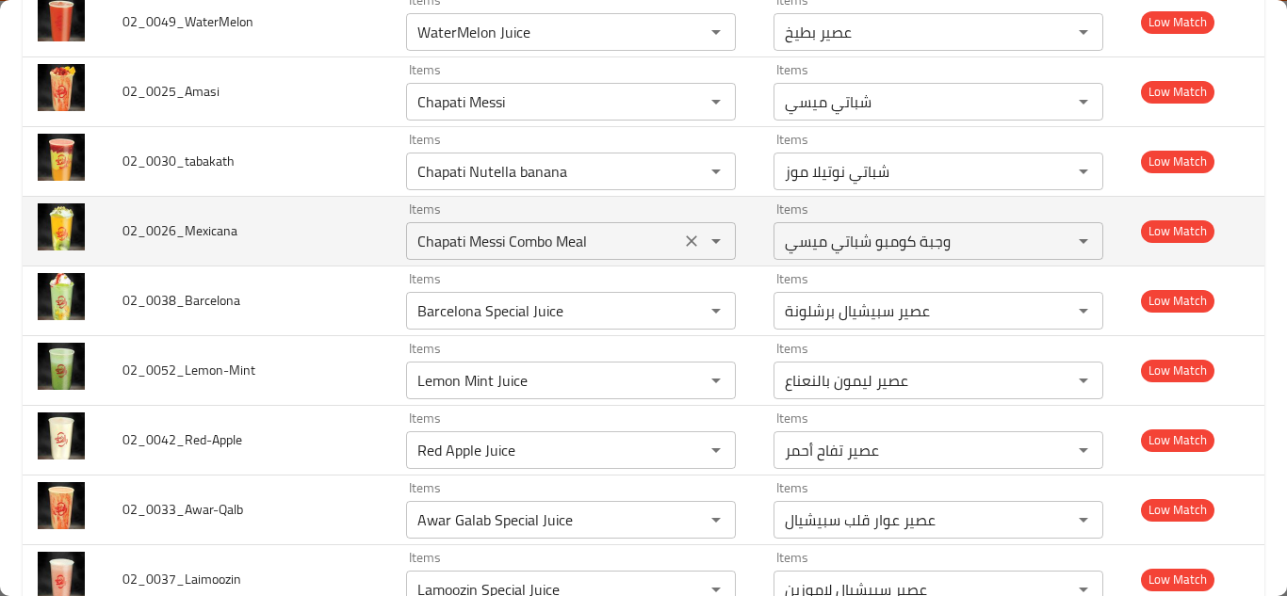
click at [557, 242] on input "Chapati Messi Combo Meal" at bounding box center [543, 241] width 263 height 26
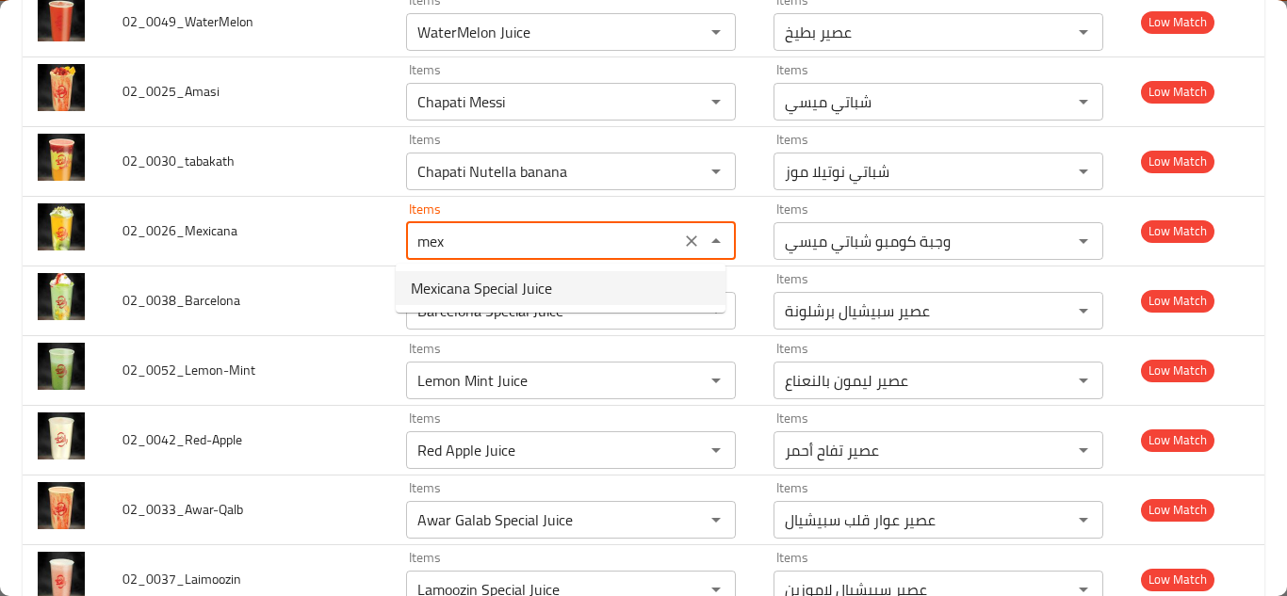
click at [547, 288] on span "Mexicana Special Juice" at bounding box center [481, 288] width 141 height 23
type input "Mexicana Special Juice"
type input "عصير سبيشيال مكسيكانا"
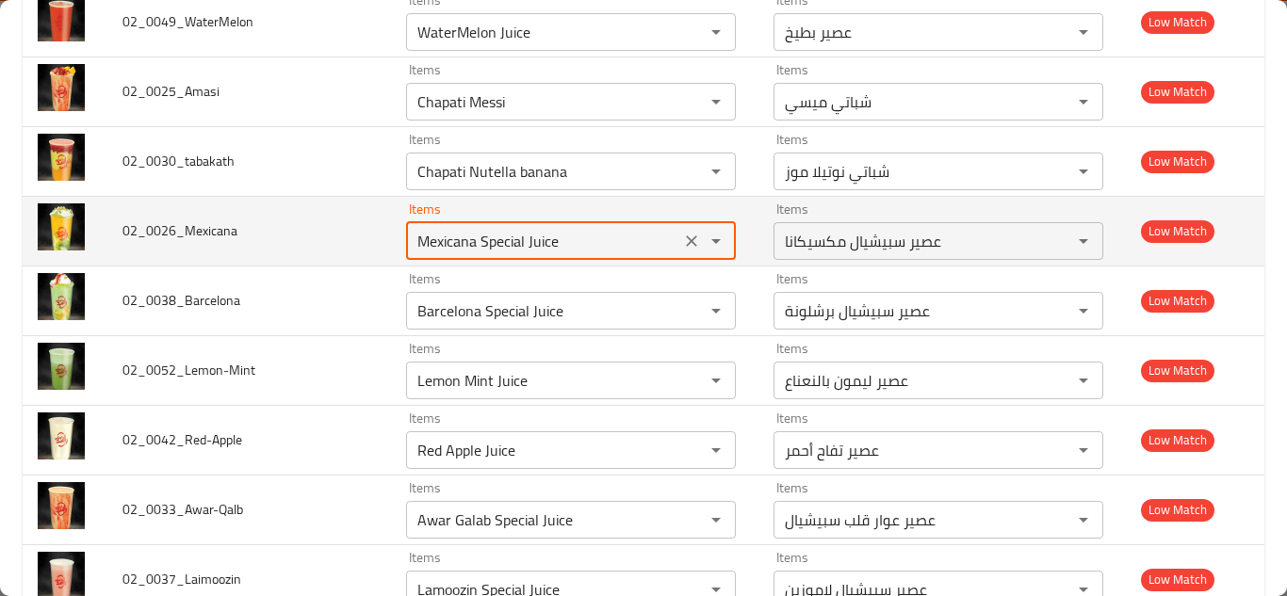
type input "Mexicana Special Juice"
drag, startPoint x: 333, startPoint y: 219, endPoint x: 349, endPoint y: 213, distance: 17.0
click at [332, 219] on td "02_0026_Mexicana" at bounding box center [249, 231] width 284 height 70
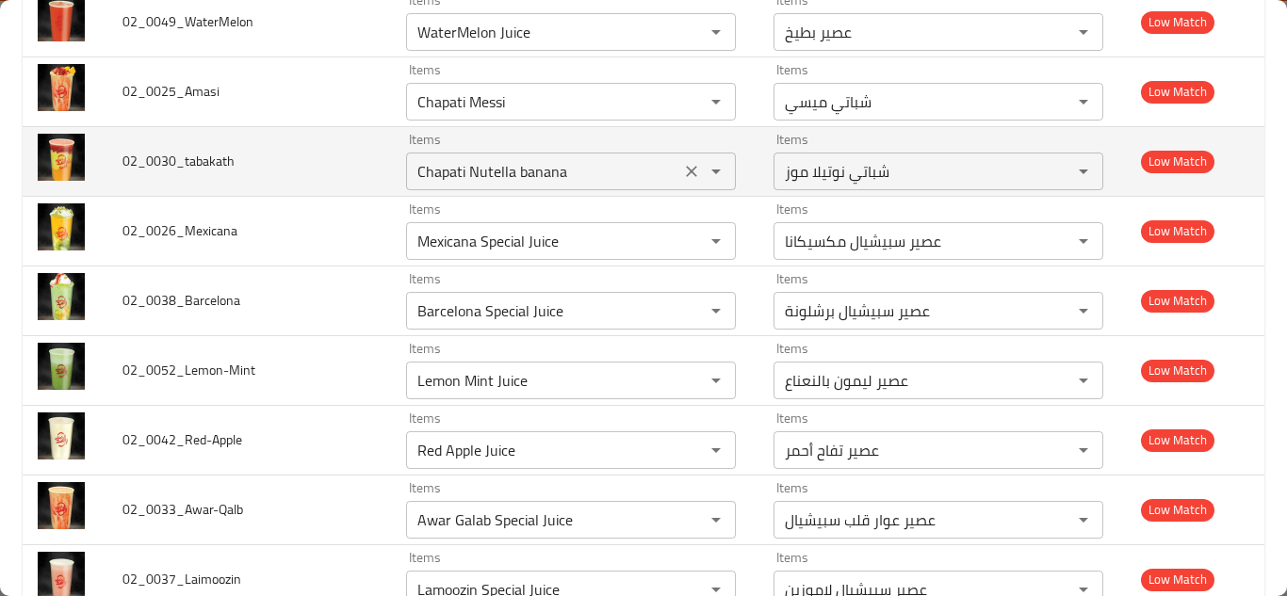
click at [474, 165] on input "Chapati Nutella banana" at bounding box center [543, 171] width 263 height 26
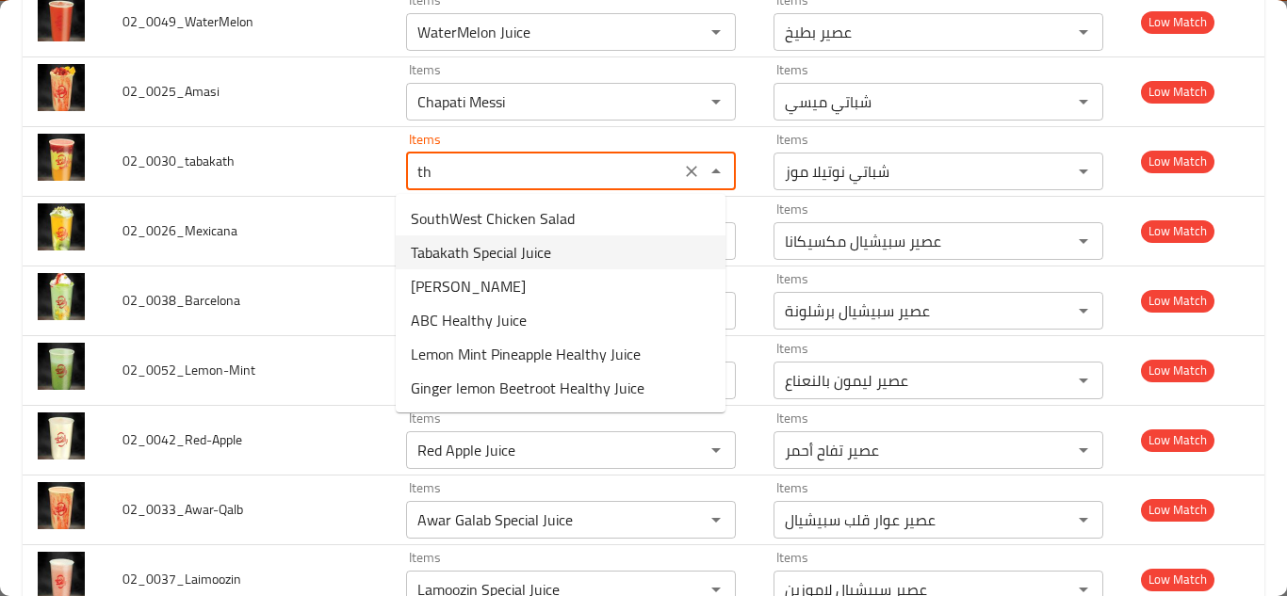
click at [503, 248] on span "Tabakath Special Juice" at bounding box center [481, 252] width 140 height 23
type input "Tabakath Special Juice"
type input "عصير سبيشيال طبقات"
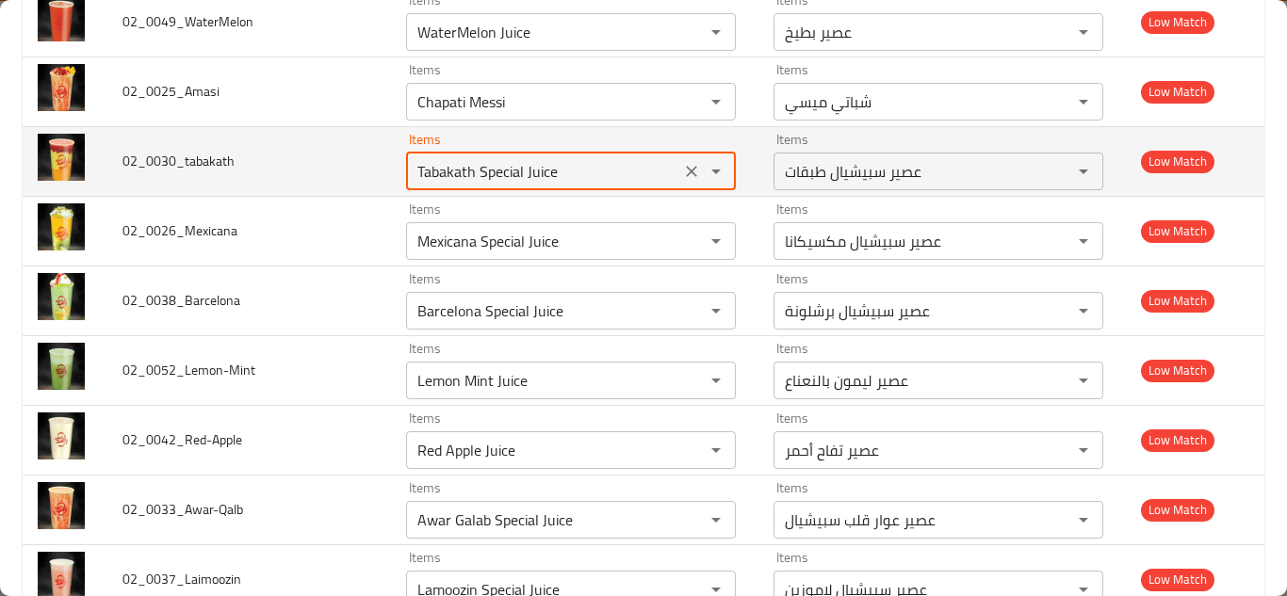
type input "Tabakath Special Juice"
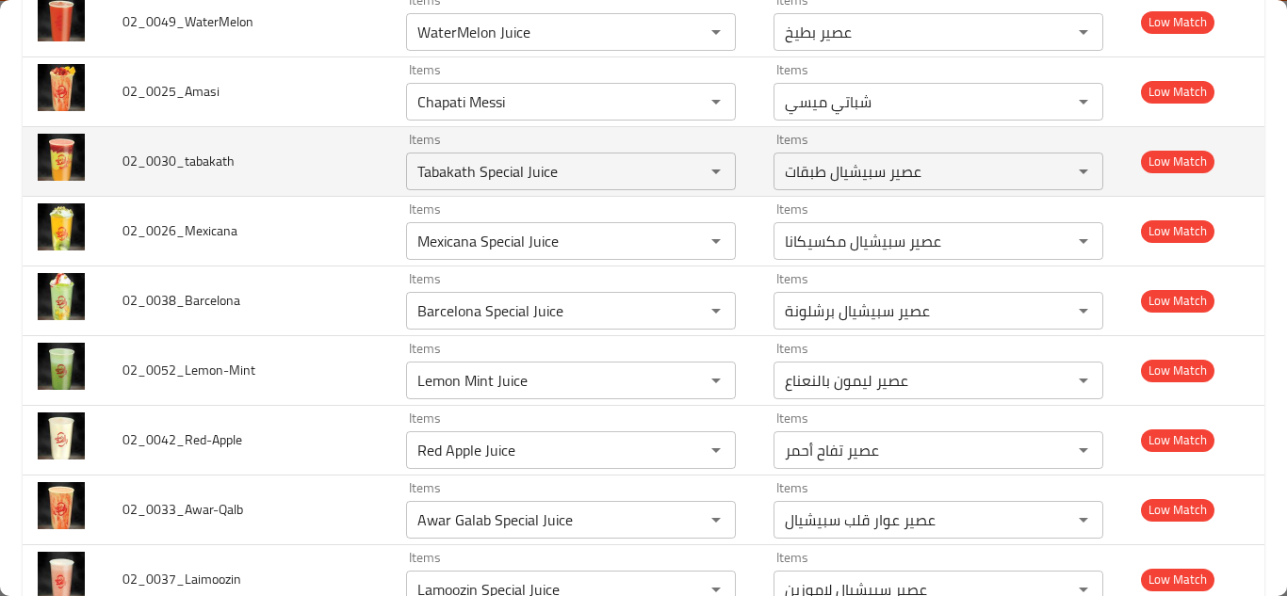
click at [350, 161] on td "02_0030_tabakath" at bounding box center [249, 161] width 284 height 70
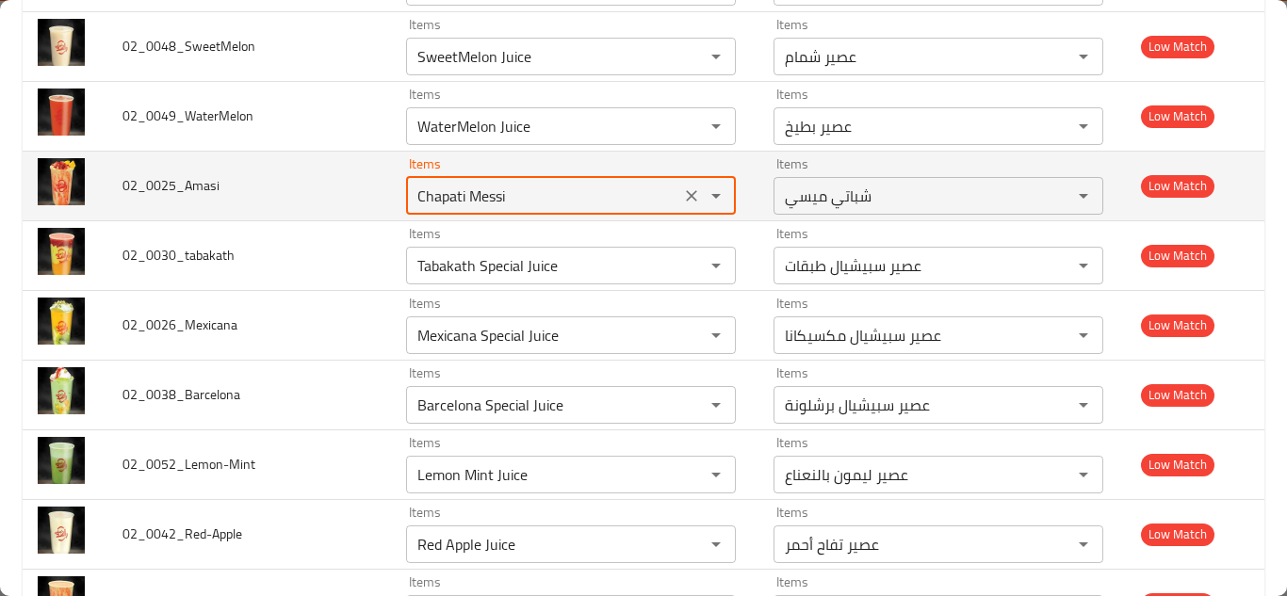
click at [475, 190] on input "Chapati Messi" at bounding box center [543, 196] width 263 height 26
click at [495, 203] on input "Chapati Messi" at bounding box center [543, 196] width 263 height 26
click at [496, 200] on input "Chapati Messi" at bounding box center [543, 196] width 263 height 26
click at [498, 200] on input "Chapati Messi" at bounding box center [543, 196] width 263 height 26
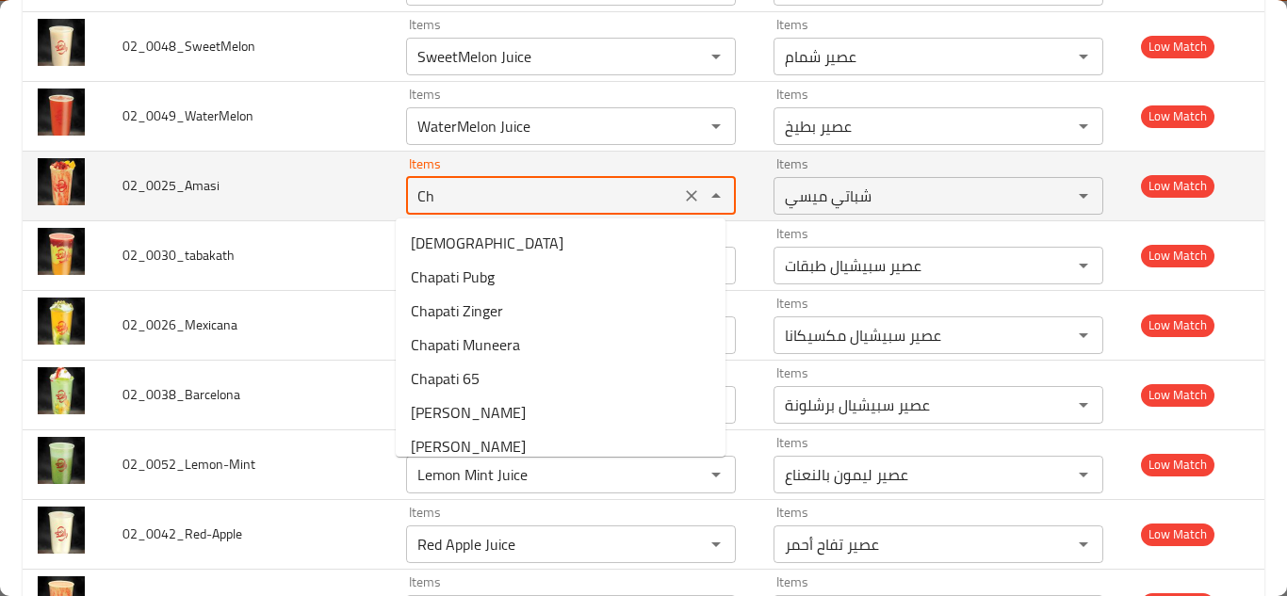
type input "C"
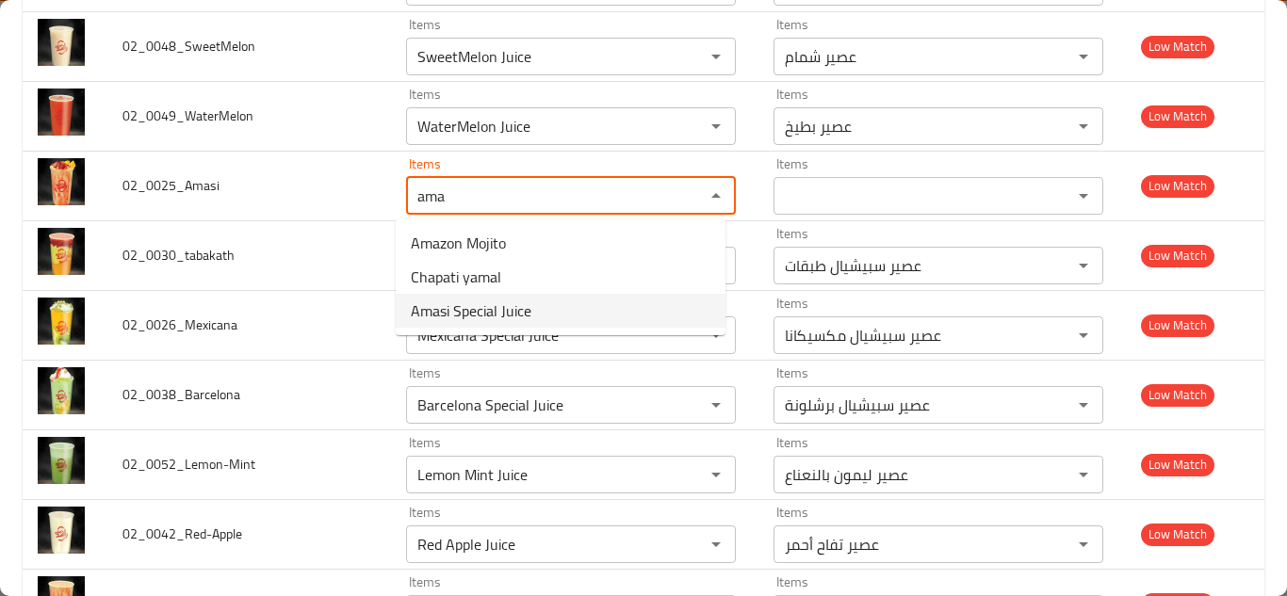
click at [562, 310] on li "Amasi Special Juice" at bounding box center [561, 311] width 330 height 34
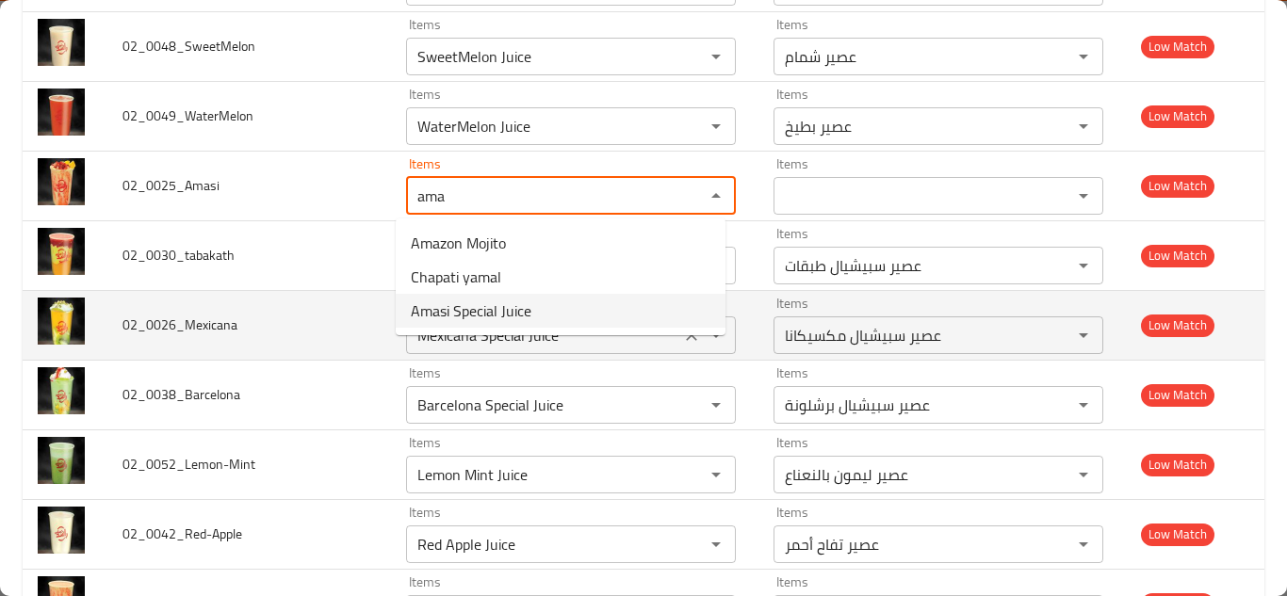
type input "Amasi Special Juice"
type input "عصير أماسي سبيشيال"
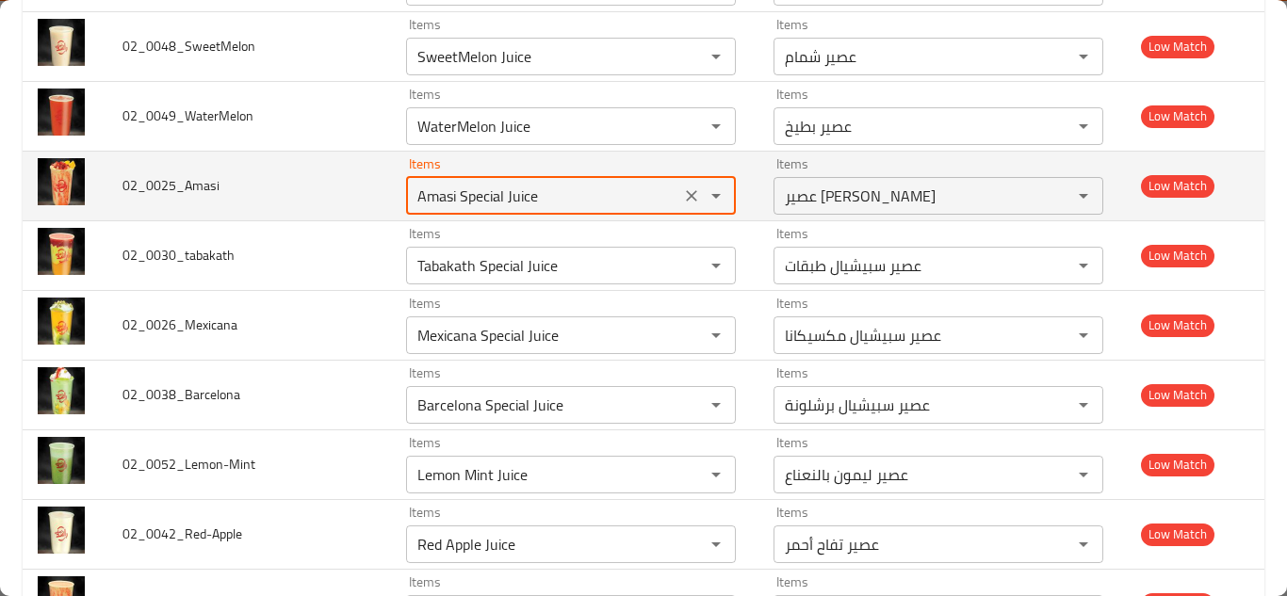
type input "Amasi Special Juice"
click at [350, 194] on td "02_0025_Amasi" at bounding box center [249, 186] width 284 height 70
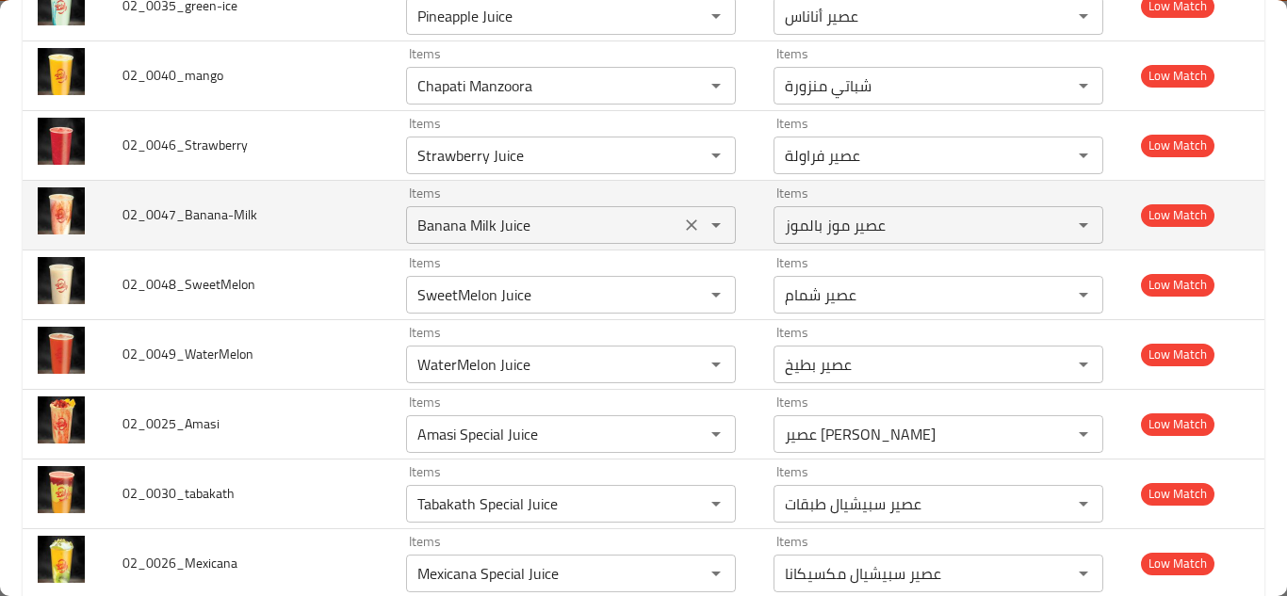
scroll to position [2664, 0]
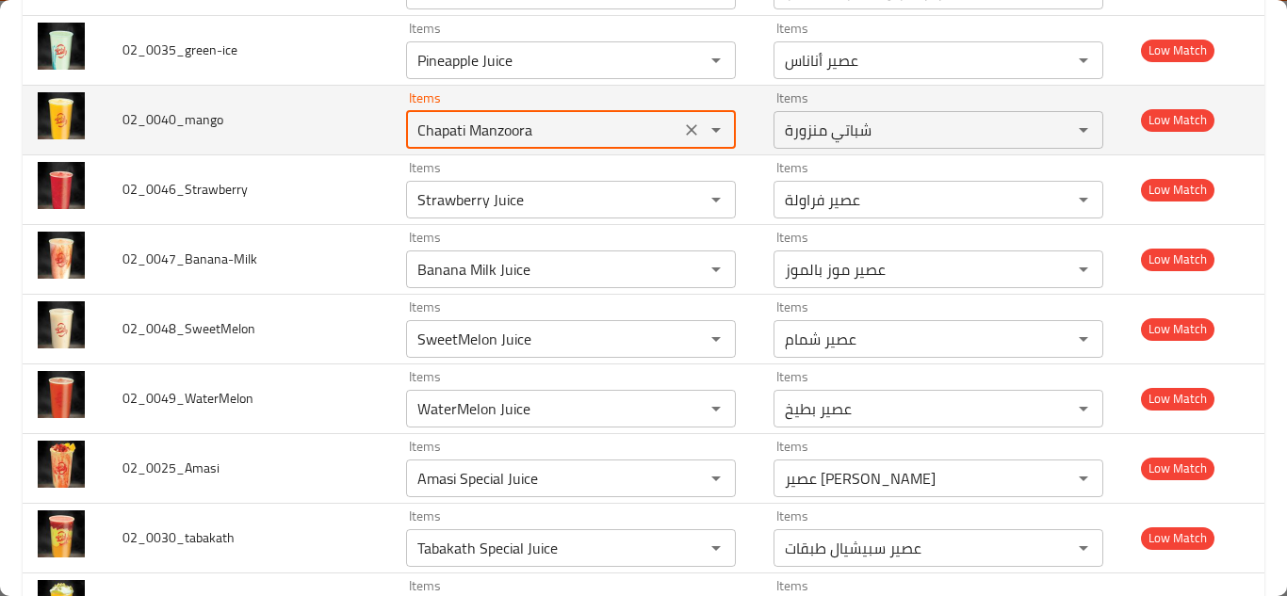
click at [461, 123] on input "Chapati Manzoora" at bounding box center [543, 130] width 263 height 26
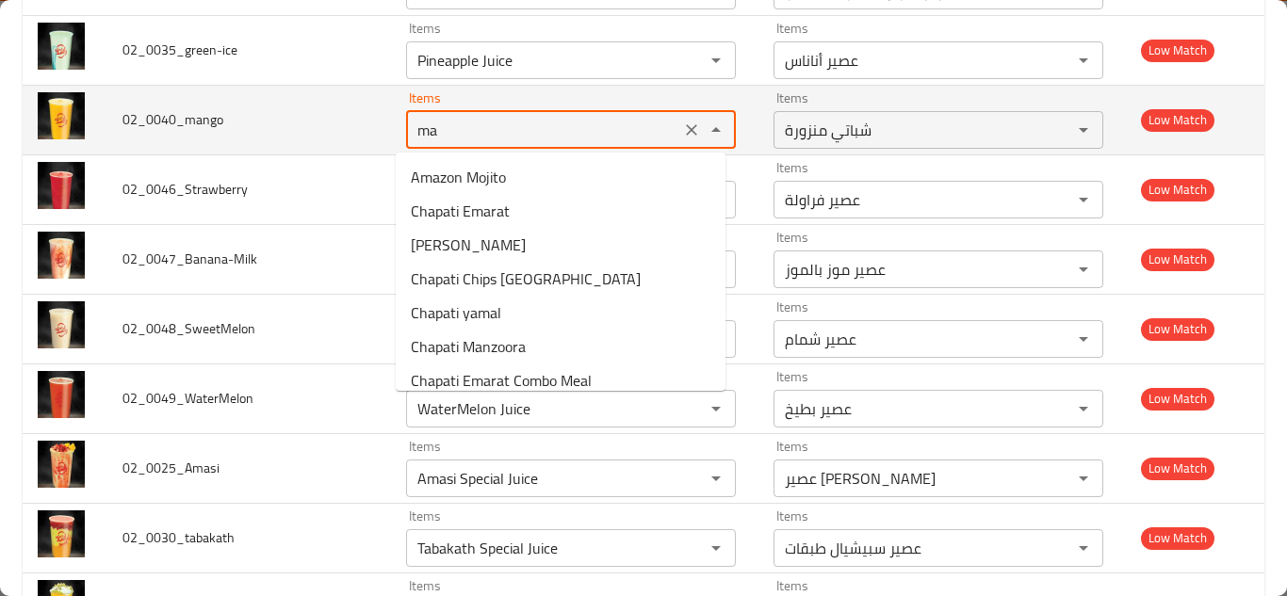
type input "m"
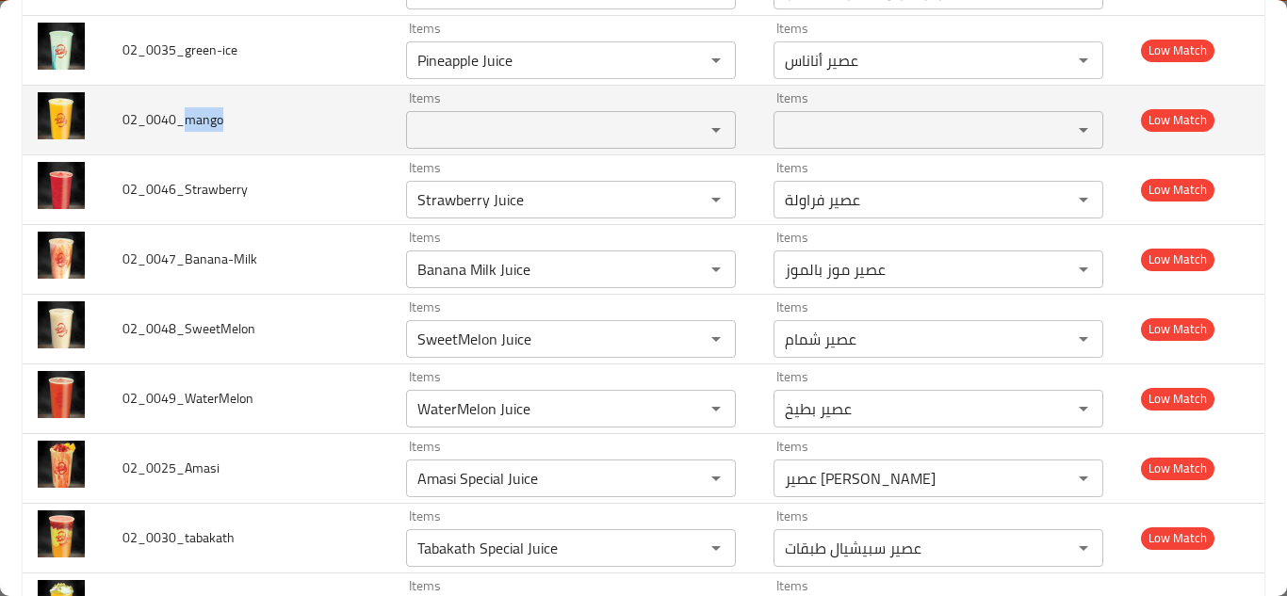
drag, startPoint x: 186, startPoint y: 122, endPoint x: 225, endPoint y: 122, distance: 39.6
click at [225, 122] on td "02_0040_mango" at bounding box center [249, 120] width 284 height 70
copy span "mango"
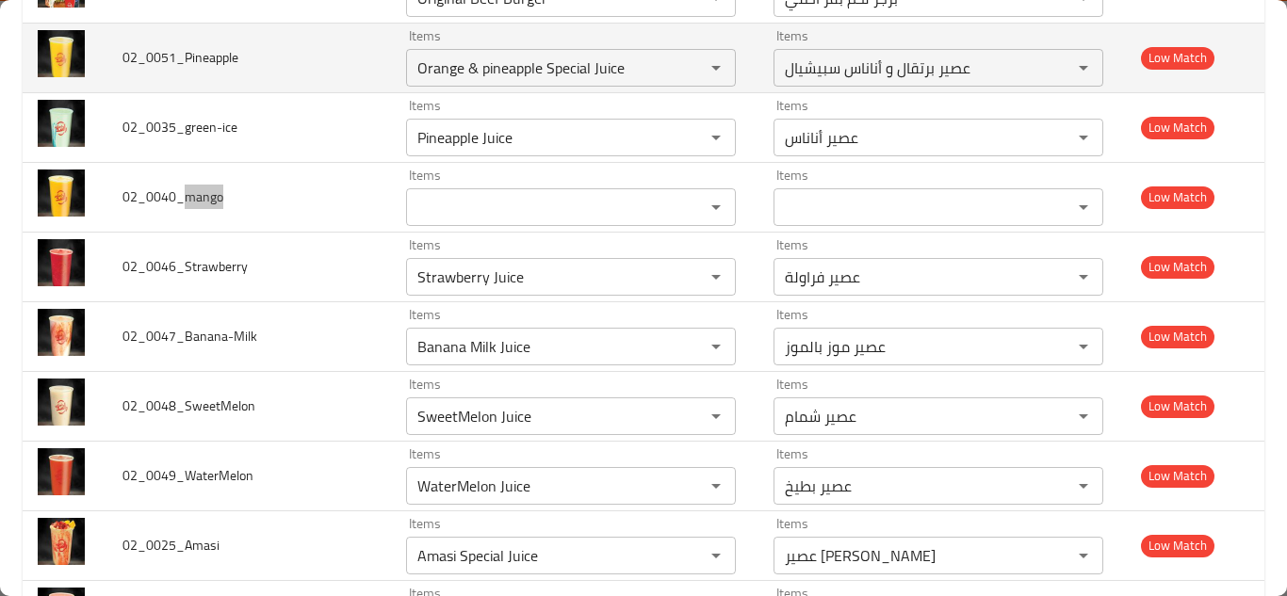
scroll to position [2476, 0]
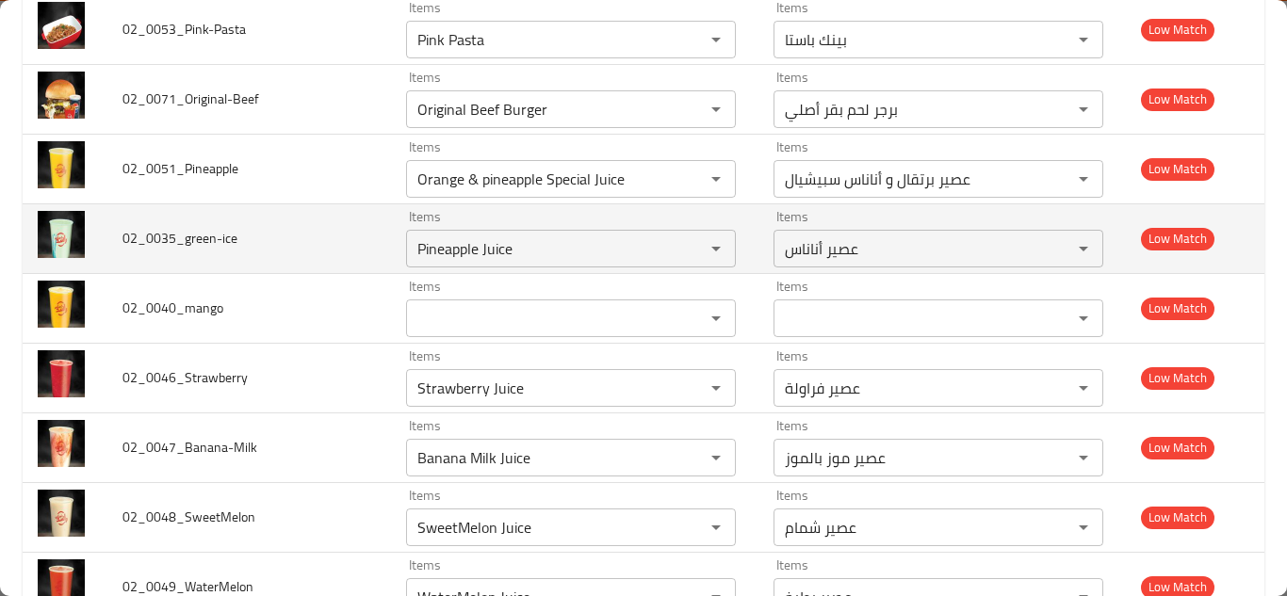
click at [374, 235] on td "02_0035_green-ice" at bounding box center [249, 238] width 284 height 70
click at [489, 256] on input "Pineapple Juice" at bounding box center [543, 249] width 263 height 26
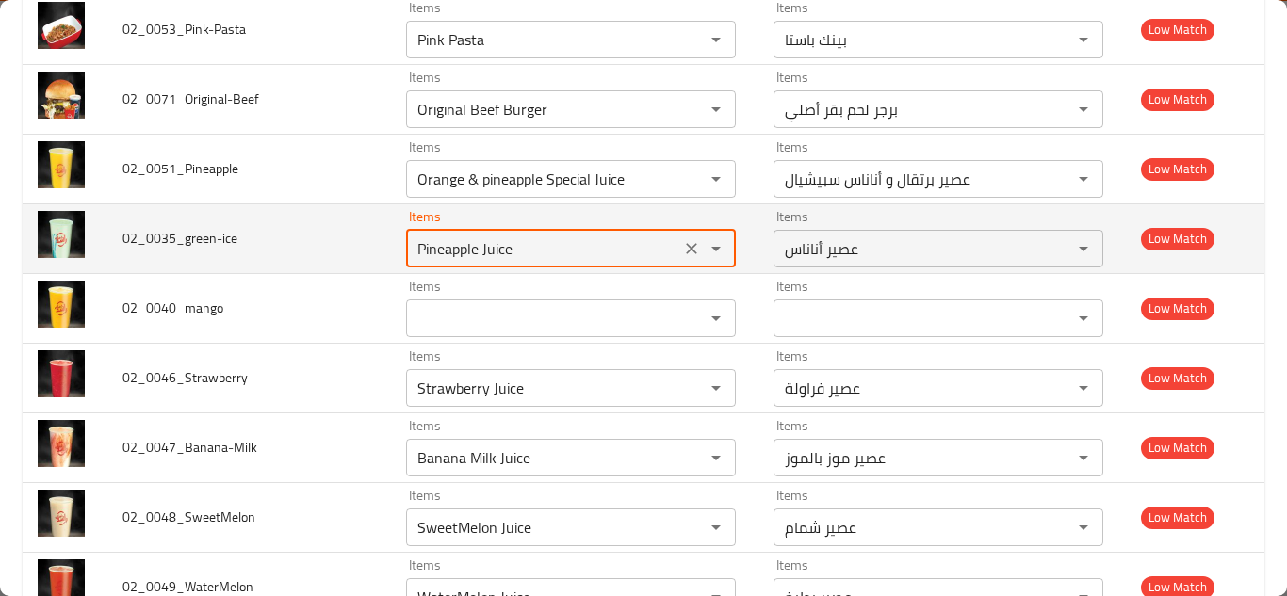
click at [490, 256] on input "Pineapple Juice" at bounding box center [543, 249] width 263 height 26
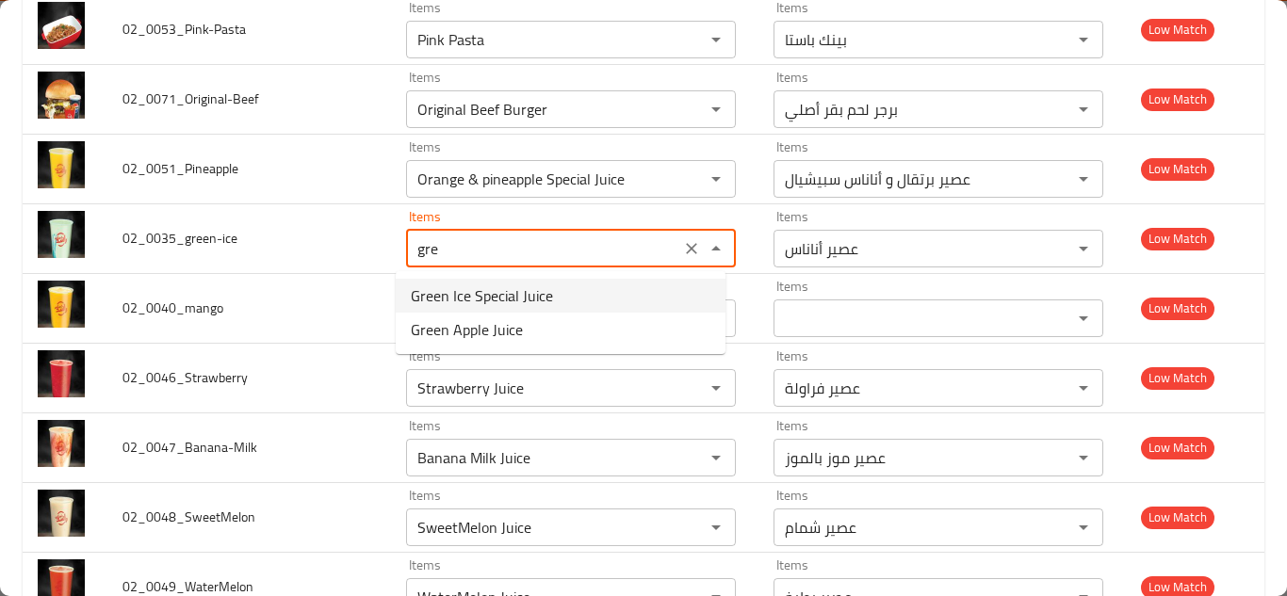
click at [505, 293] on span "Green Ice Special Juice" at bounding box center [482, 296] width 142 height 23
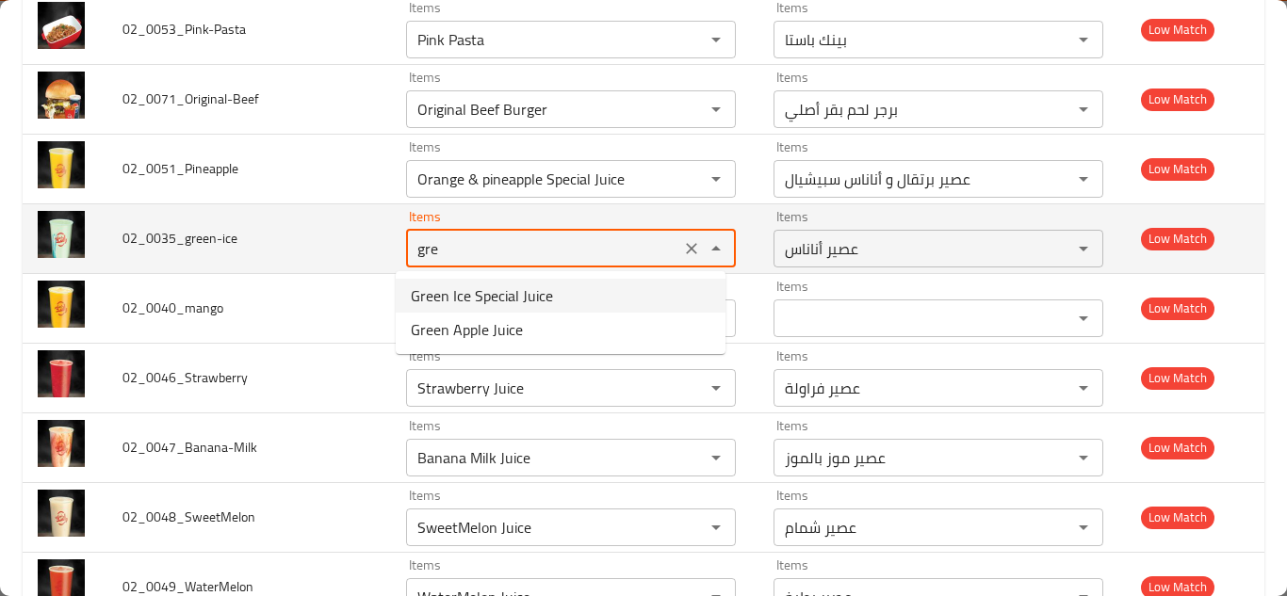
type input "Green Ice Special Juice"
type input "عصير جرين آيس سبيشيال"
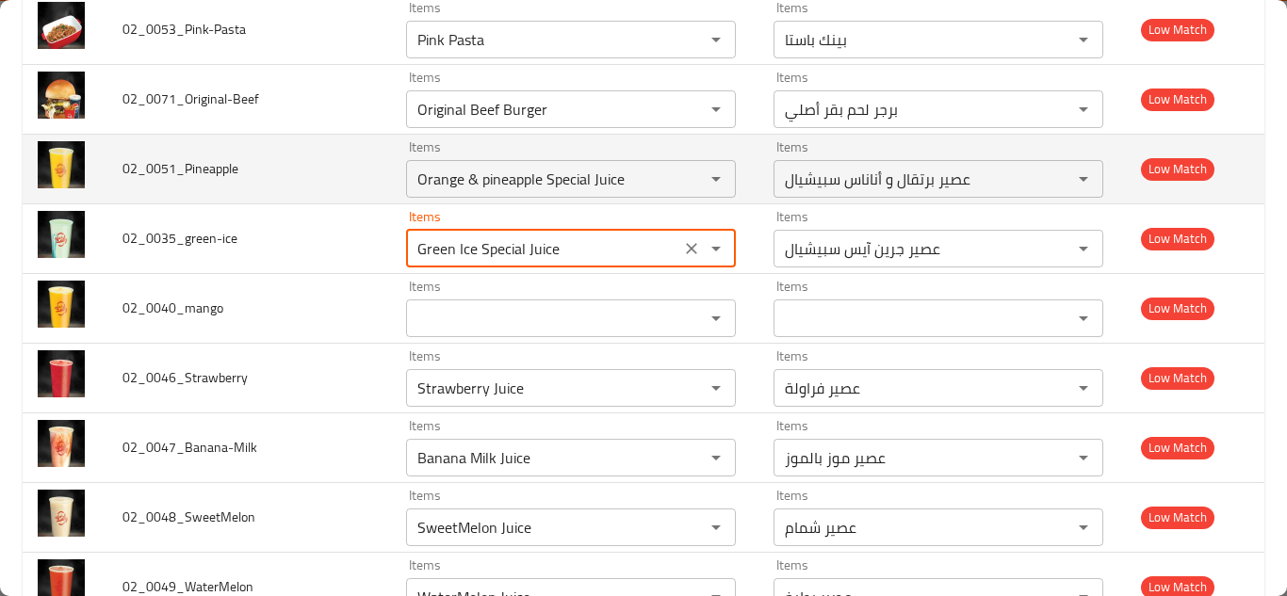
type input "Green Ice Special Juice"
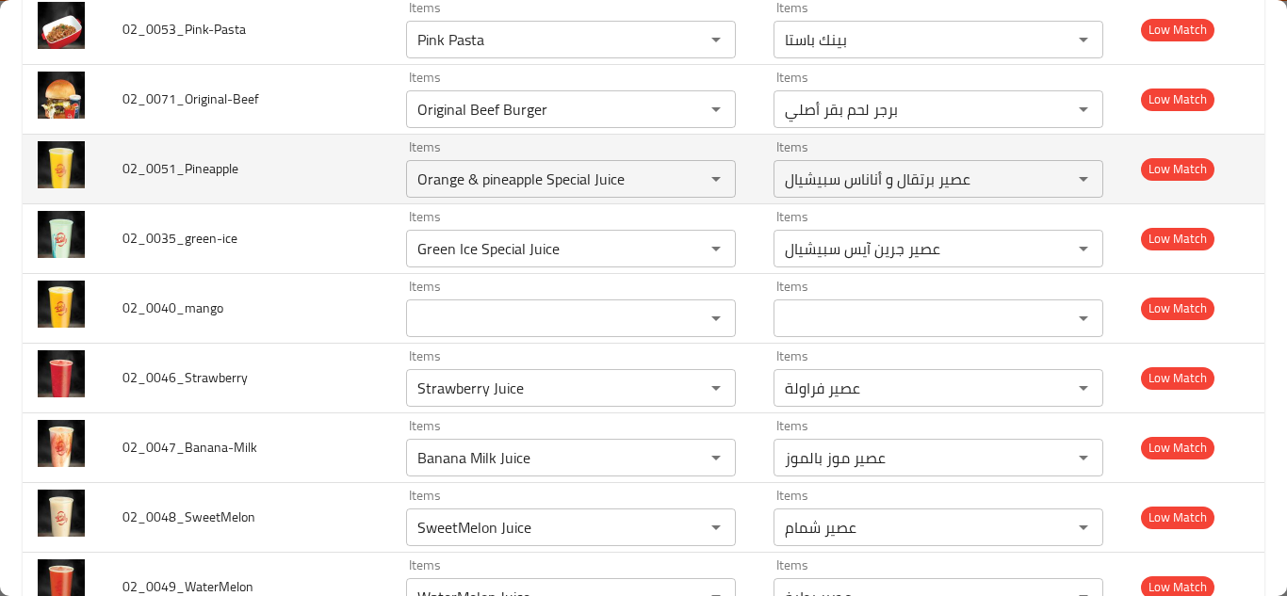
click at [361, 177] on td "02_0051_Pineapple" at bounding box center [249, 169] width 284 height 70
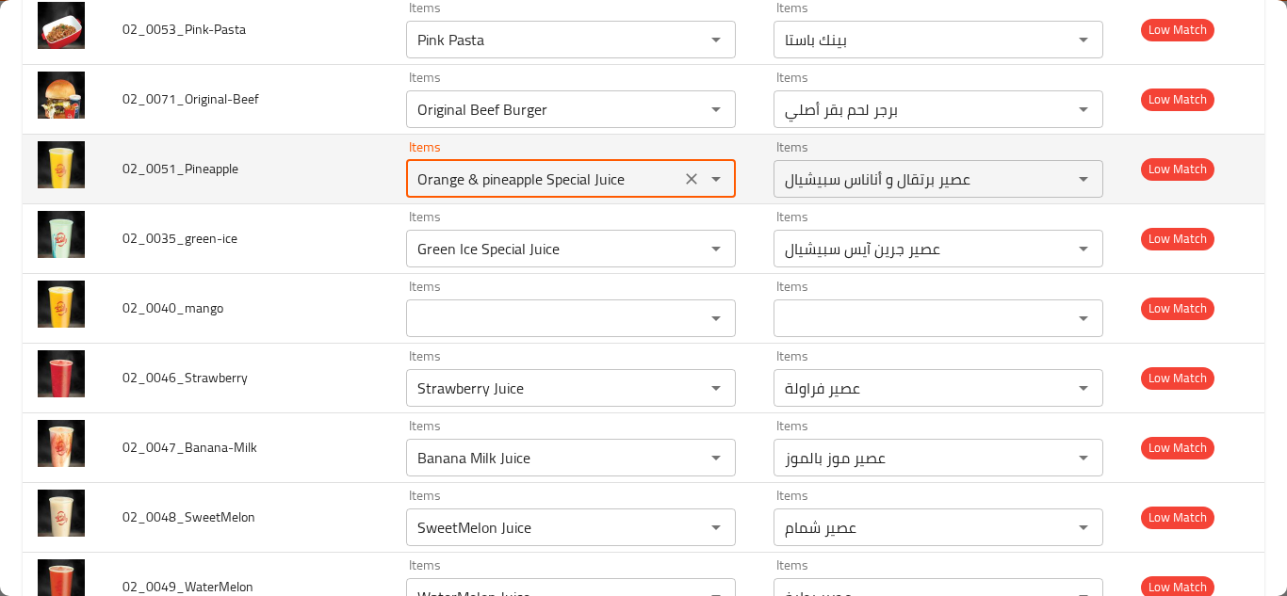
click at [485, 172] on input "Orange & pineapple Special Juice" at bounding box center [543, 179] width 263 height 26
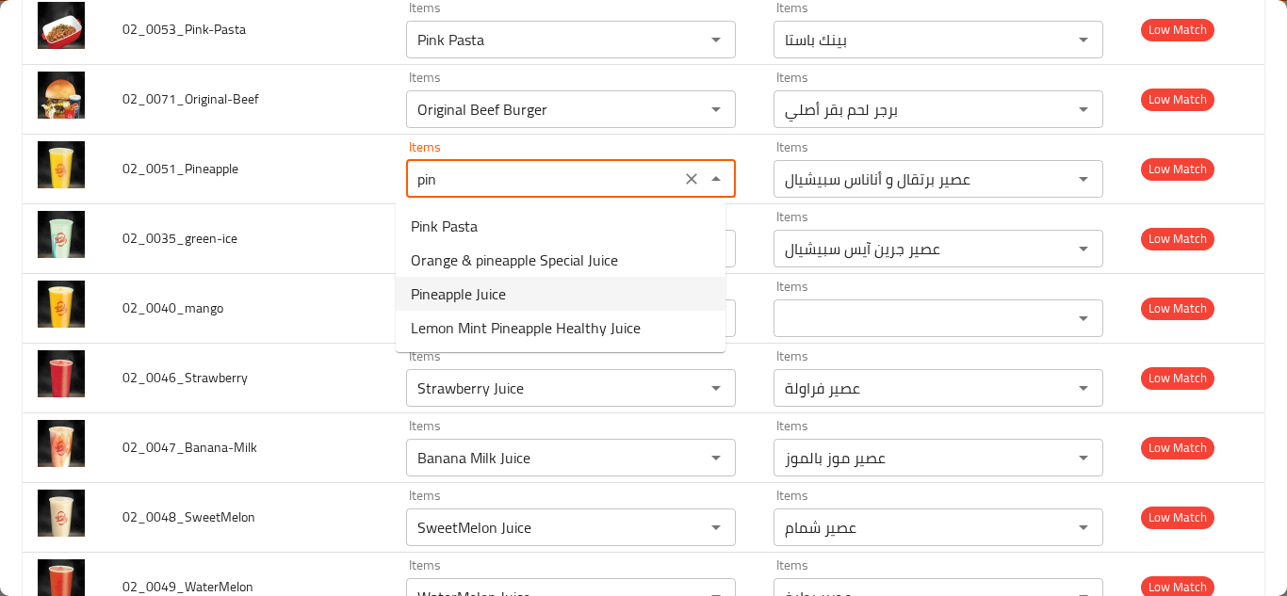
click at [473, 283] on span "Pineapple Juice" at bounding box center [458, 294] width 95 height 23
type input "Pineapple Juice"
type input "عصير أناناس"
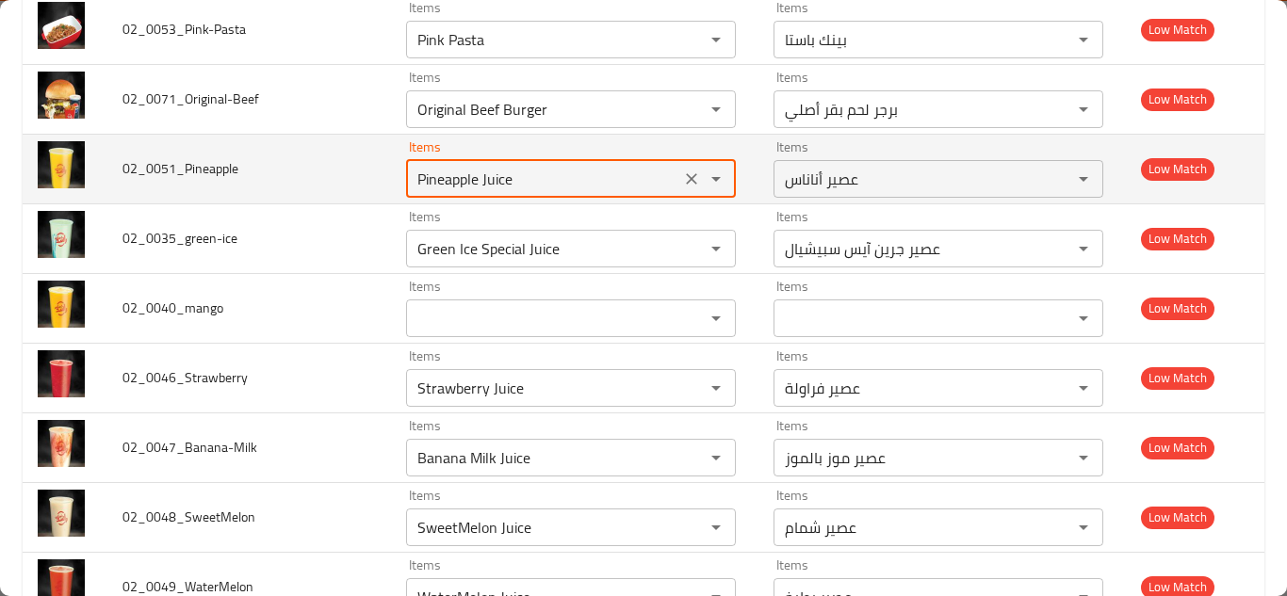
type input "Pineapple Juice"
click at [331, 156] on td "02_0051_Pineapple" at bounding box center [249, 169] width 284 height 70
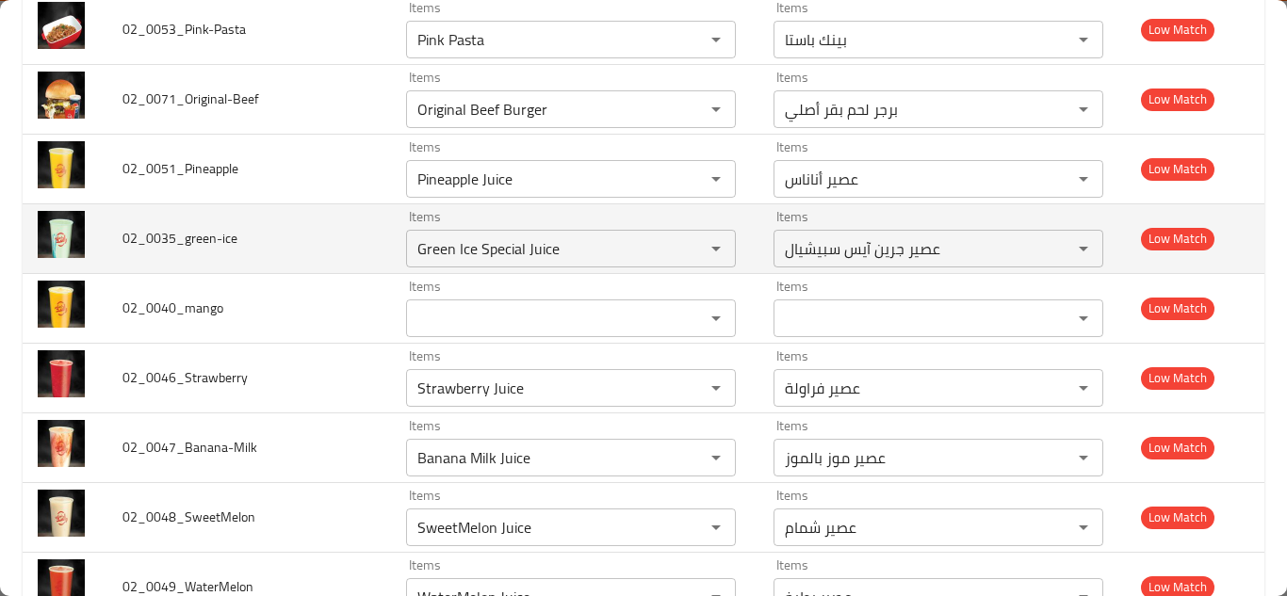
scroll to position [2382, 0]
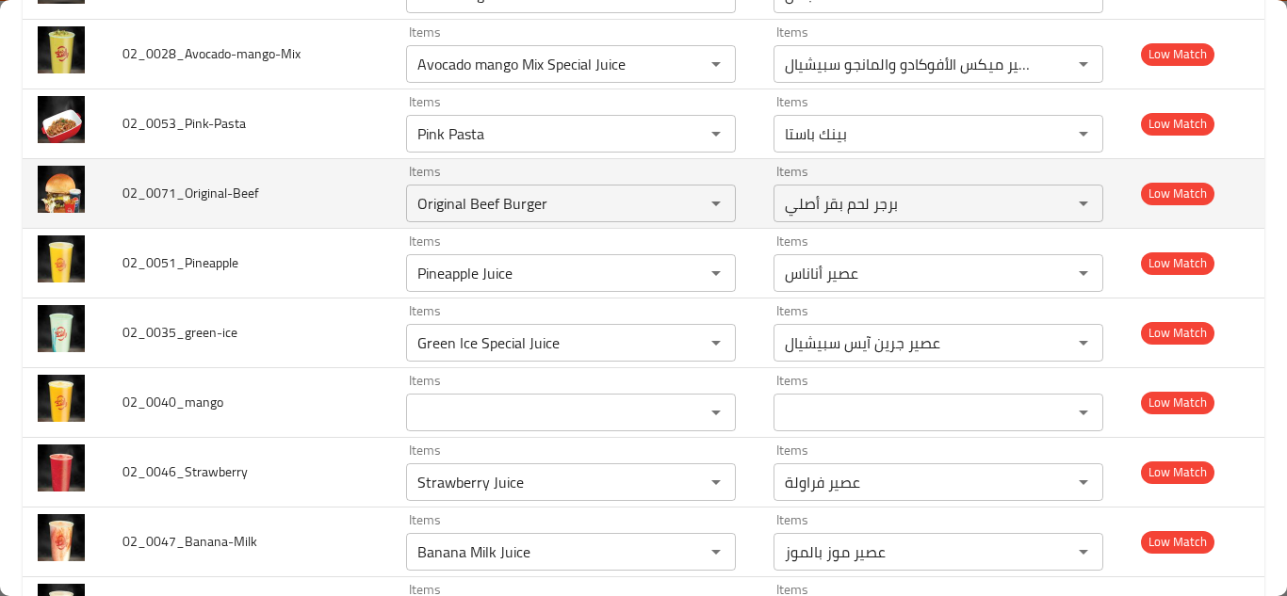
click at [324, 194] on td "02_0071_Original-Beef" at bounding box center [249, 193] width 284 height 70
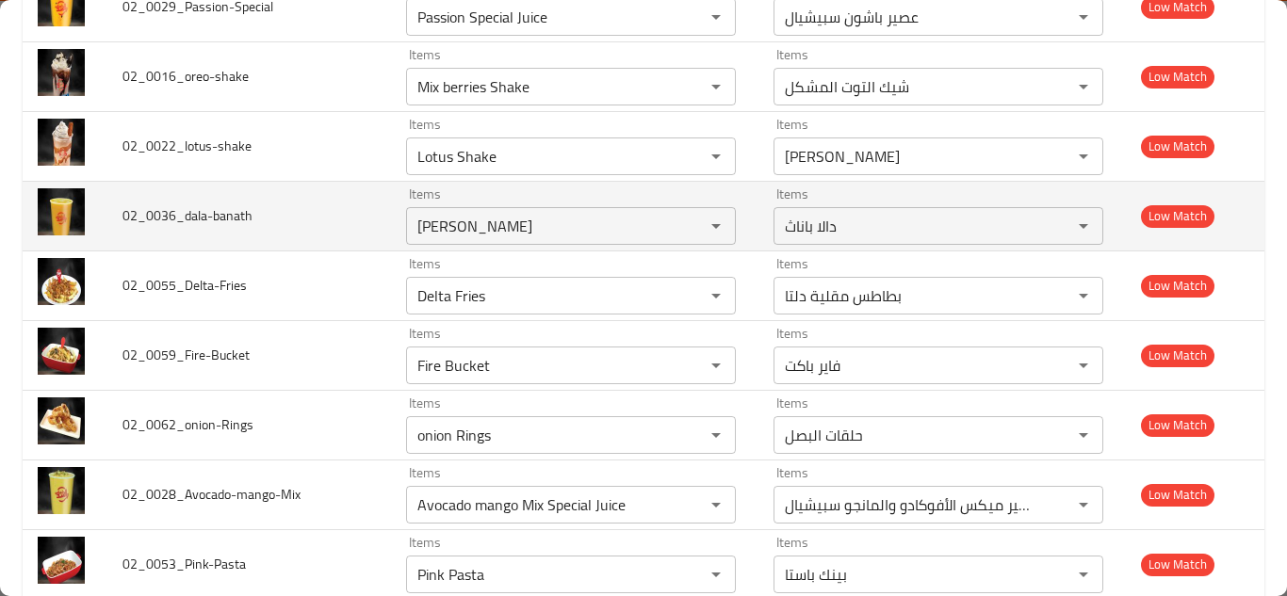
scroll to position [1911, 0]
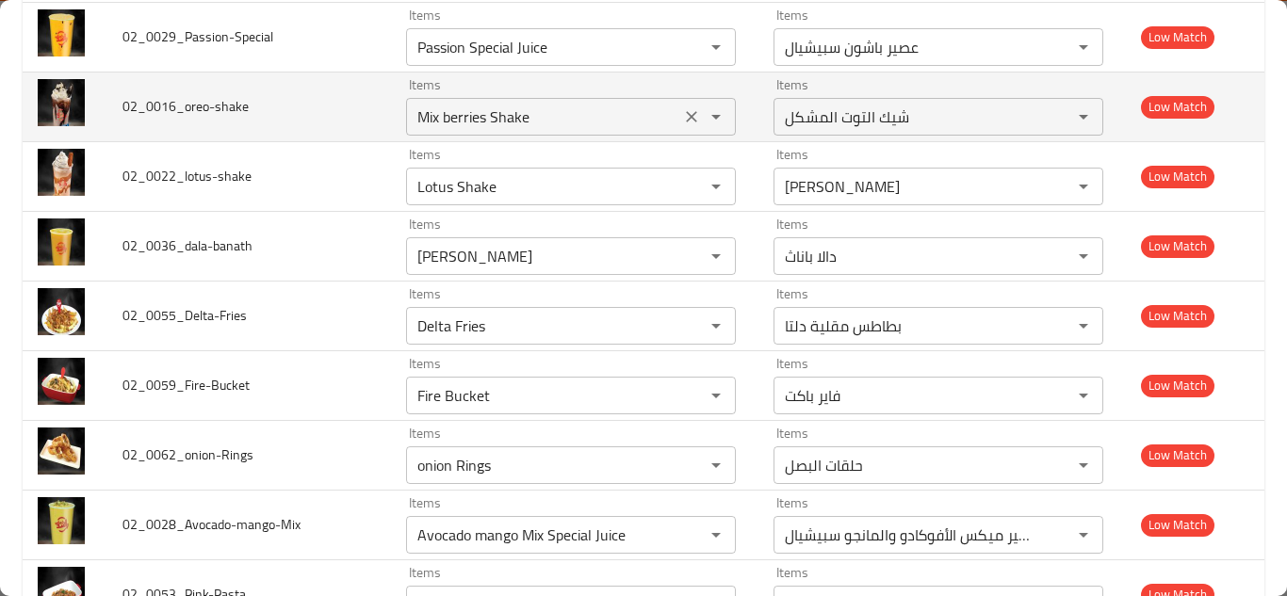
click at [462, 118] on input "Mix berries Shake" at bounding box center [543, 117] width 263 height 26
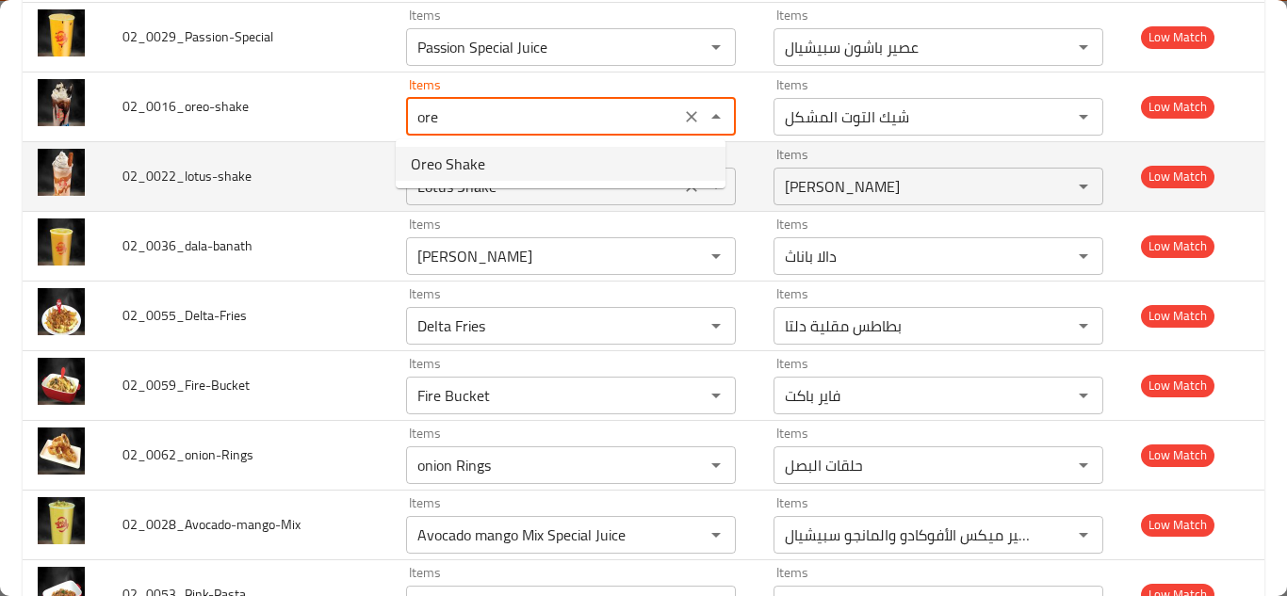
click at [494, 161] on li "Oreo Shake" at bounding box center [561, 164] width 330 height 34
type input "Oreo Shake"
type input "شيك أوريو"
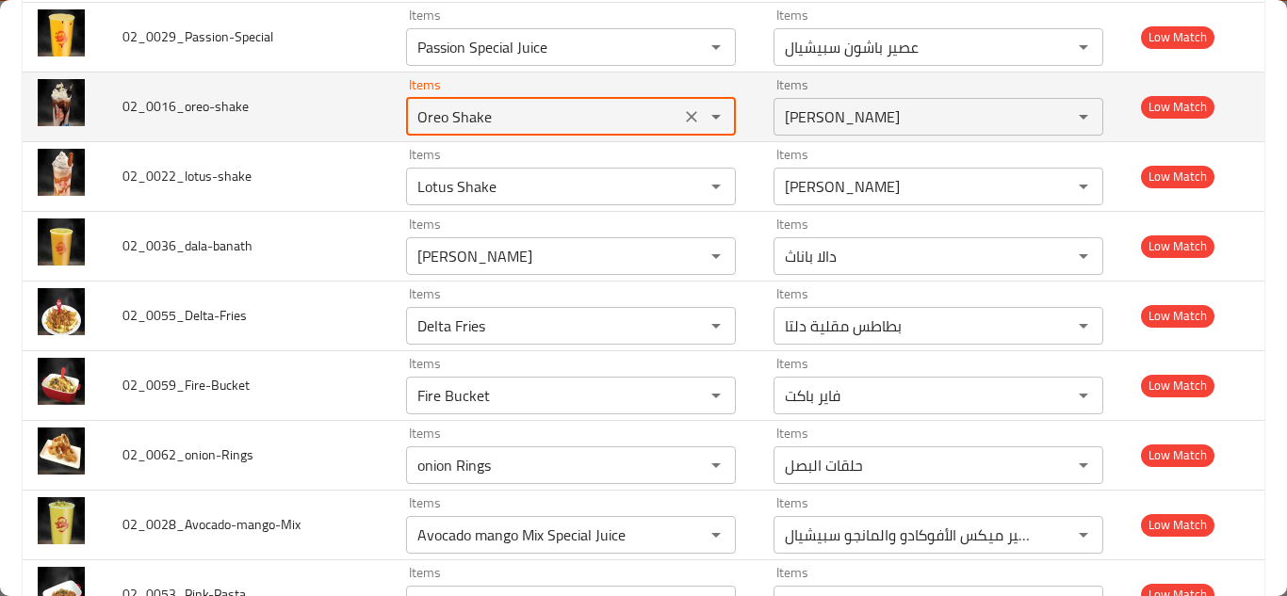
type input "Oreo Shake"
click at [378, 98] on td "02_0016_oreo-shake" at bounding box center [249, 107] width 284 height 70
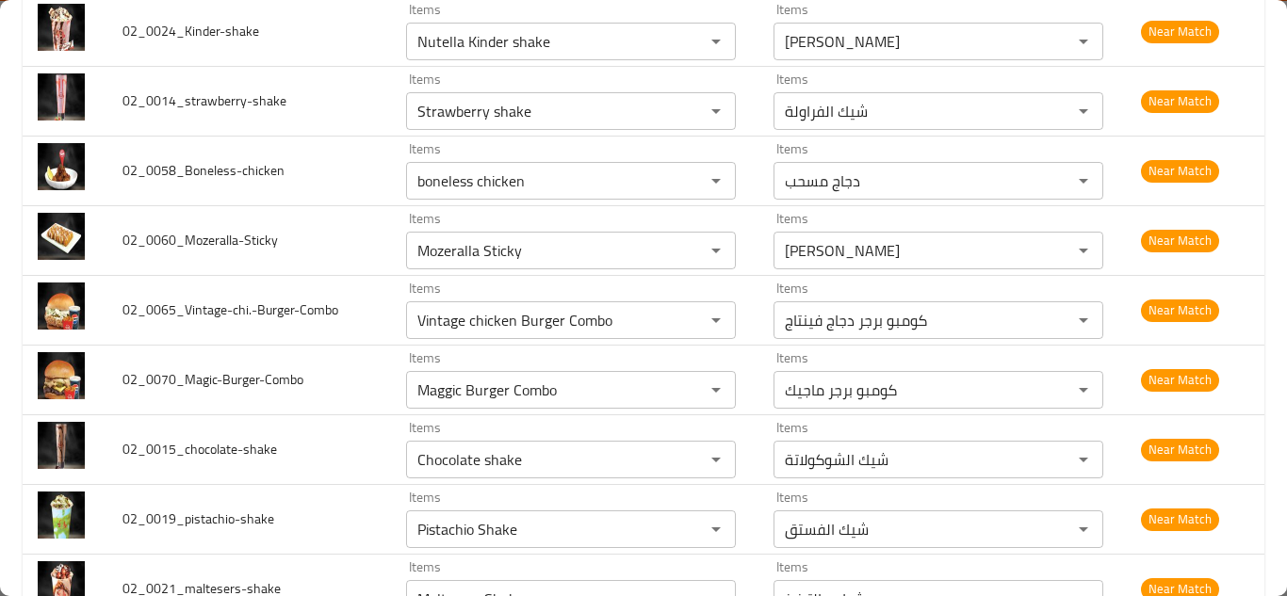
scroll to position [497, 0]
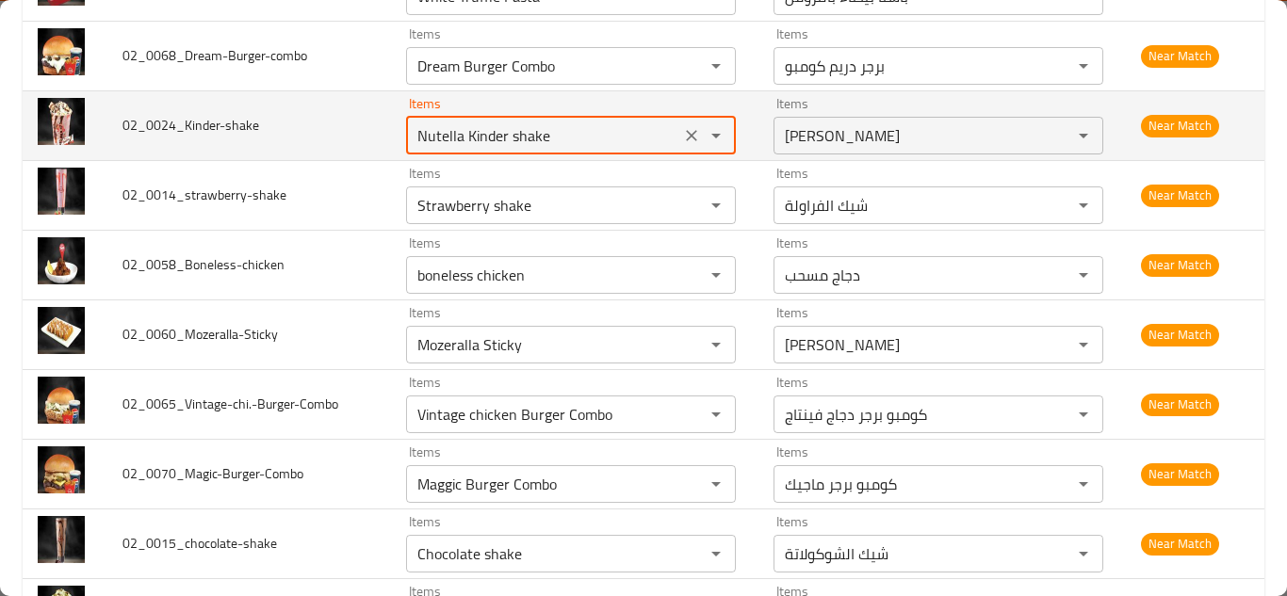
click at [471, 134] on input "Nutella Kinder shake" at bounding box center [543, 135] width 263 height 26
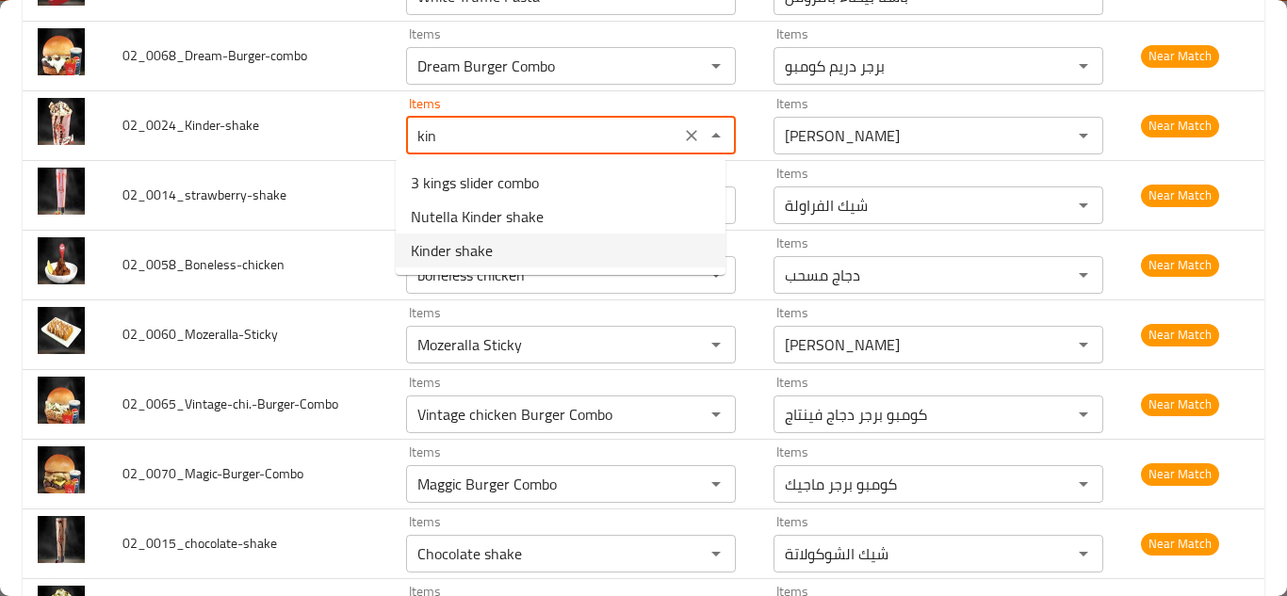
click at [495, 253] on li "Kinder shake" at bounding box center [561, 251] width 330 height 34
type input "Kinder shake"
type input "كيندر شيك"
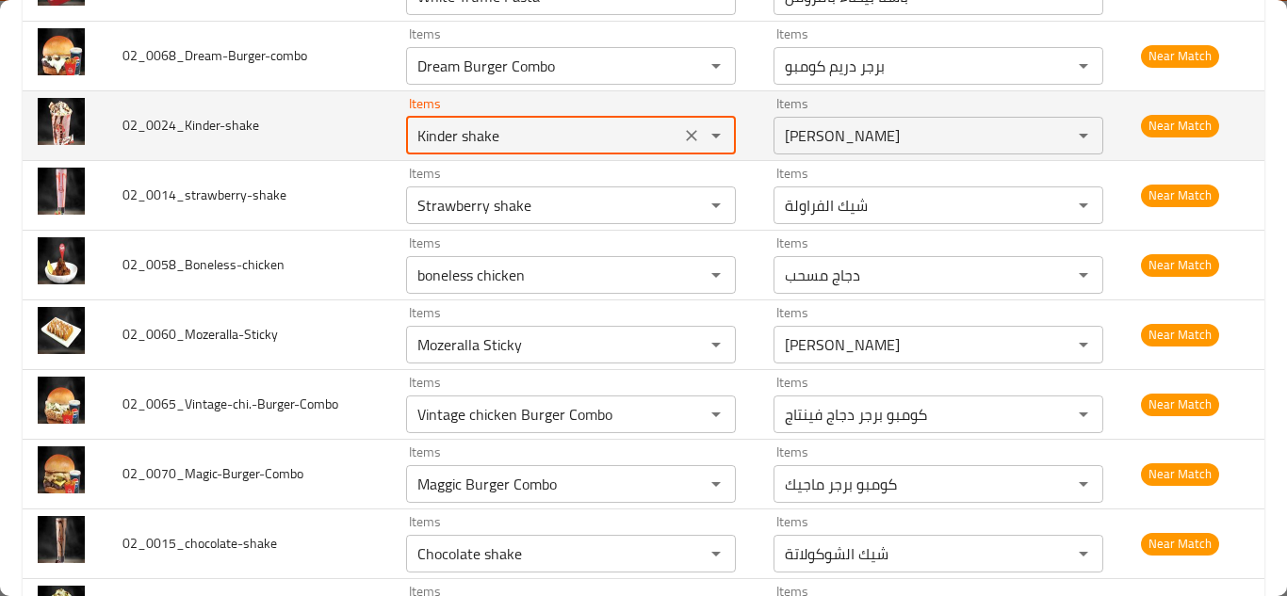
type input "Kinder shake"
click at [371, 138] on td "02_0024_Kinder-shake" at bounding box center [249, 125] width 284 height 70
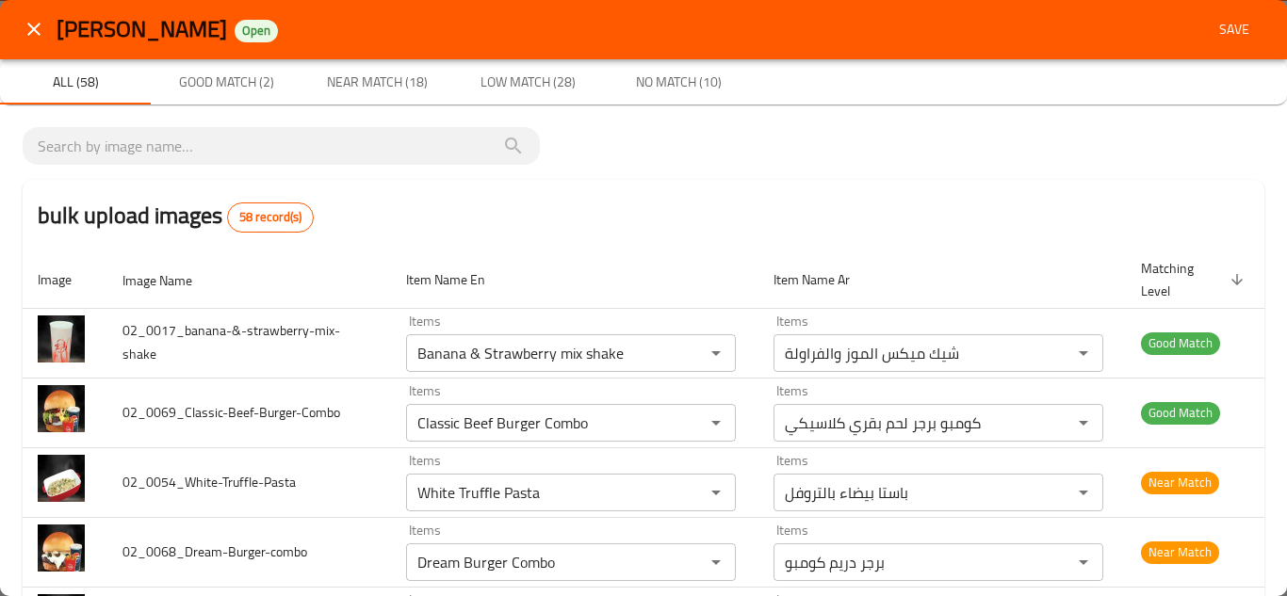
scroll to position [0, 0]
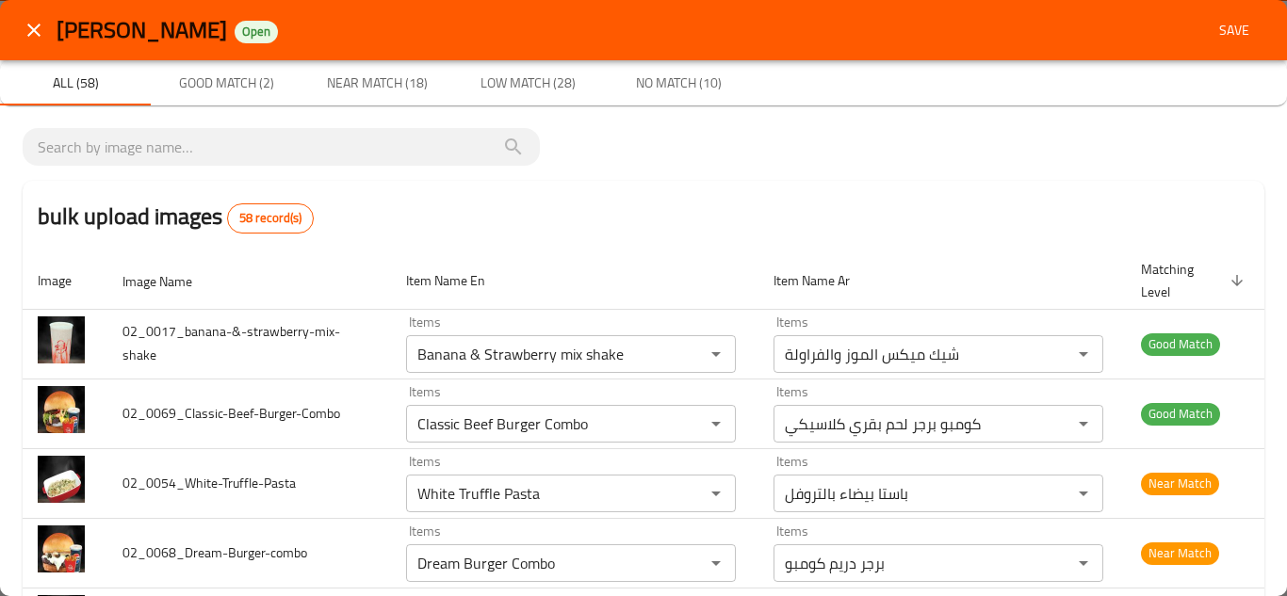
click at [1212, 24] on span "Save" at bounding box center [1234, 31] width 45 height 24
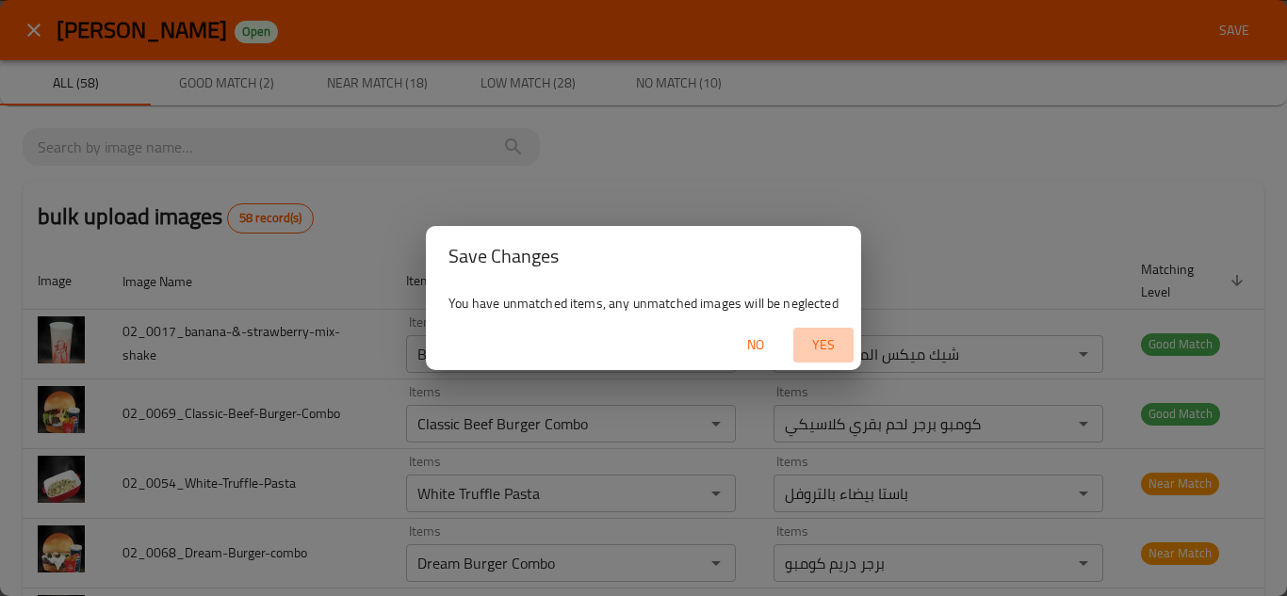
click at [835, 334] on button "Yes" at bounding box center [823, 345] width 60 height 35
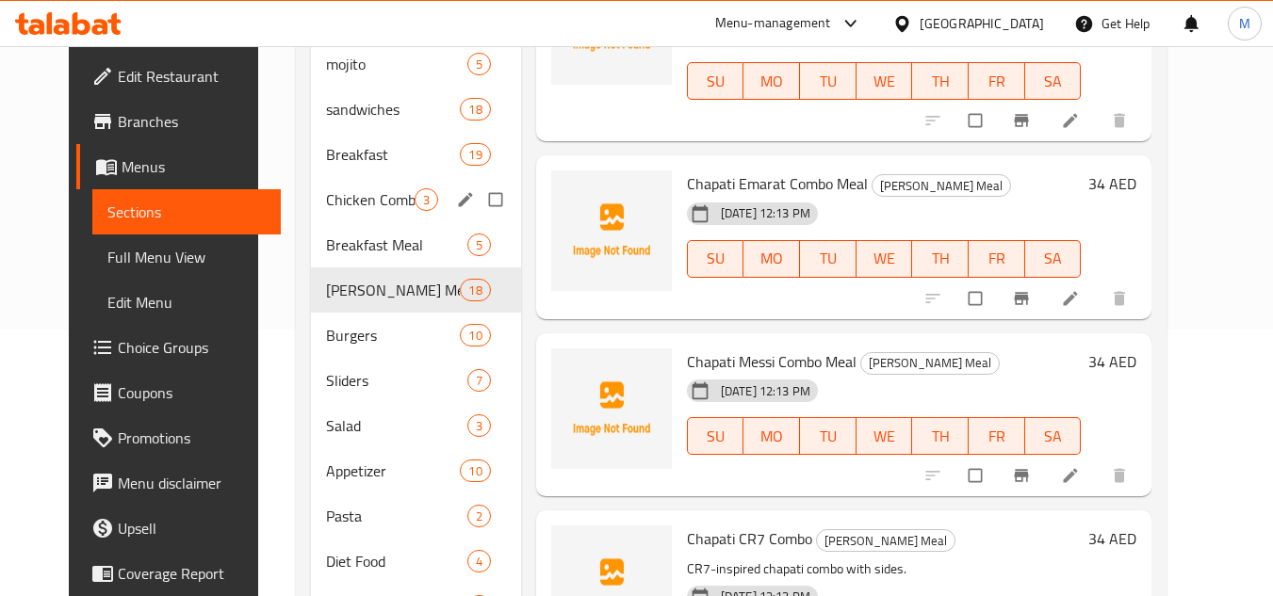
scroll to position [254, 0]
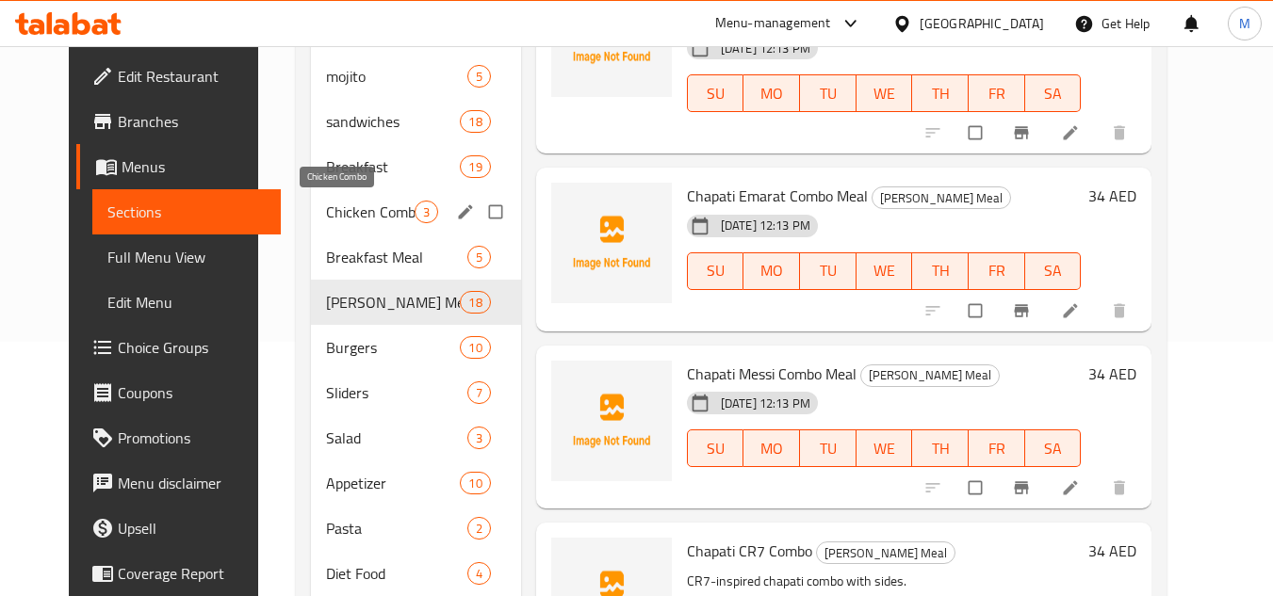
click at [328, 216] on span "Chicken Combo" at bounding box center [370, 212] width 89 height 23
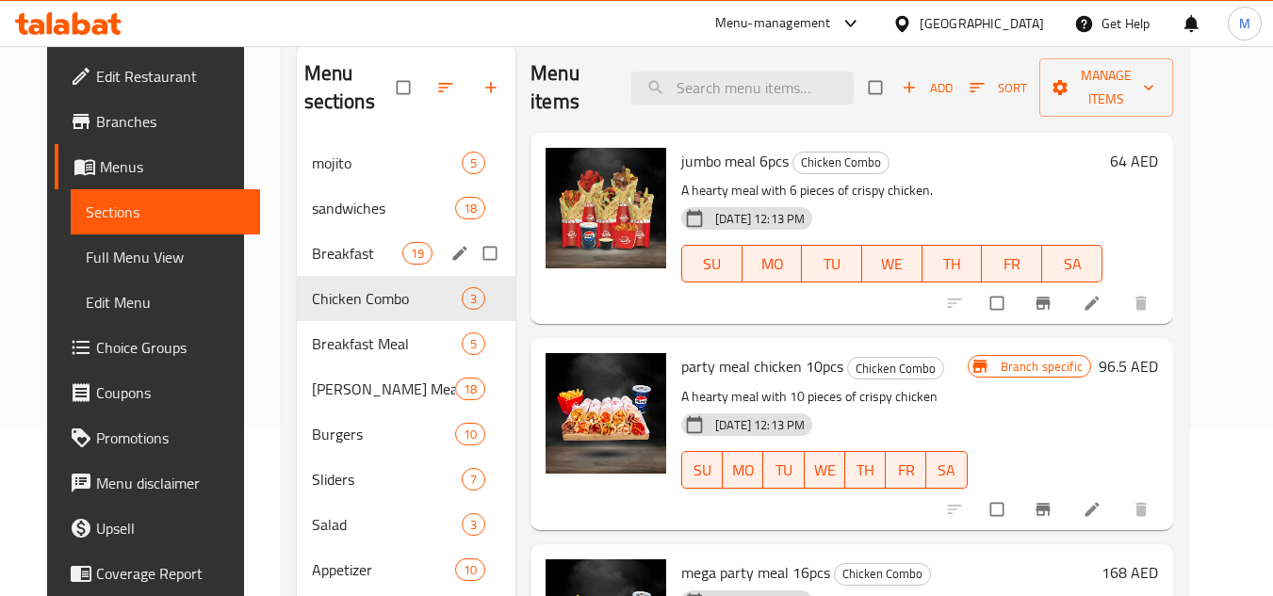
scroll to position [160, 0]
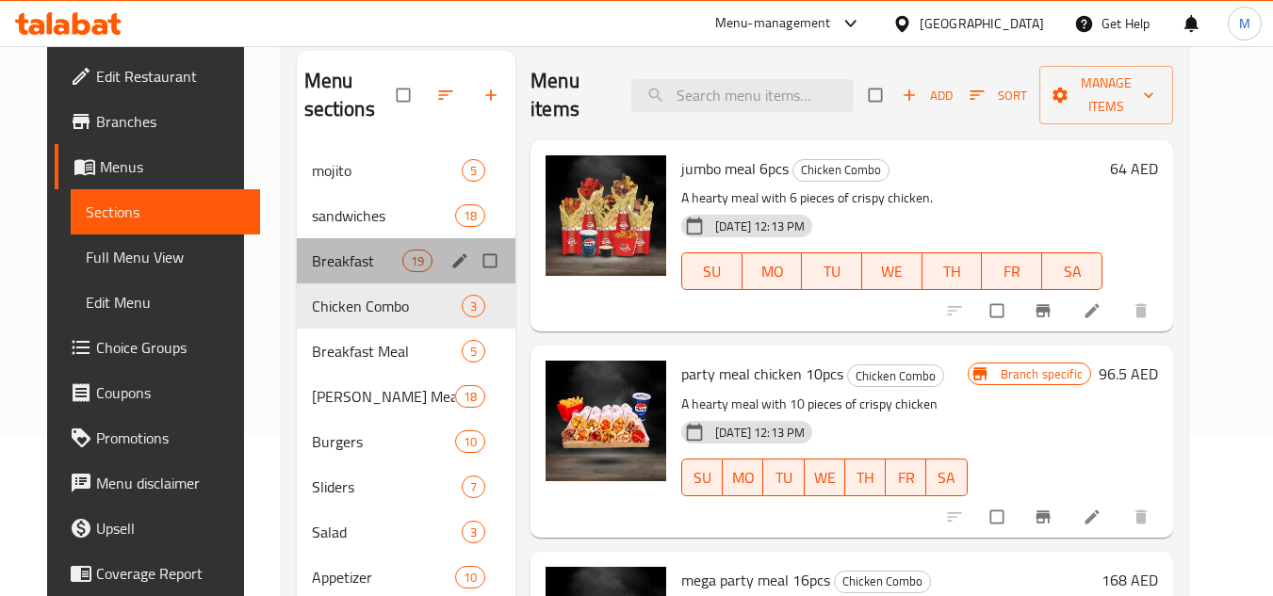
click at [323, 239] on div "Breakfast 19" at bounding box center [407, 260] width 220 height 45
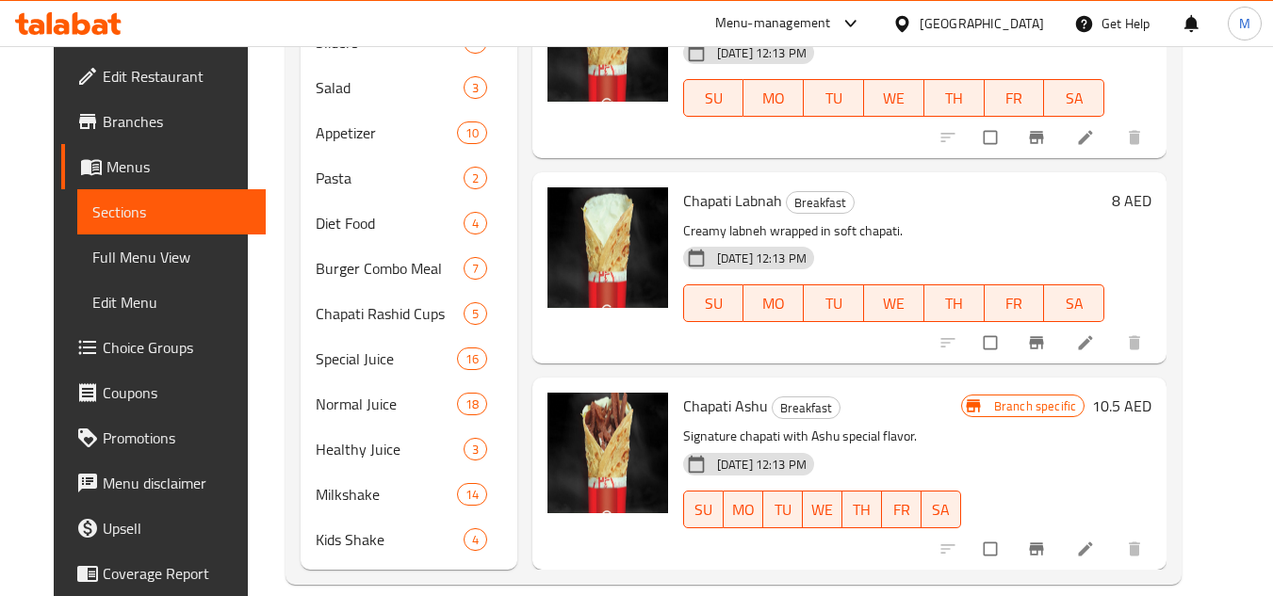
scroll to position [631, 0]
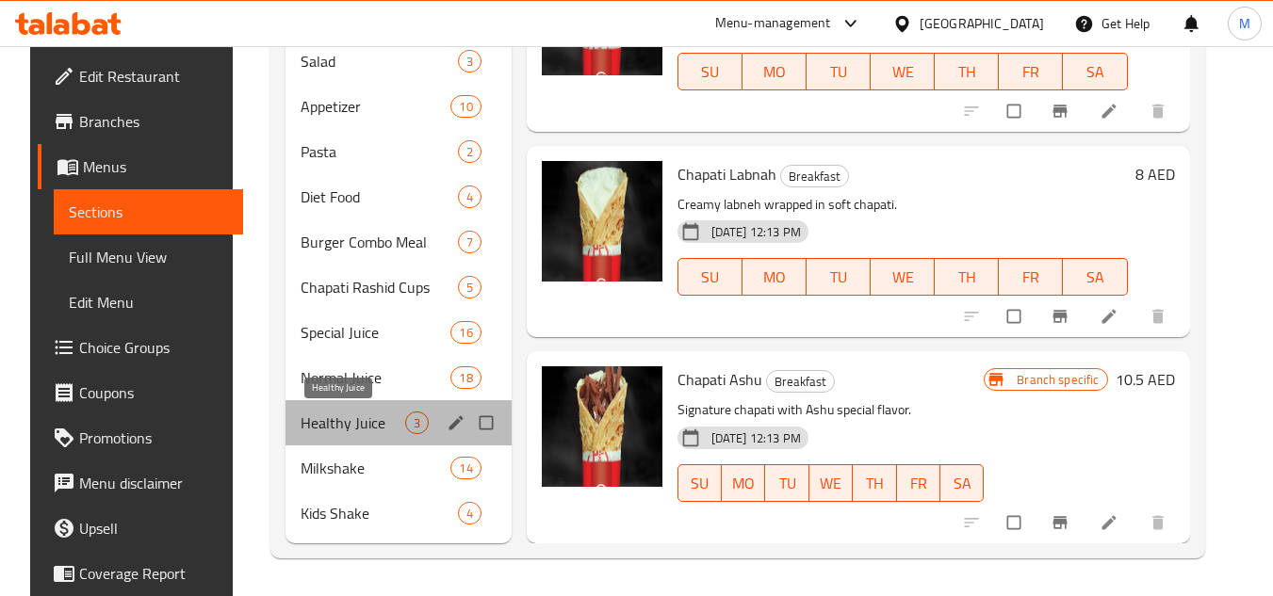
click at [314, 413] on span "Healthy Juice" at bounding box center [353, 423] width 105 height 23
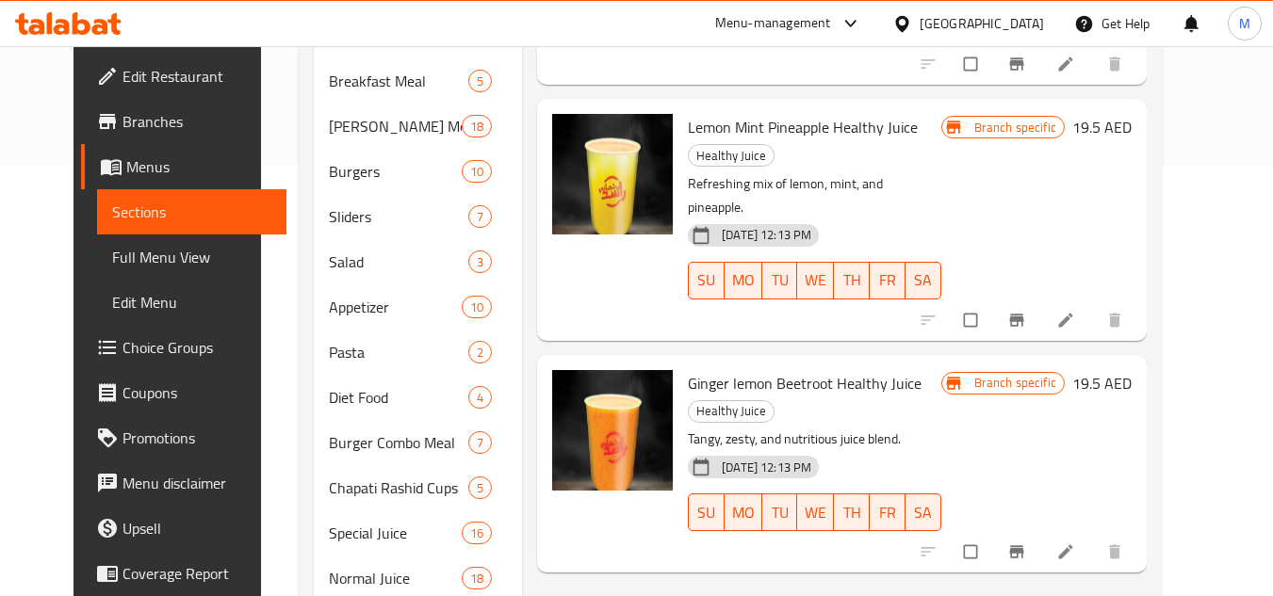
scroll to position [443, 0]
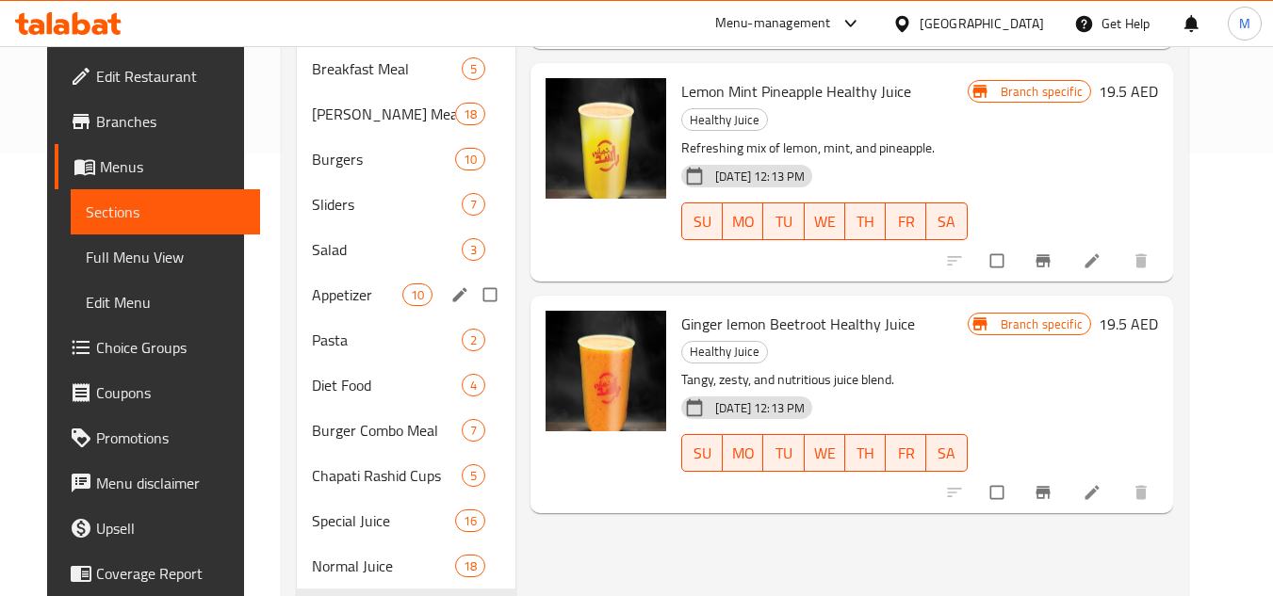
click at [312, 299] on span "Appetizer" at bounding box center [357, 295] width 90 height 23
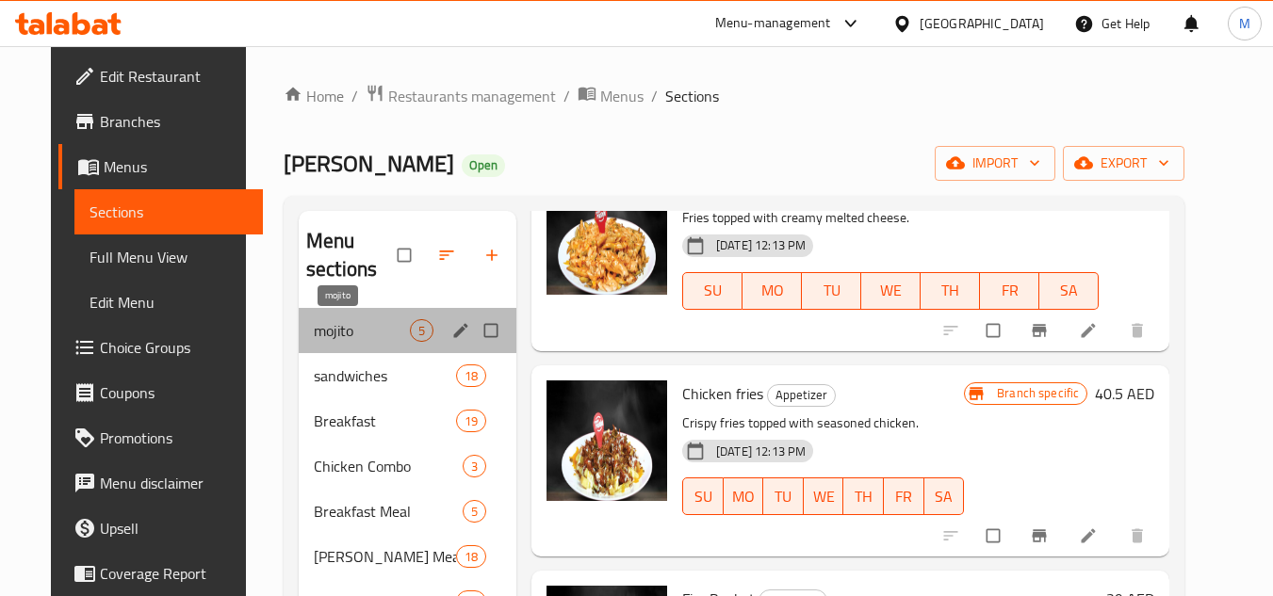
click at [314, 326] on span "mojito" at bounding box center [362, 330] width 96 height 23
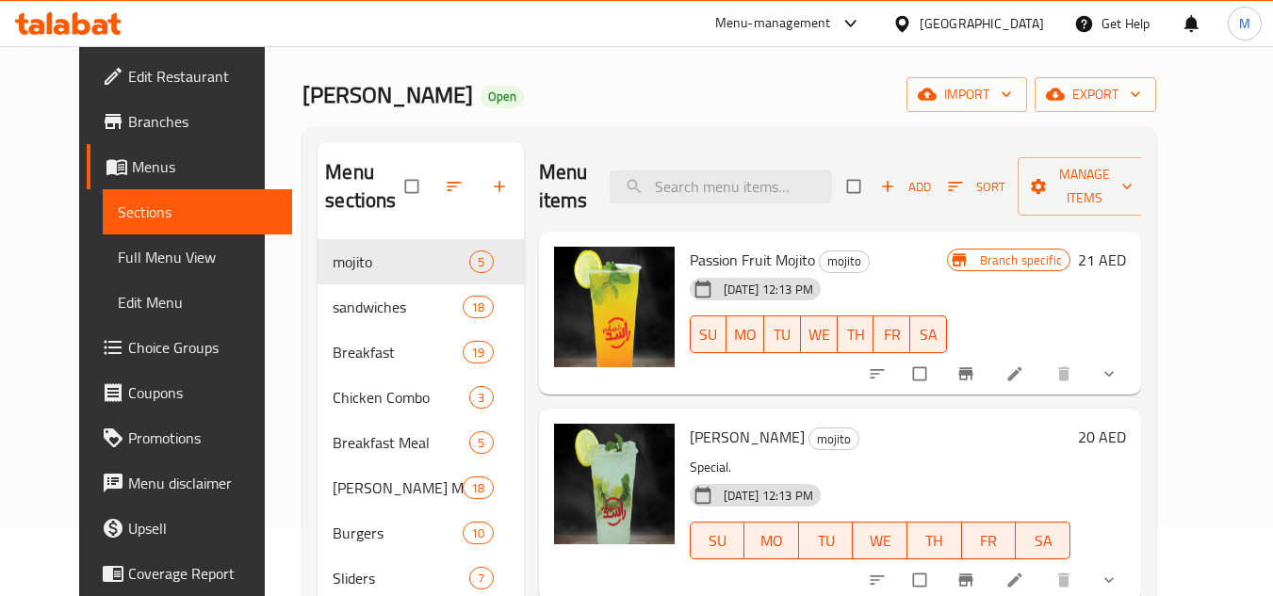
scroll to position [66, 0]
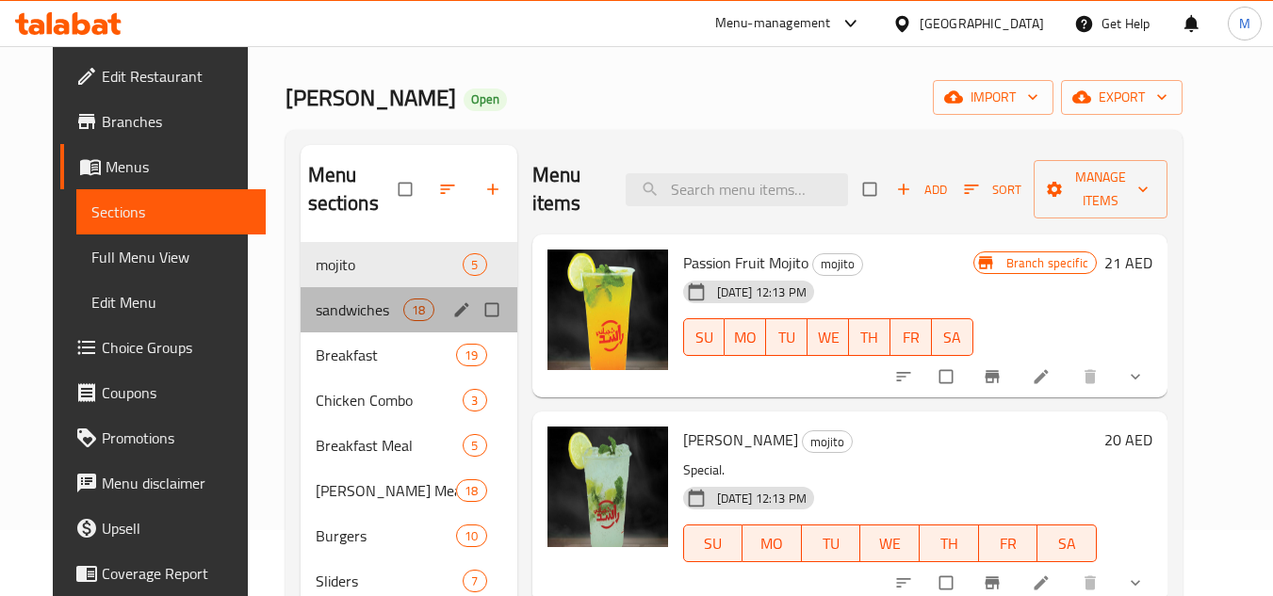
click at [317, 321] on div "sandwiches 18" at bounding box center [409, 309] width 217 height 45
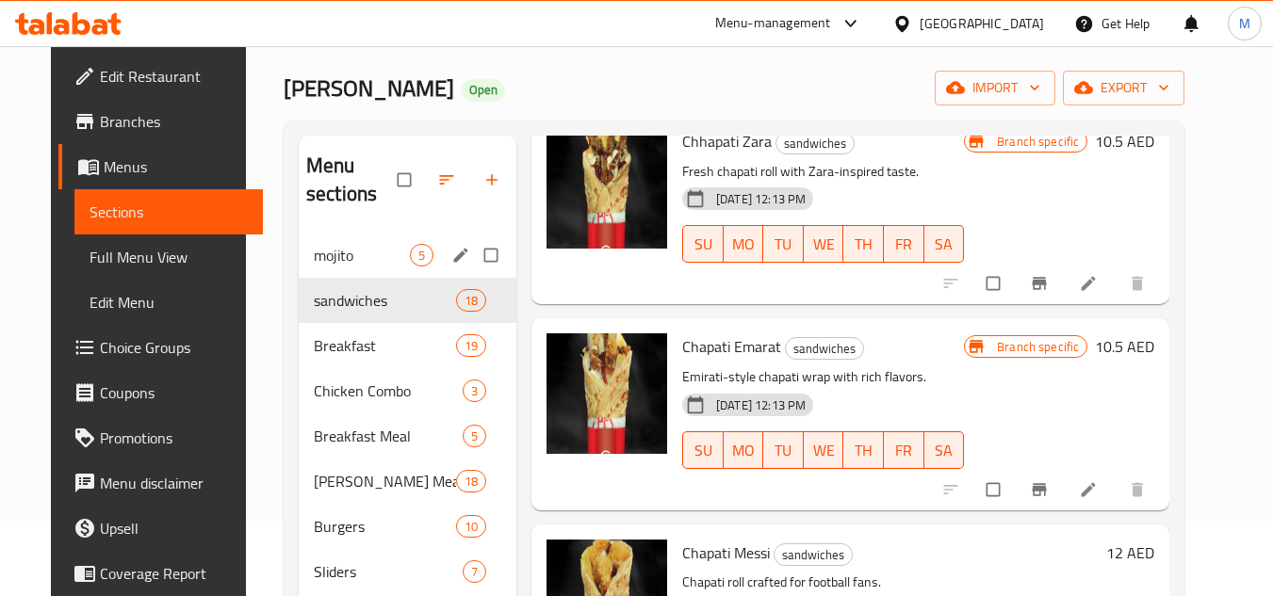
scroll to position [66, 0]
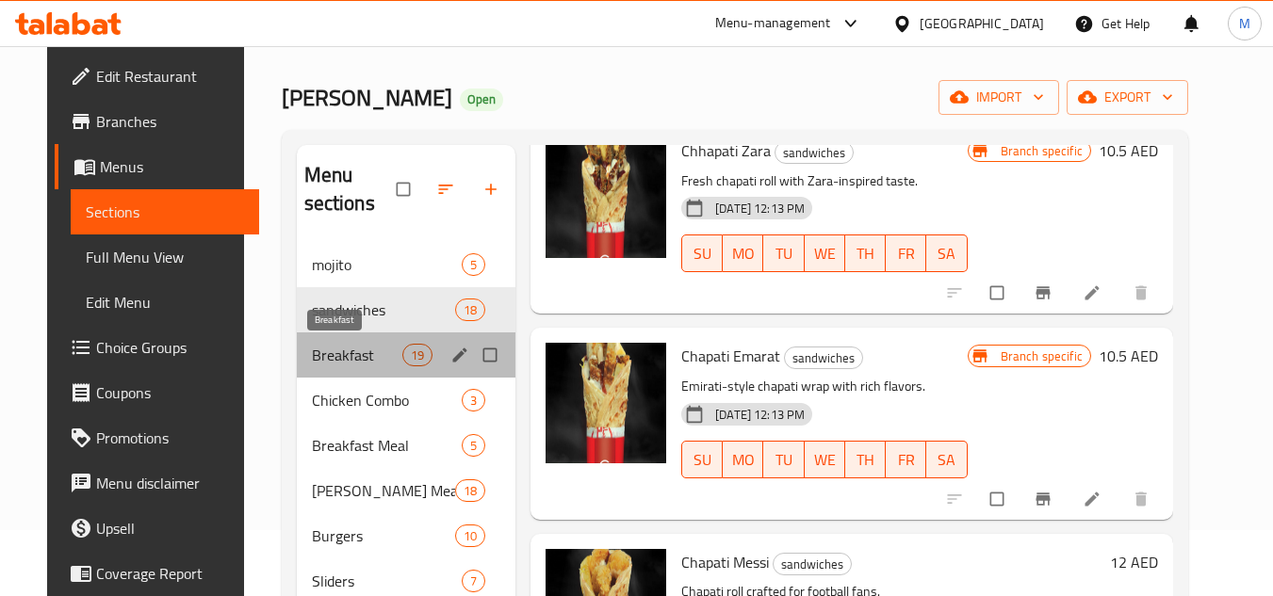
click at [313, 350] on span "Breakfast" at bounding box center [357, 355] width 90 height 23
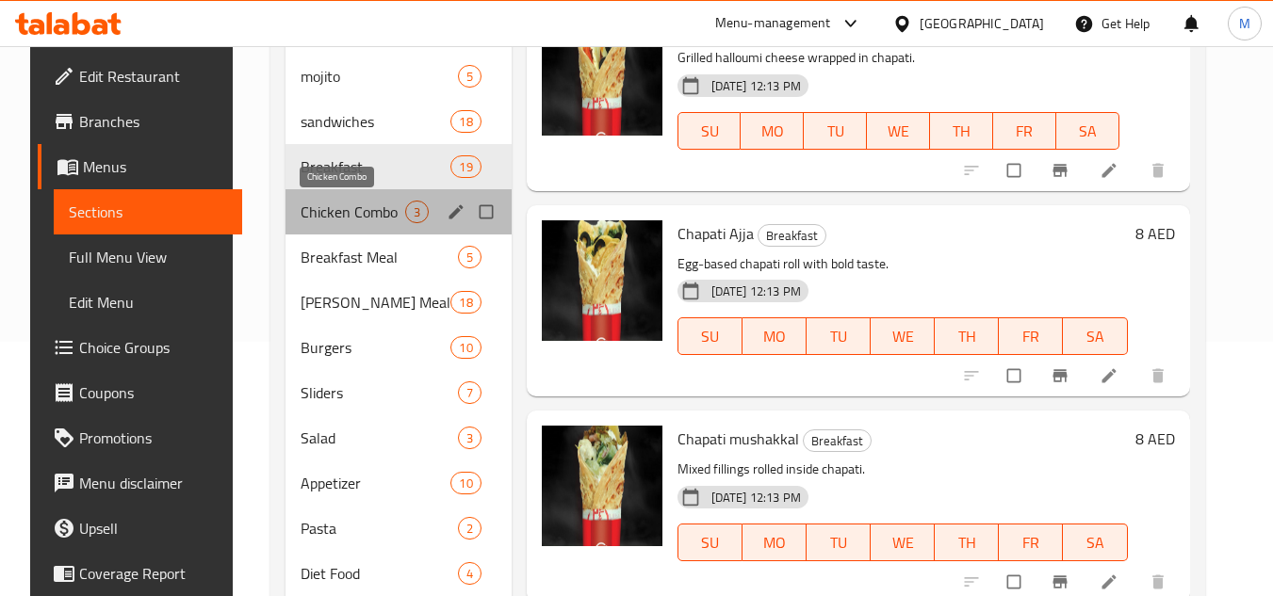
click at [332, 212] on span "Chicken Combo" at bounding box center [353, 212] width 105 height 23
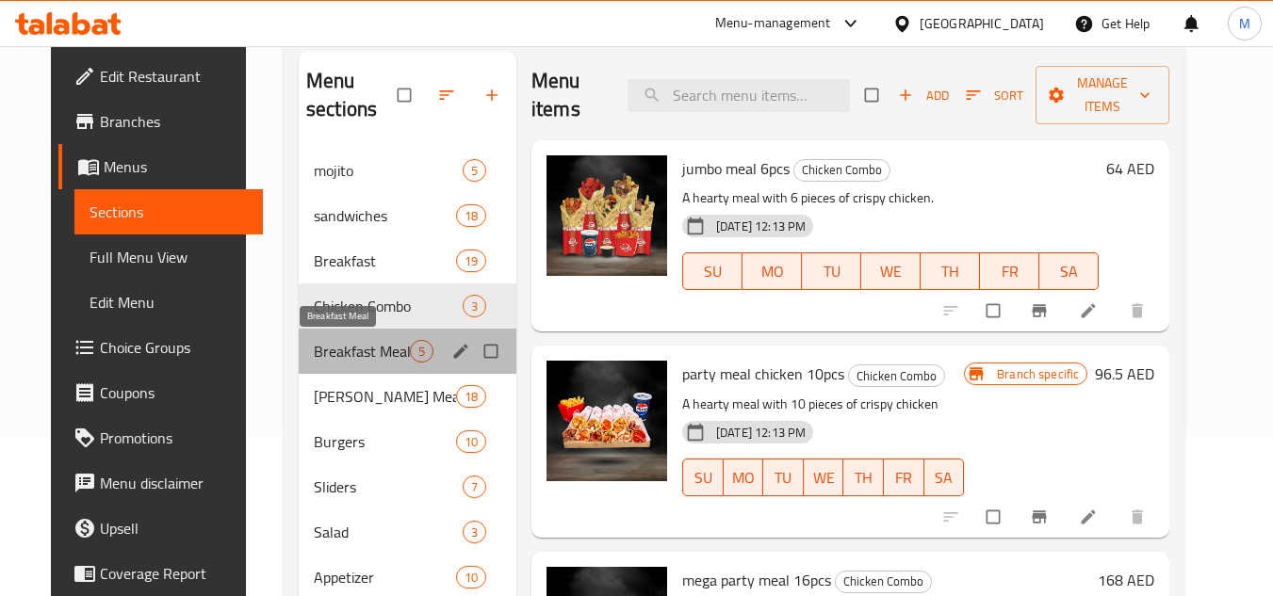
click at [357, 349] on span "Breakfast Meal" at bounding box center [362, 351] width 96 height 23
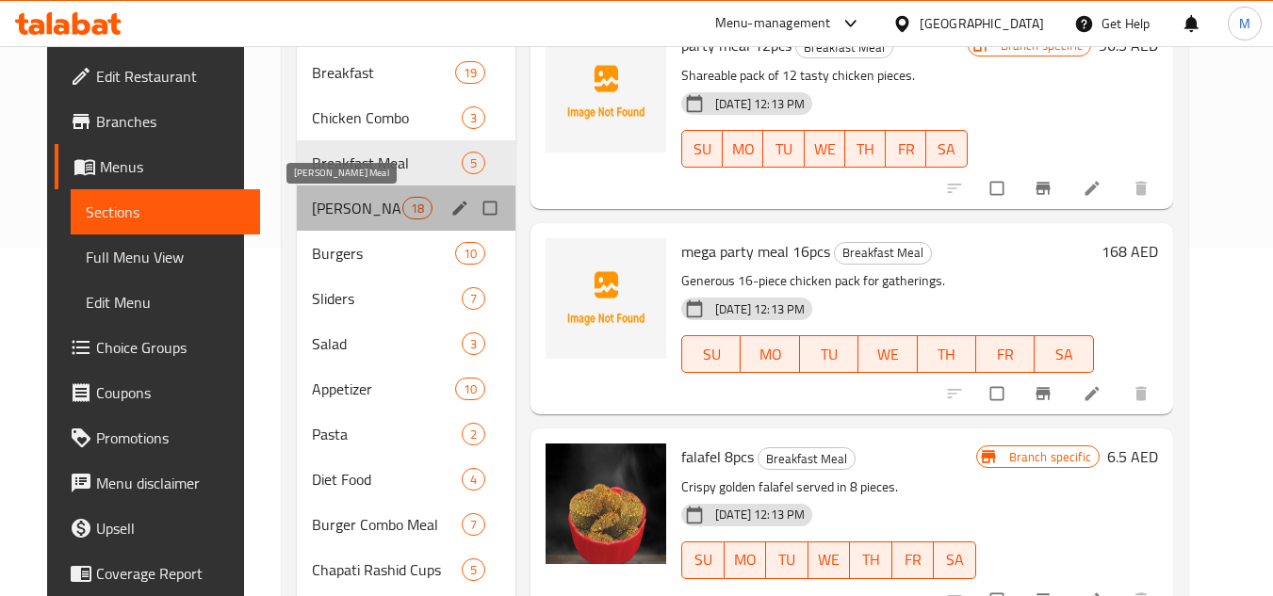
click at [336, 210] on span "[PERSON_NAME] Meal" at bounding box center [357, 208] width 90 height 23
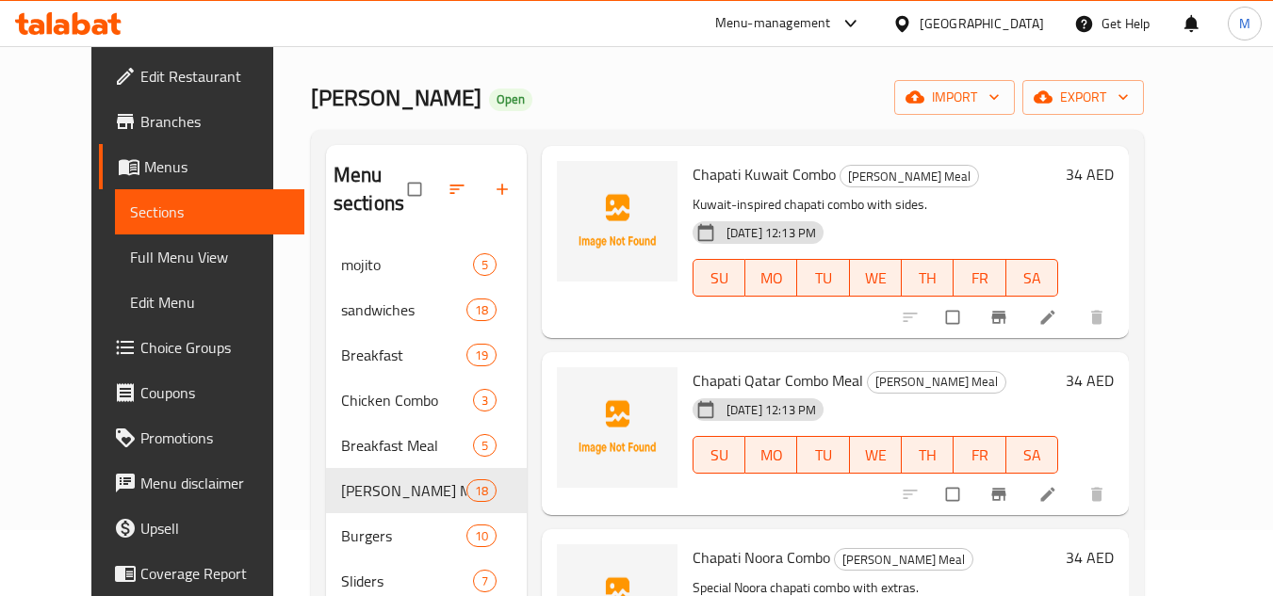
click at [1058, 181] on h6 "Chapati Kuwait Combo Rashid Combo Meal" at bounding box center [875, 174] width 366 height 26
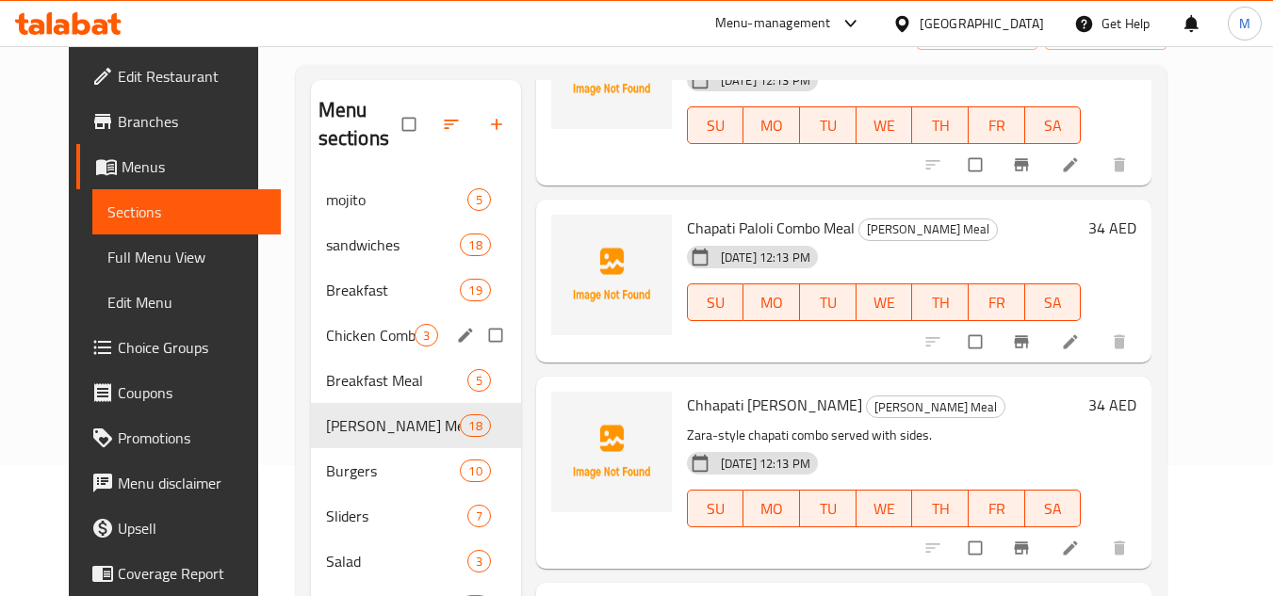
scroll to position [254, 0]
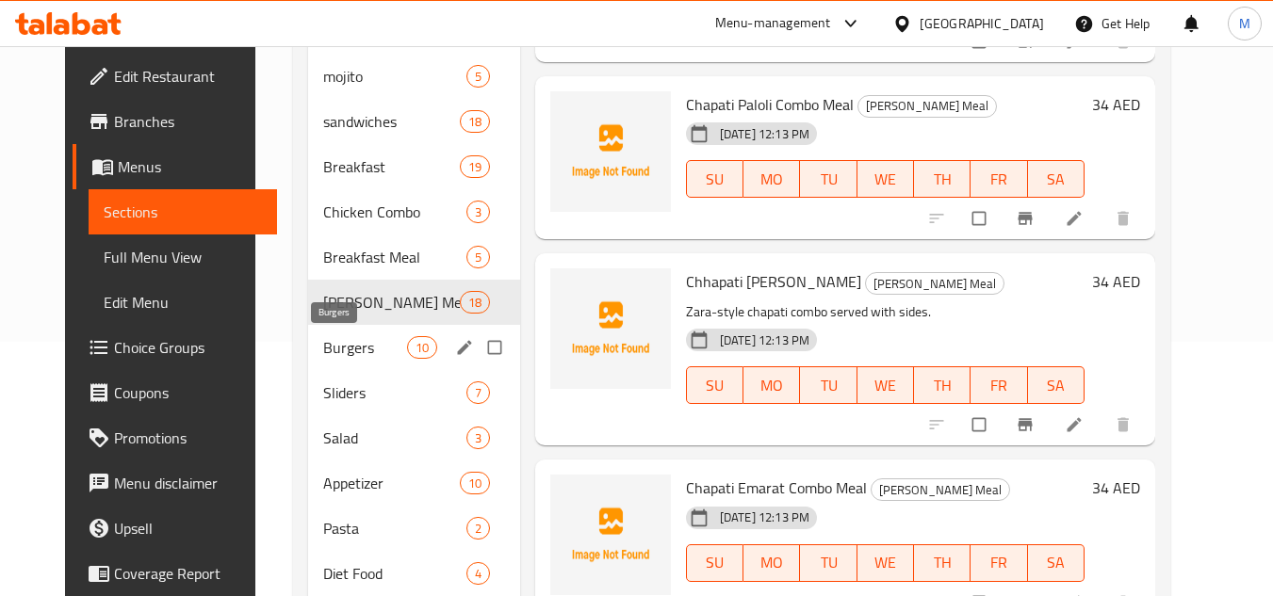
click at [323, 346] on span "Burgers" at bounding box center [364, 347] width 83 height 23
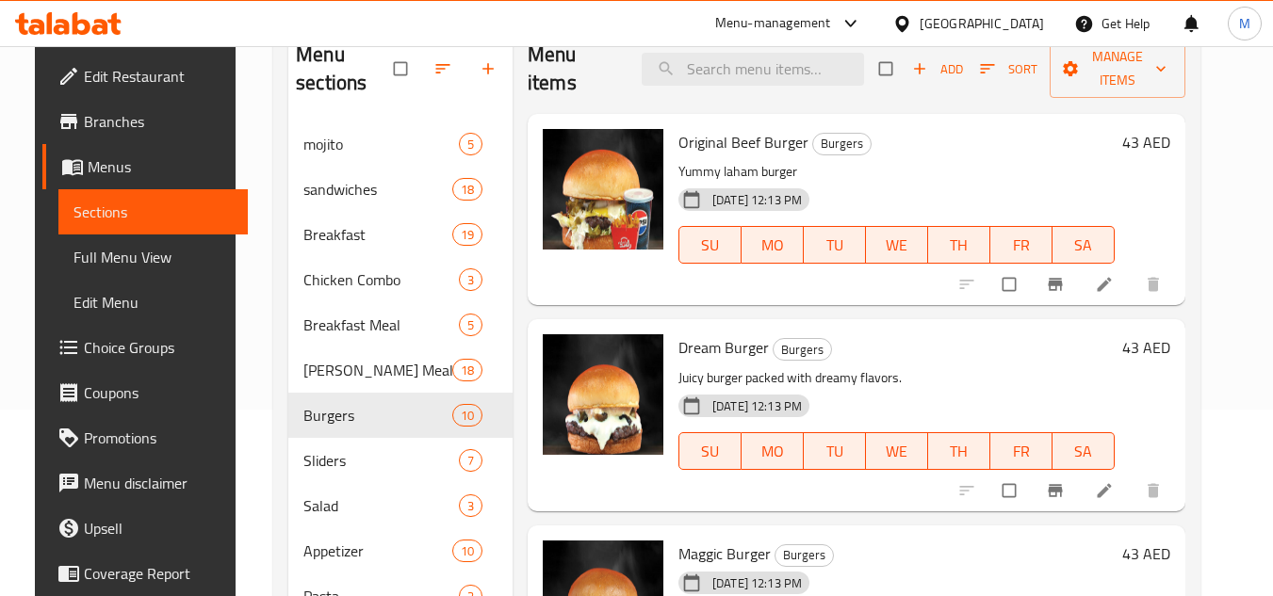
scroll to position [188, 0]
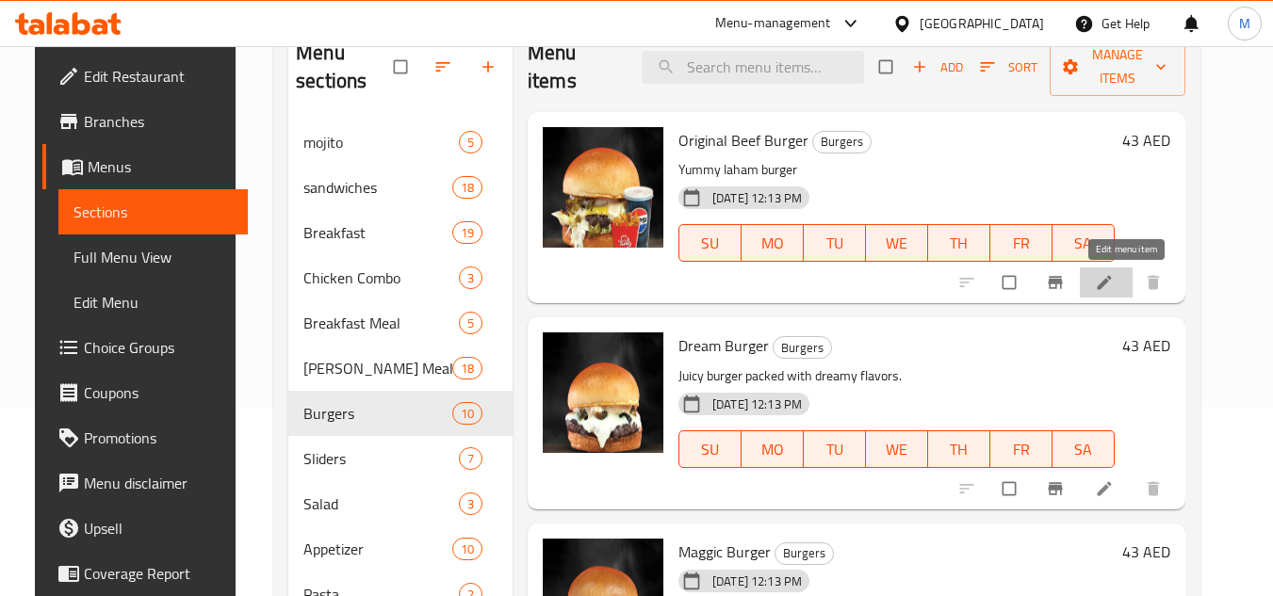
click at [1114, 278] on icon at bounding box center [1104, 282] width 19 height 19
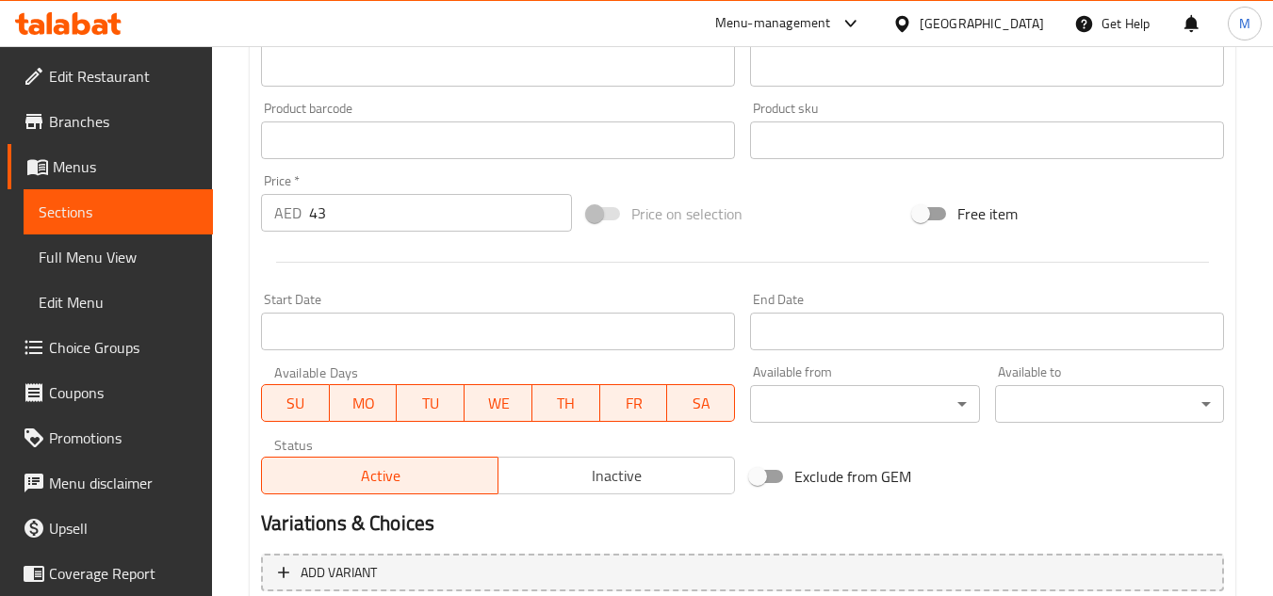
scroll to position [754, 0]
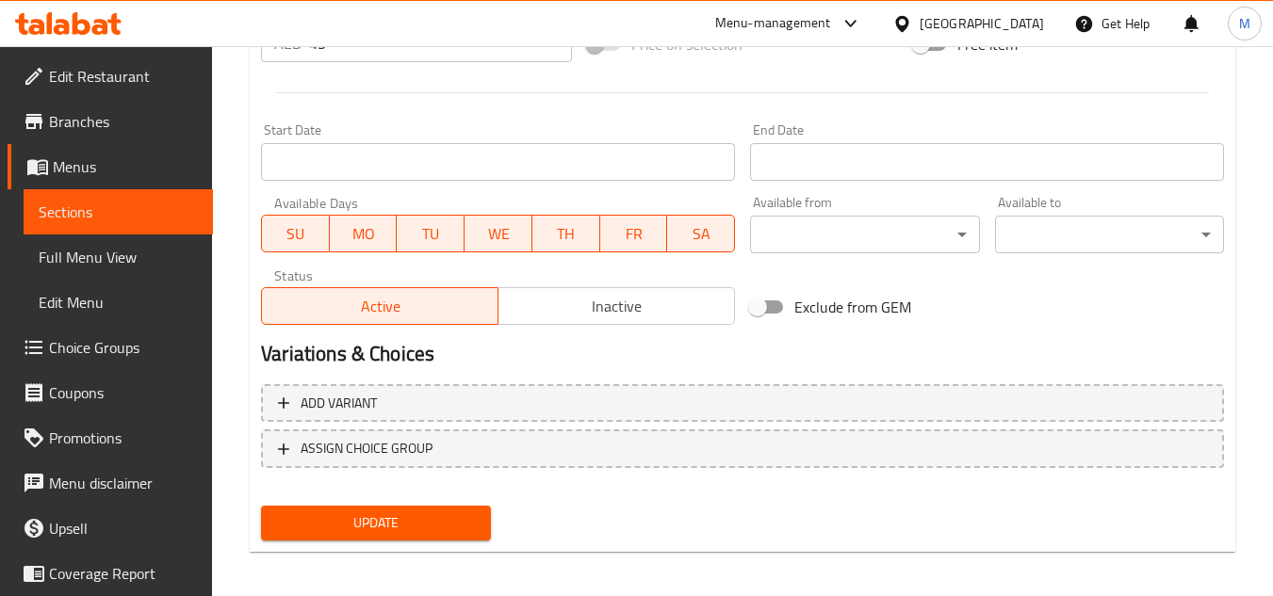
click at [132, 216] on span "Sections" at bounding box center [118, 212] width 159 height 23
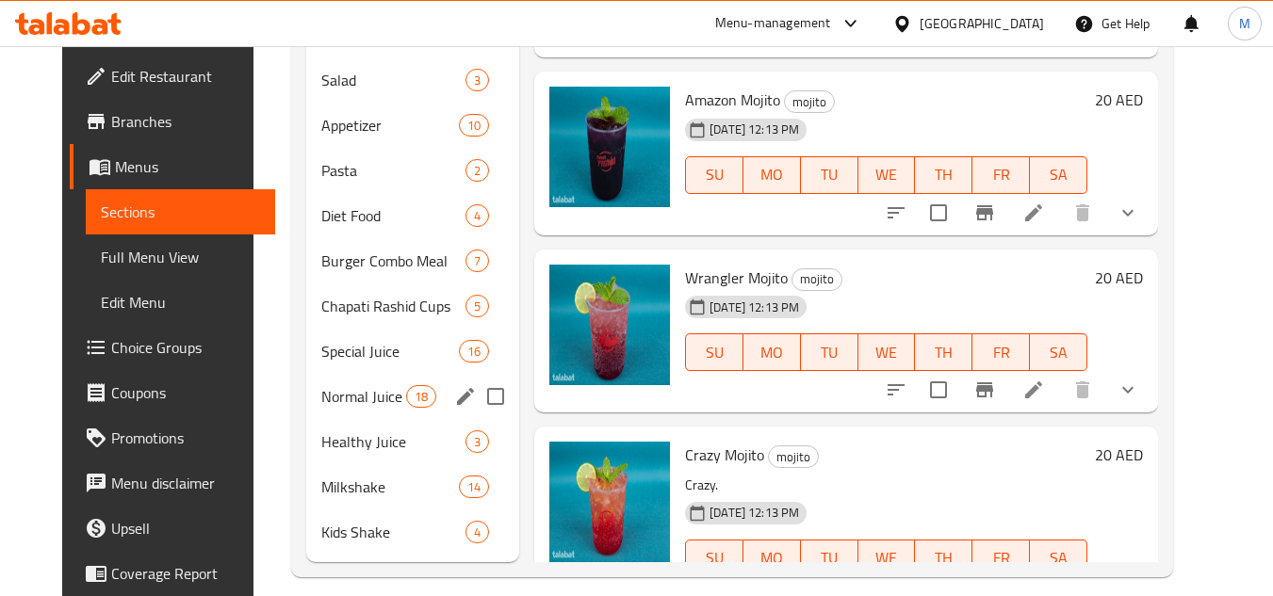
scroll to position [631, 0]
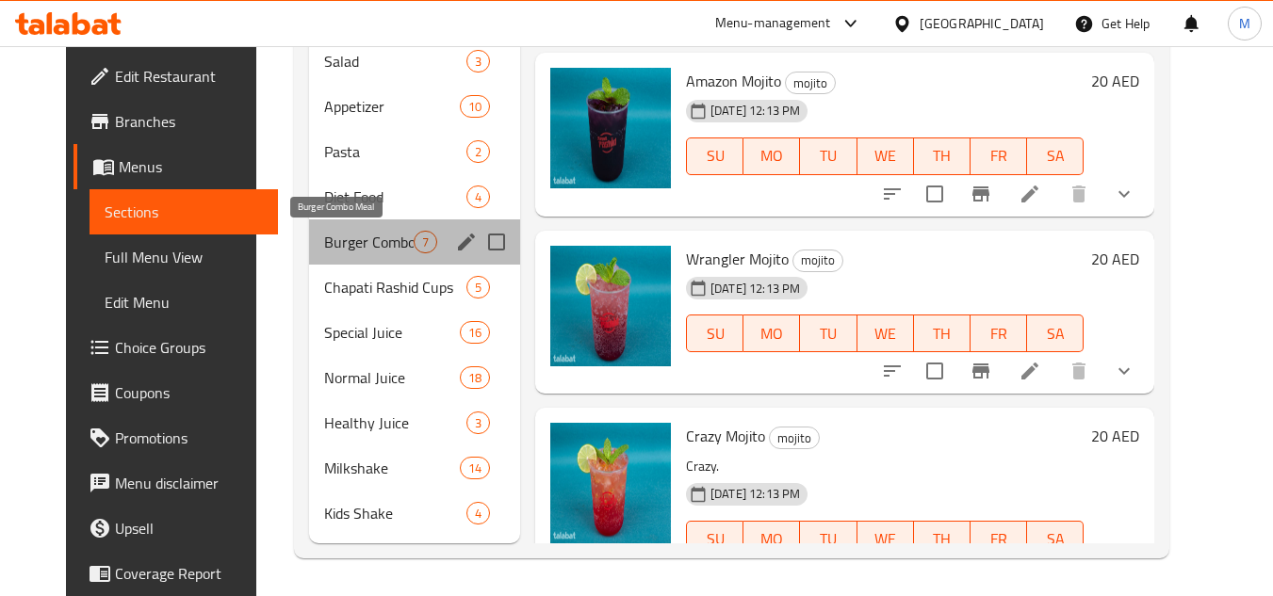
click at [324, 249] on span "Burger Combo Meal" at bounding box center [368, 242] width 89 height 23
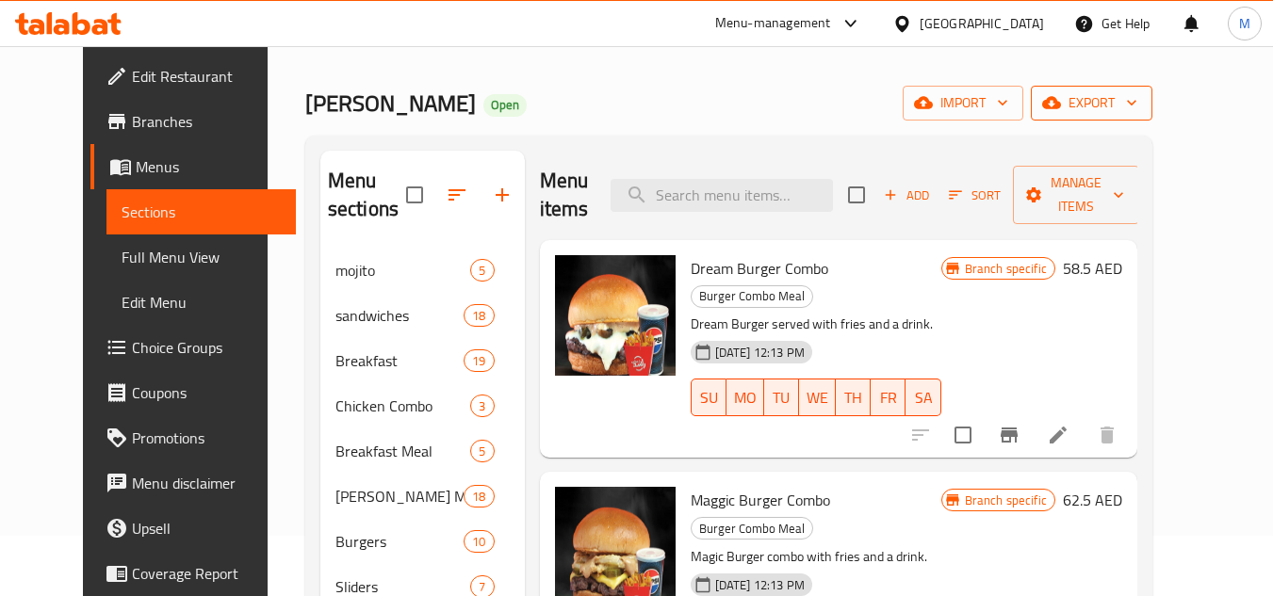
scroll to position [94, 0]
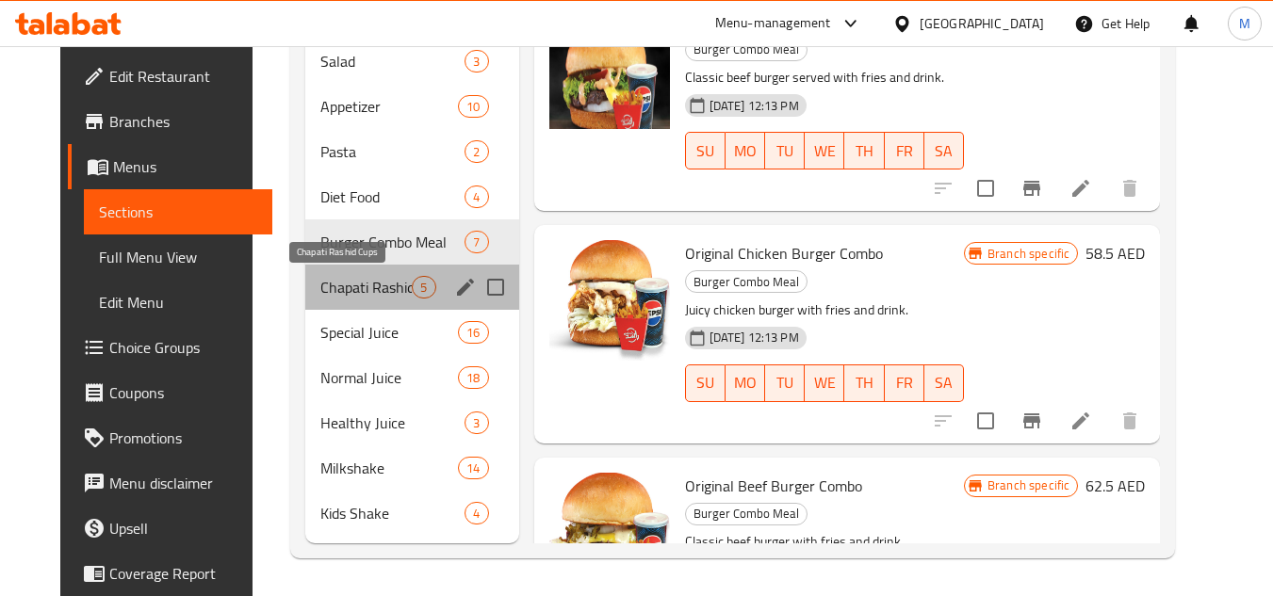
click at [333, 287] on span "Chapati Rashid Cups" at bounding box center [366, 287] width 92 height 23
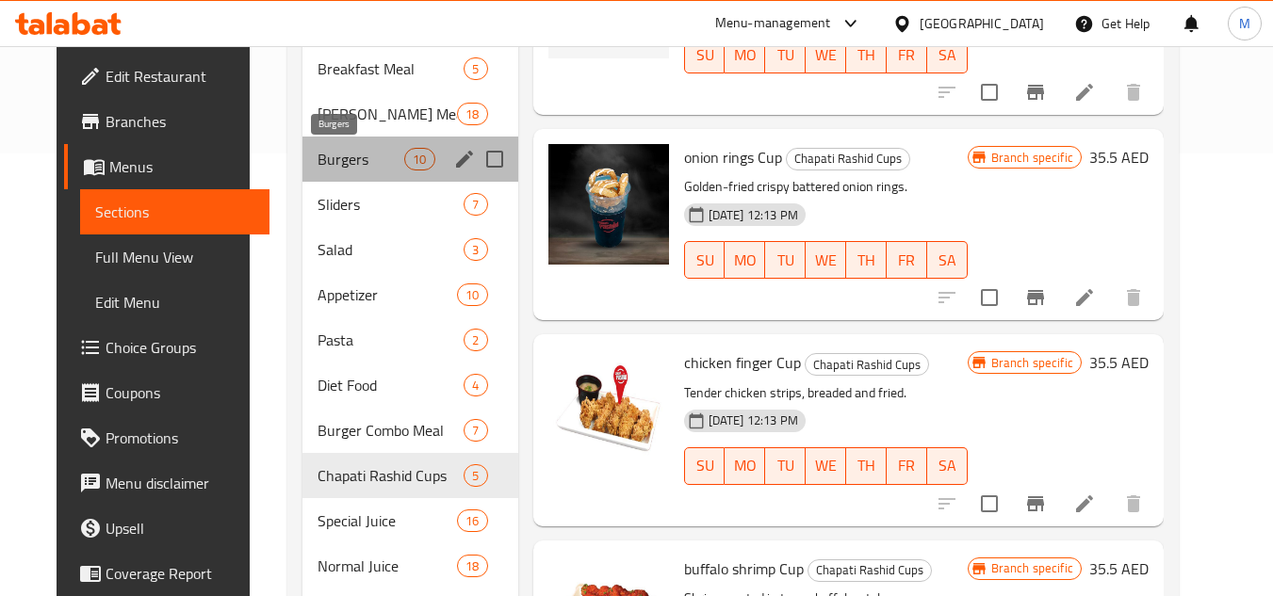
click at [319, 161] on span "Burgers" at bounding box center [360, 159] width 87 height 23
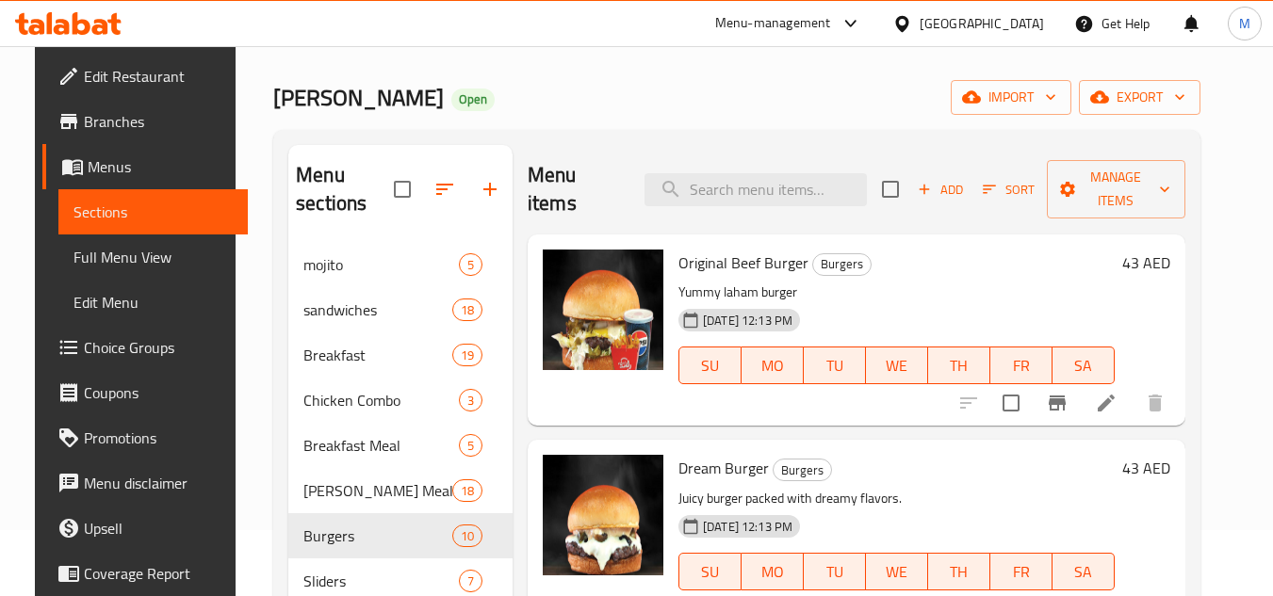
click at [730, 263] on span "Original Beef Burger" at bounding box center [743, 263] width 130 height 28
copy span "Beef"
click at [565, 271] on icon "upload picture" at bounding box center [569, 275] width 19 height 17
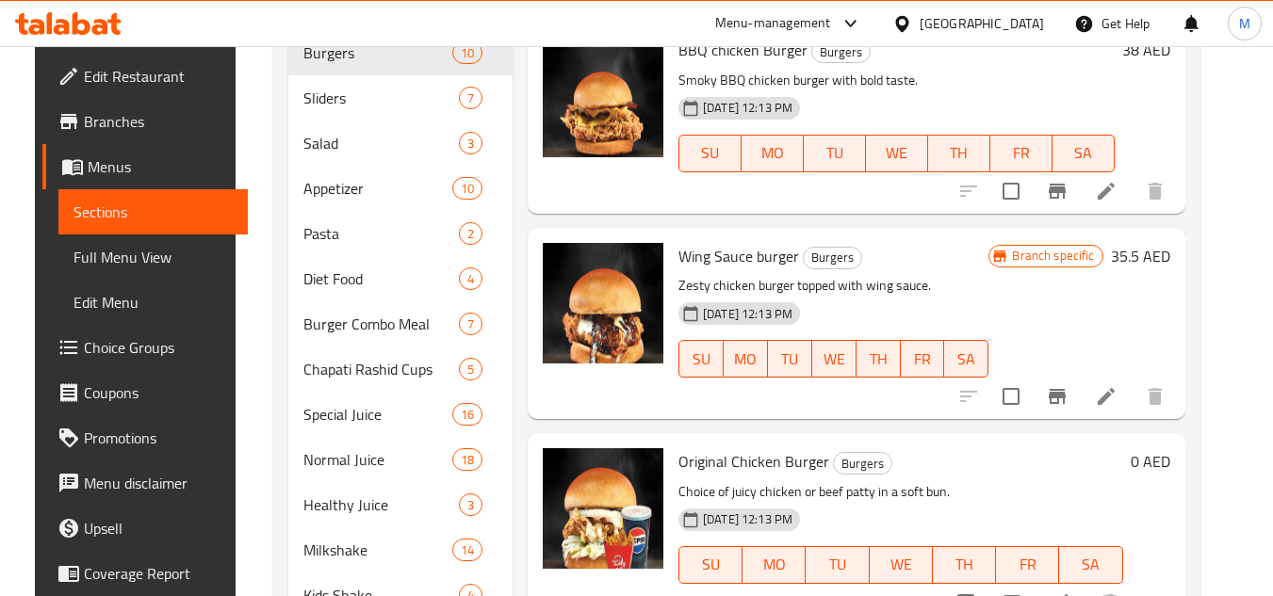
scroll to position [631, 0]
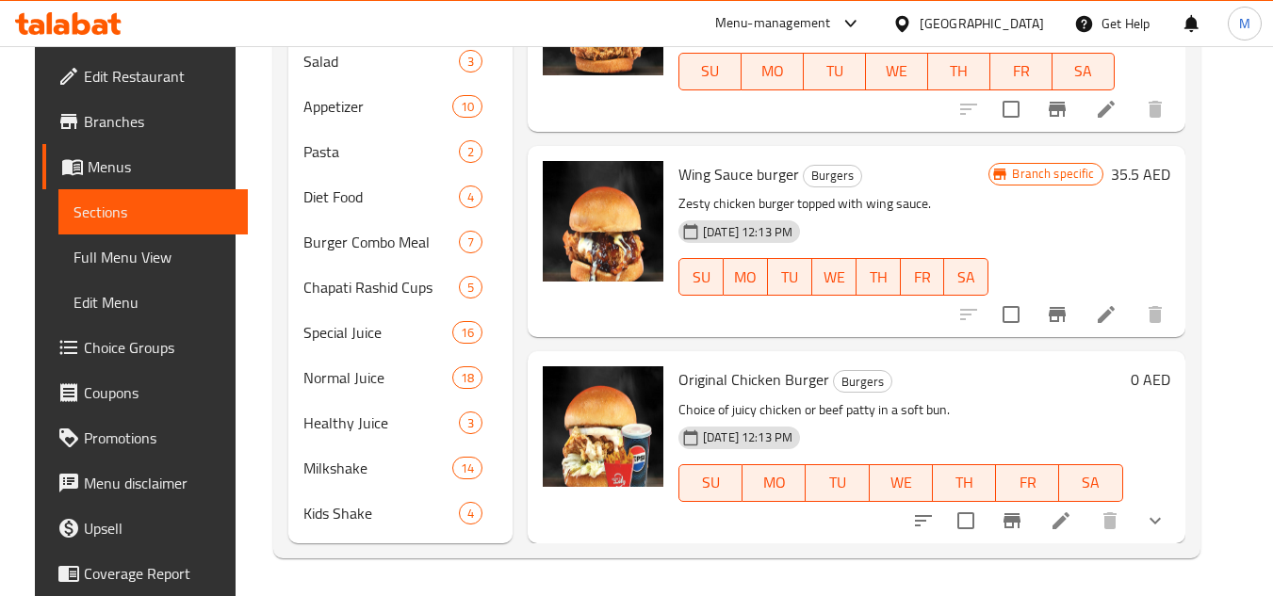
click at [747, 381] on span "Original Chicken Burger" at bounding box center [753, 380] width 151 height 28
copy span "Chicken"
click at [1069, 520] on icon at bounding box center [1060, 521] width 17 height 17
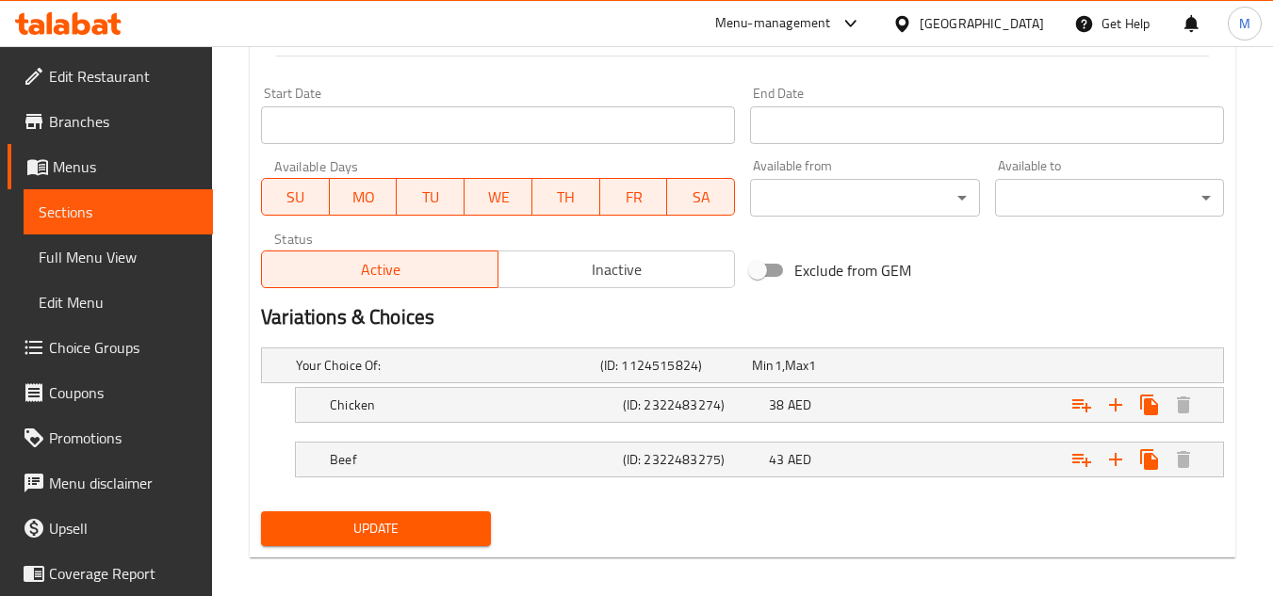
scroll to position [805, 0]
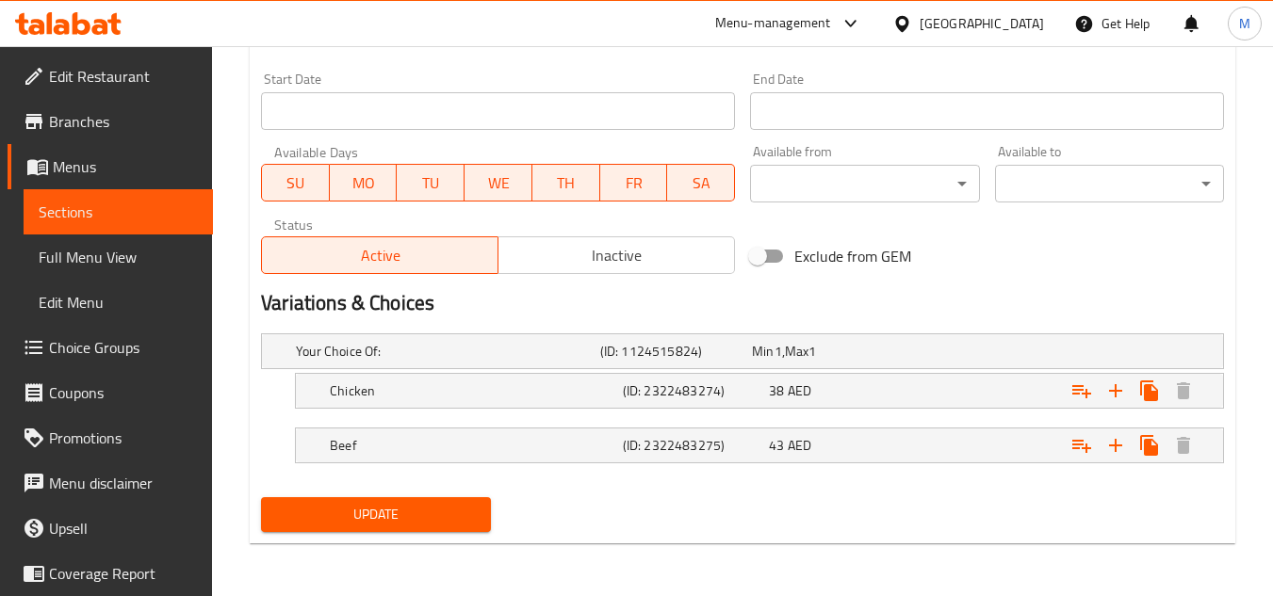
click at [90, 214] on span "Sections" at bounding box center [118, 212] width 159 height 23
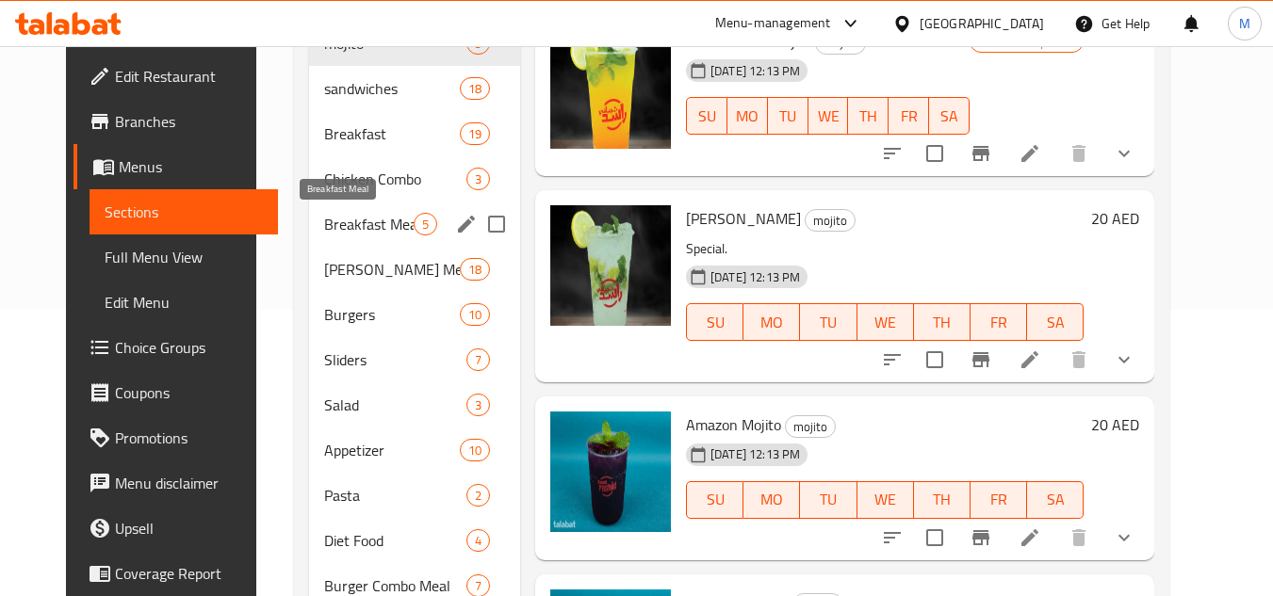
scroll to position [254, 0]
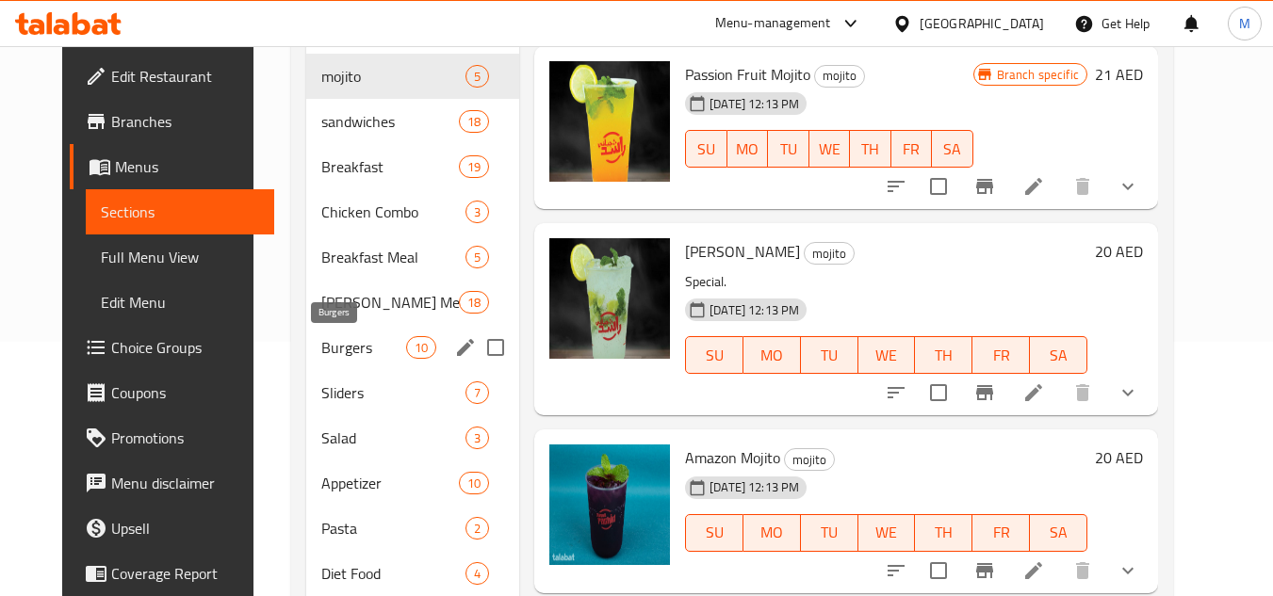
click at [329, 340] on span "Burgers" at bounding box center [363, 347] width 85 height 23
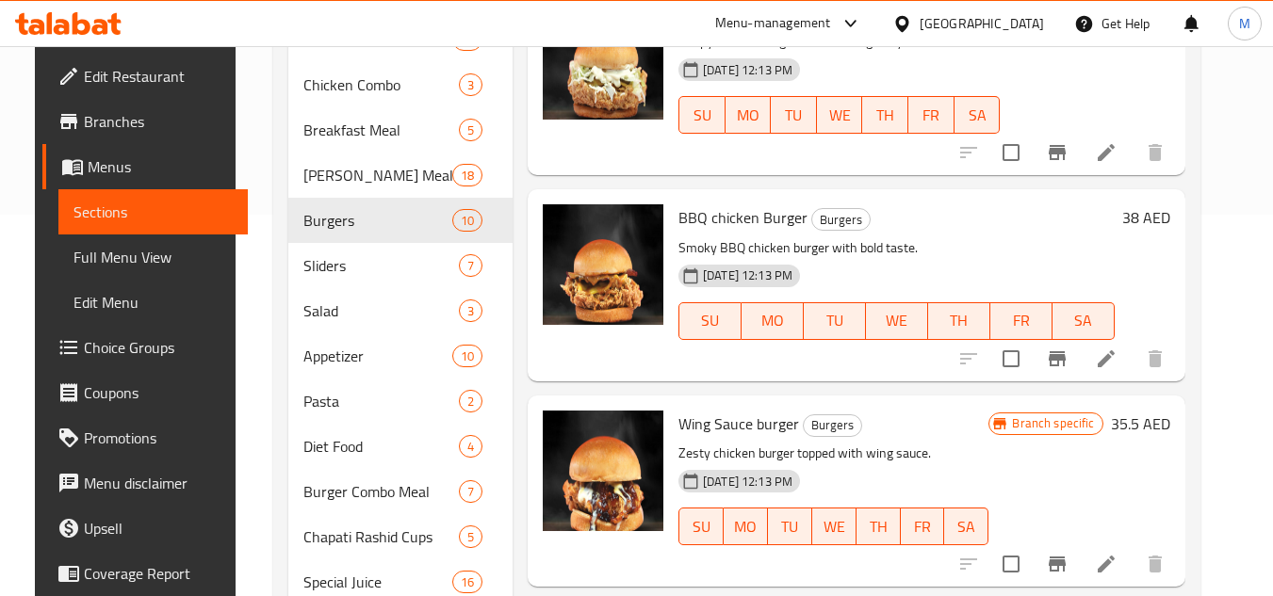
scroll to position [631, 0]
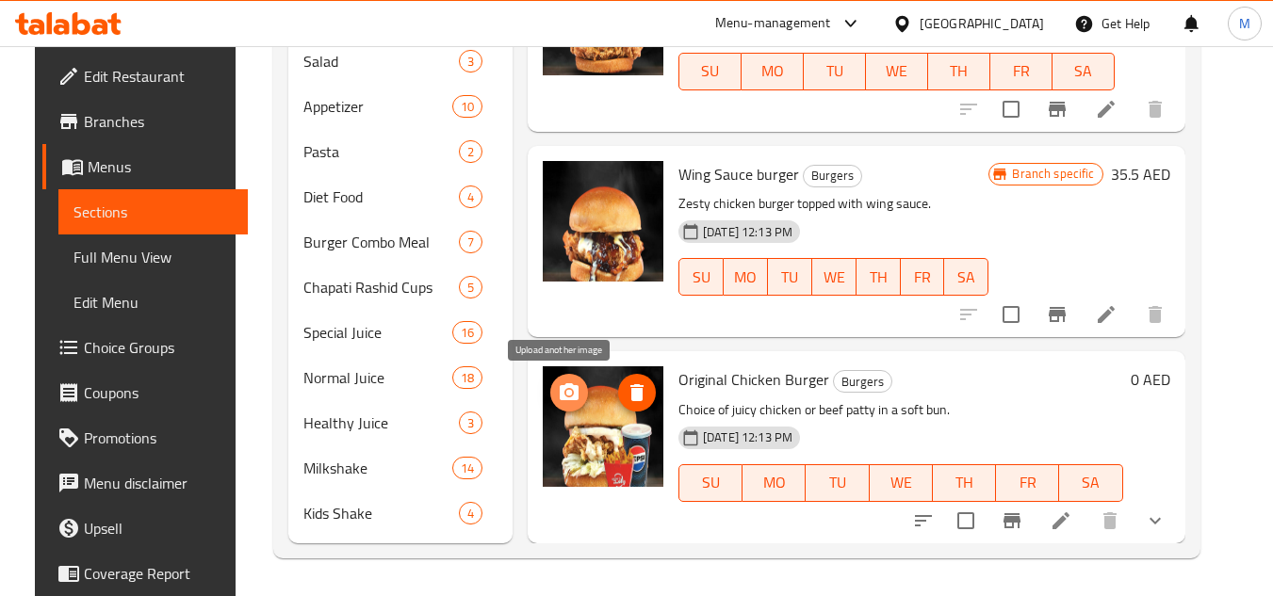
click at [560, 387] on icon "upload picture" at bounding box center [569, 391] width 19 height 17
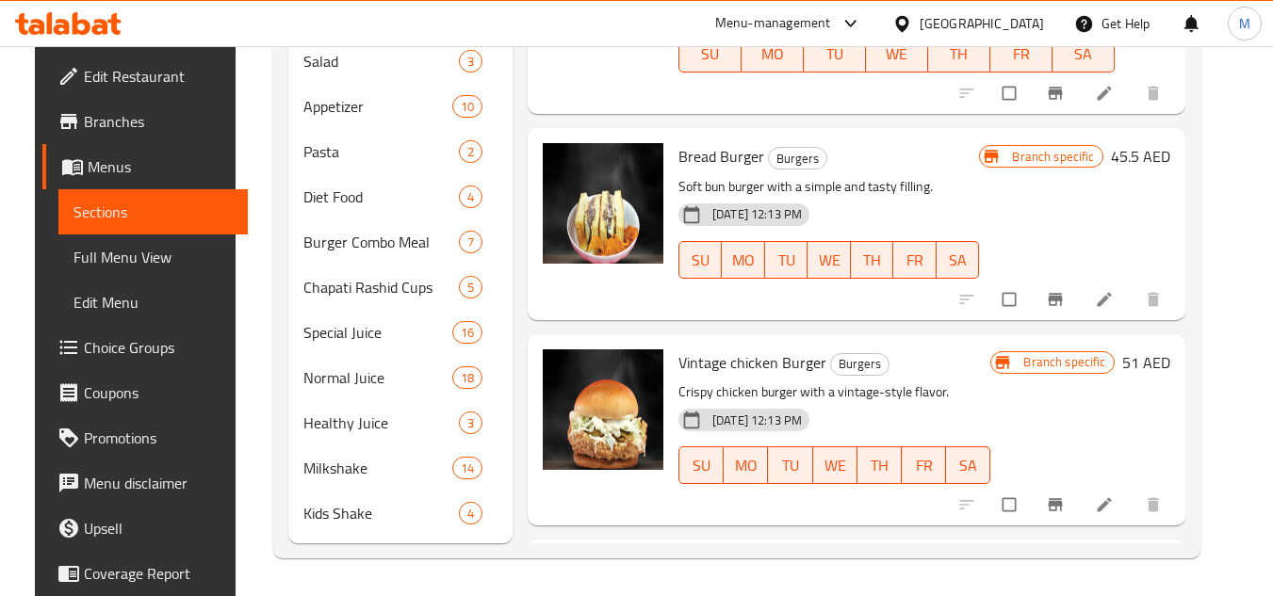
scroll to position [1165, 0]
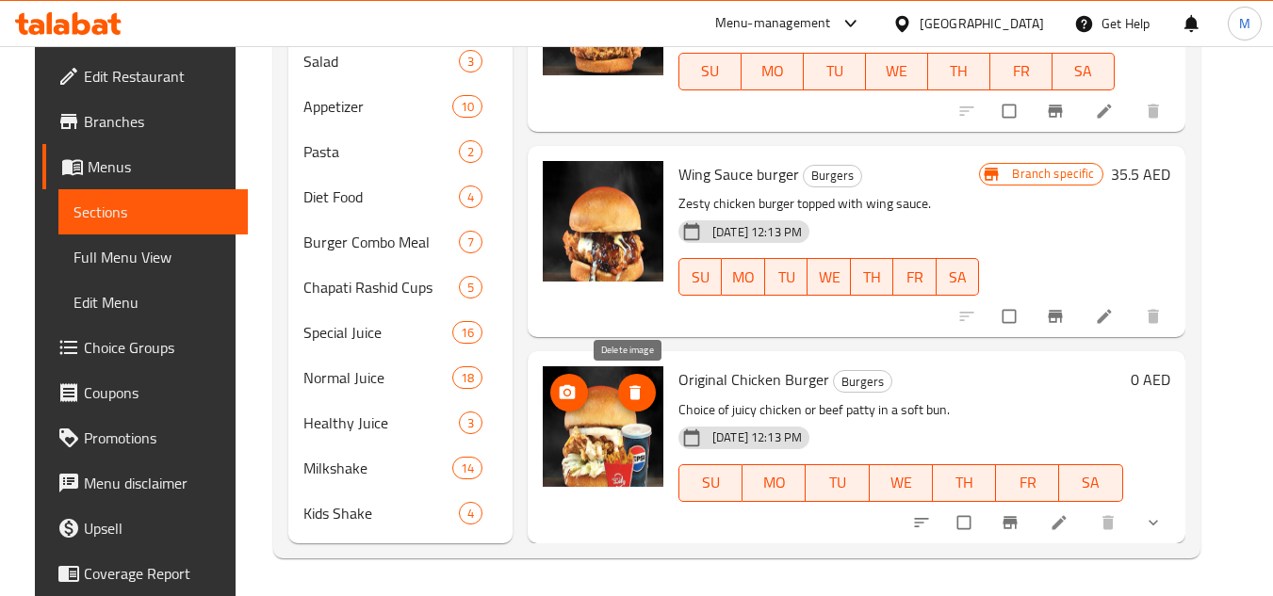
click at [629, 397] on icon "delete image" at bounding box center [634, 393] width 11 height 14
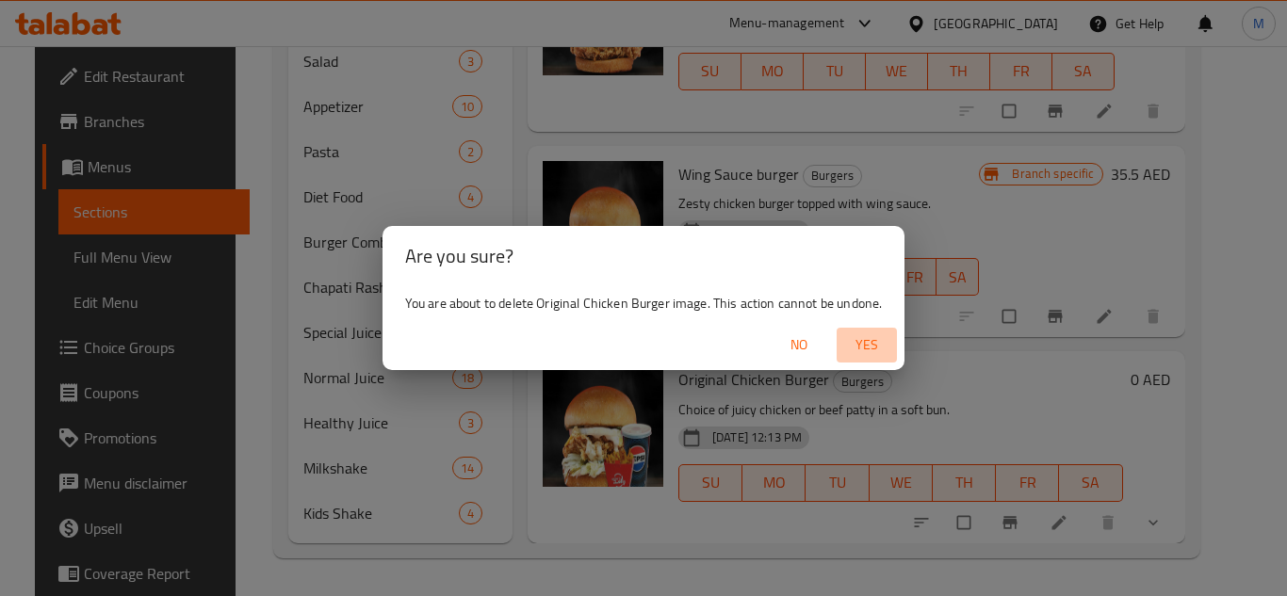
click at [852, 346] on span "Yes" at bounding box center [866, 346] width 45 height 24
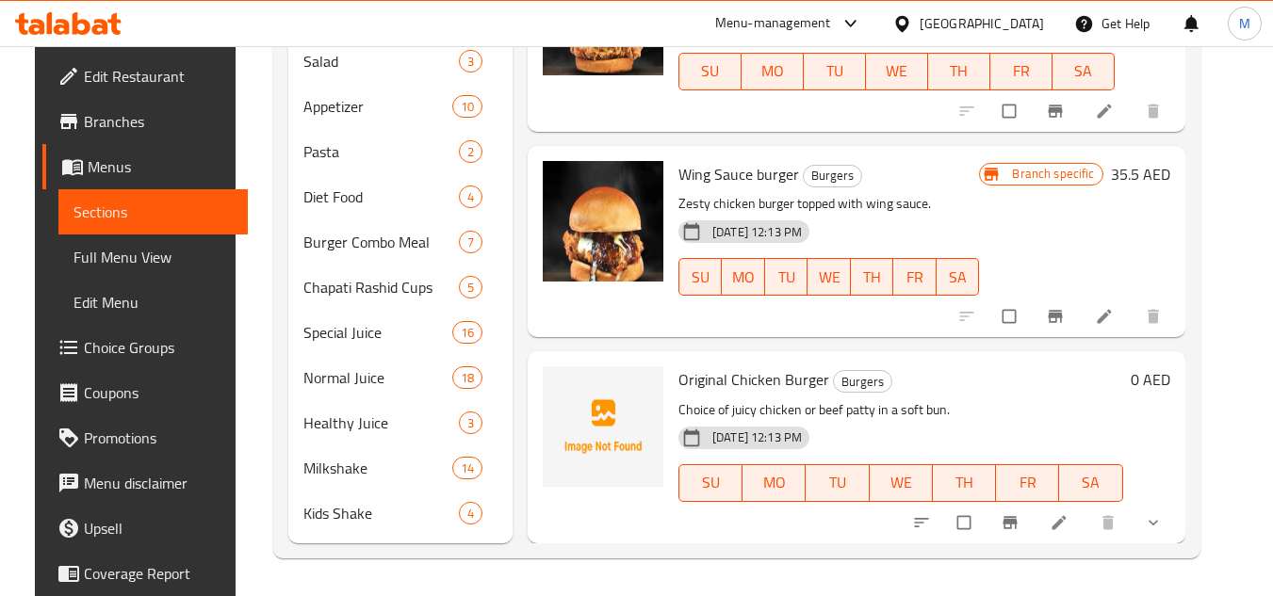
click at [1200, 346] on div "Menu sections mojito 5 sandwiches 18 Breakfast 19 Chicken Combo 3 Breakfast Mea…" at bounding box center [736, 62] width 927 height 994
click at [563, 389] on icon "upload picture" at bounding box center [568, 392] width 16 height 14
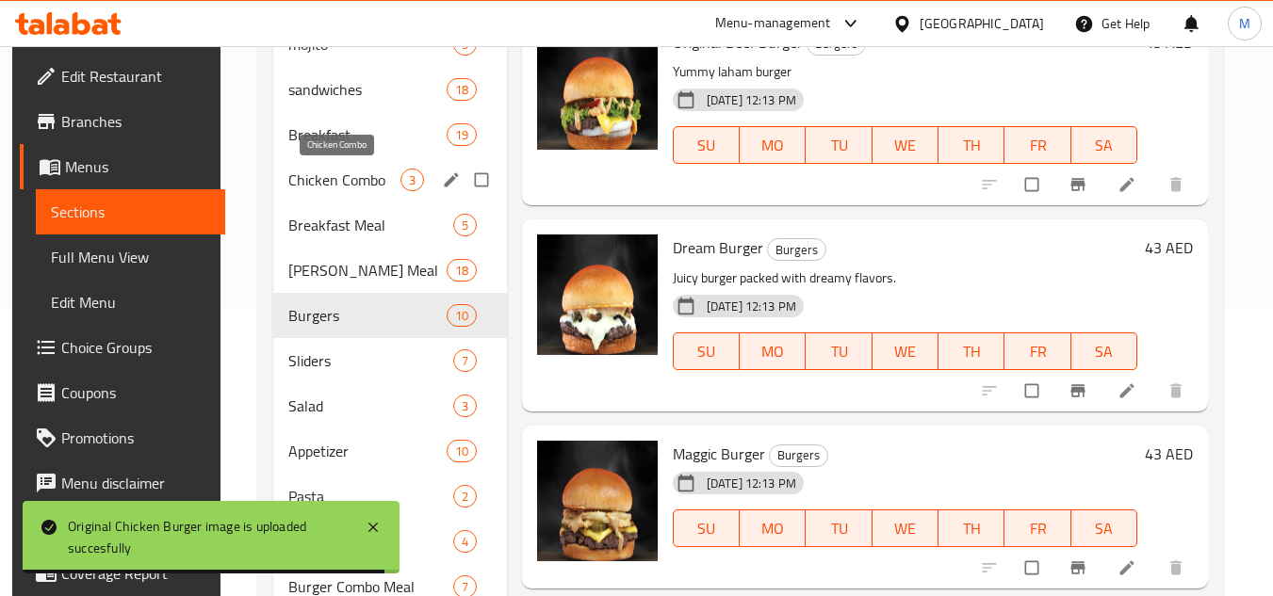
scroll to position [160, 0]
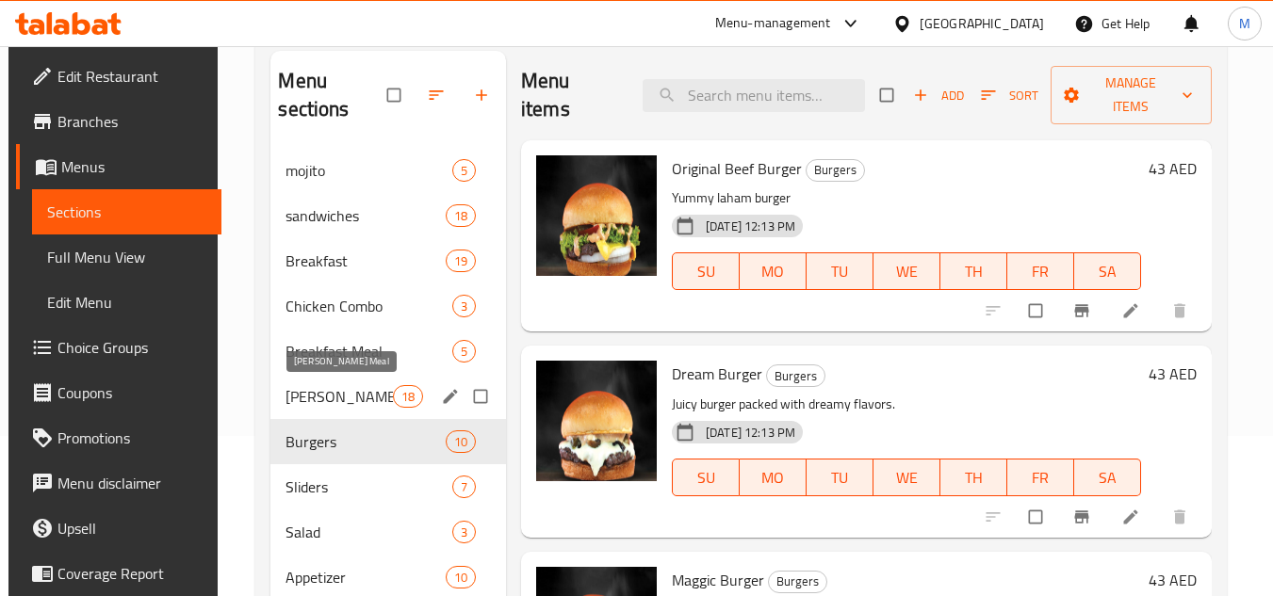
click at [353, 399] on span "[PERSON_NAME] Meal" at bounding box center [338, 396] width 106 height 23
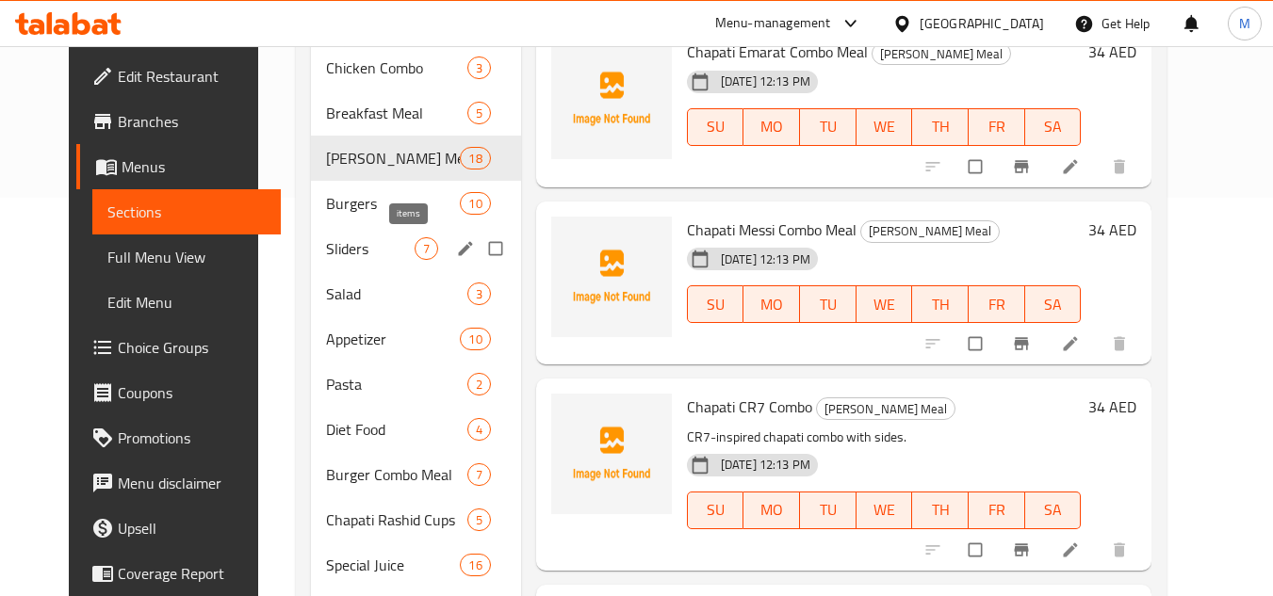
scroll to position [349, 0]
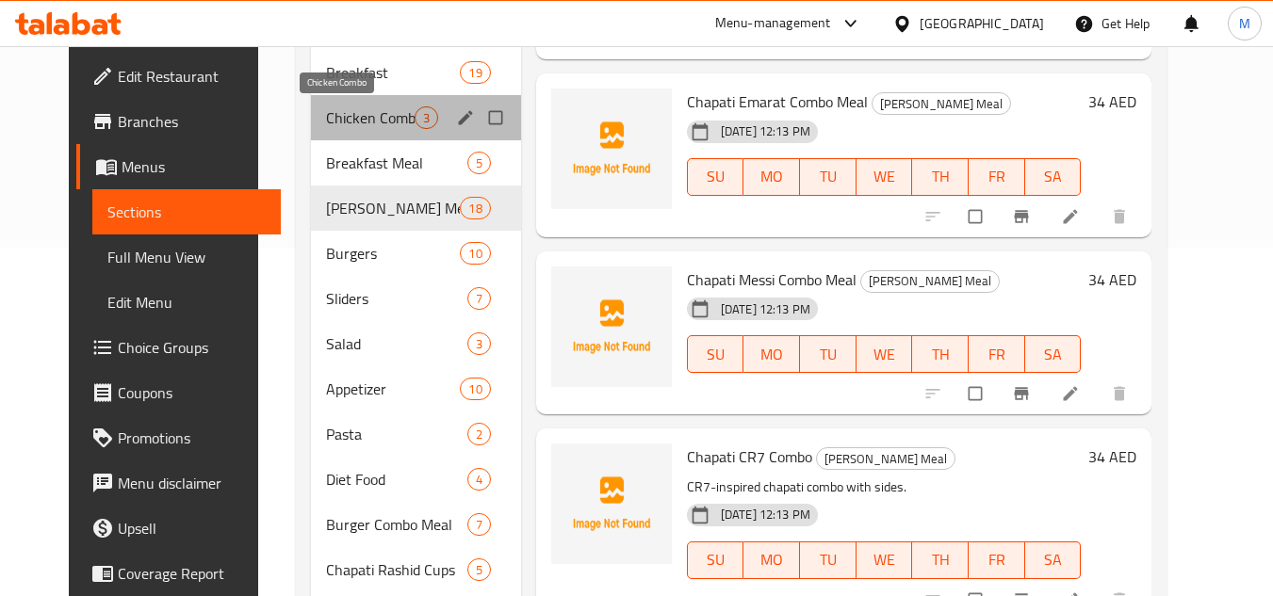
click at [337, 120] on span "Chicken Combo" at bounding box center [370, 117] width 89 height 23
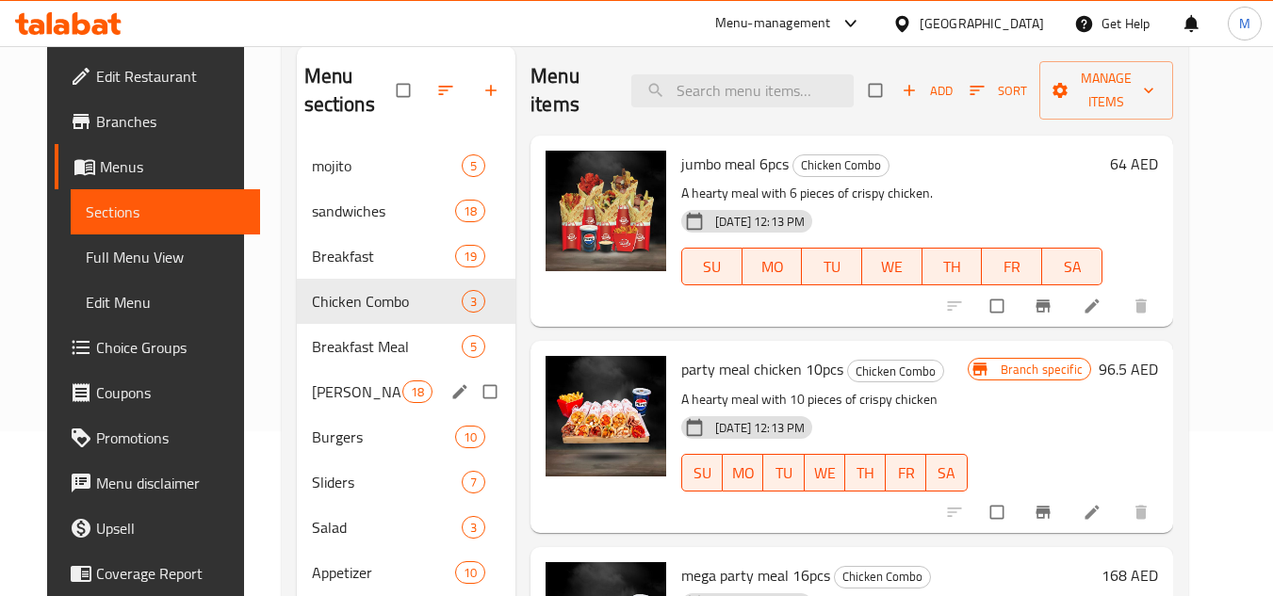
scroll to position [66, 0]
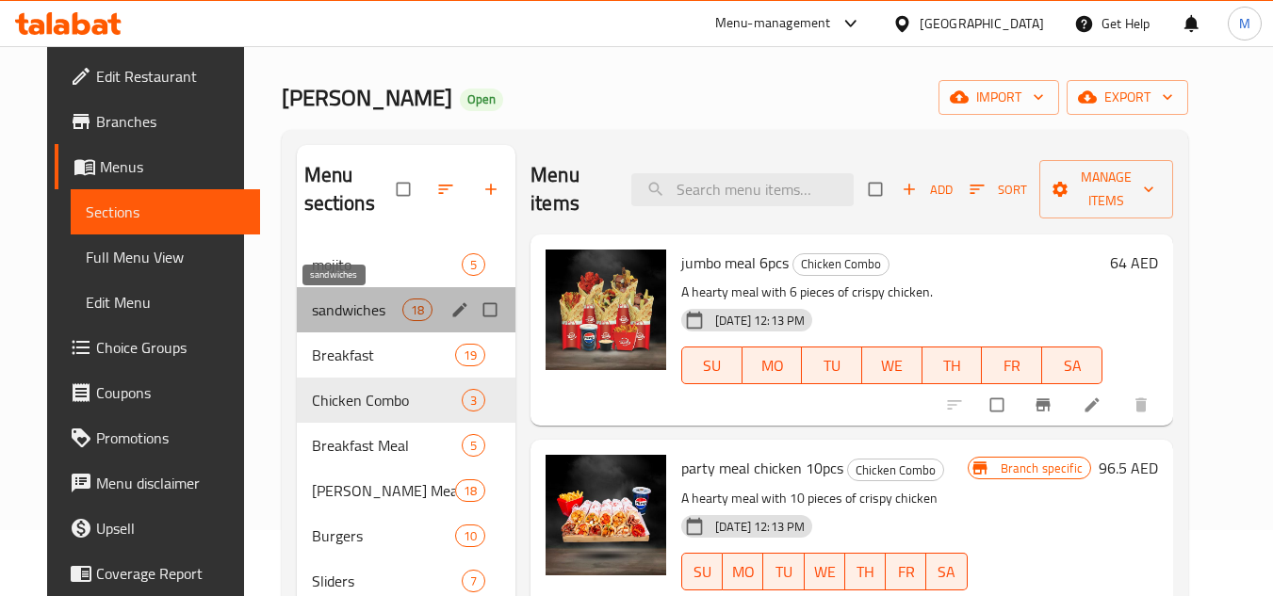
click at [340, 308] on span "sandwiches" at bounding box center [357, 310] width 90 height 23
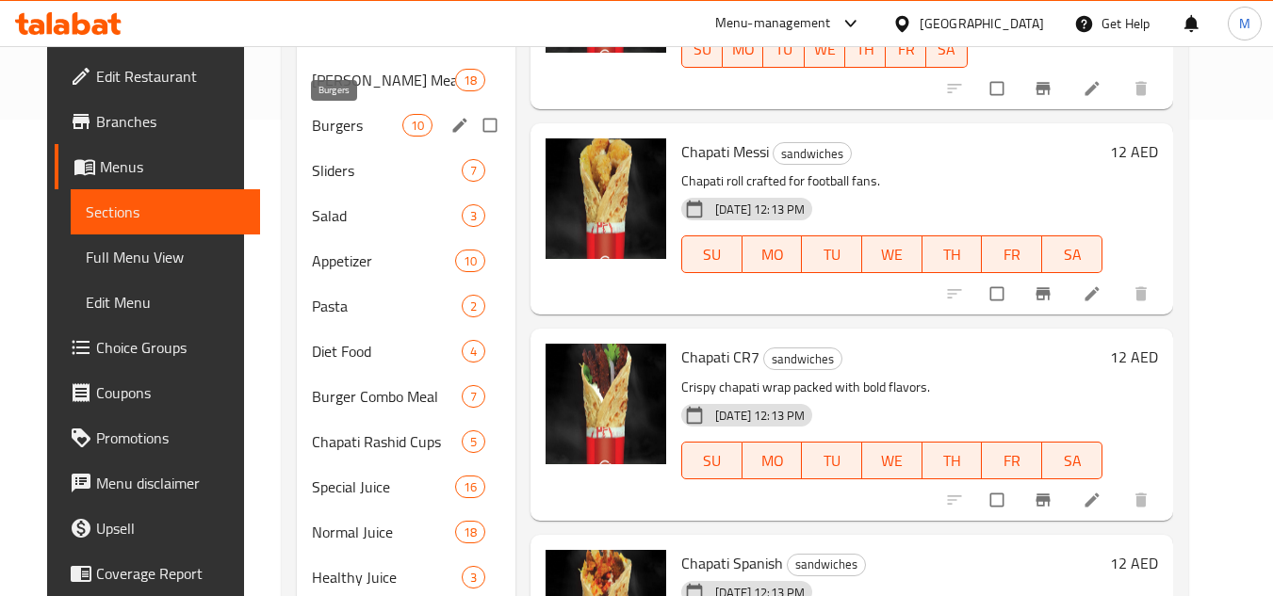
scroll to position [443, 0]
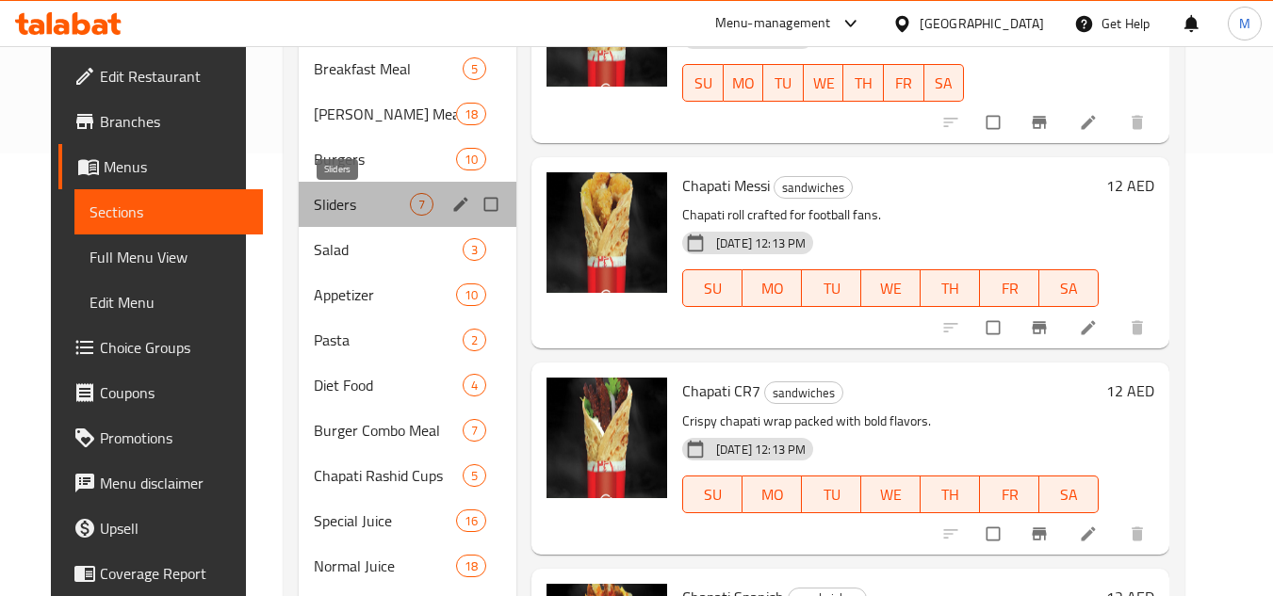
click at [323, 199] on span "Sliders" at bounding box center [362, 204] width 96 height 23
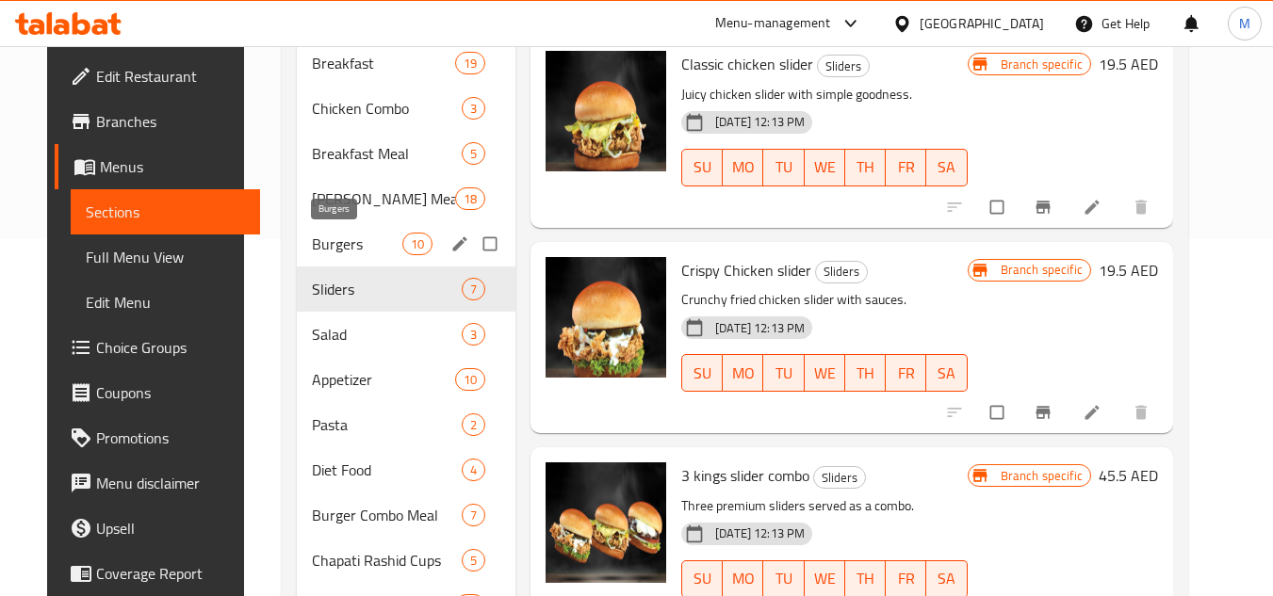
scroll to position [349, 0]
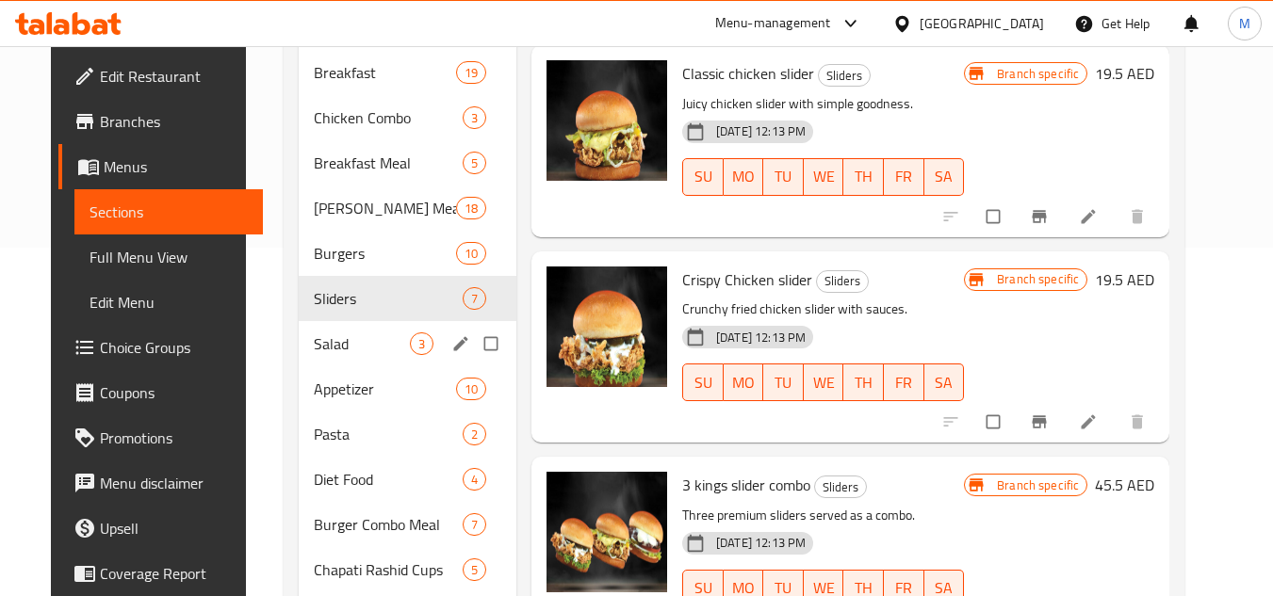
click at [351, 331] on div "Salad 3" at bounding box center [408, 343] width 218 height 45
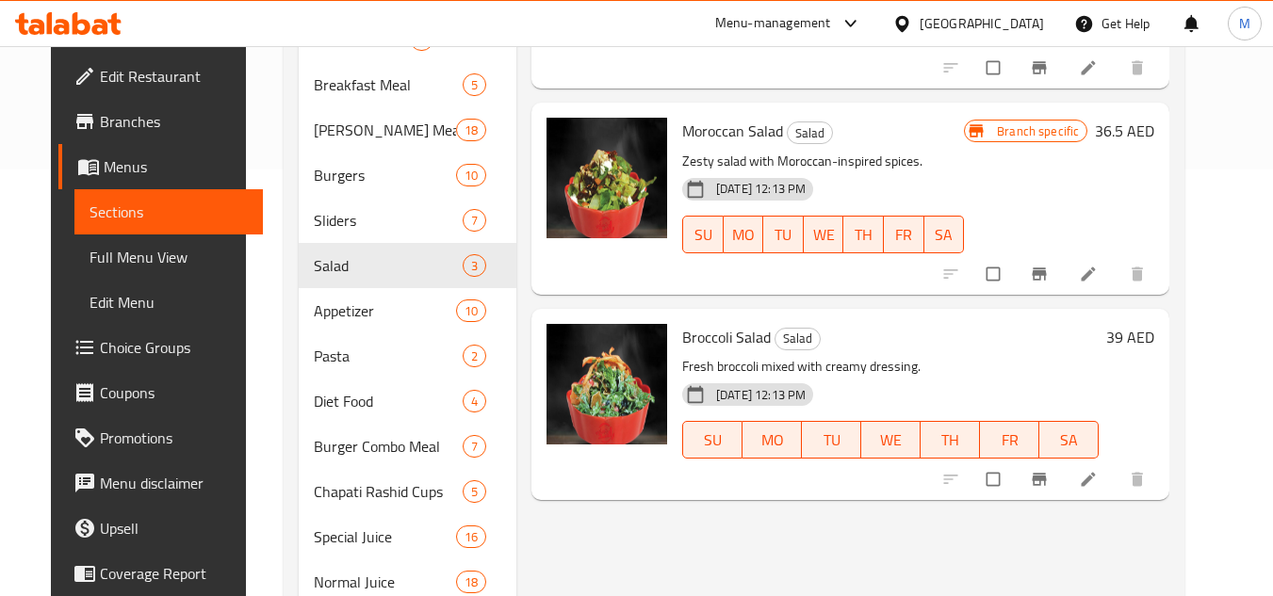
scroll to position [443, 0]
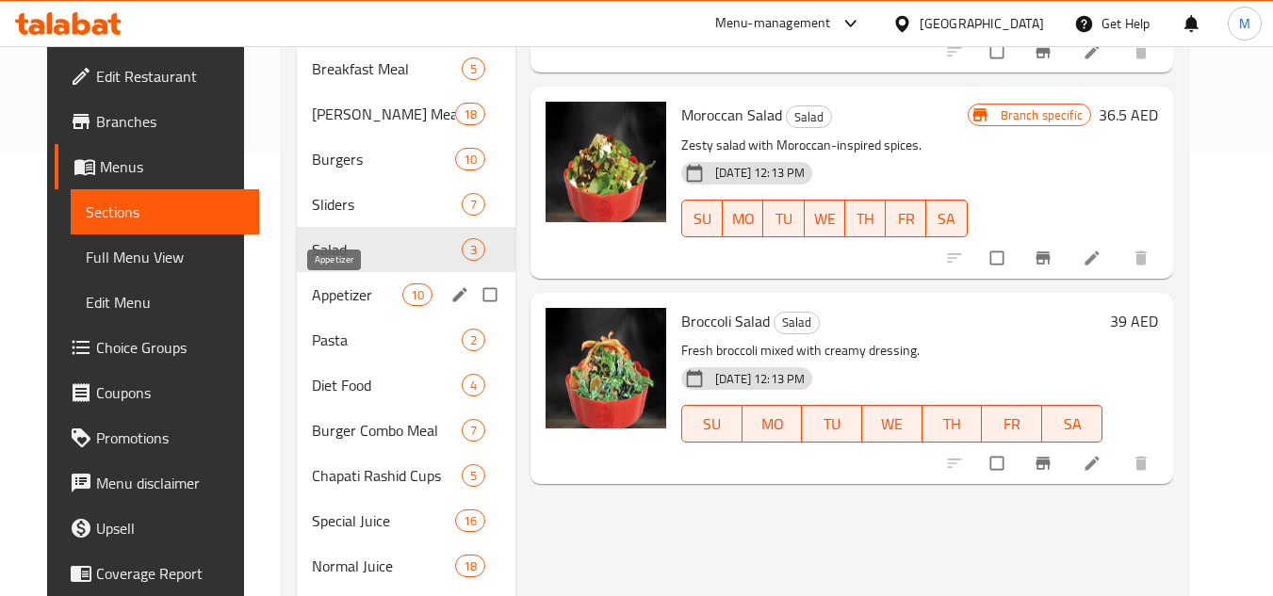
click at [320, 302] on span "Appetizer" at bounding box center [357, 295] width 90 height 23
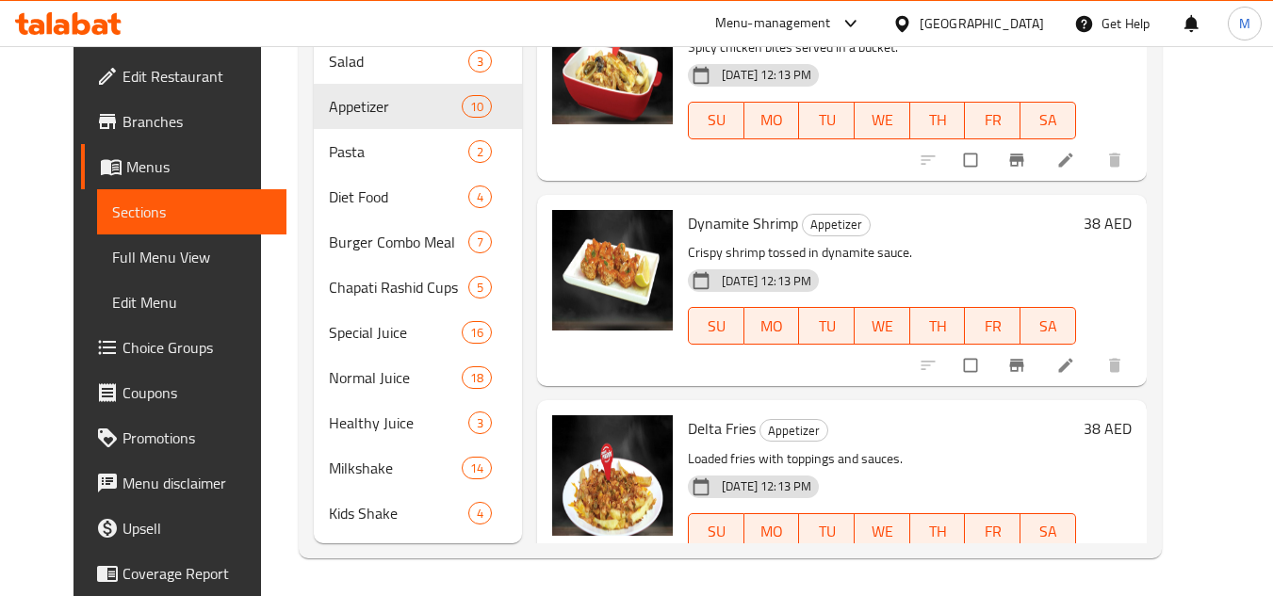
scroll to position [1170, 0]
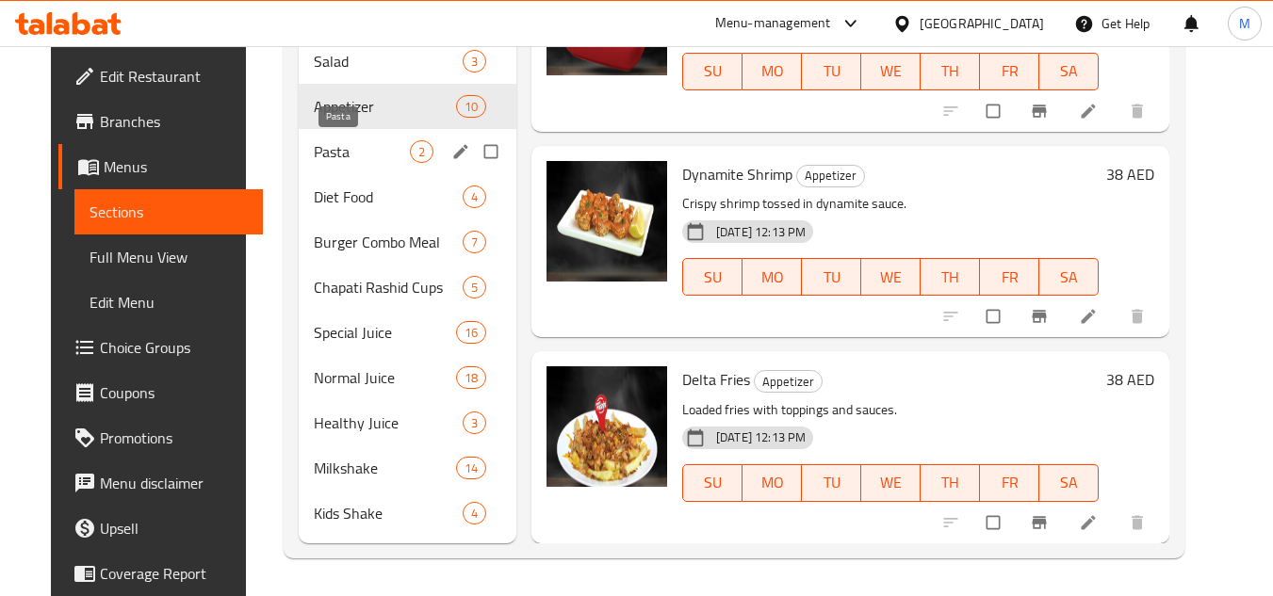
click at [354, 151] on span "Pasta" at bounding box center [362, 151] width 96 height 23
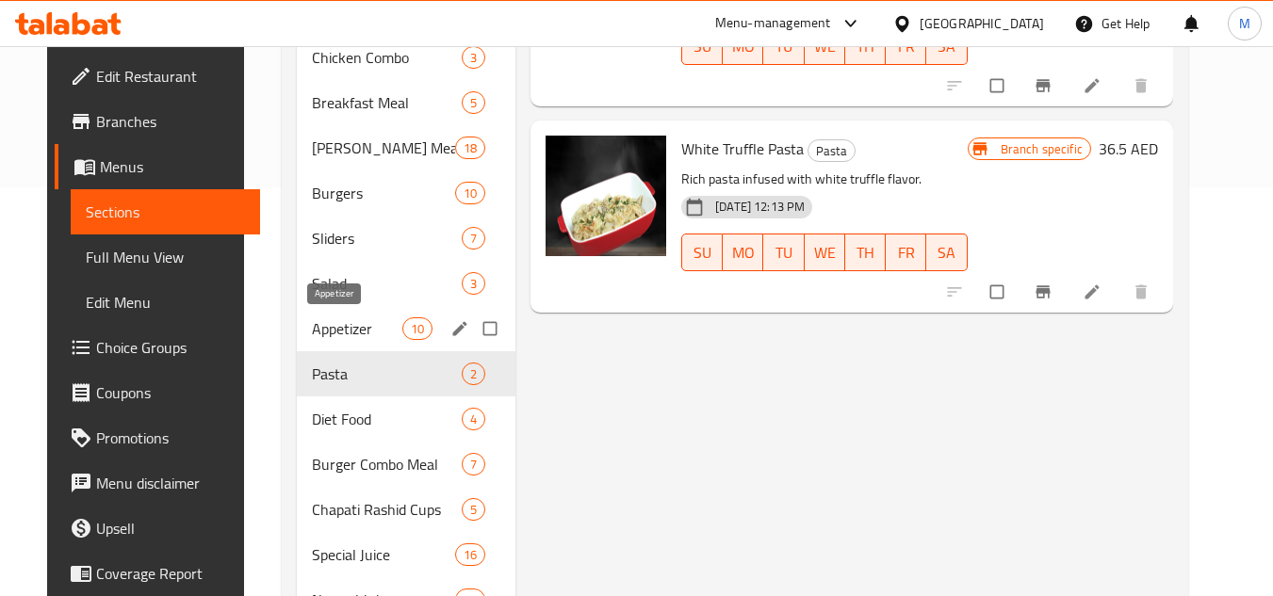
scroll to position [443, 0]
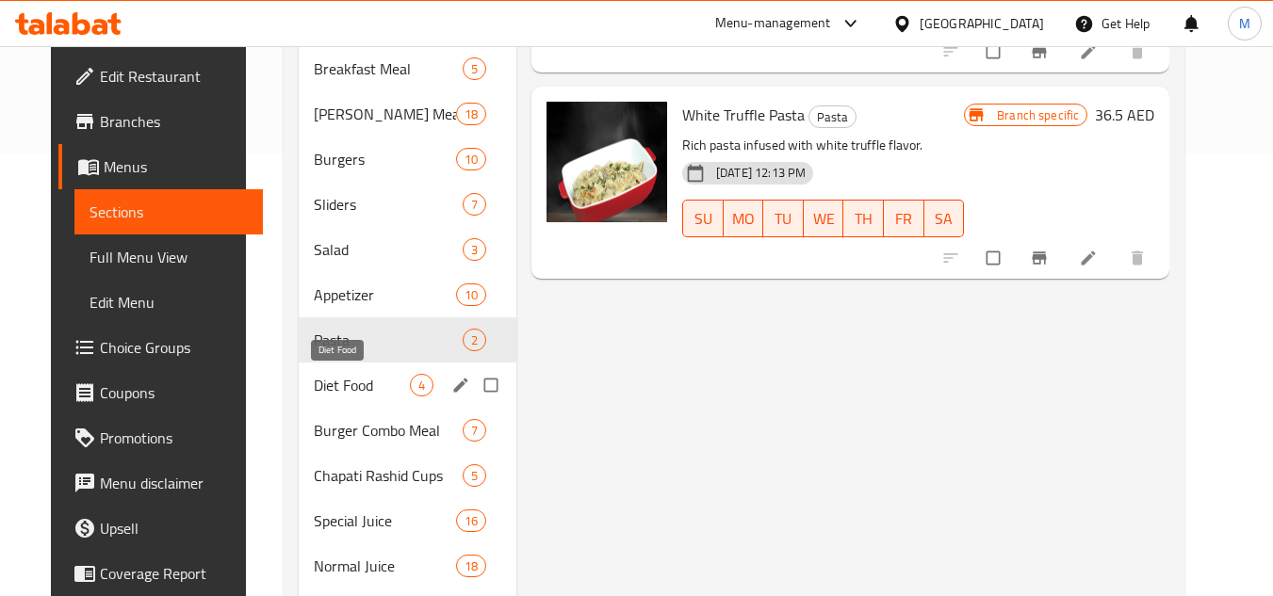
click at [342, 376] on span "Diet Food" at bounding box center [362, 385] width 96 height 23
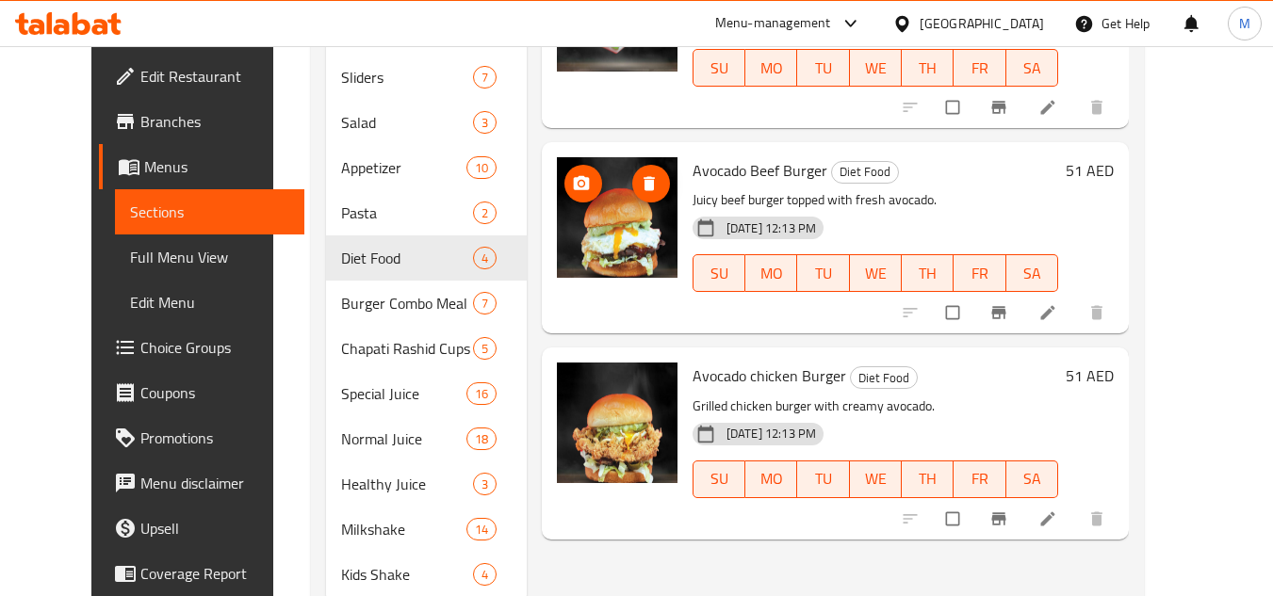
scroll to position [631, 0]
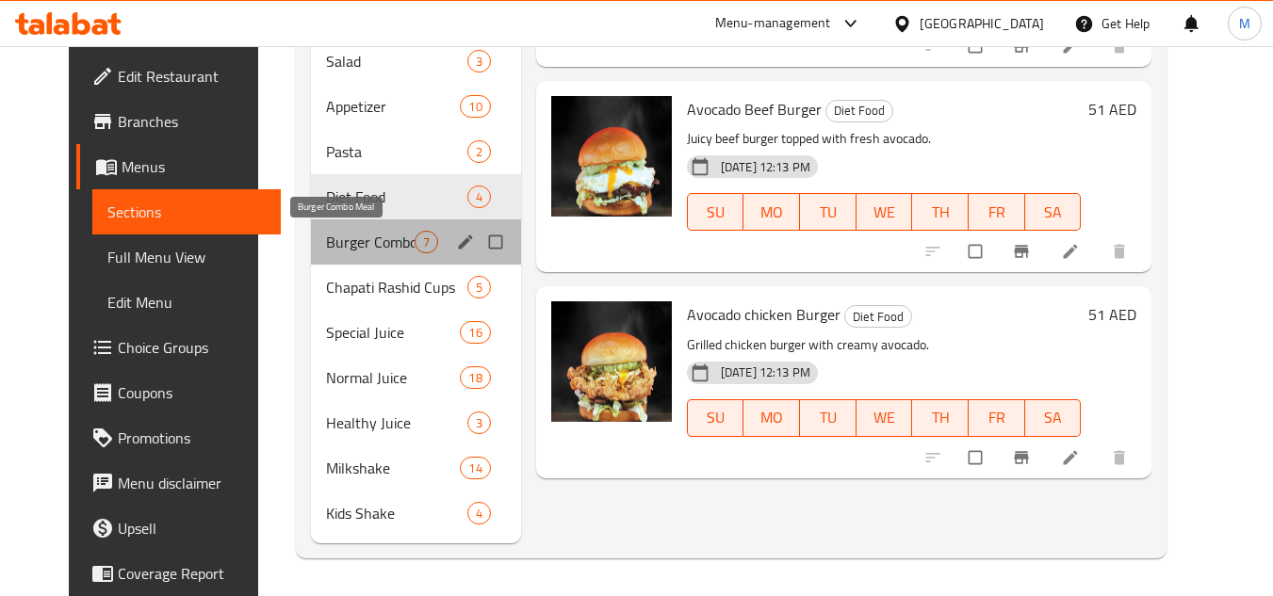
click at [340, 244] on span "Burger Combo Meal" at bounding box center [370, 242] width 89 height 23
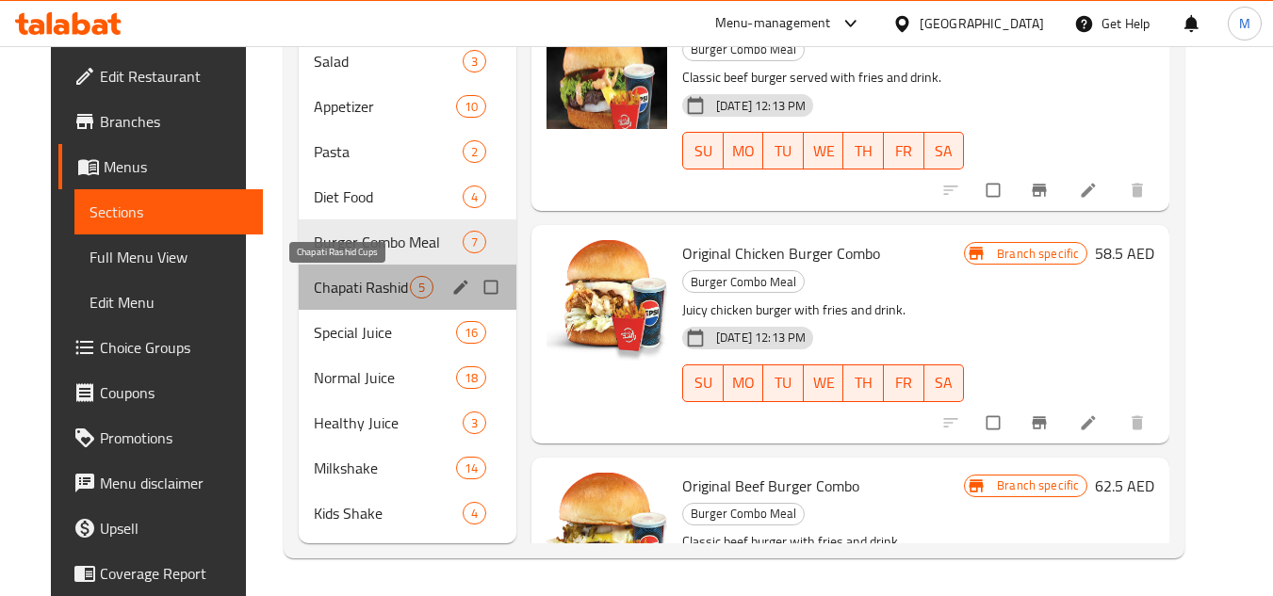
click at [343, 294] on span "Chapati Rashid Cups" at bounding box center [362, 287] width 96 height 23
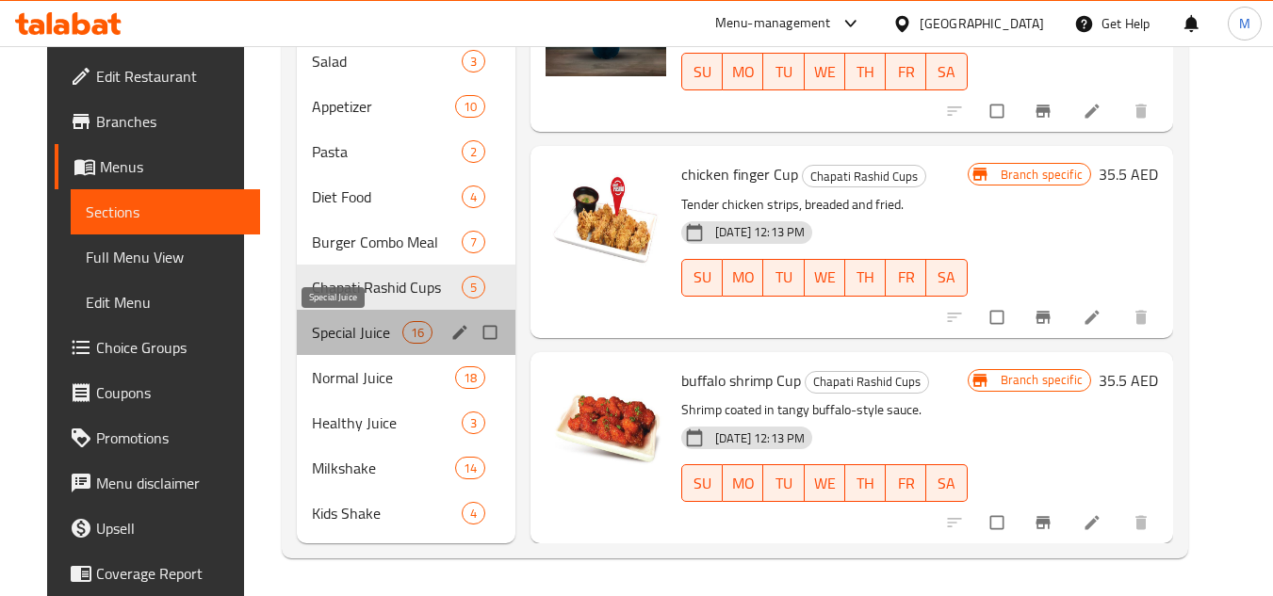
click at [321, 337] on span "Special Juice" at bounding box center [357, 332] width 90 height 23
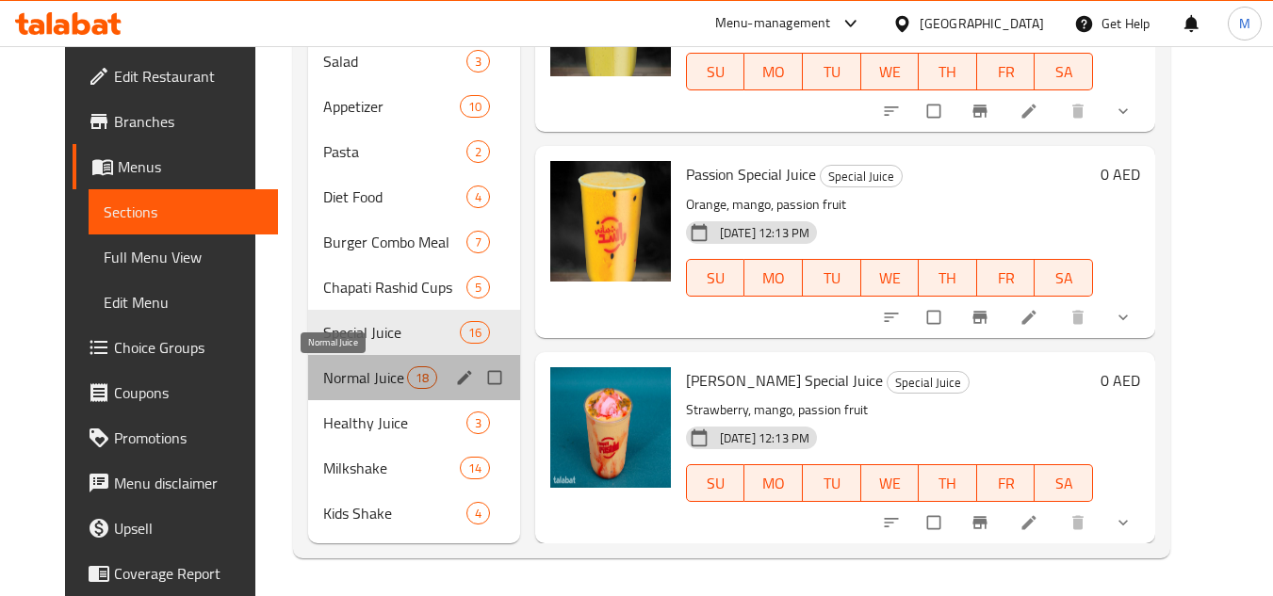
click at [323, 383] on span "Normal Juice" at bounding box center [364, 377] width 83 height 23
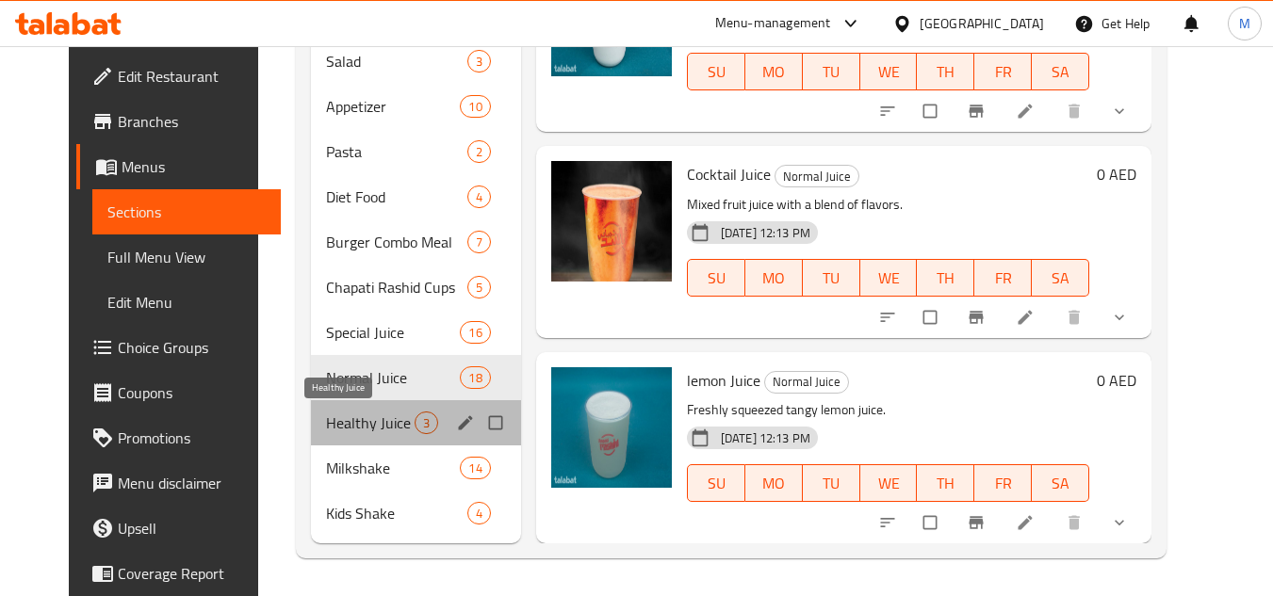
click at [326, 420] on span "Healthy Juice" at bounding box center [370, 423] width 89 height 23
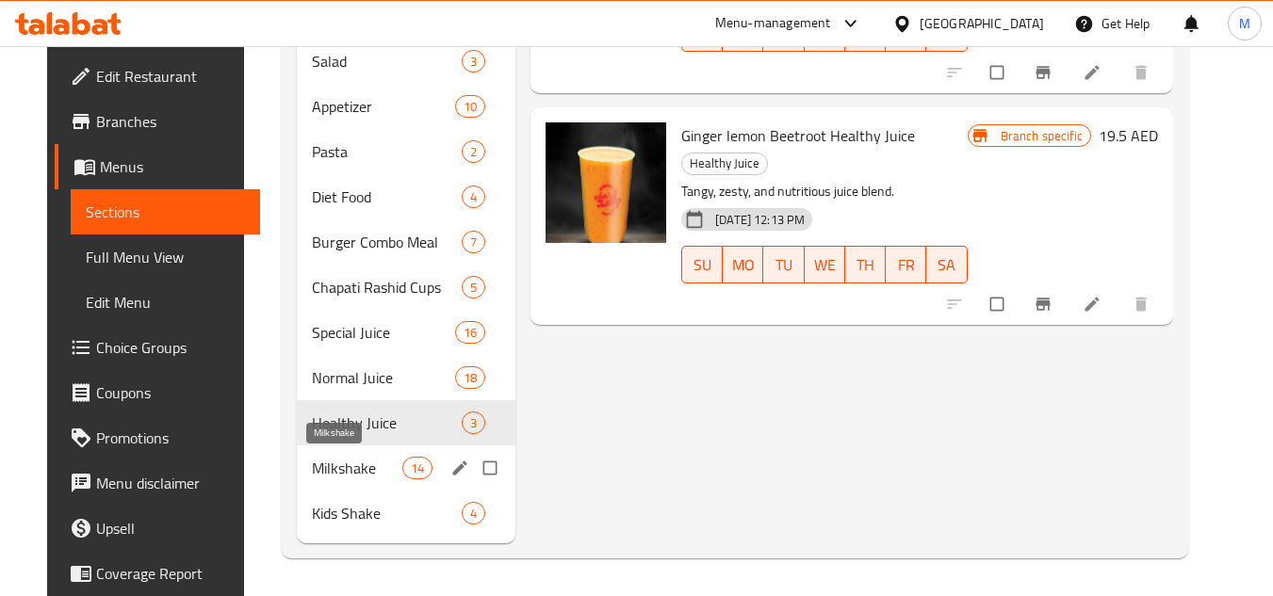
click at [323, 462] on span "Milkshake" at bounding box center [357, 468] width 90 height 23
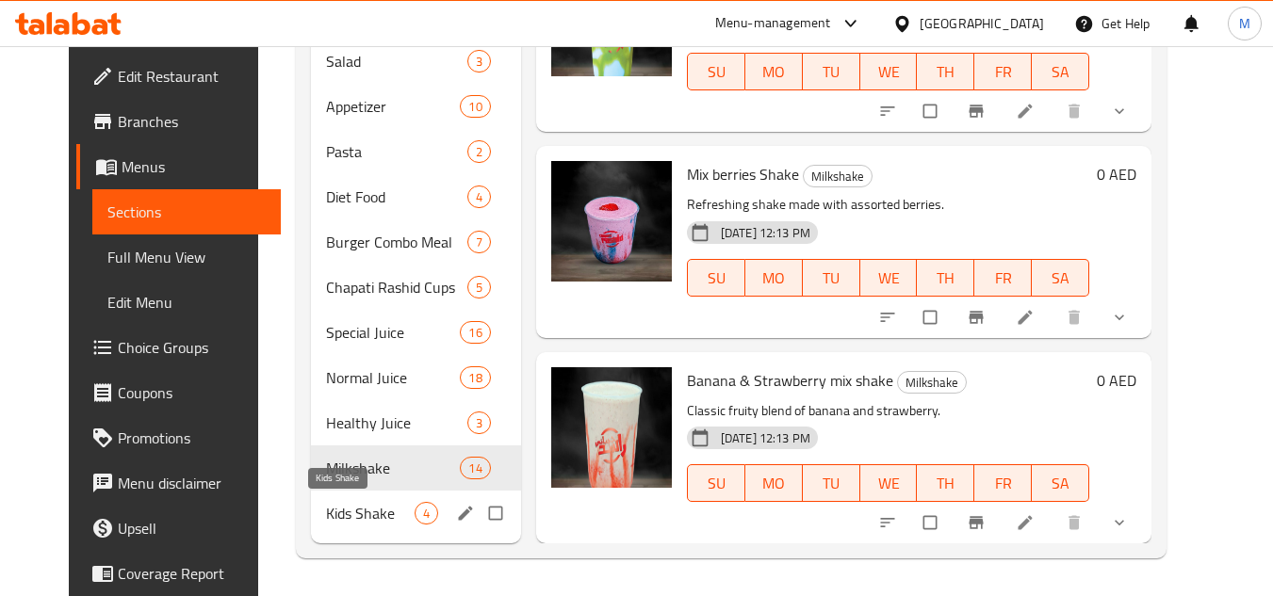
click at [344, 507] on span "Kids Shake" at bounding box center [370, 513] width 89 height 23
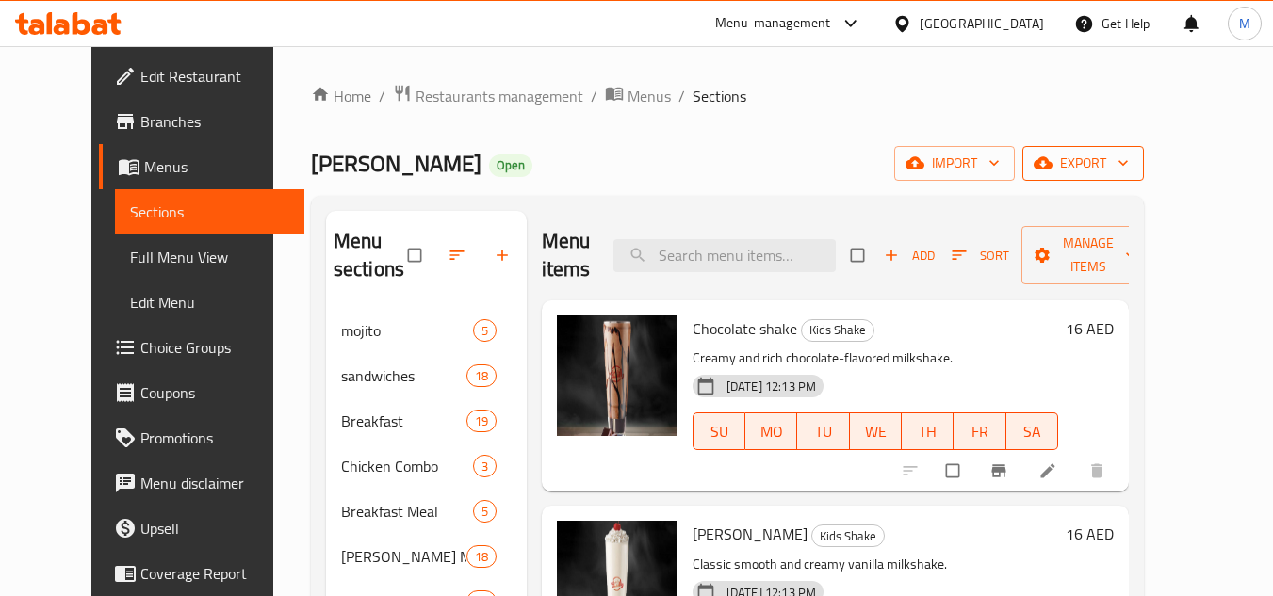
click at [1144, 160] on button "export" at bounding box center [1083, 163] width 122 height 35
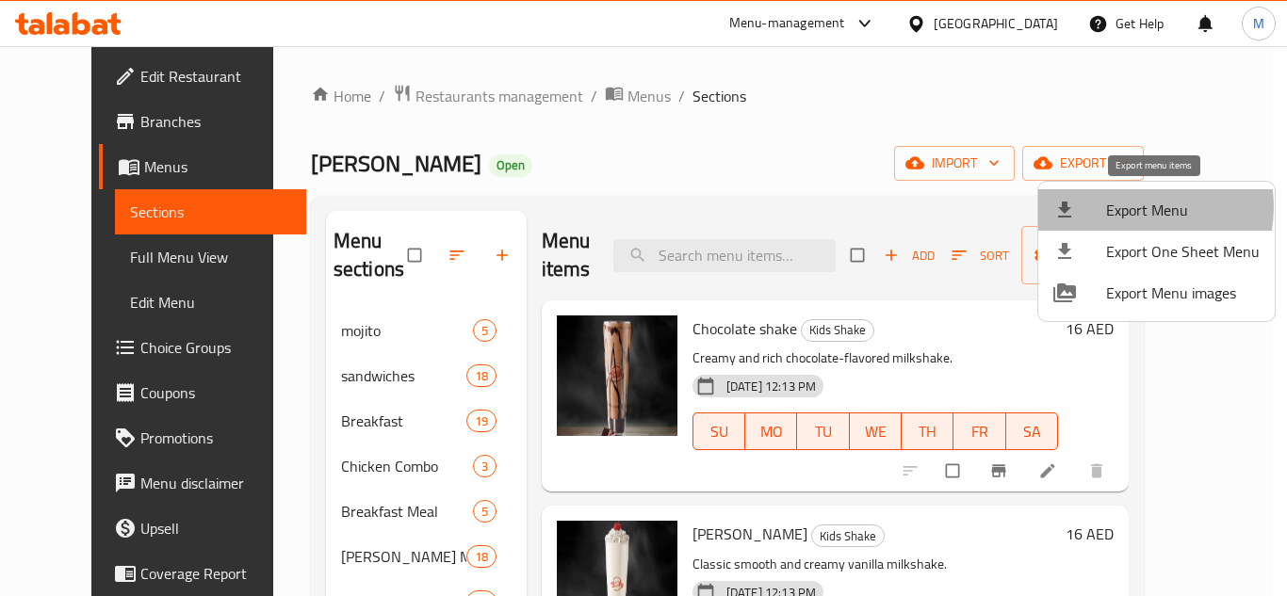
click at [1137, 207] on span "Export Menu" at bounding box center [1183, 210] width 154 height 23
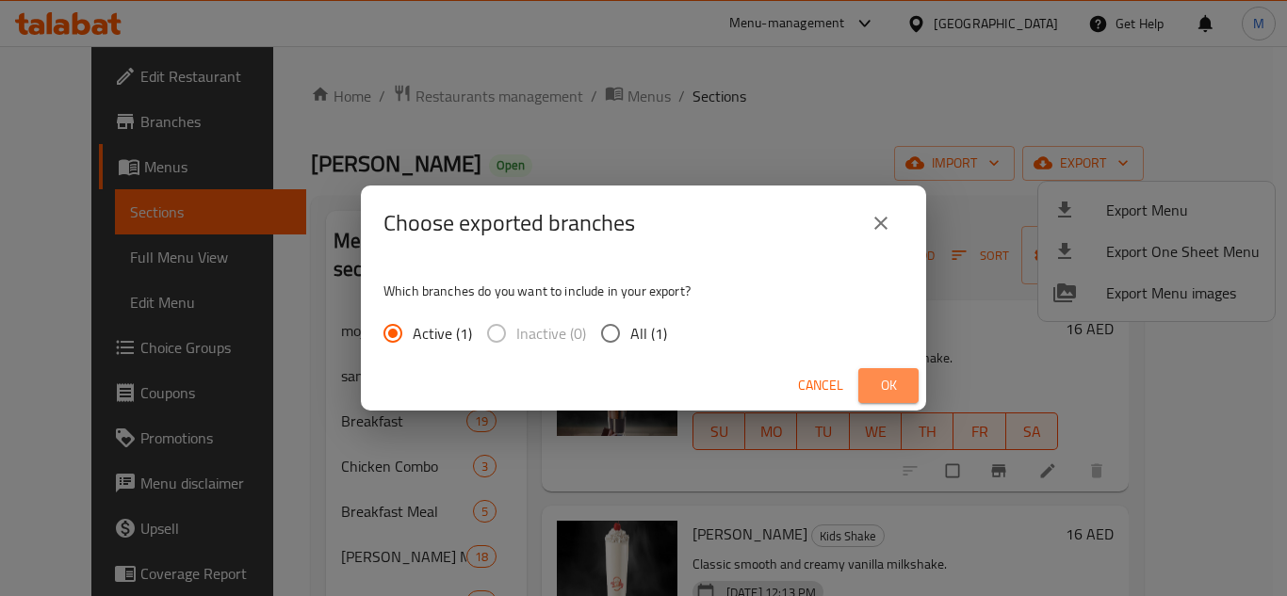
click at [882, 382] on span "Ok" at bounding box center [888, 386] width 30 height 24
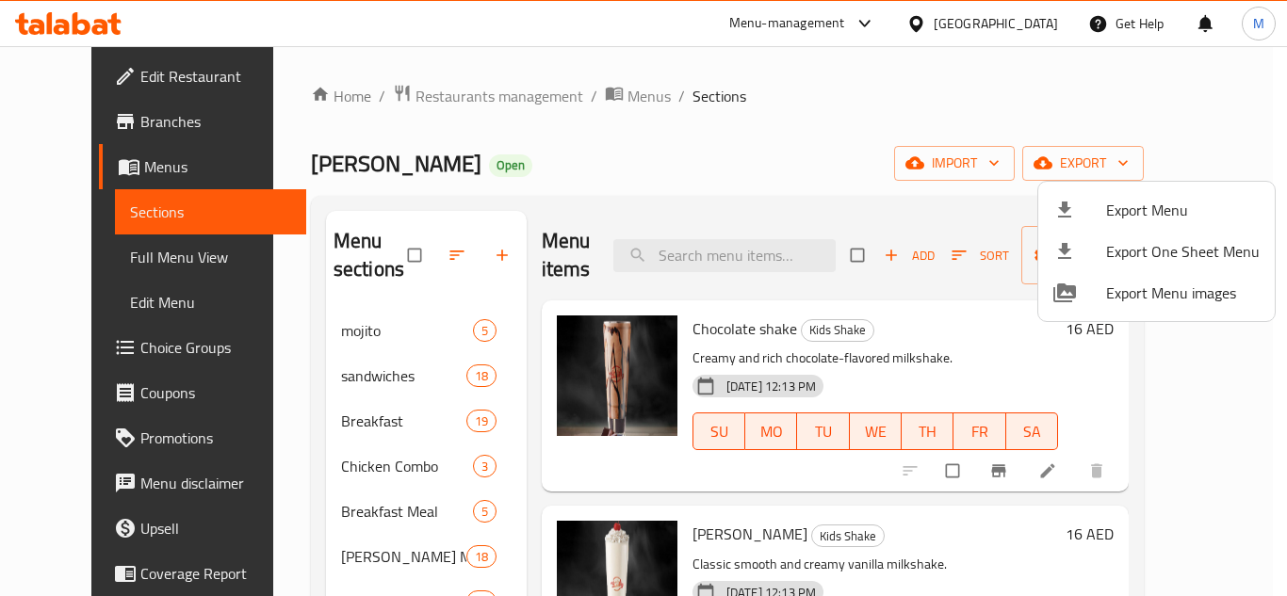
click at [755, 139] on div at bounding box center [643, 298] width 1287 height 596
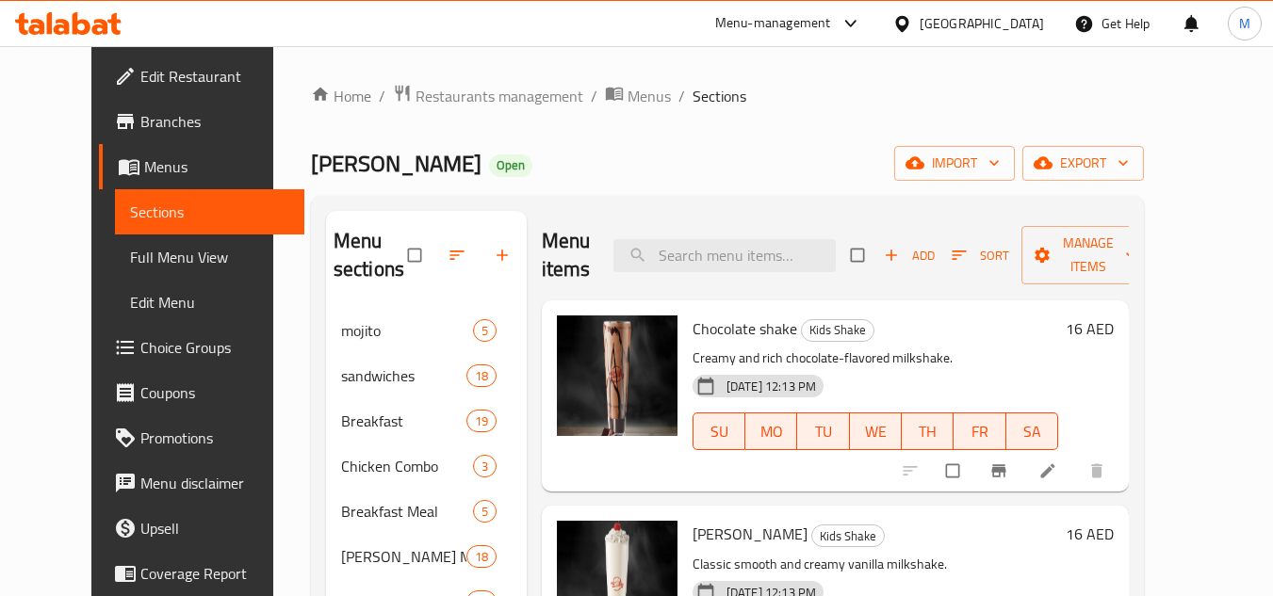
drag, startPoint x: 395, startPoint y: 158, endPoint x: 252, endPoint y: 167, distance: 143.4
click at [311, 167] on h2 "[PERSON_NAME] Open" at bounding box center [421, 164] width 221 height 30
copy span "[PERSON_NAME]"
